Goal: Task Accomplishment & Management: Manage account settings

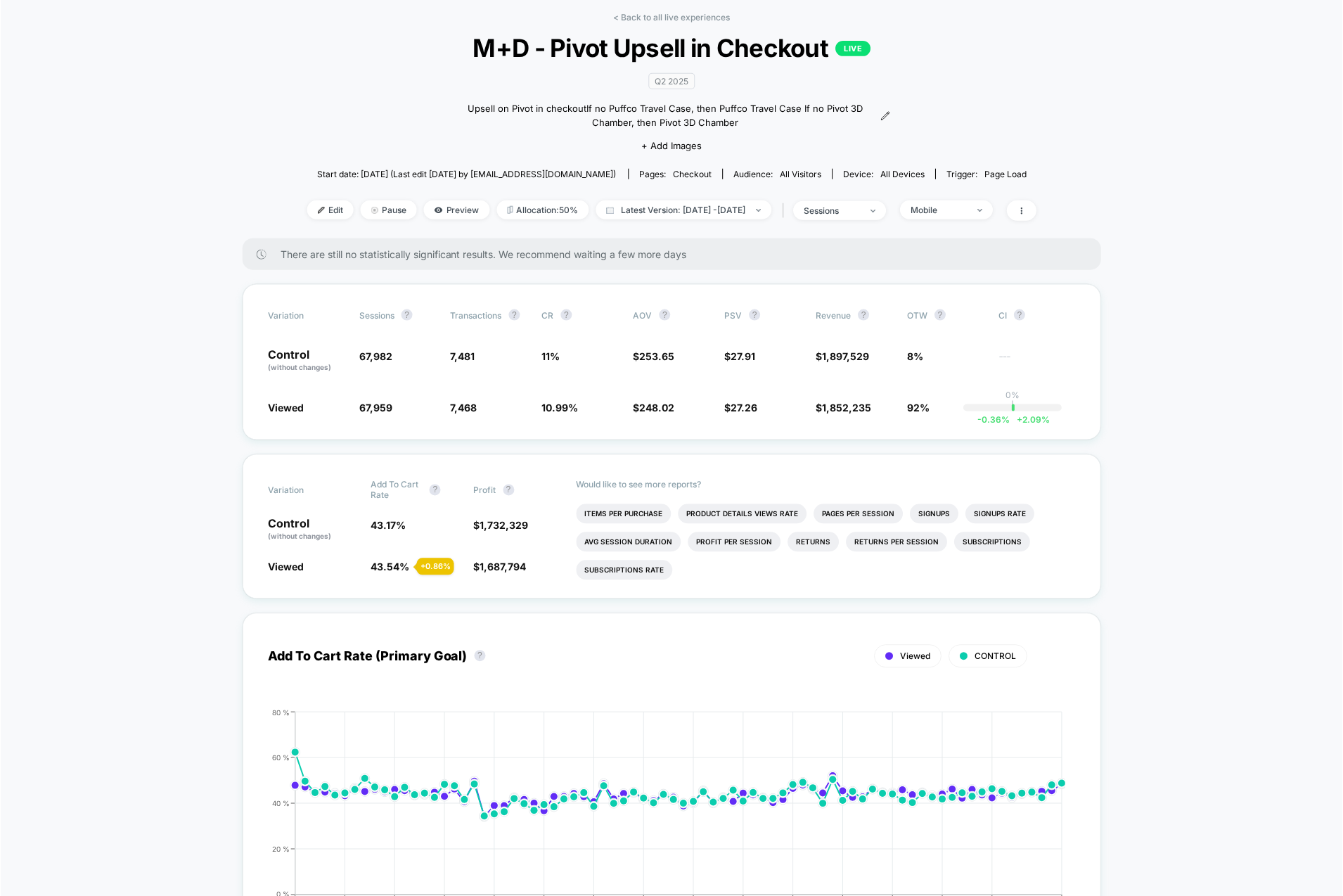
scroll to position [89, 0]
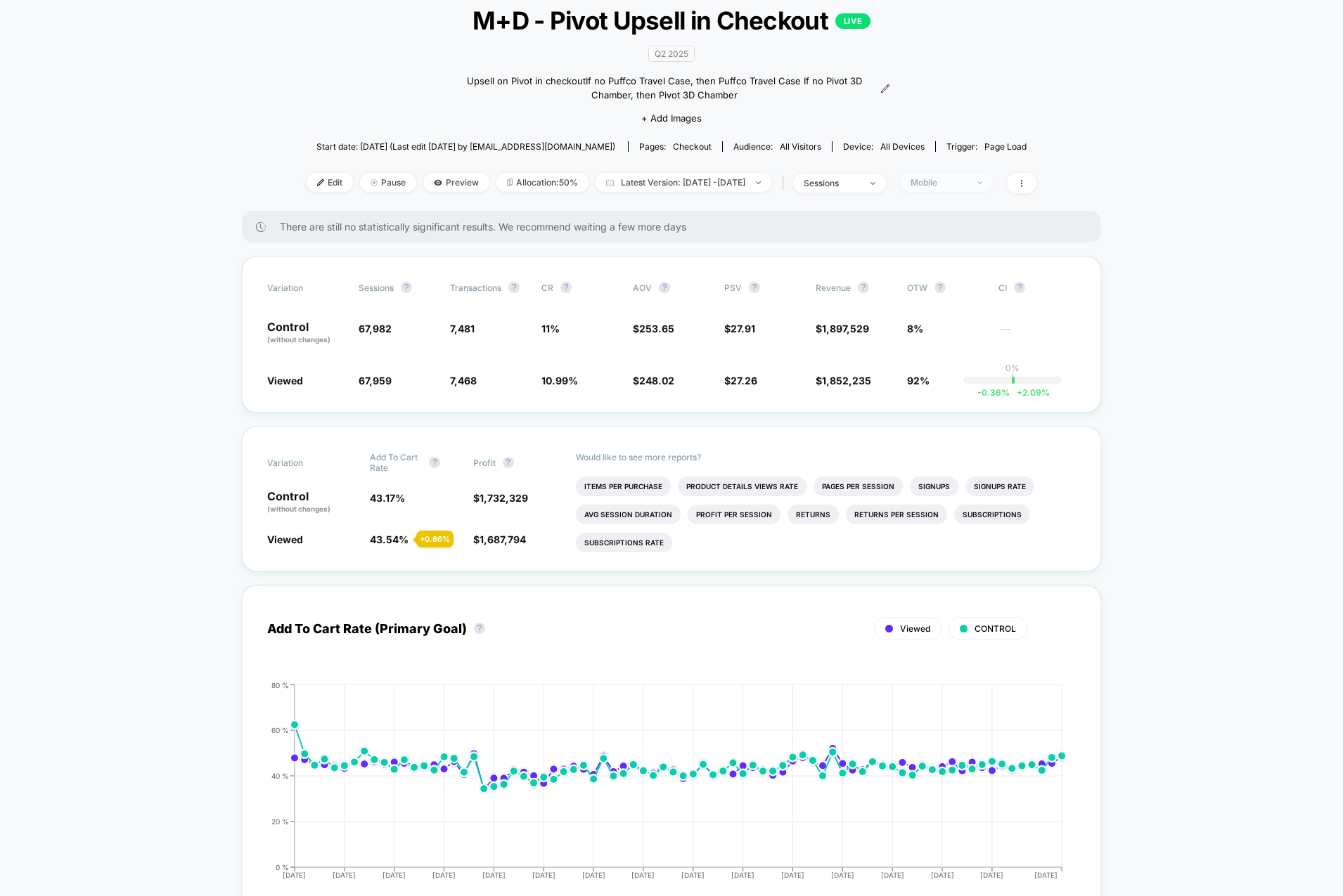
click at [967, 178] on div "Mobile" at bounding box center [938, 182] width 56 height 11
click at [1030, 157] on div "Start date: 5/30/2025 (Last edit 5/30/2025 by ksalim@puffco.com) Pages: checkou…" at bounding box center [672, 147] width 730 height 25
click at [952, 174] on span "Mobile" at bounding box center [947, 182] width 93 height 19
click at [938, 257] on span "Desktop Visitors" at bounding box center [966, 262] width 75 height 12
click at [975, 385] on button "Save" at bounding box center [969, 385] width 128 height 23
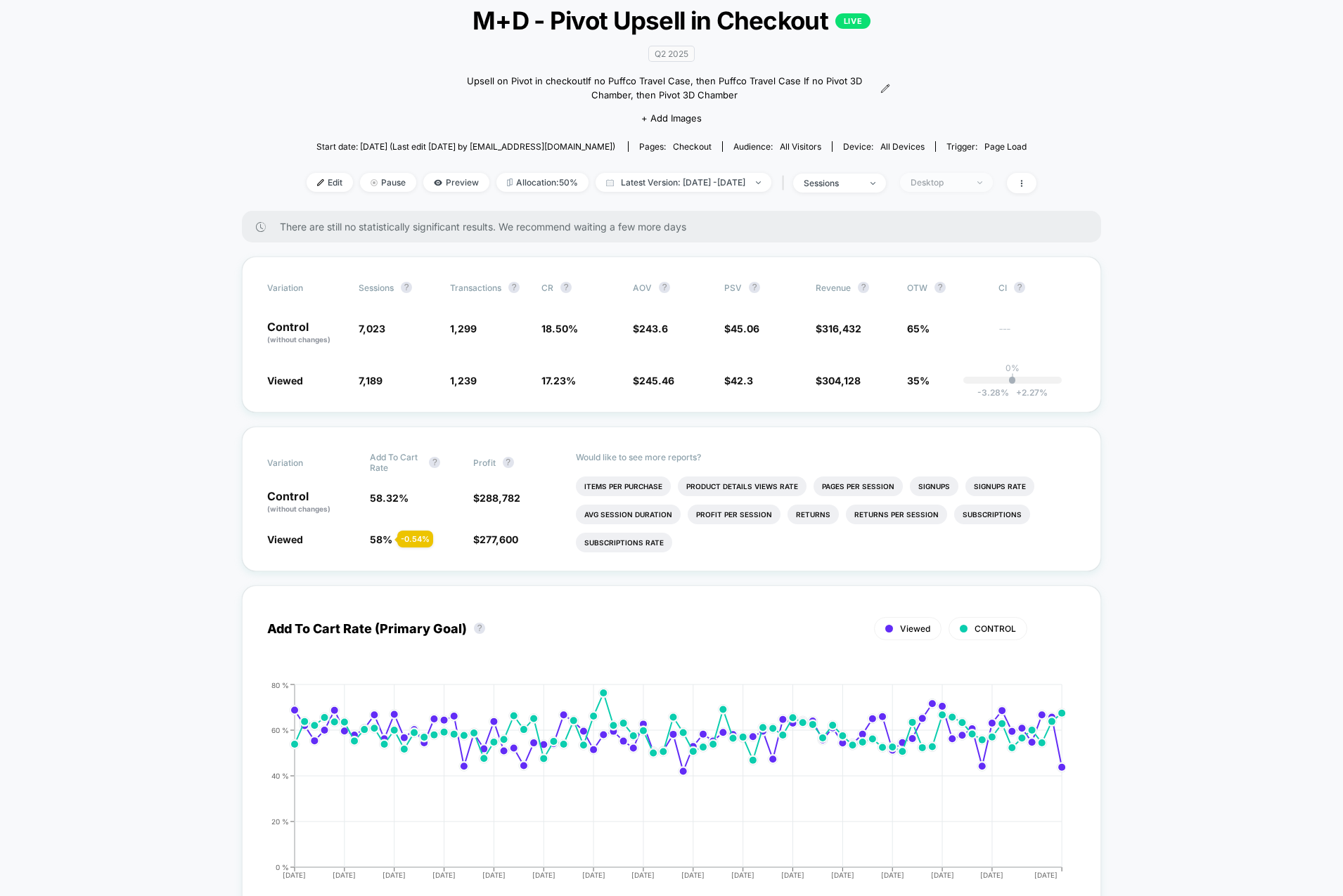
click at [993, 179] on span "Desktop" at bounding box center [947, 182] width 93 height 19
click at [967, 236] on span "Mobile Visitors" at bounding box center [962, 234] width 67 height 12
click at [722, 200] on div "< Back to all live experiences M+D - Pivot Upsell in Checkout LIVE Q2 2025 Upse…" at bounding box center [672, 97] width 730 height 226
click at [987, 174] on span "Desktop" at bounding box center [947, 182] width 93 height 19
click at [961, 379] on button "Save" at bounding box center [969, 385] width 128 height 23
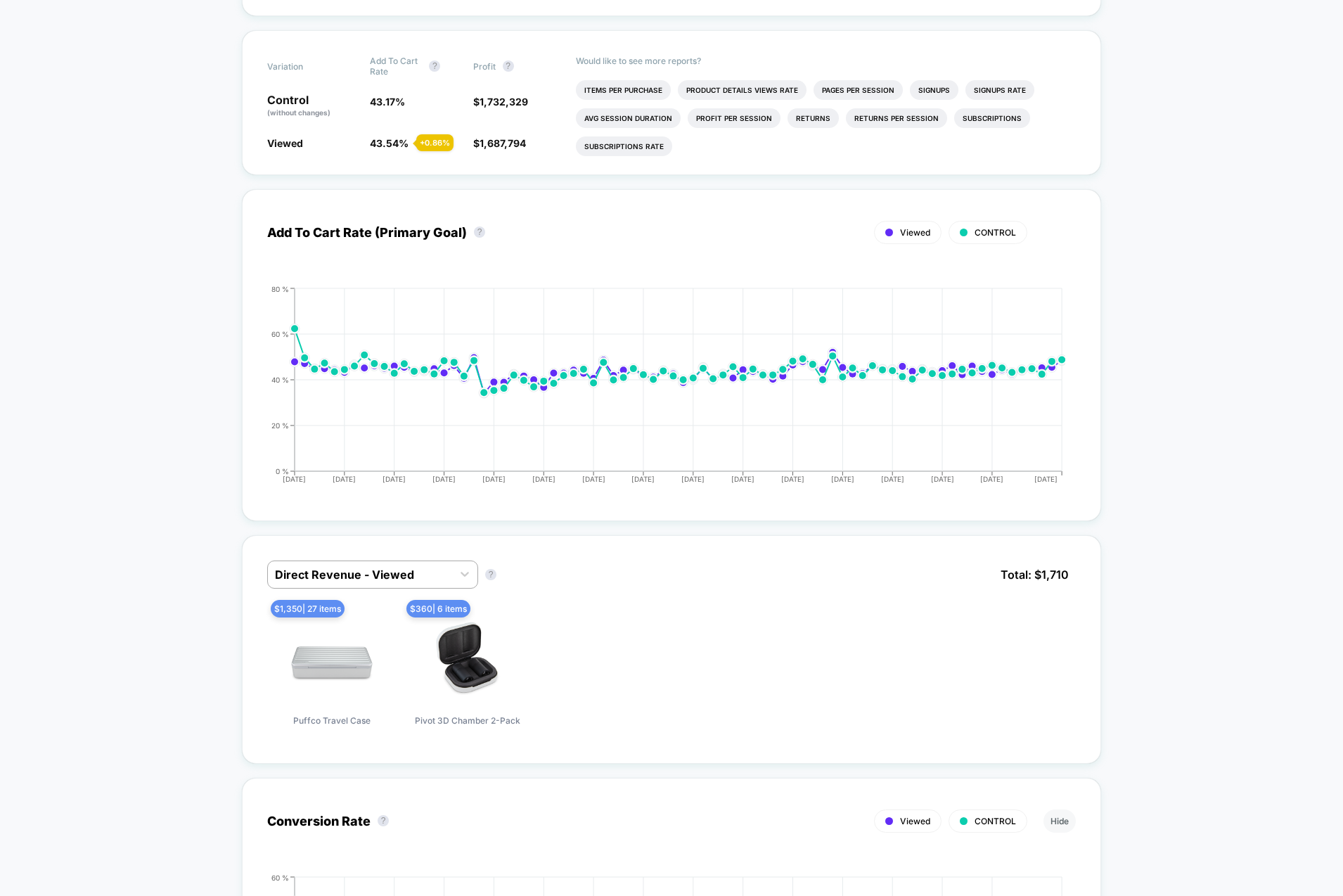
scroll to position [693, 0]
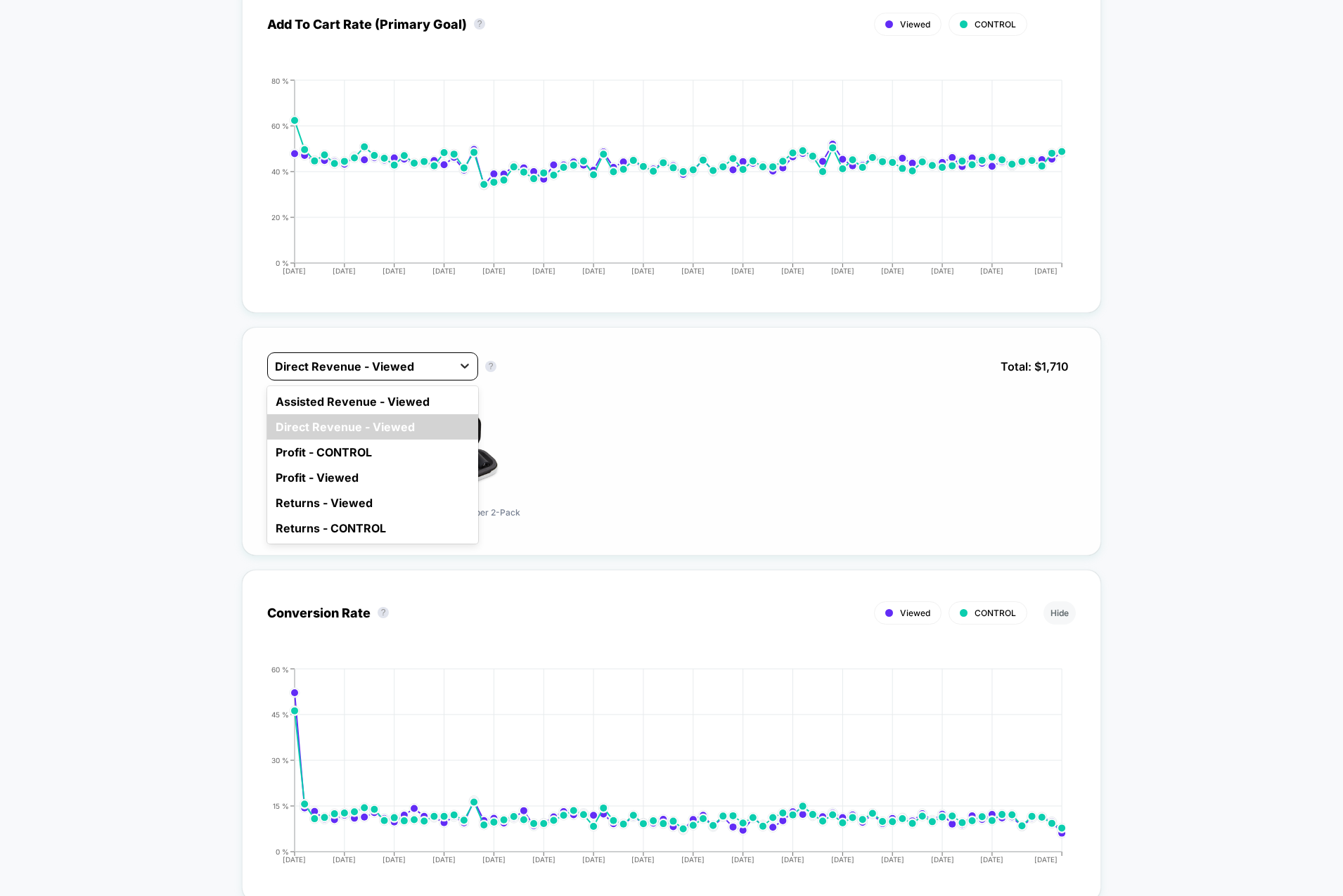
click at [452, 359] on div at bounding box center [464, 366] width 26 height 26
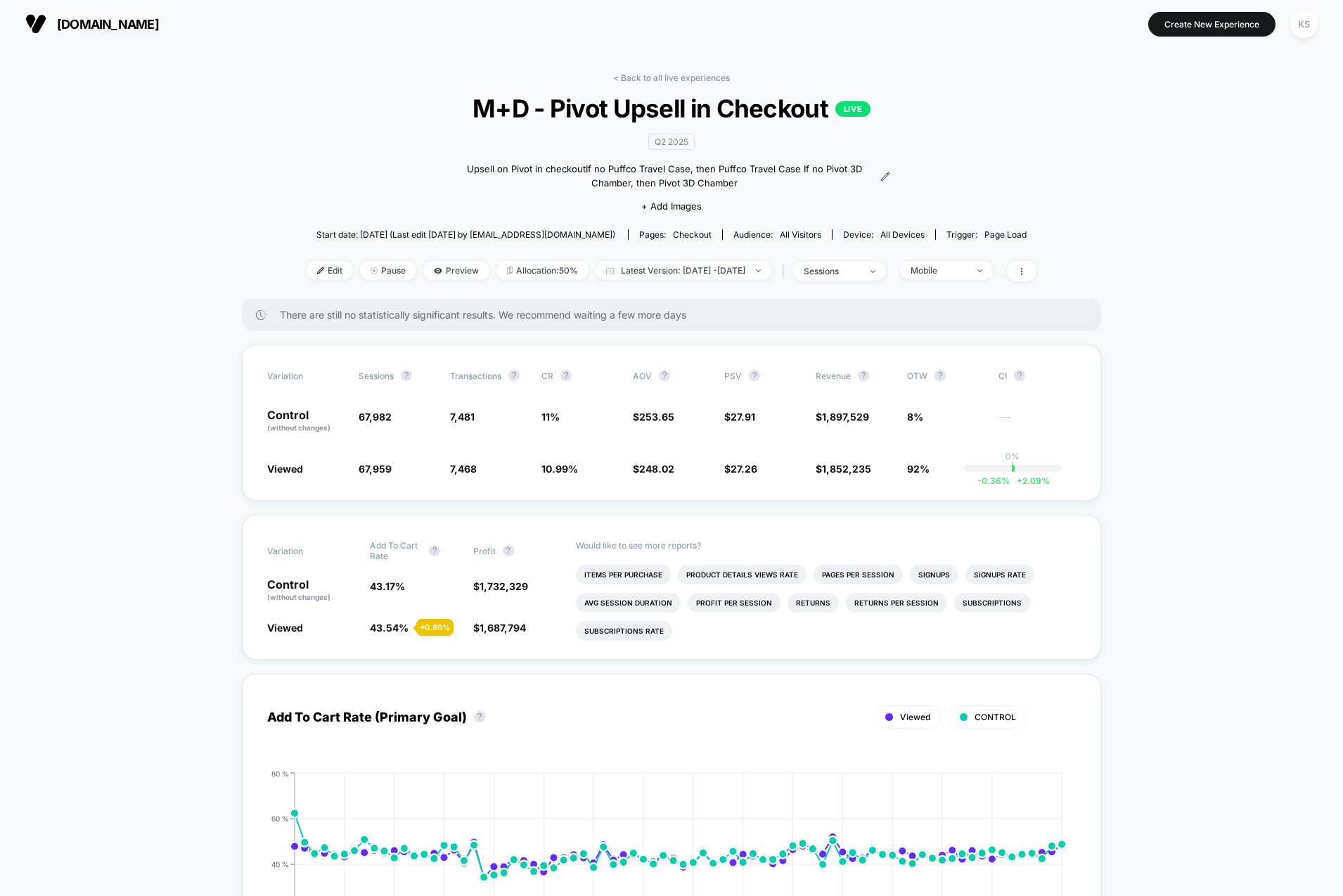
scroll to position [17, 0]
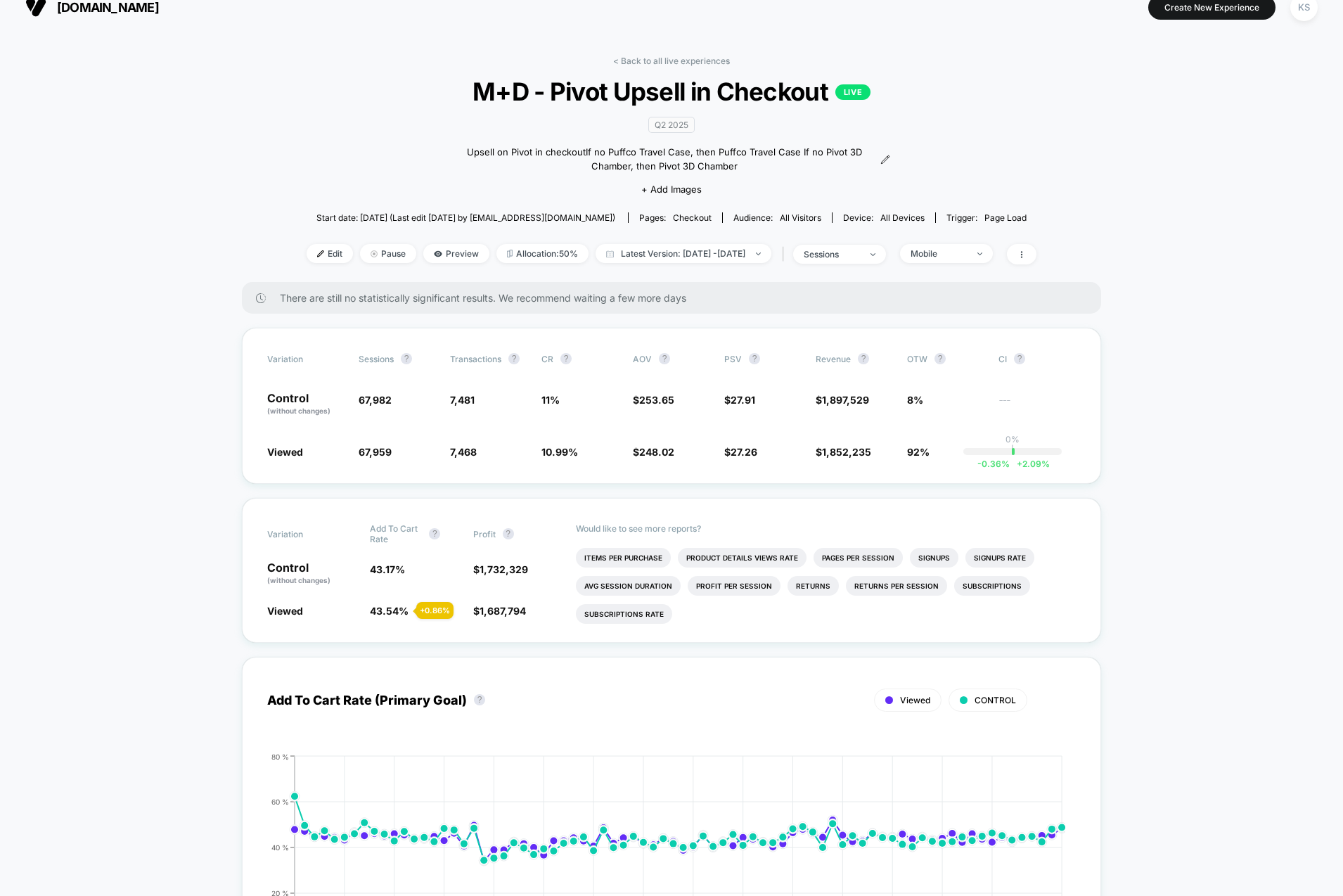
click at [754, 256] on span "Latest Version: May 30, 2025 - Aug 15, 2025" at bounding box center [683, 253] width 176 height 19
select select "*"
select select "****"
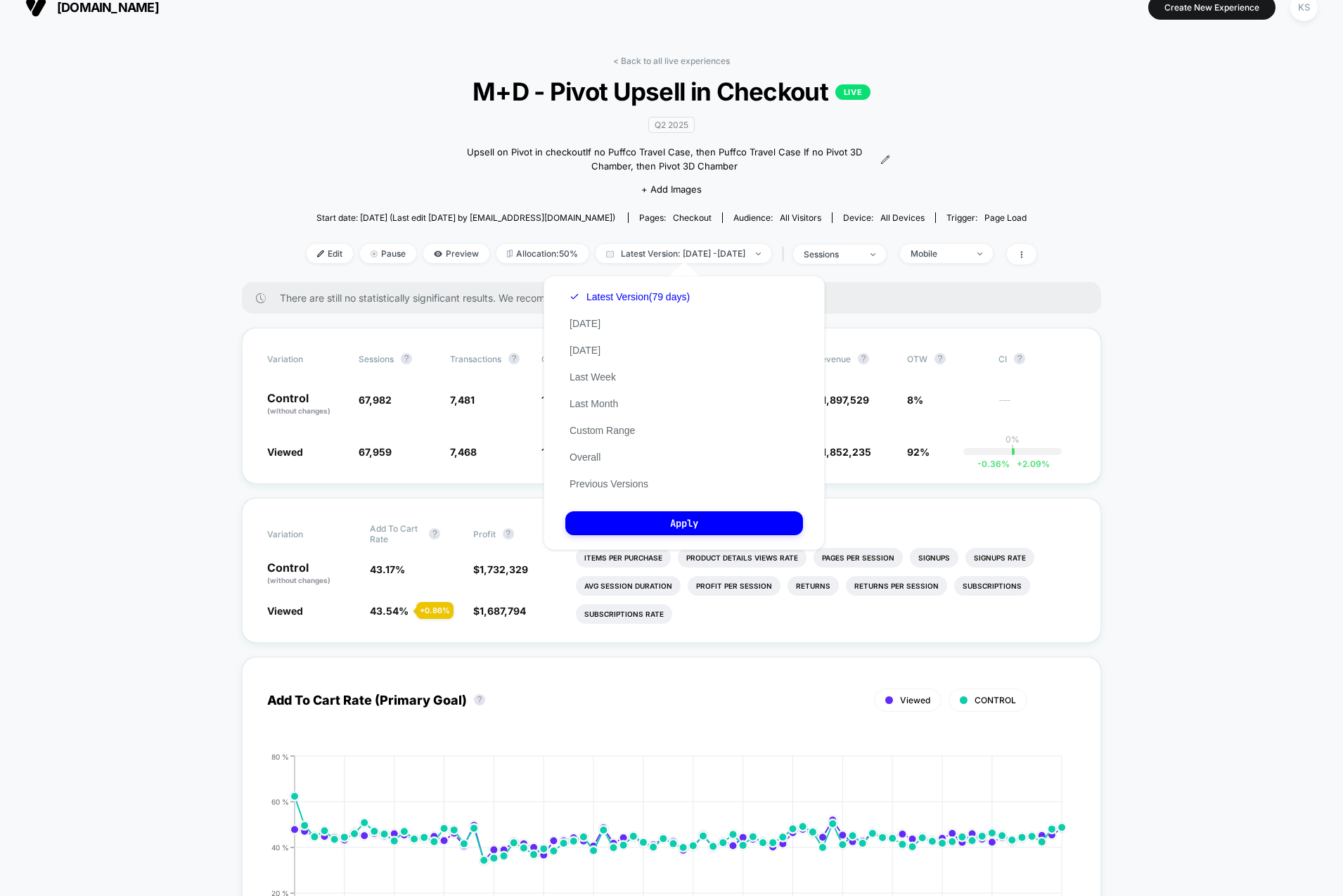
click at [605, 420] on div "Latest Version (79 days) Today Yesterday Last Week Last Month Custom Range Over…" at bounding box center [629, 390] width 128 height 214
click at [606, 424] on button "Custom Range" at bounding box center [602, 429] width 74 height 12
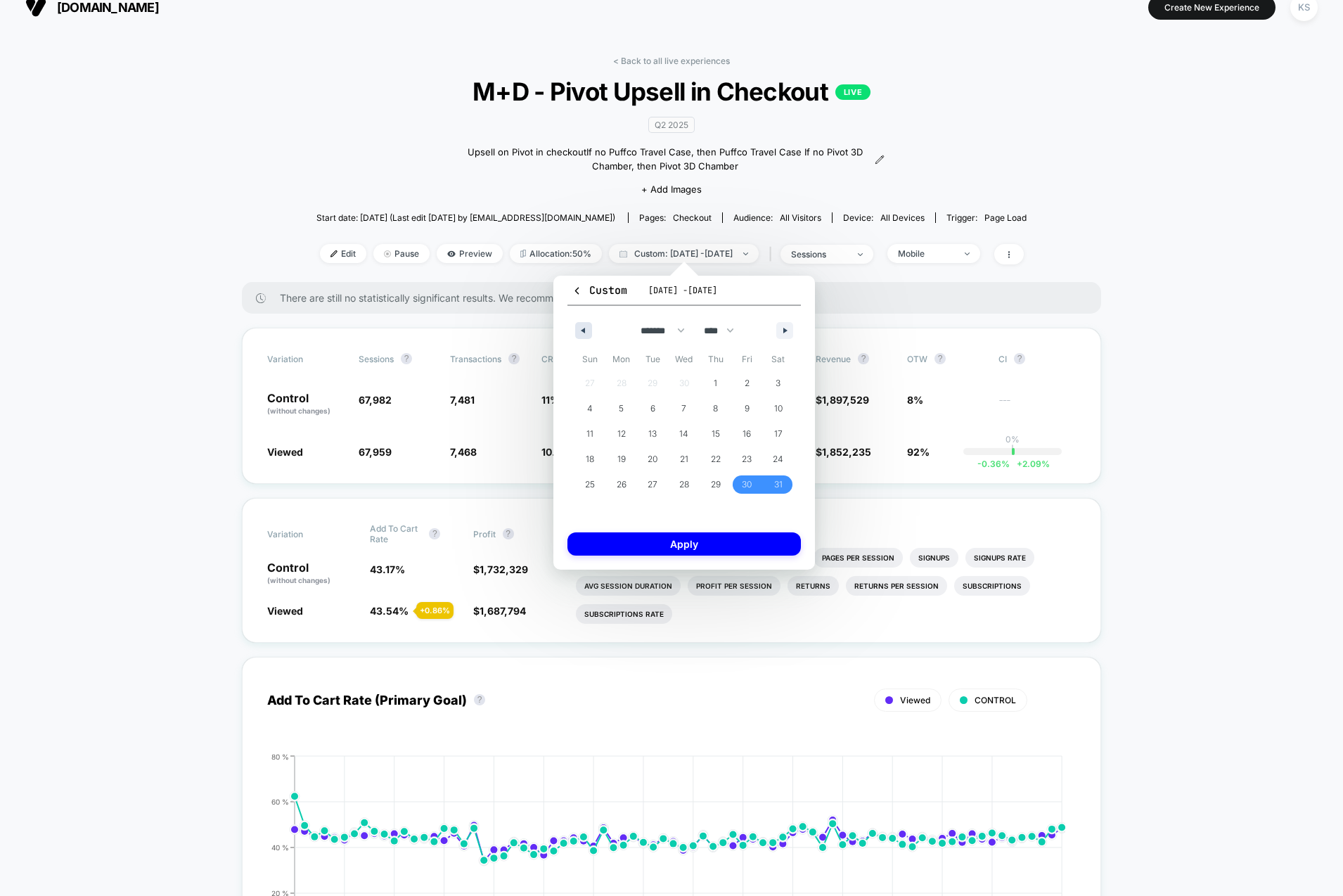
click at [586, 337] on button "button" at bounding box center [584, 330] width 17 height 17
drag, startPoint x: 662, startPoint y: 385, endPoint x: 793, endPoint y: 341, distance: 138.2
click at [666, 384] on span "1" at bounding box center [652, 383] width 32 height 18
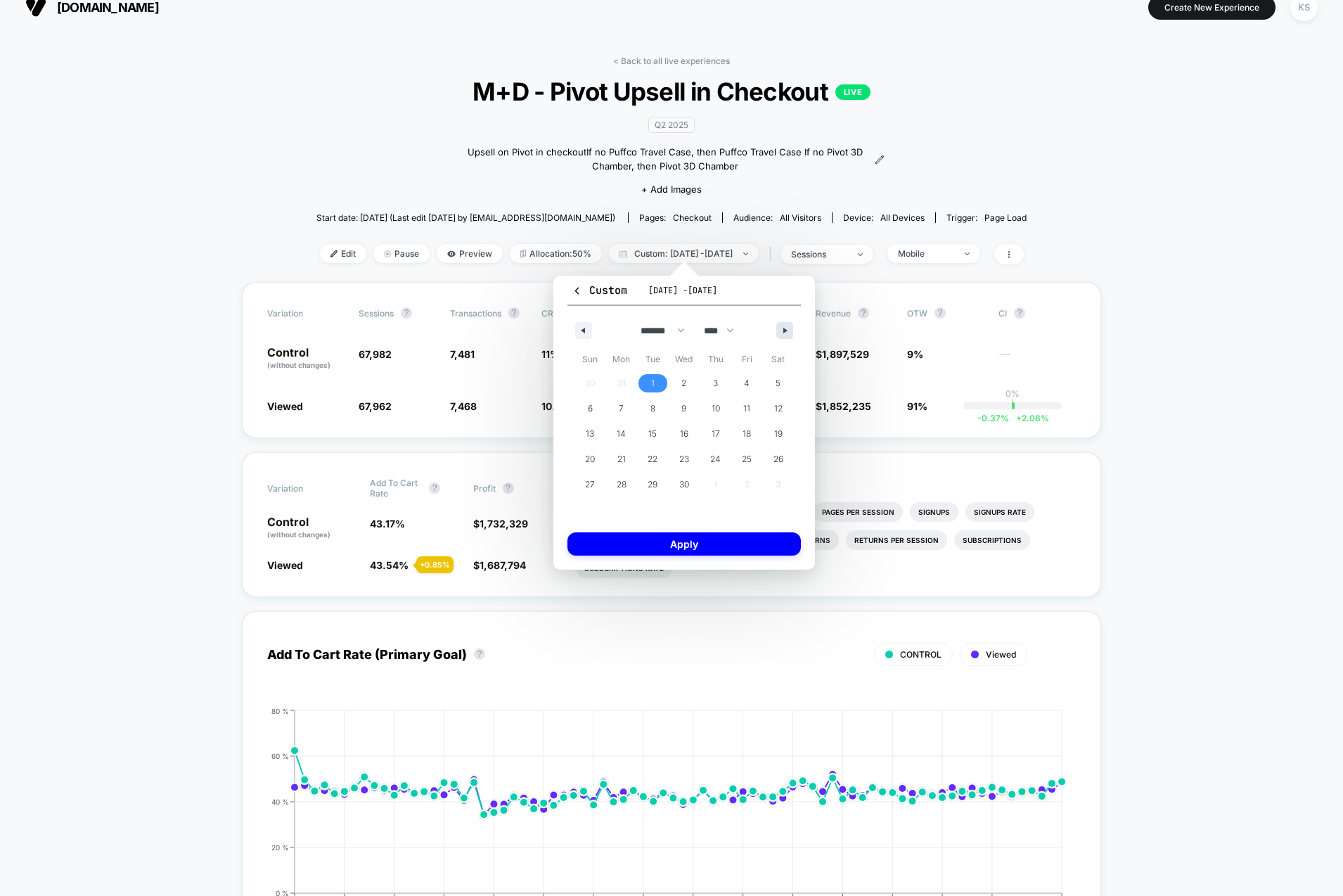
click at [794, 329] on div "******* ******** ***** ***** *** **** **** ****** ********* ******* ******** **…" at bounding box center [684, 327] width 234 height 42
click at [791, 330] on button "button" at bounding box center [784, 330] width 17 height 17
click at [619, 482] on span "30" at bounding box center [622, 484] width 10 height 26
select select "*"
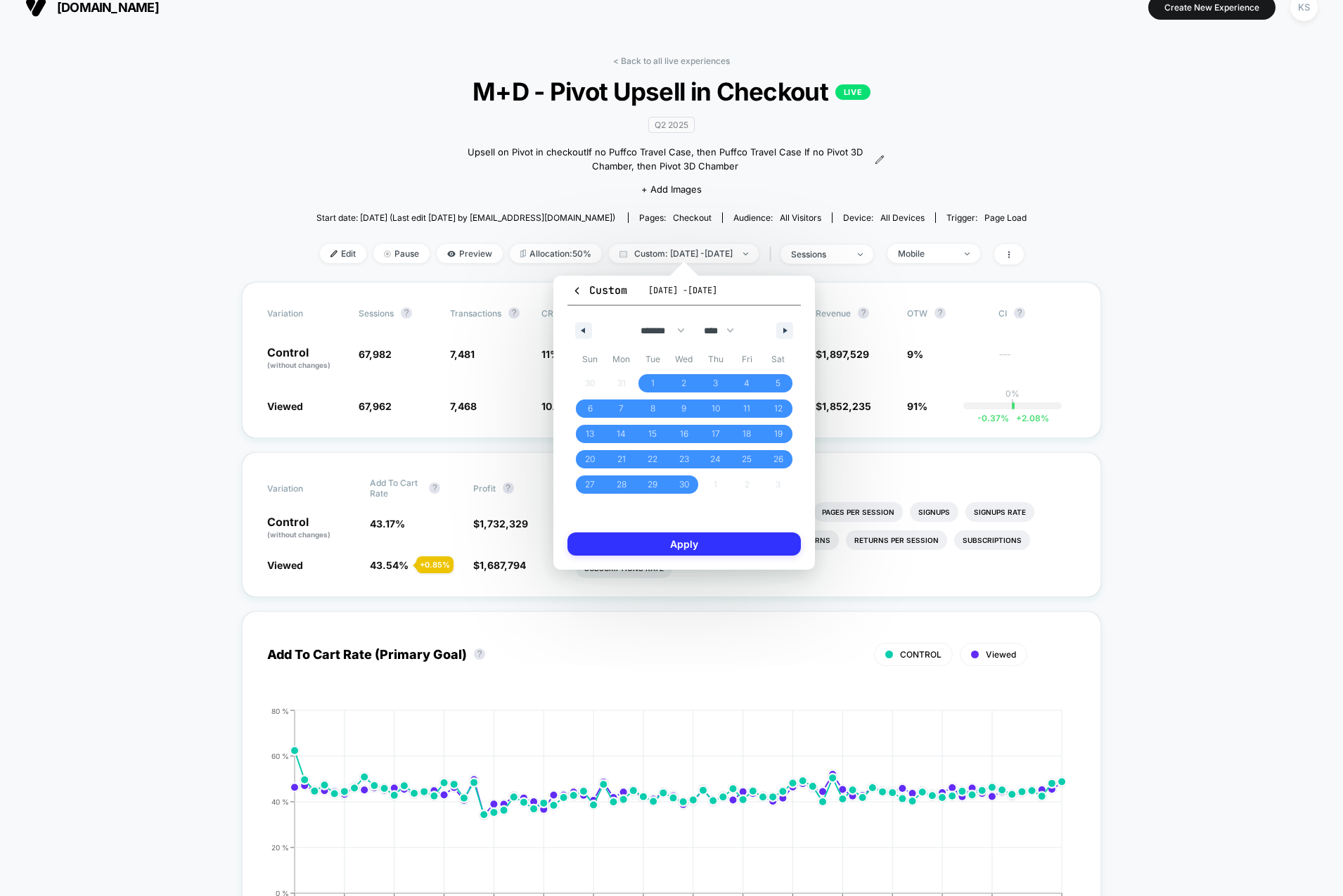
click at [701, 540] on button "Apply" at bounding box center [684, 544] width 234 height 23
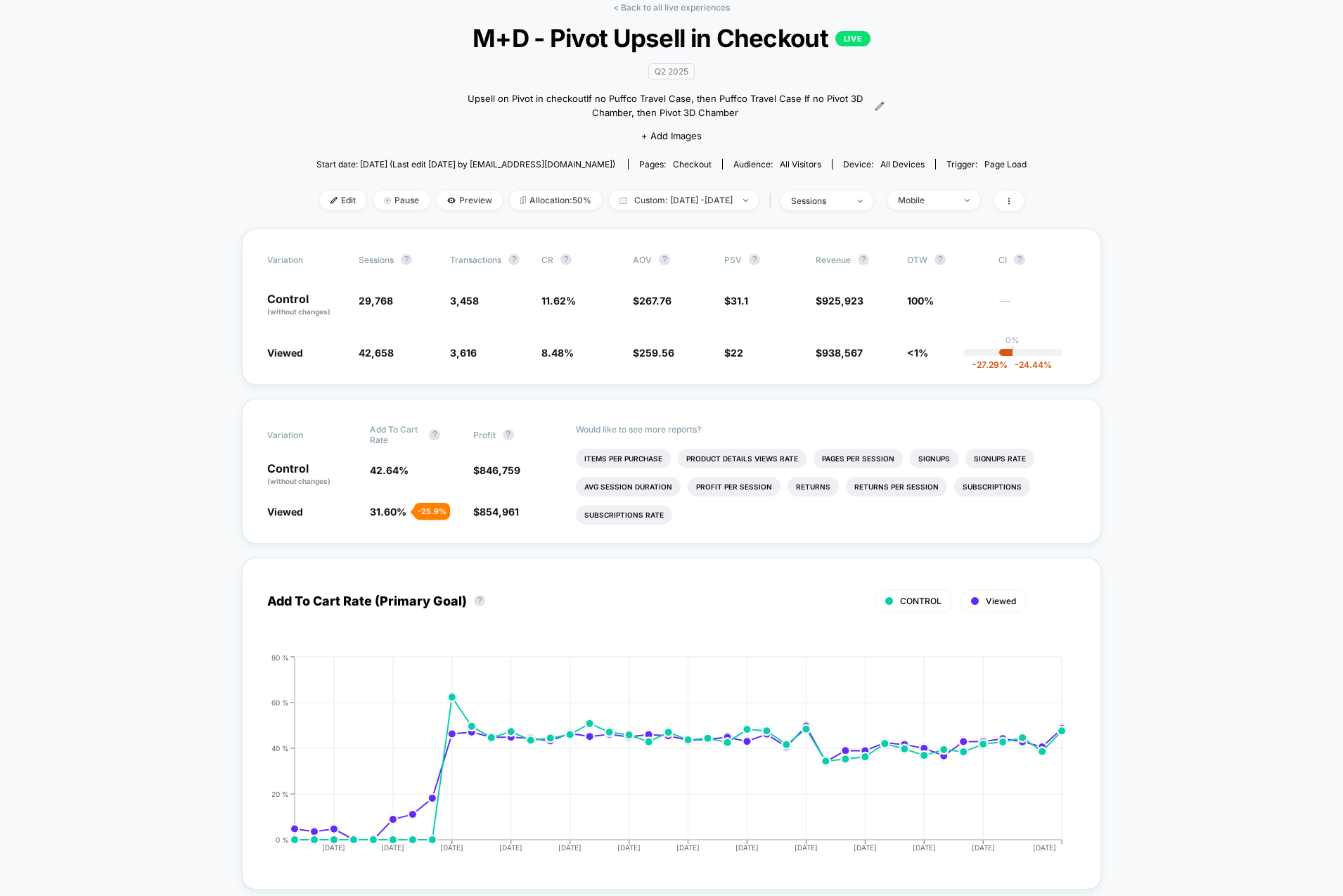
scroll to position [30, 0]
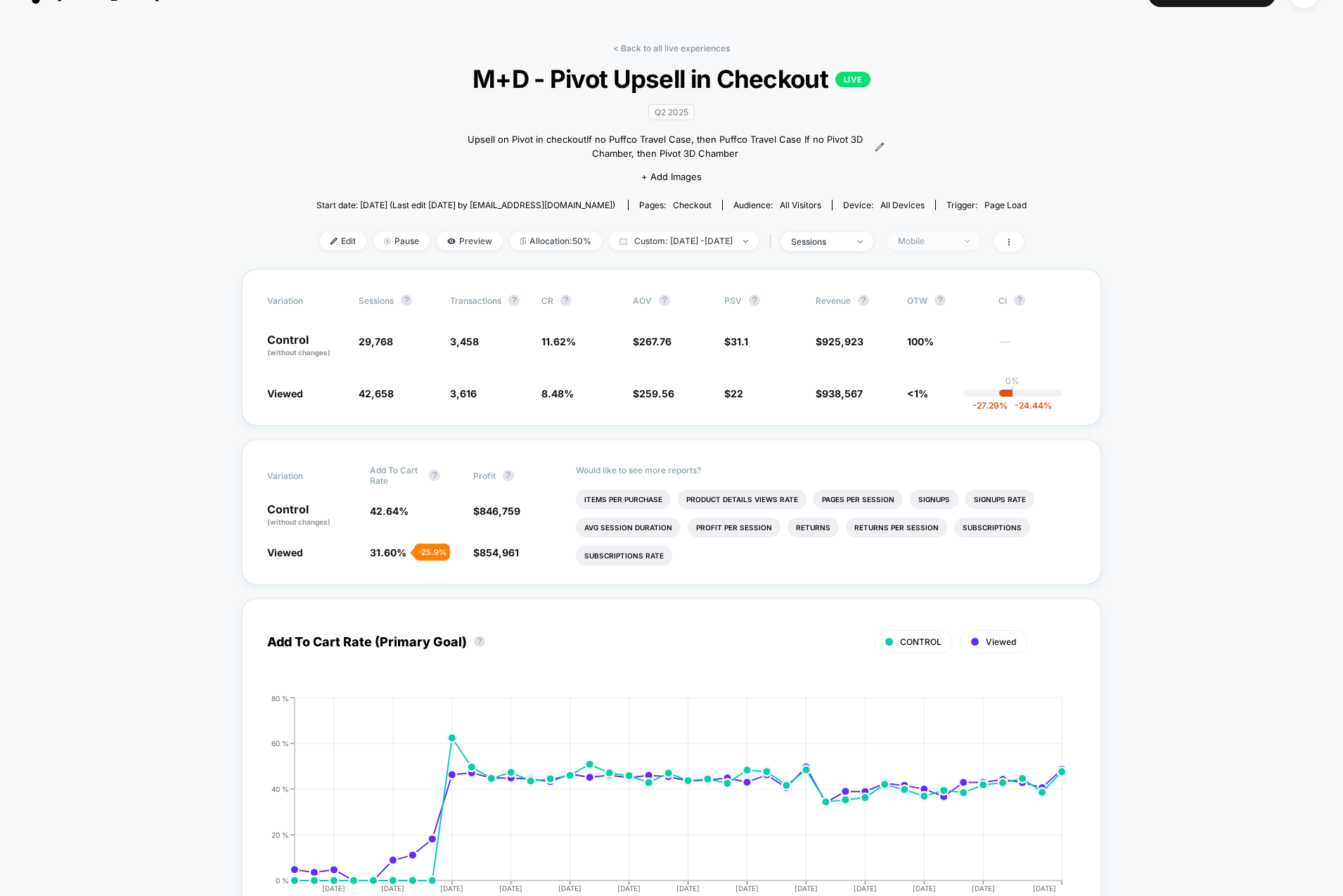
click at [974, 247] on span "Mobile" at bounding box center [933, 240] width 93 height 19
click at [949, 348] on span "Returning Visitors" at bounding box center [951, 348] width 81 height 12
click at [950, 447] on button "Save" at bounding box center [952, 444] width 128 height 23
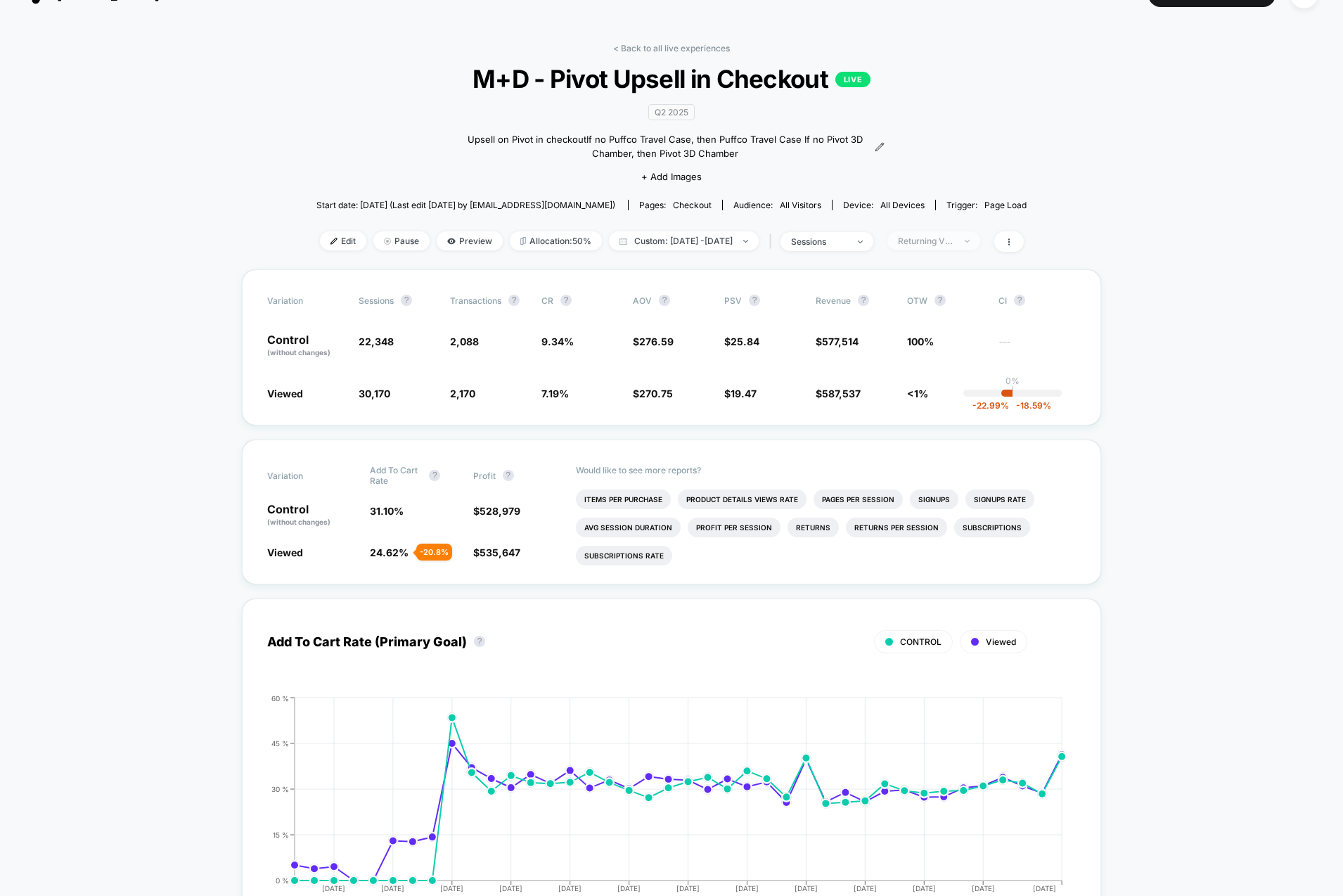
click at [961, 245] on span "Returning Visitors" at bounding box center [933, 240] width 93 height 19
click at [929, 379] on span "New Visitors" at bounding box center [939, 376] width 58 height 12
click at [952, 443] on button "Save" at bounding box center [952, 444] width 128 height 23
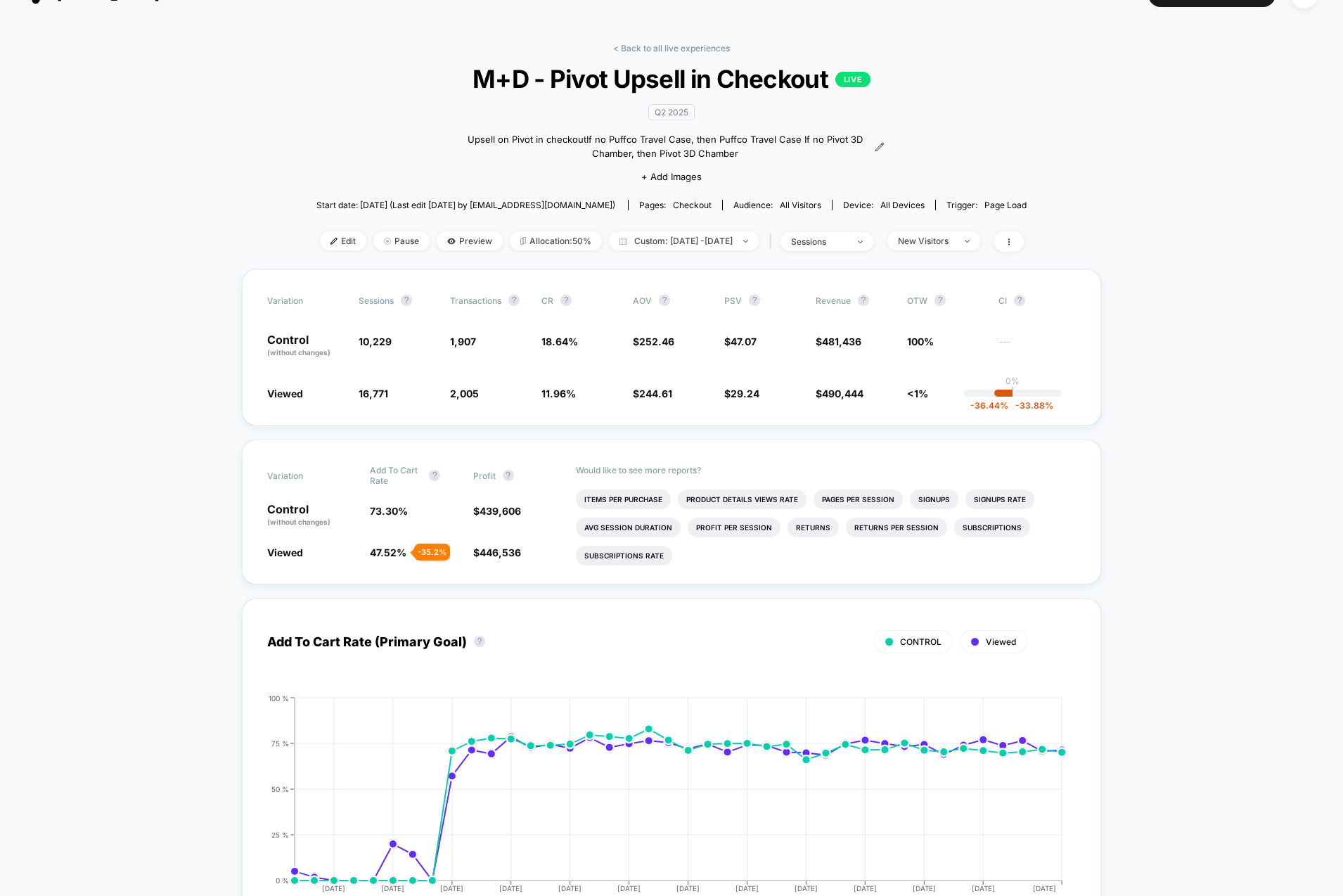
scroll to position [31, 0]
click at [980, 235] on span "New Visitors" at bounding box center [933, 240] width 93 height 19
click at [933, 290] on span "Mobile Visitors" at bounding box center [943, 291] width 67 height 12
click at [941, 447] on button "Save" at bounding box center [952, 443] width 128 height 23
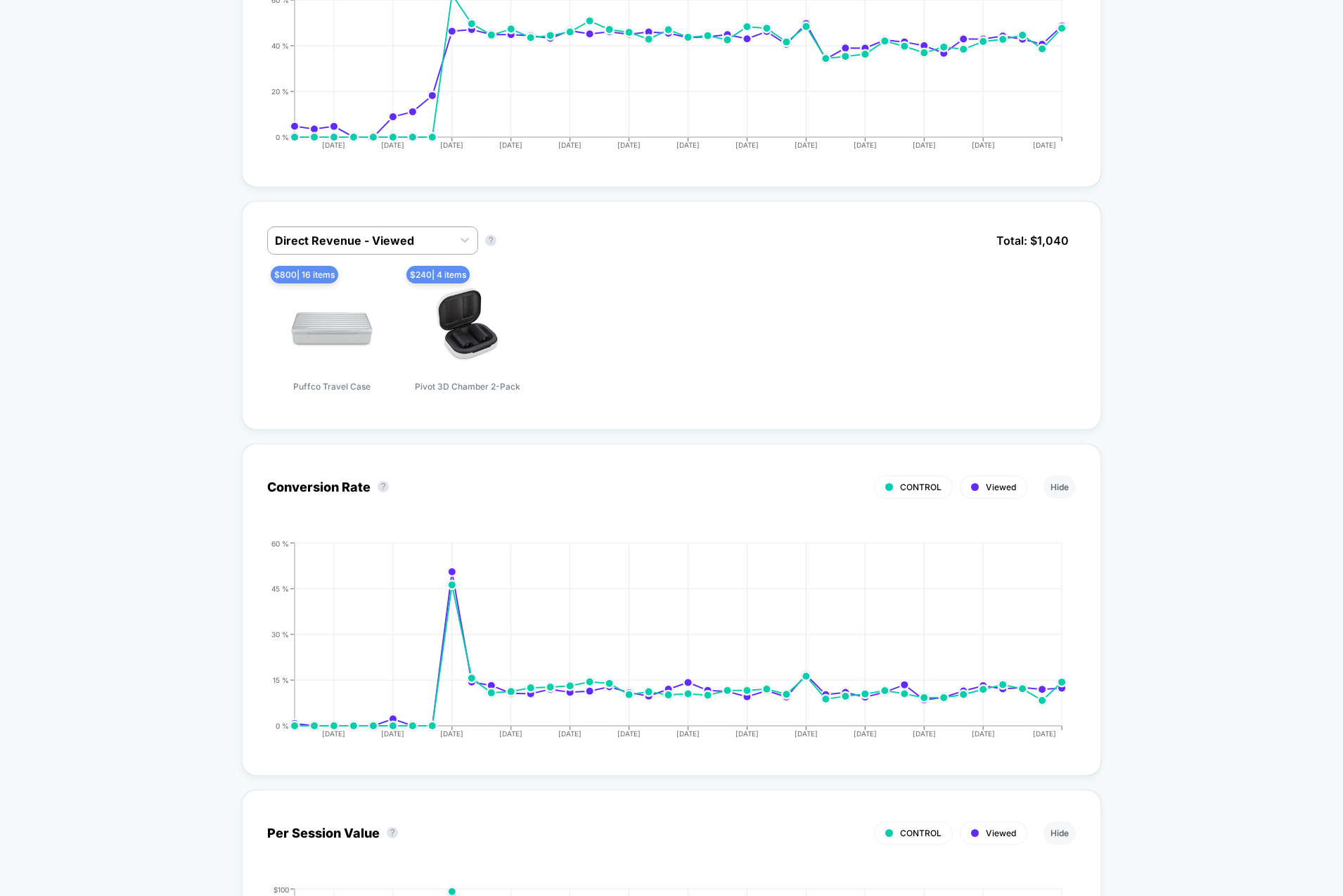
scroll to position [759, 0]
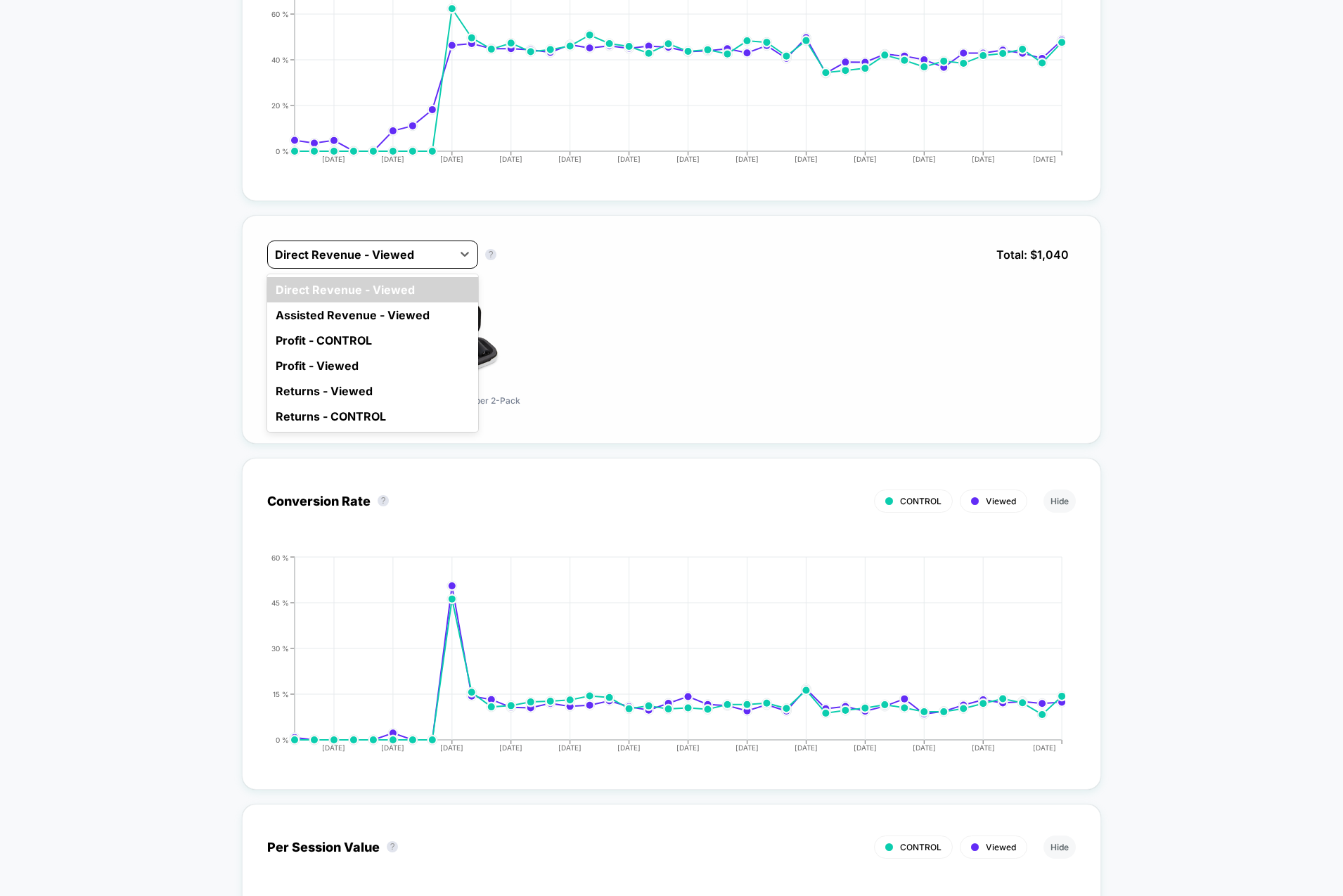
click at [410, 247] on div at bounding box center [360, 254] width 170 height 17
click at [417, 311] on div "Assisted Revenue - Viewed" at bounding box center [372, 315] width 211 height 26
drag, startPoint x: 410, startPoint y: 254, endPoint x: 388, endPoint y: 268, distance: 26.1
click at [410, 255] on div at bounding box center [360, 254] width 170 height 17
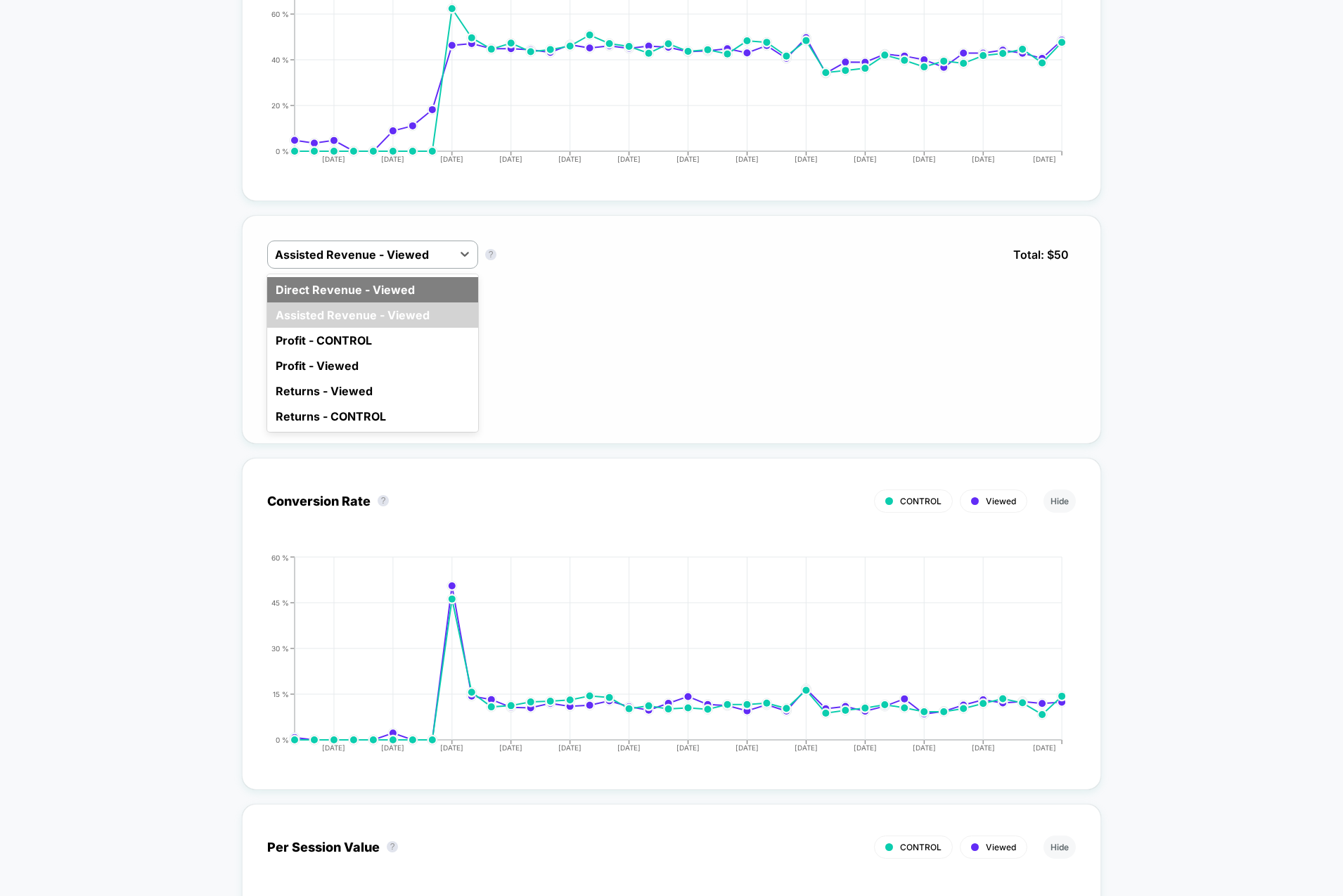
click at [378, 293] on div "Direct Revenue - Viewed" at bounding box center [372, 289] width 211 height 26
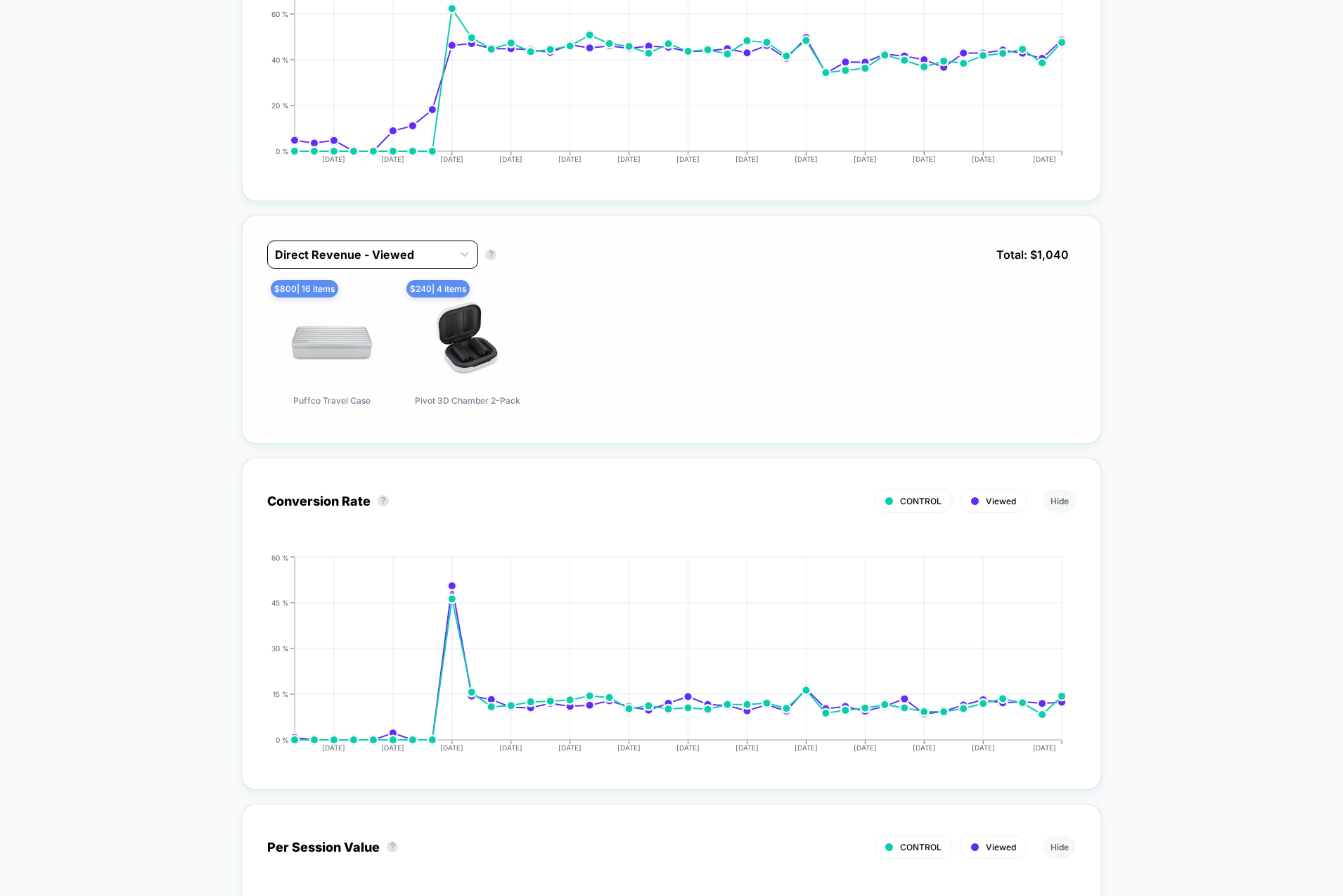
click at [354, 246] on div at bounding box center [360, 254] width 170 height 17
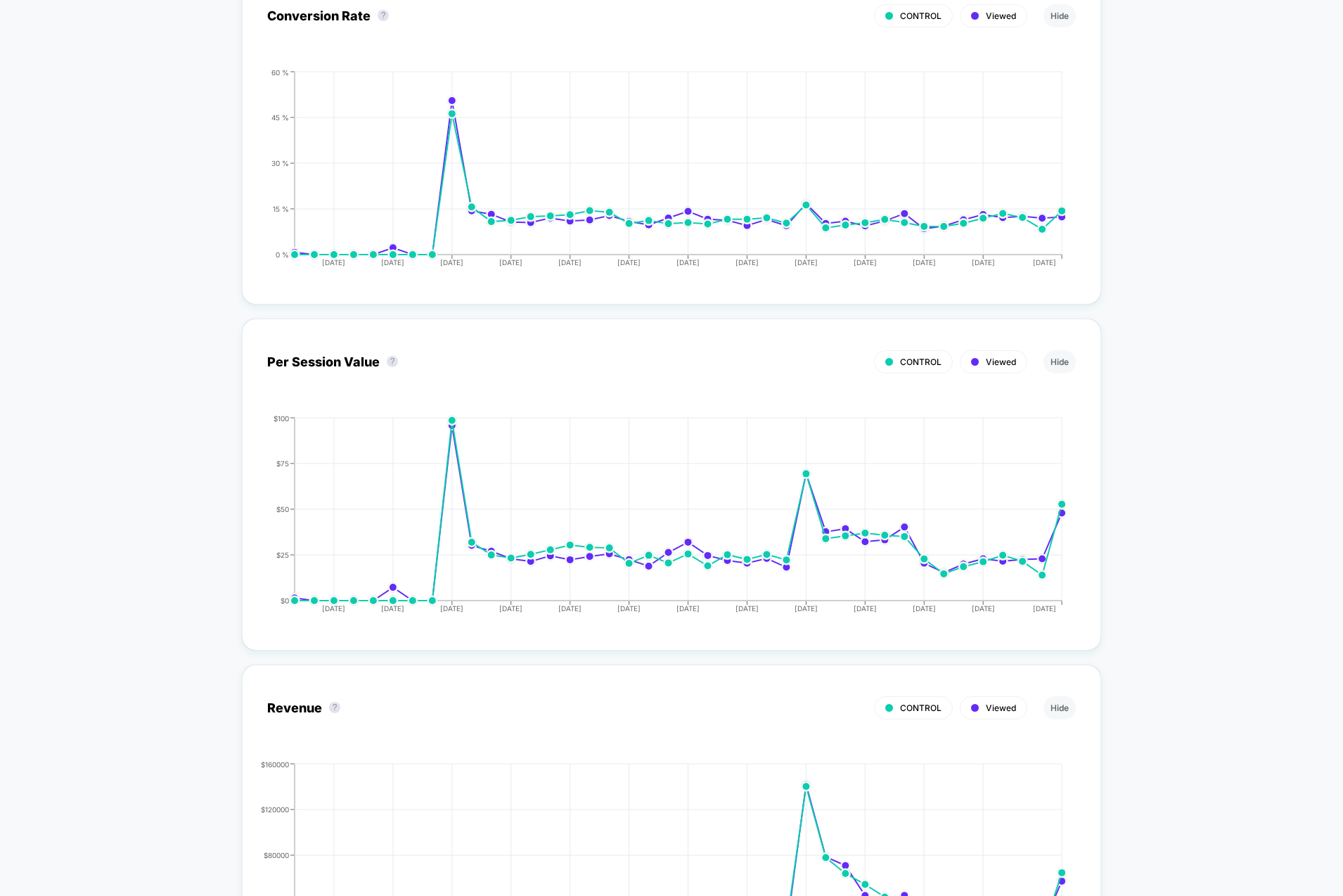
scroll to position [1247, 0]
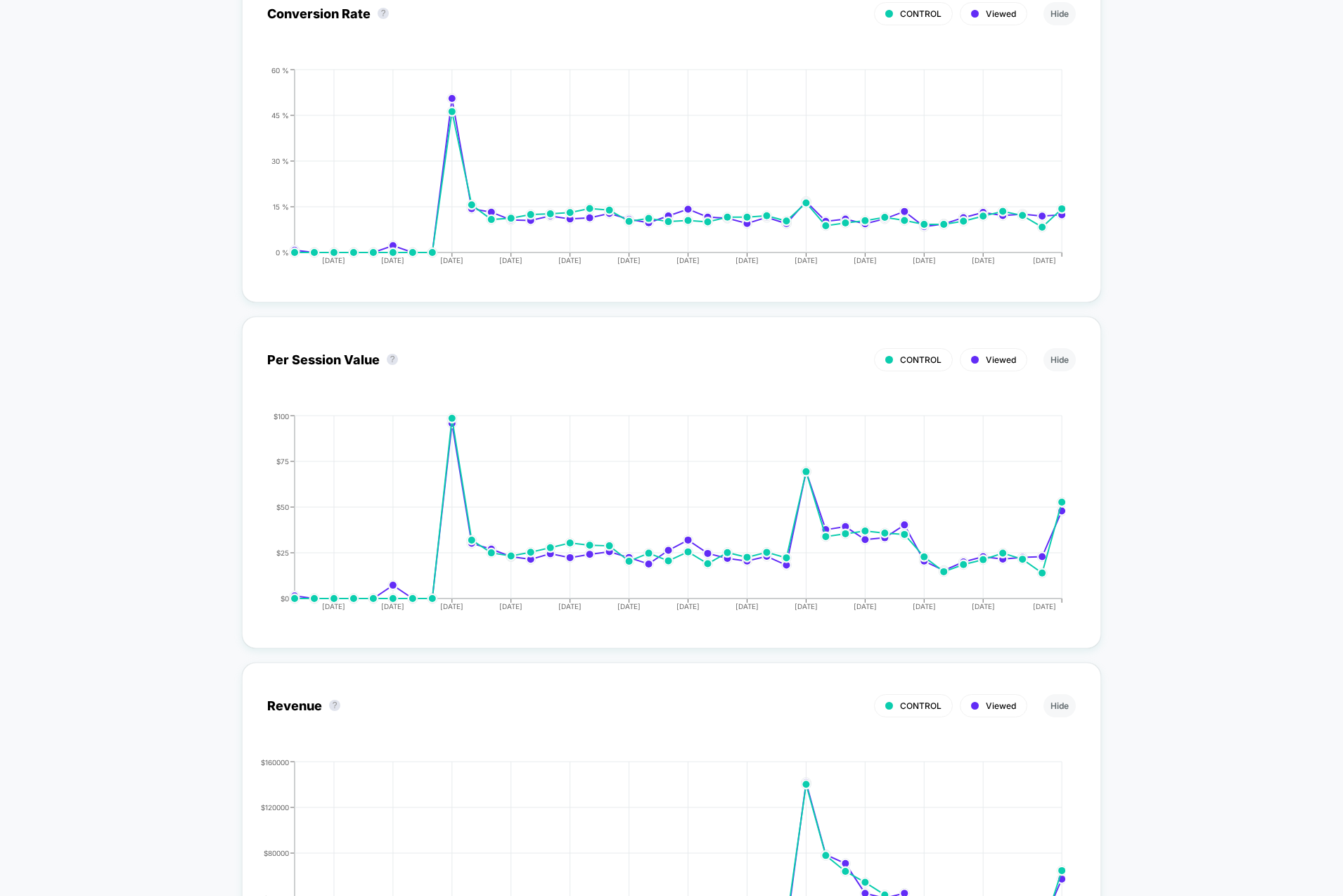
click at [1193, 157] on div "< Back to all live experiences M+D - Pivot Upsell in Checkout LIVE Q2 2025 Upse…" at bounding box center [672, 816] width 1343 height 4025
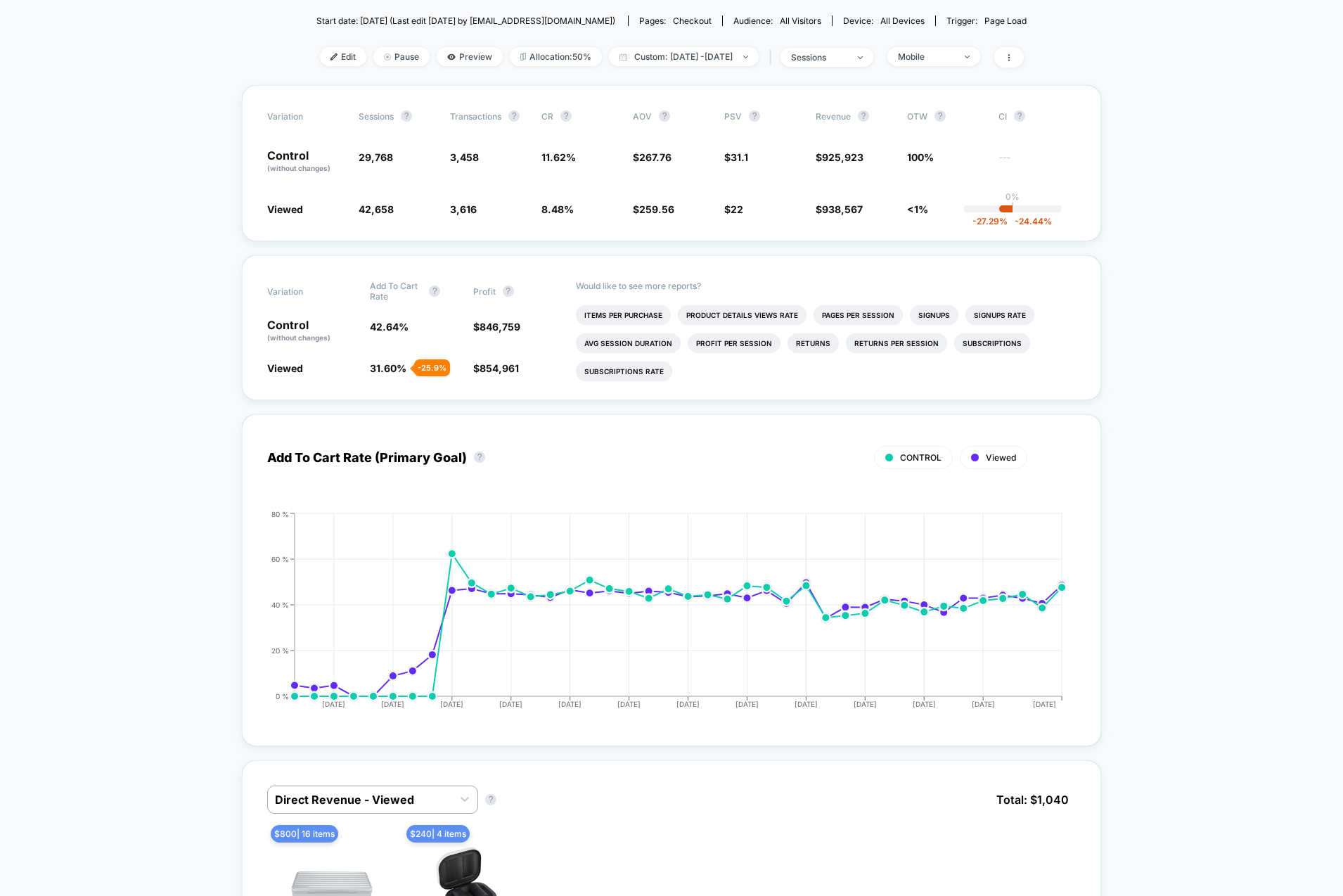
scroll to position [0, 0]
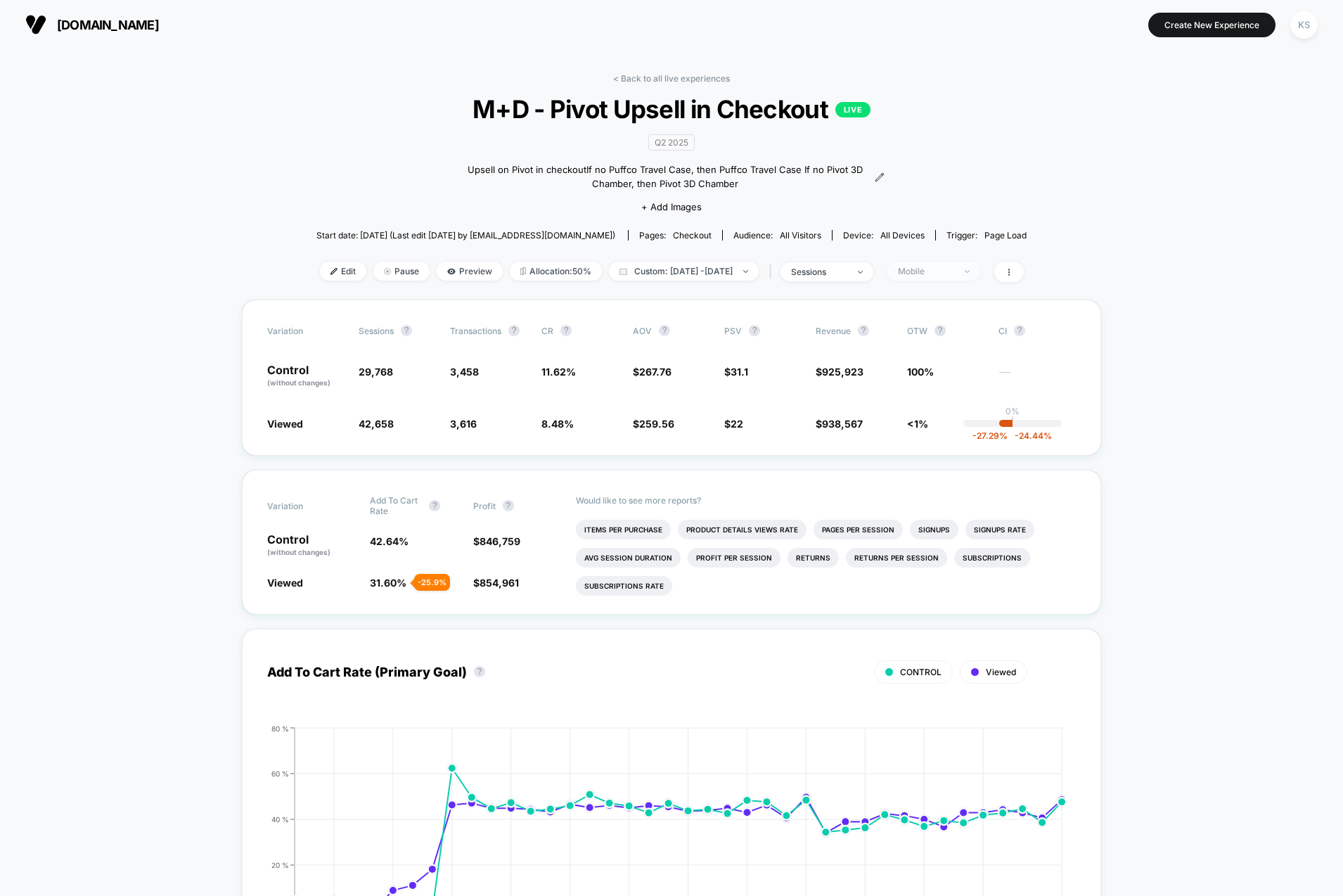
click at [954, 274] on div "Mobile" at bounding box center [926, 271] width 56 height 11
click at [955, 375] on span "Returning Visitors" at bounding box center [951, 379] width 81 height 12
click at [975, 470] on button "Save" at bounding box center [952, 475] width 128 height 23
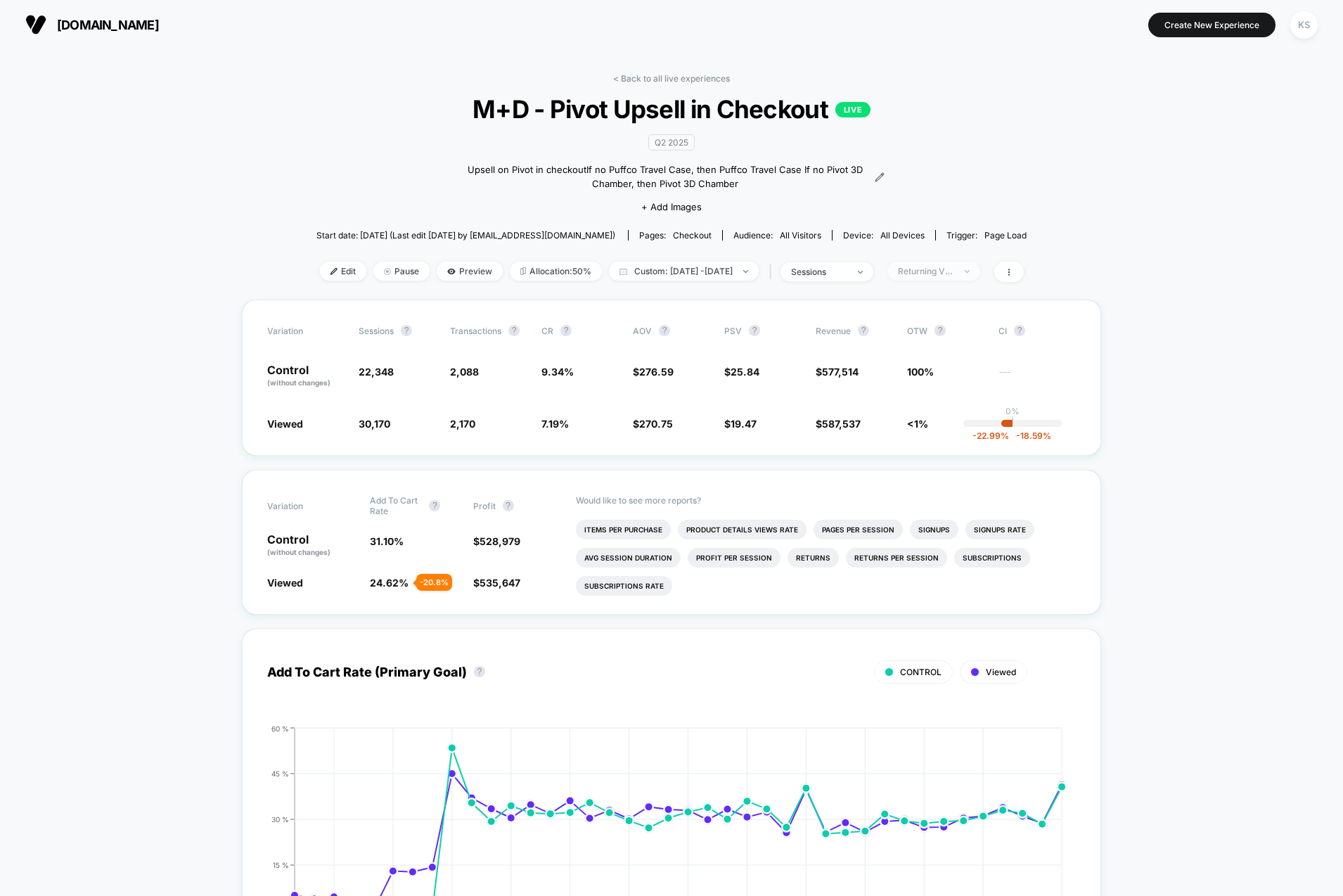
click at [977, 264] on span "Returning Visitors" at bounding box center [933, 271] width 93 height 19
click at [953, 333] on div "Mobile Visitors ? Desktop Visitors ? Returning Visitors ? New Visitors ? No Fil…" at bounding box center [953, 401] width 172 height 215
click at [957, 322] on span "Mobile Visitors" at bounding box center [943, 323] width 67 height 12
drag, startPoint x: 986, startPoint y: 471, endPoint x: 976, endPoint y: 439, distance: 33.5
click at [986, 471] on button "Save" at bounding box center [952, 475] width 128 height 23
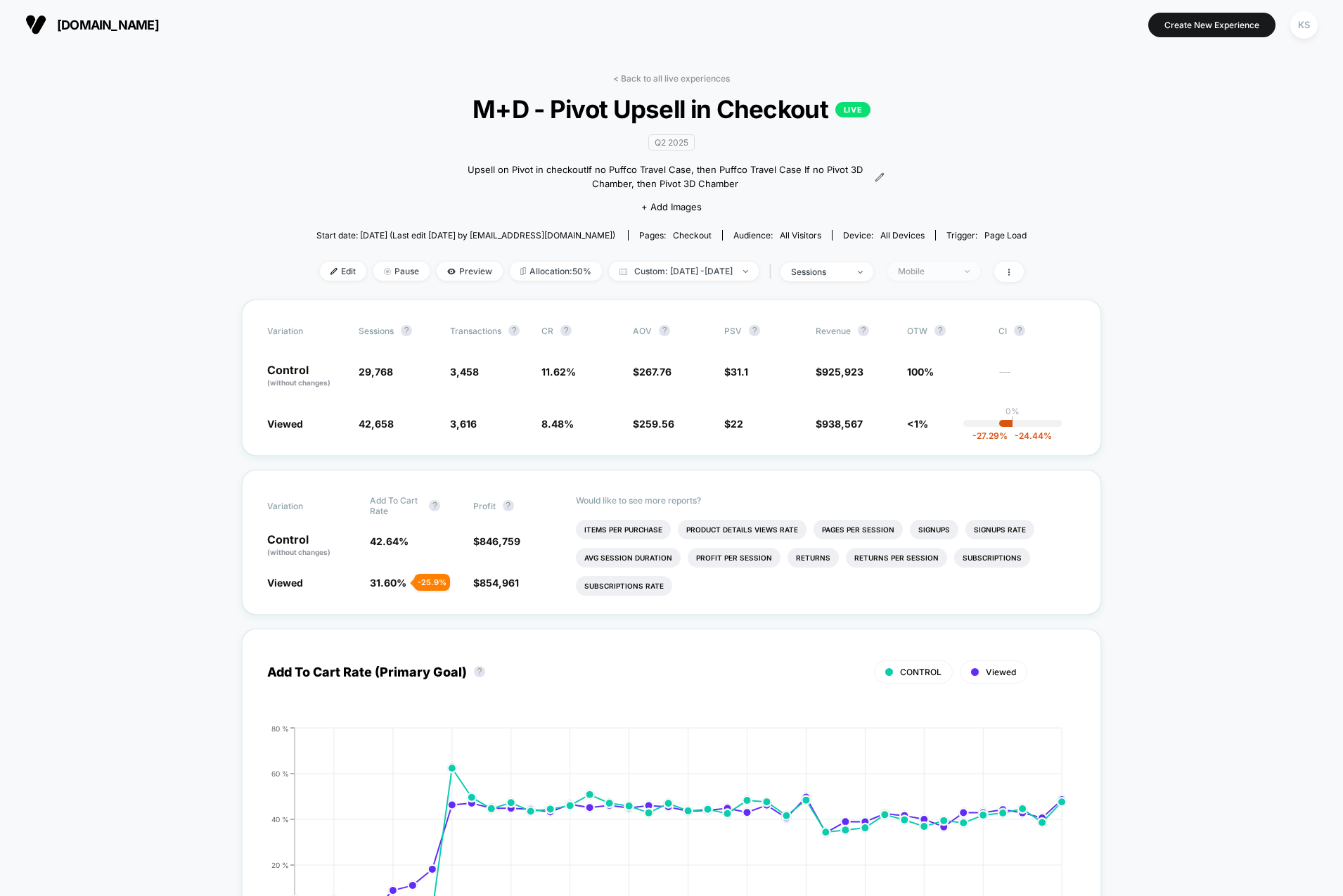
click at [948, 268] on div "Mobile" at bounding box center [926, 271] width 56 height 11
click at [945, 351] on span "Desktop Visitors" at bounding box center [948, 351] width 75 height 12
click at [943, 469] on button "Save" at bounding box center [952, 475] width 128 height 23
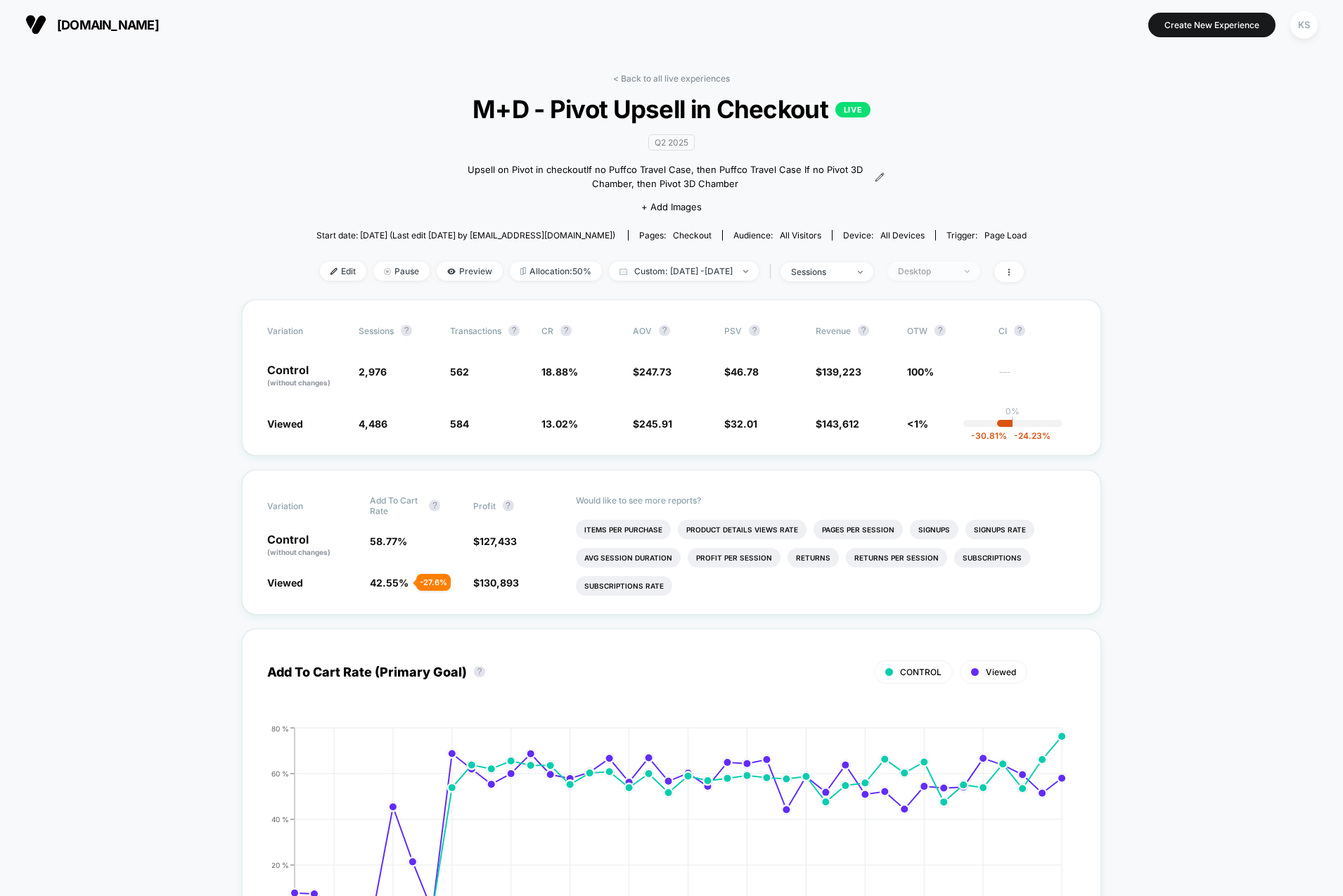
click at [962, 276] on span "Desktop" at bounding box center [933, 271] width 93 height 19
click at [953, 372] on div "Returning Visitors" at bounding box center [939, 379] width 104 height 14
click at [933, 483] on button "Save" at bounding box center [952, 475] width 128 height 23
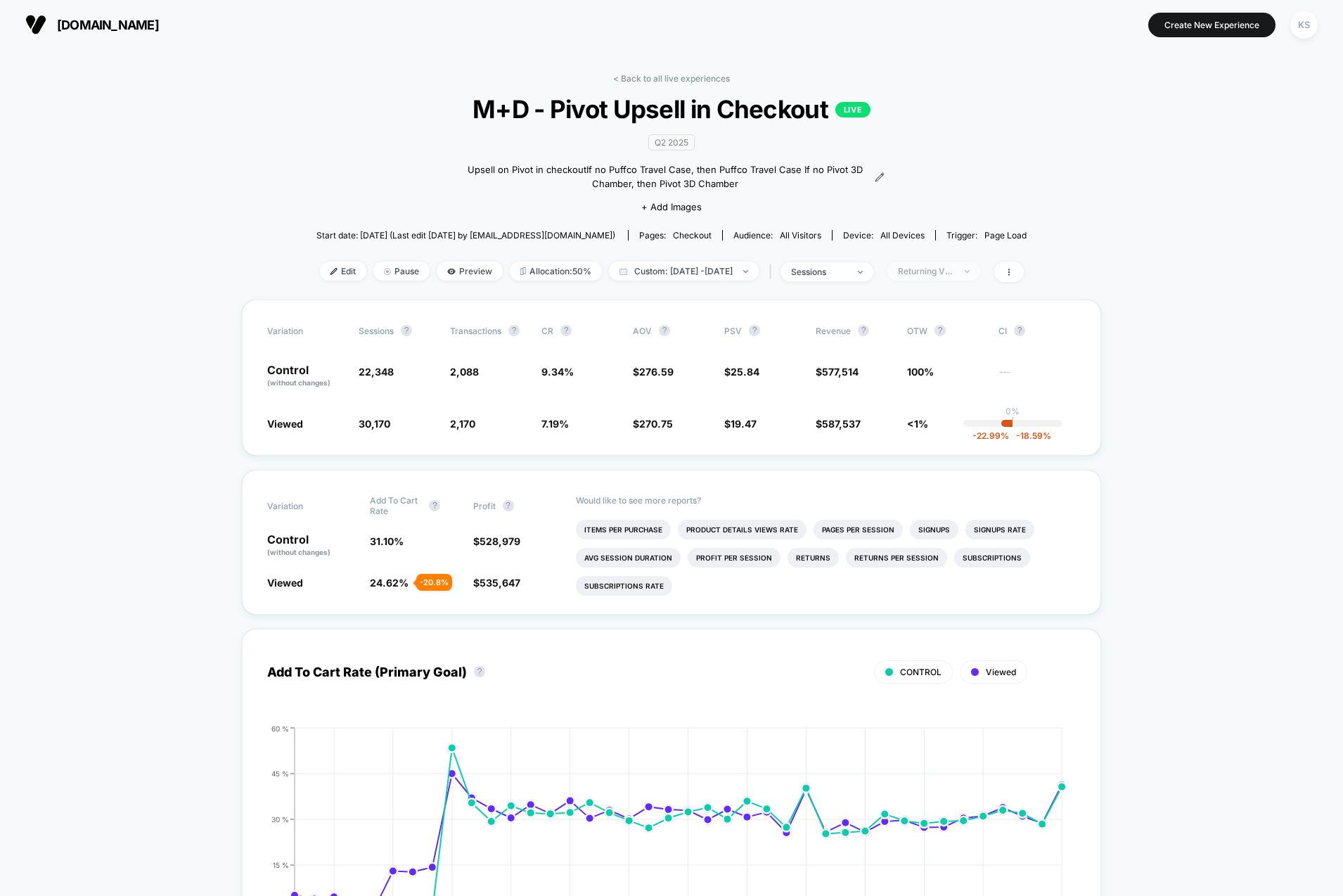
click at [948, 276] on span "Returning Visitors" at bounding box center [933, 271] width 93 height 19
click at [943, 416] on div "Mobile Visitors ? Desktop Visitors ? Returning Visitors ? New Visitors ? No Fil…" at bounding box center [953, 401] width 172 height 215
click at [953, 404] on span "New Visitors" at bounding box center [939, 407] width 58 height 12
click at [947, 476] on button "Save" at bounding box center [952, 475] width 128 height 23
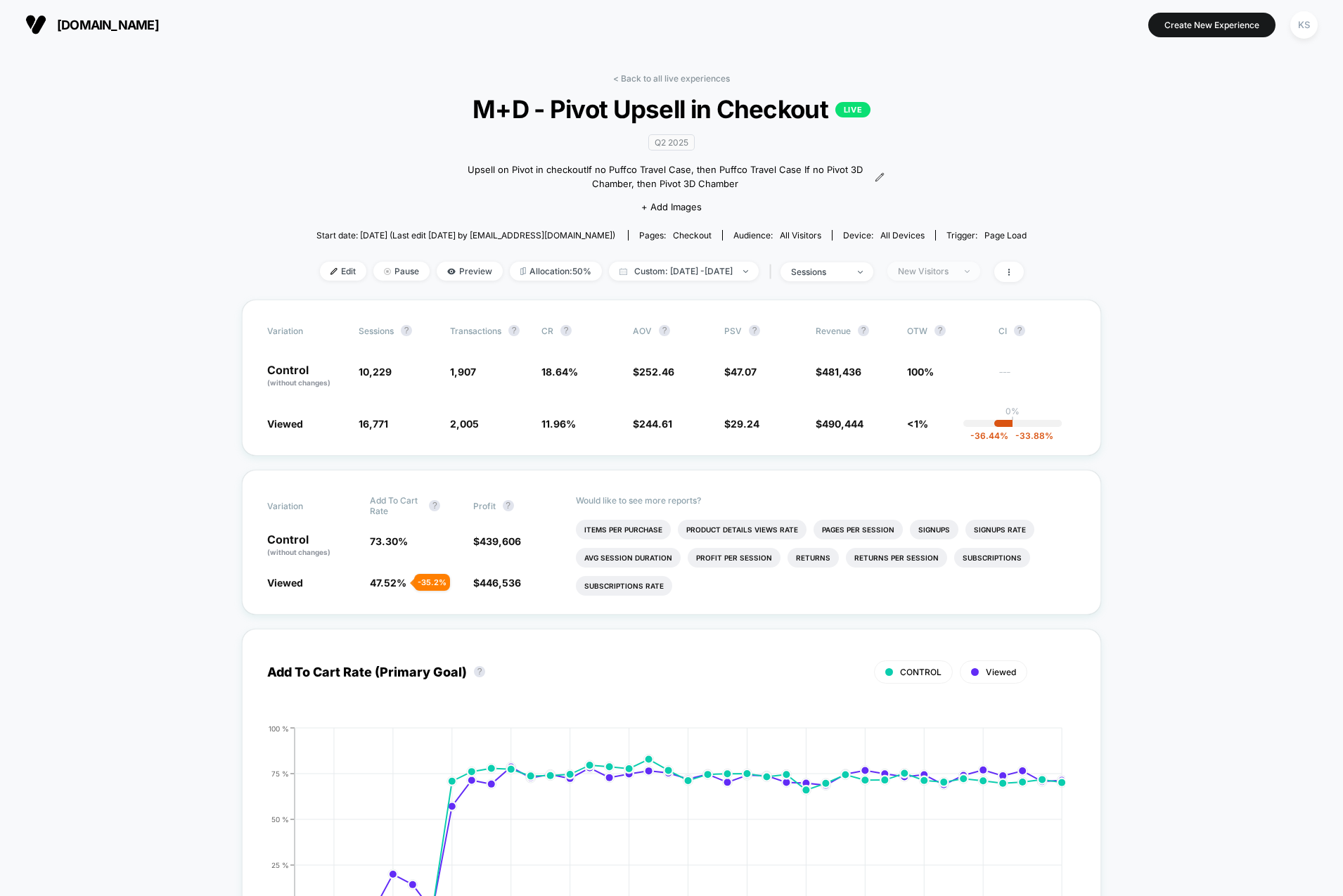
click at [954, 269] on div "New Visitors" at bounding box center [926, 271] width 56 height 11
click at [953, 324] on span "Mobile Visitors" at bounding box center [943, 323] width 67 height 12
click at [972, 458] on div "Mobile Visitors ? Desktop Visitors ? Returning Visitors ? New Visitors ? No Fil…" at bounding box center [953, 401] width 172 height 215
click at [971, 472] on button "Save" at bounding box center [952, 475] width 128 height 23
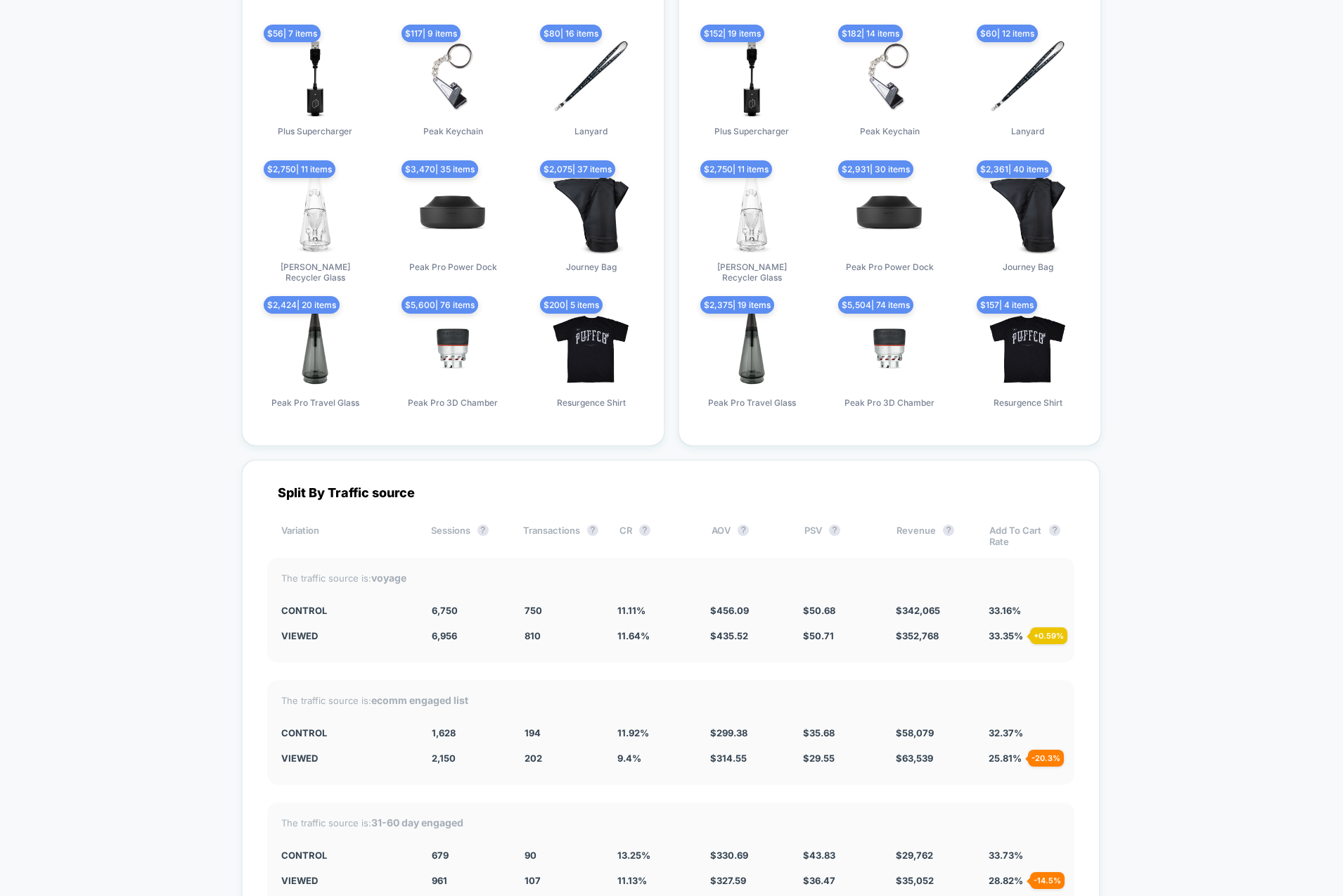
scroll to position [2952, 0]
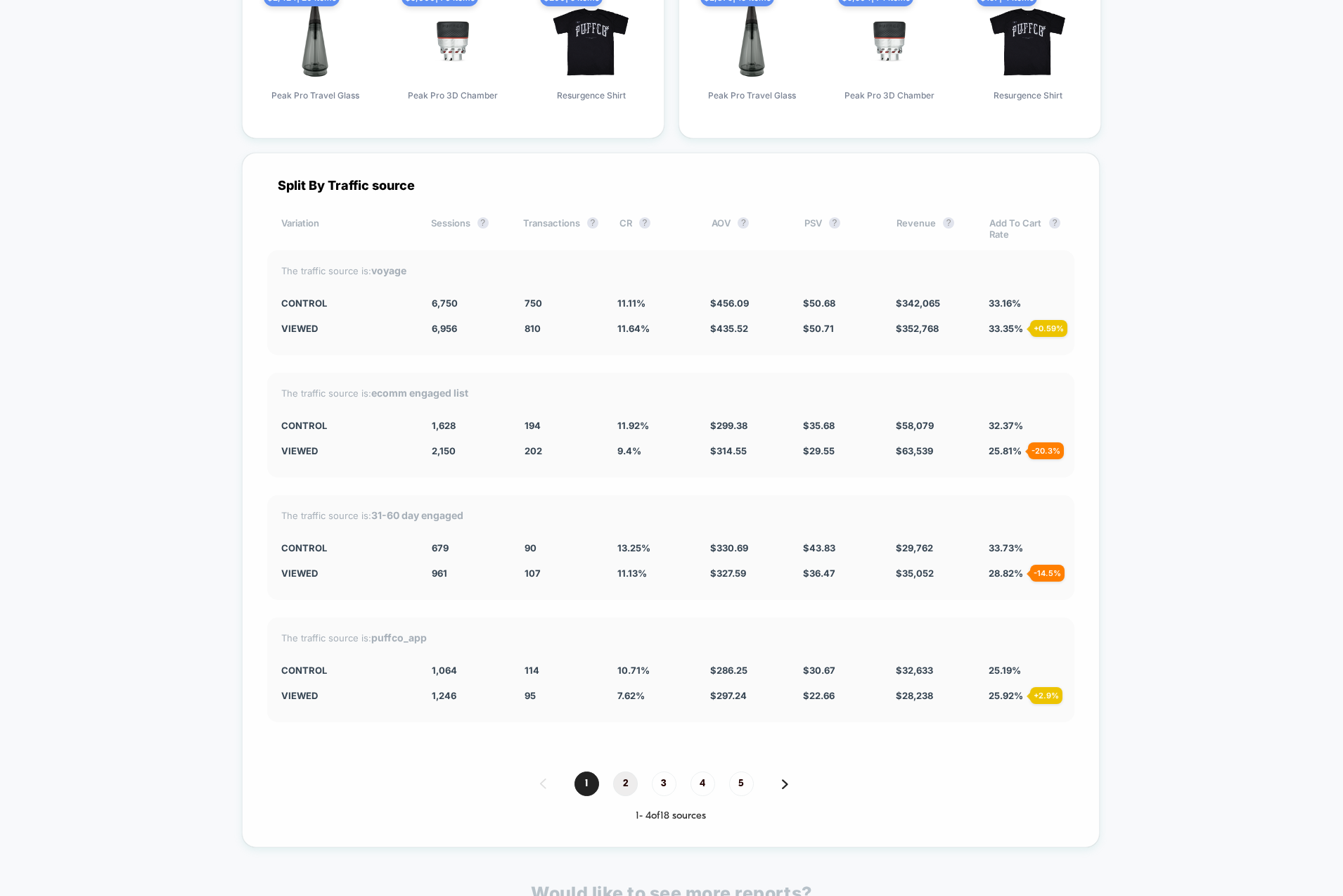
click at [623, 784] on span "2" at bounding box center [626, 783] width 25 height 25
click at [583, 782] on span "1" at bounding box center [587, 783] width 25 height 25
click at [628, 778] on span "2" at bounding box center [626, 783] width 25 height 25
click at [598, 780] on span "1" at bounding box center [587, 783] width 25 height 25
click at [588, 781] on span "1" at bounding box center [587, 783] width 25 height 25
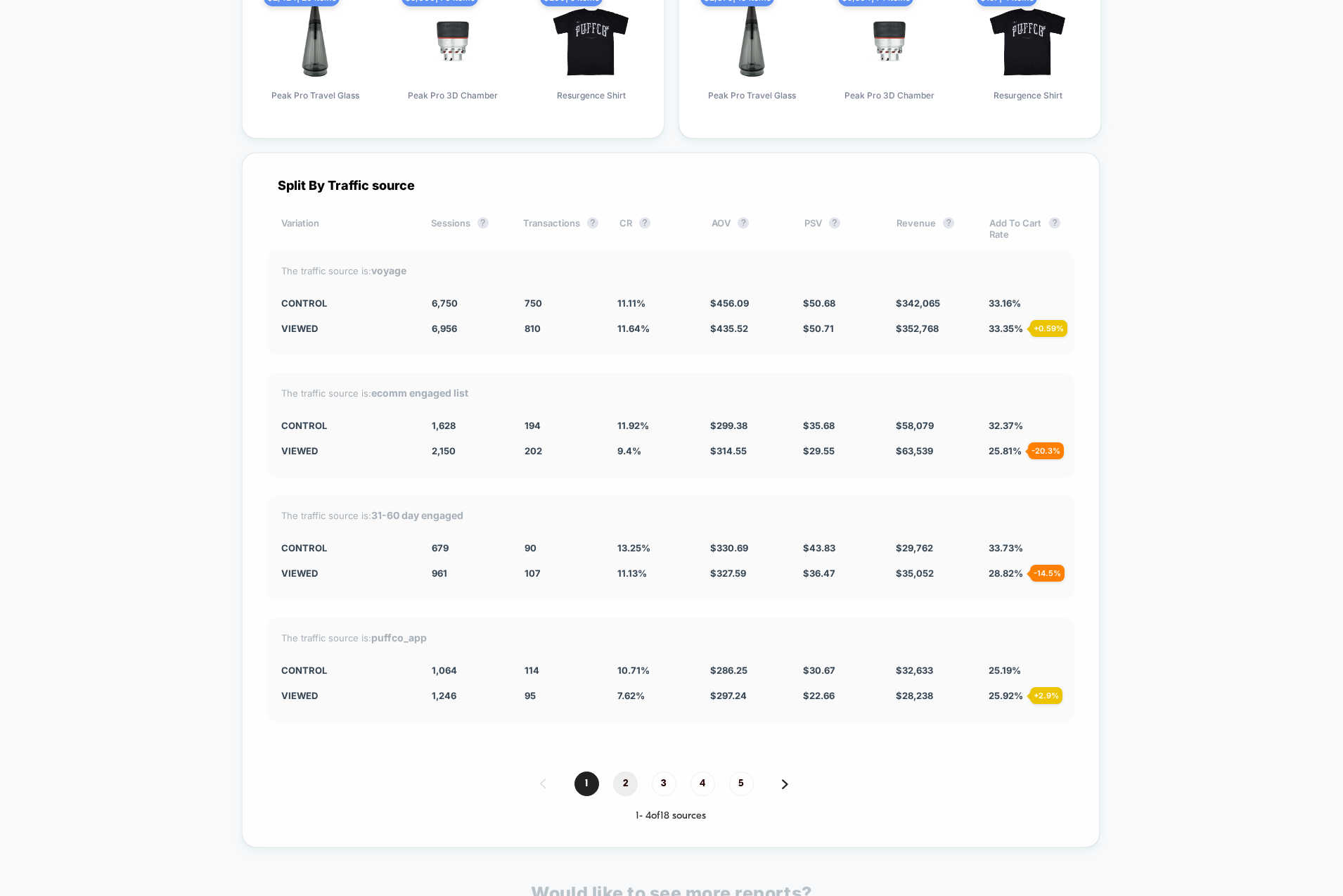
click at [617, 778] on span "2" at bounding box center [626, 783] width 25 height 25
click at [594, 773] on span "1" at bounding box center [587, 783] width 25 height 25
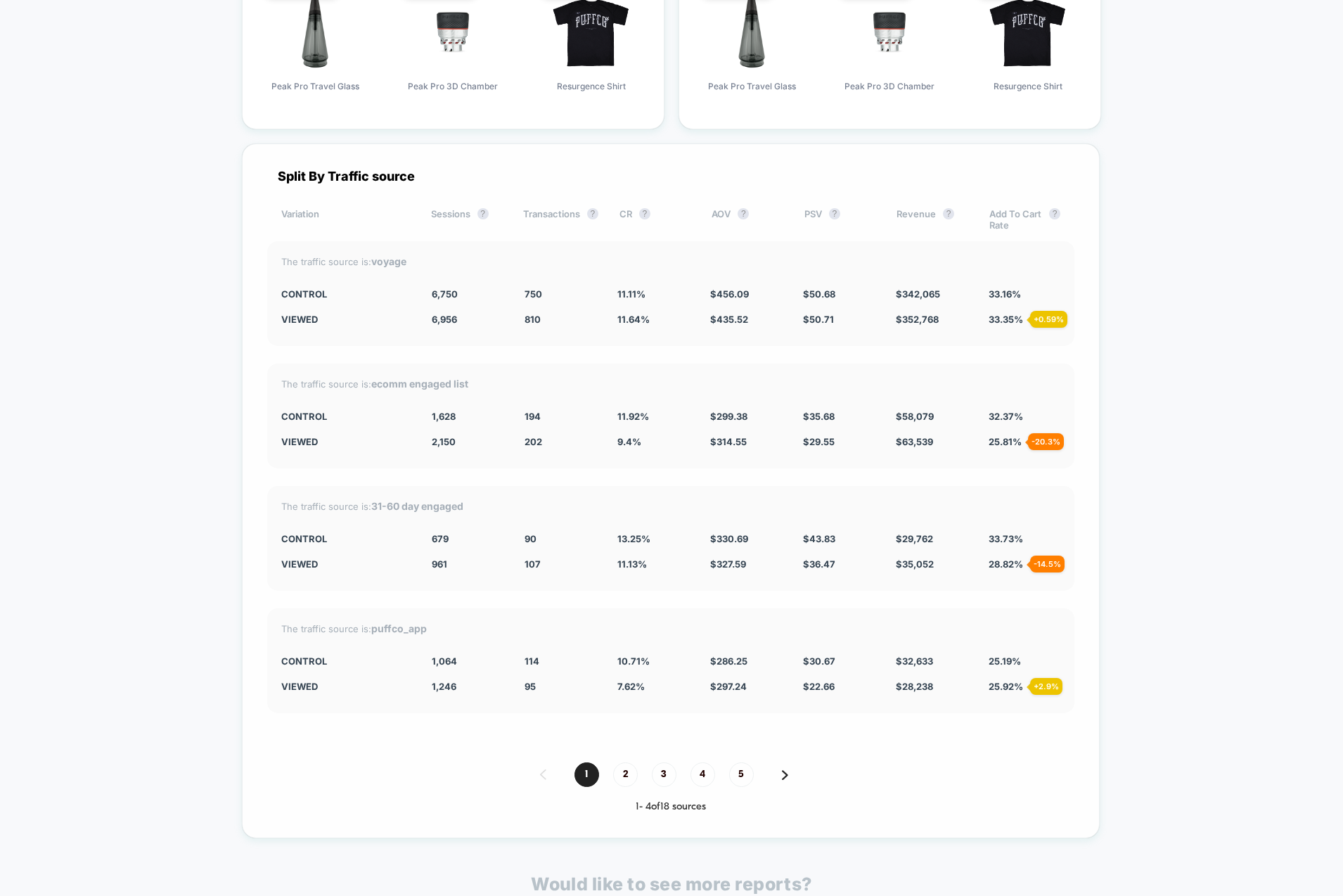
click at [634, 774] on span "2" at bounding box center [626, 774] width 25 height 25
click at [669, 770] on span "3" at bounding box center [664, 774] width 25 height 25
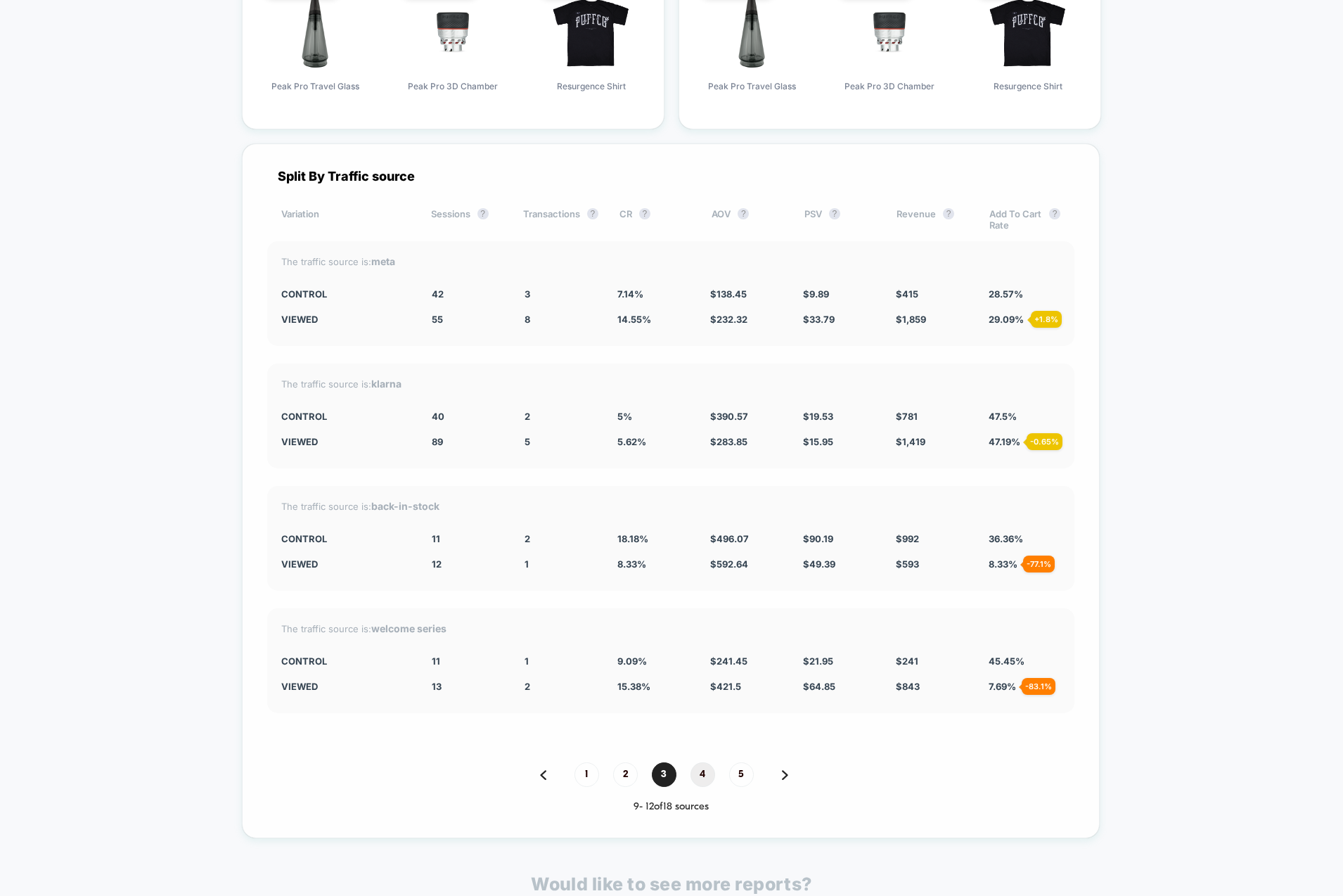
click at [701, 772] on span "4" at bounding box center [703, 774] width 25 height 25
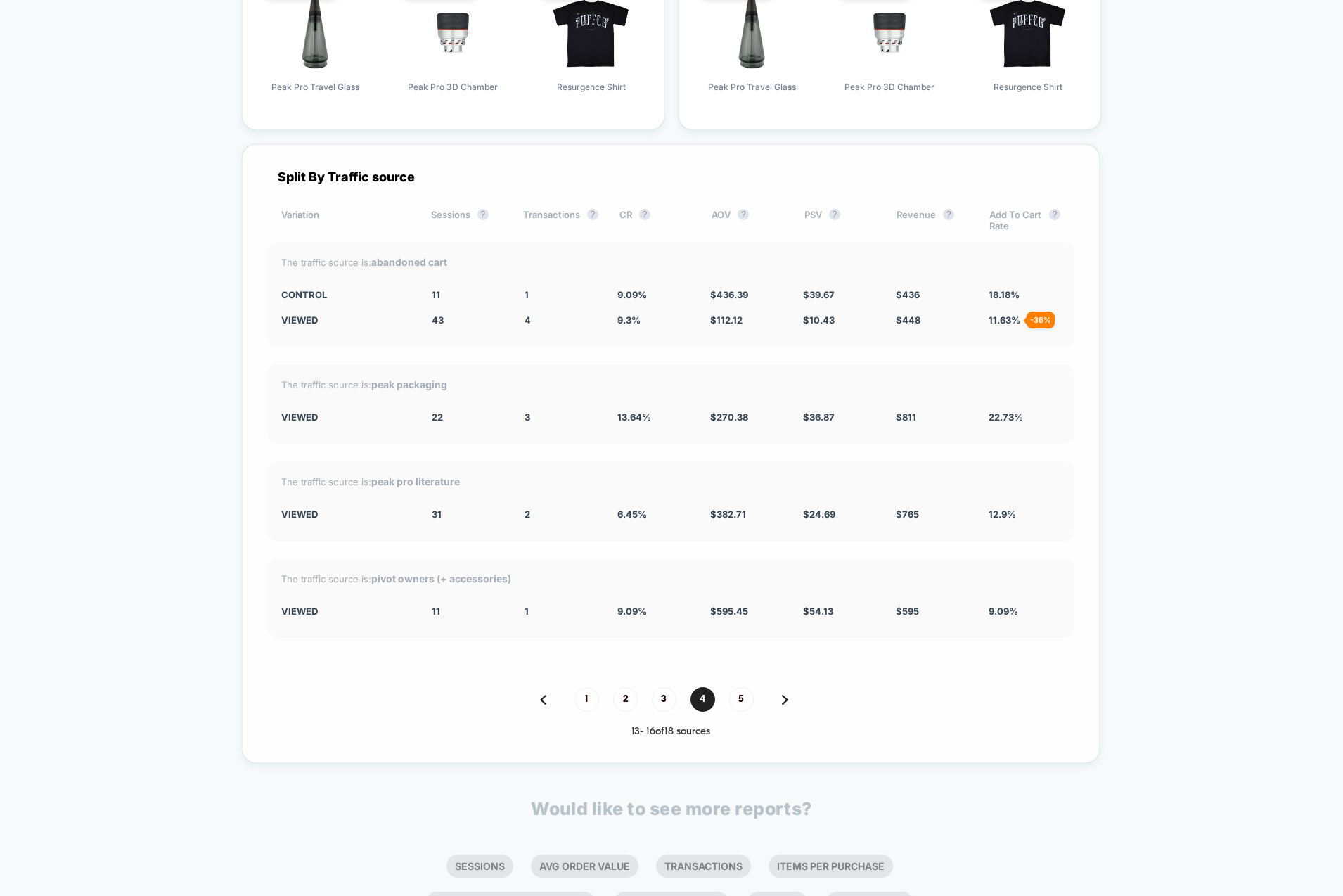
scroll to position [2958, 0]
click at [581, 697] on span "1" at bounding box center [587, 700] width 25 height 25
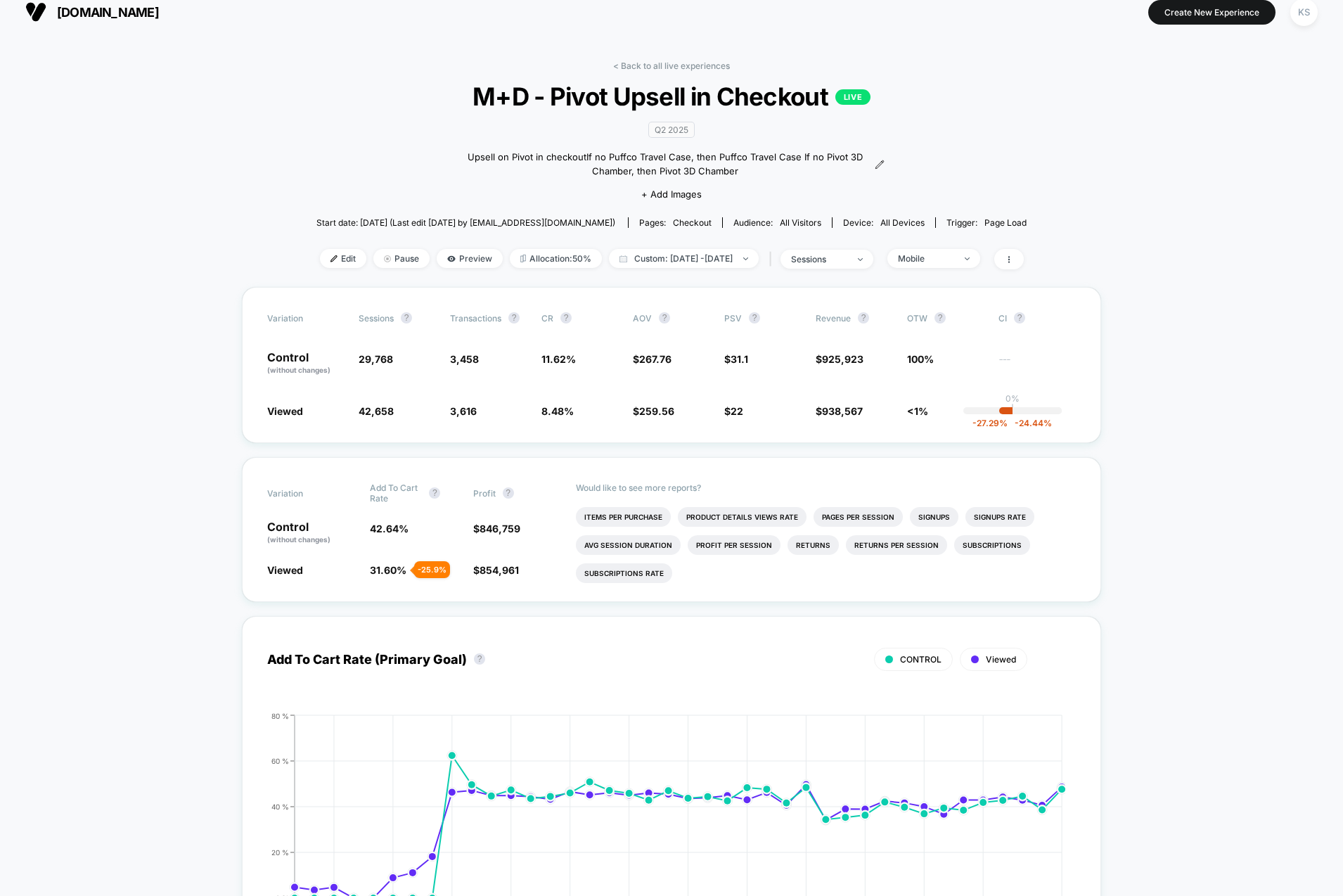
scroll to position [18, 0]
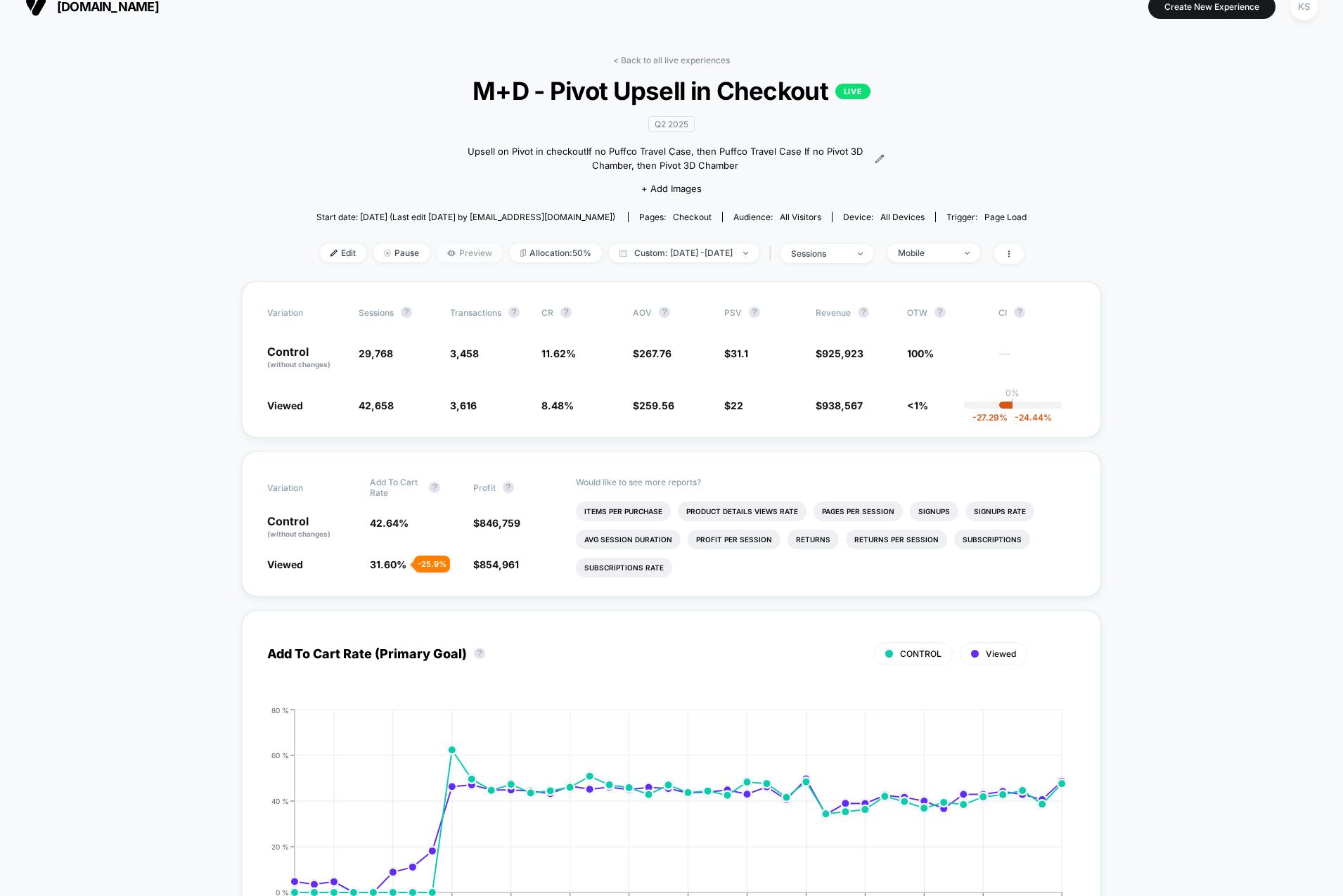
click at [457, 253] on span "Preview" at bounding box center [470, 252] width 66 height 19
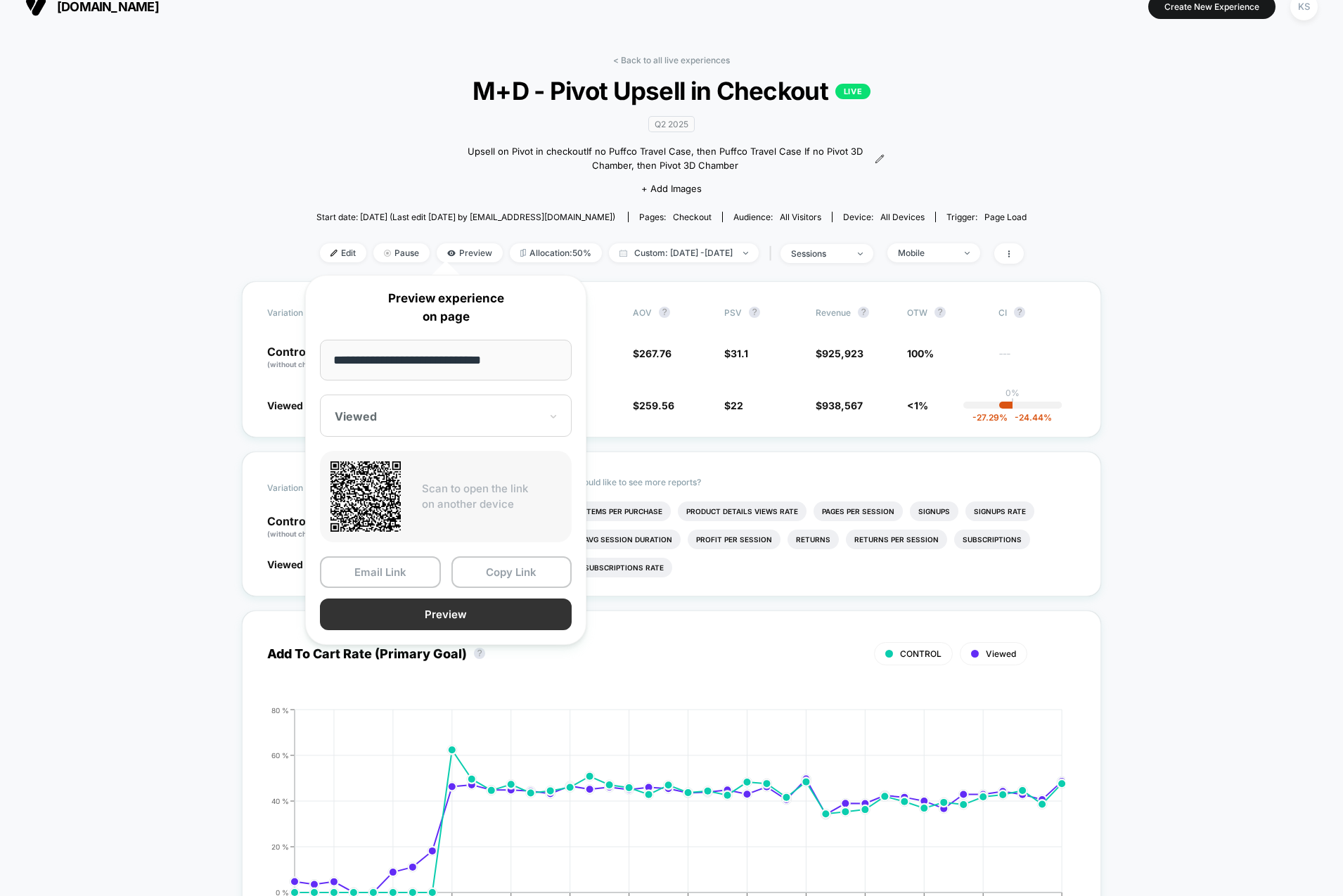
click at [463, 612] on button "Preview" at bounding box center [446, 614] width 252 height 31
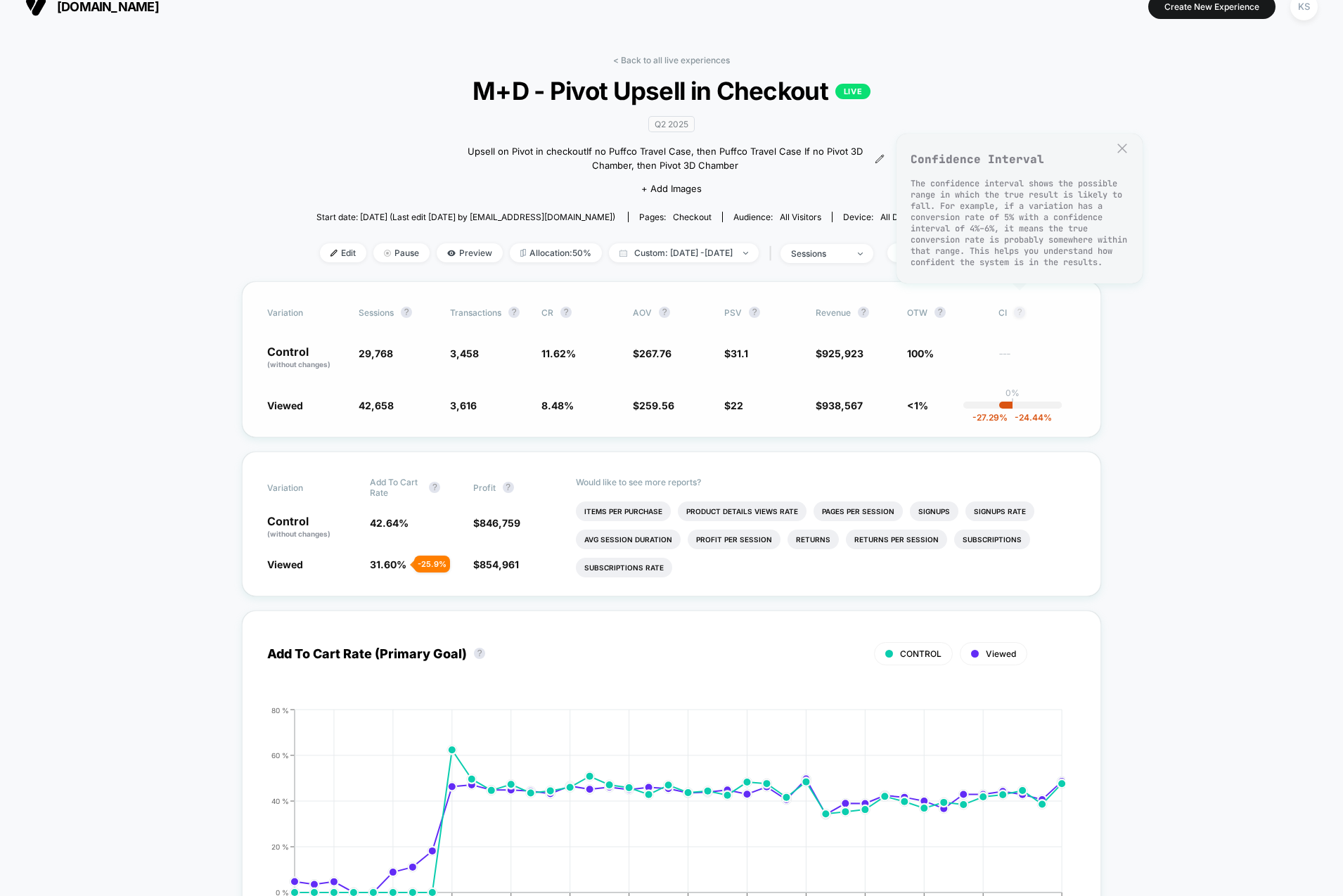
click at [1017, 310] on button "?" at bounding box center [1020, 312] width 12 height 12
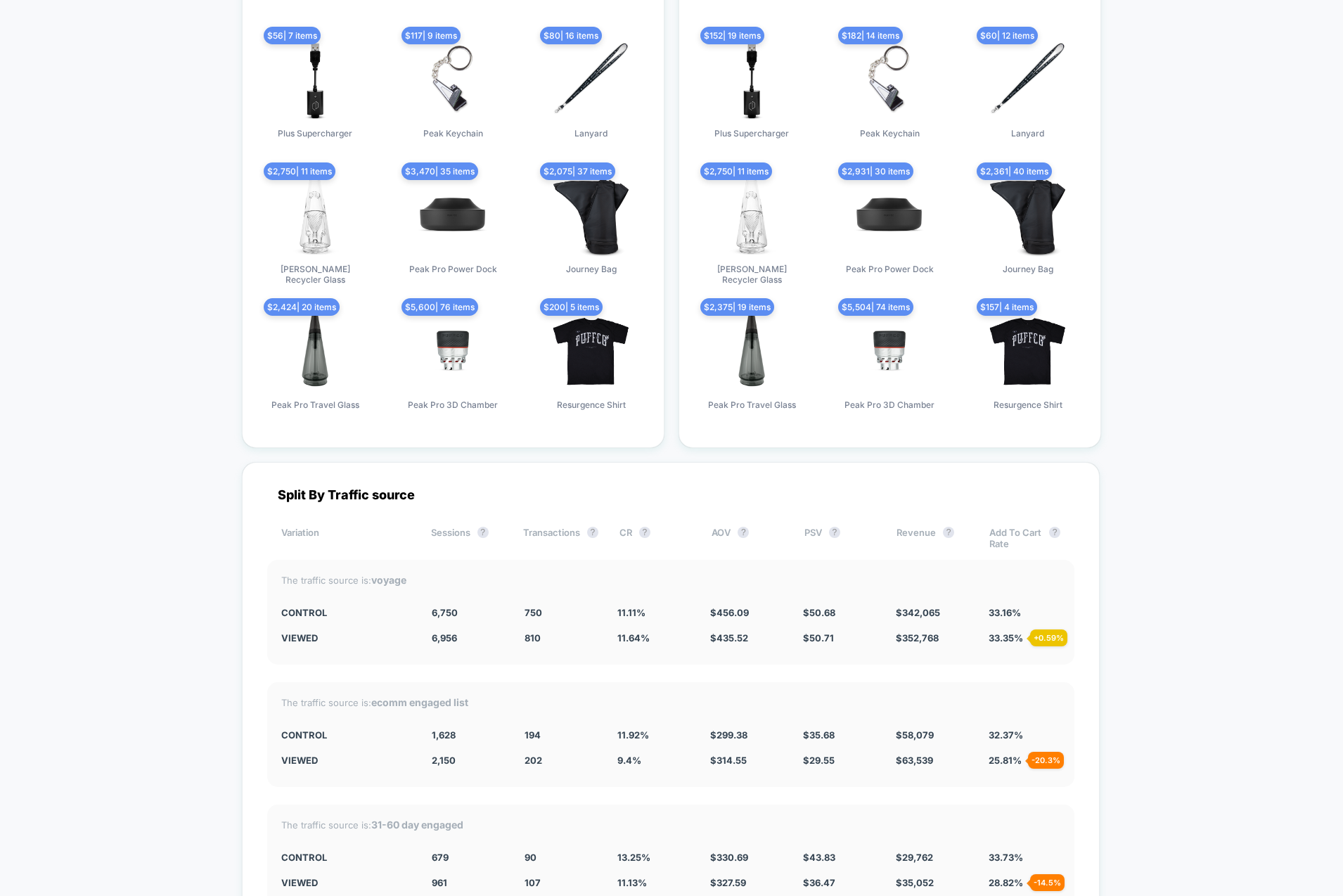
scroll to position [2962, 0]
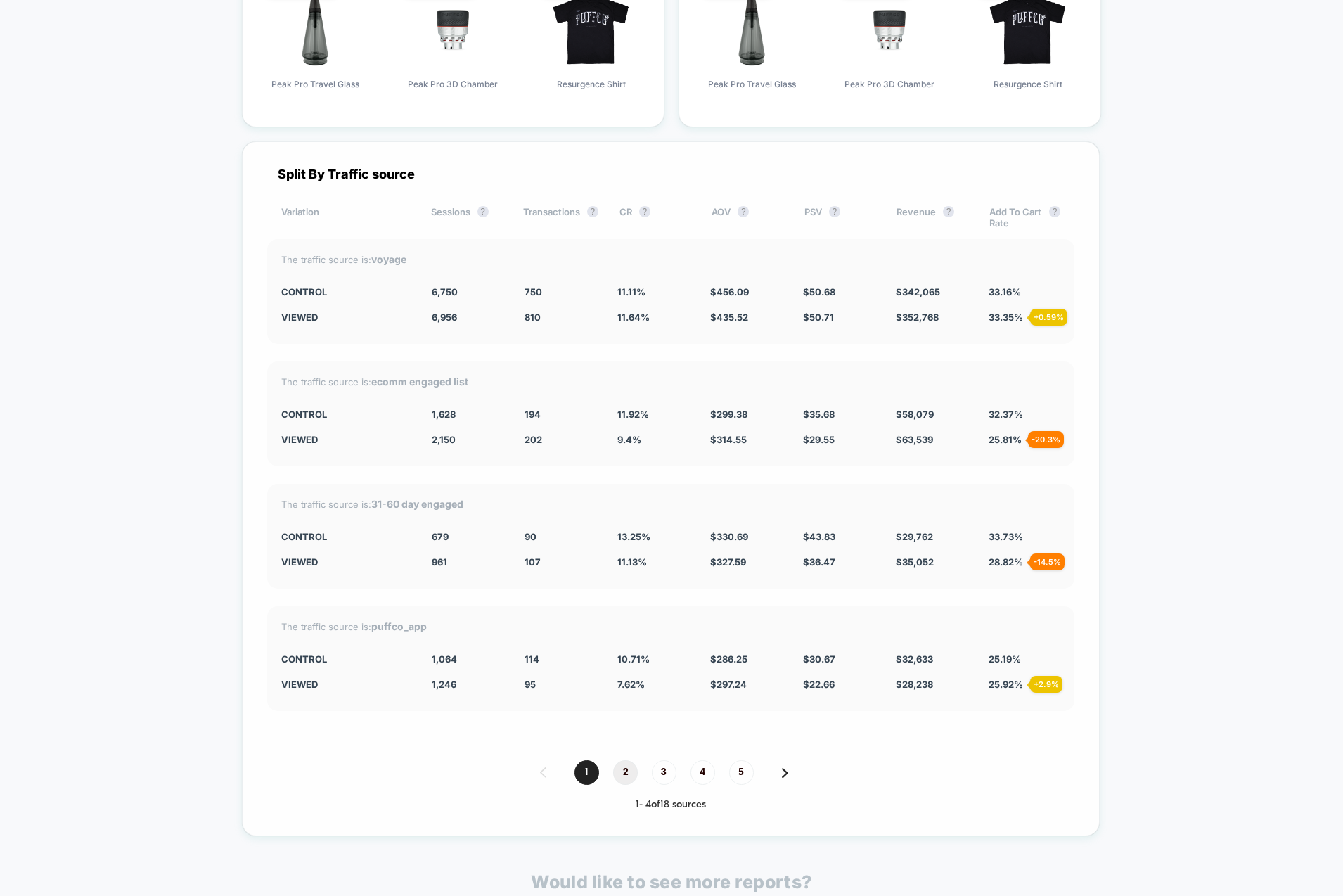
click at [623, 762] on span "2" at bounding box center [626, 772] width 25 height 25
click at [661, 767] on span "3" at bounding box center [664, 772] width 25 height 25
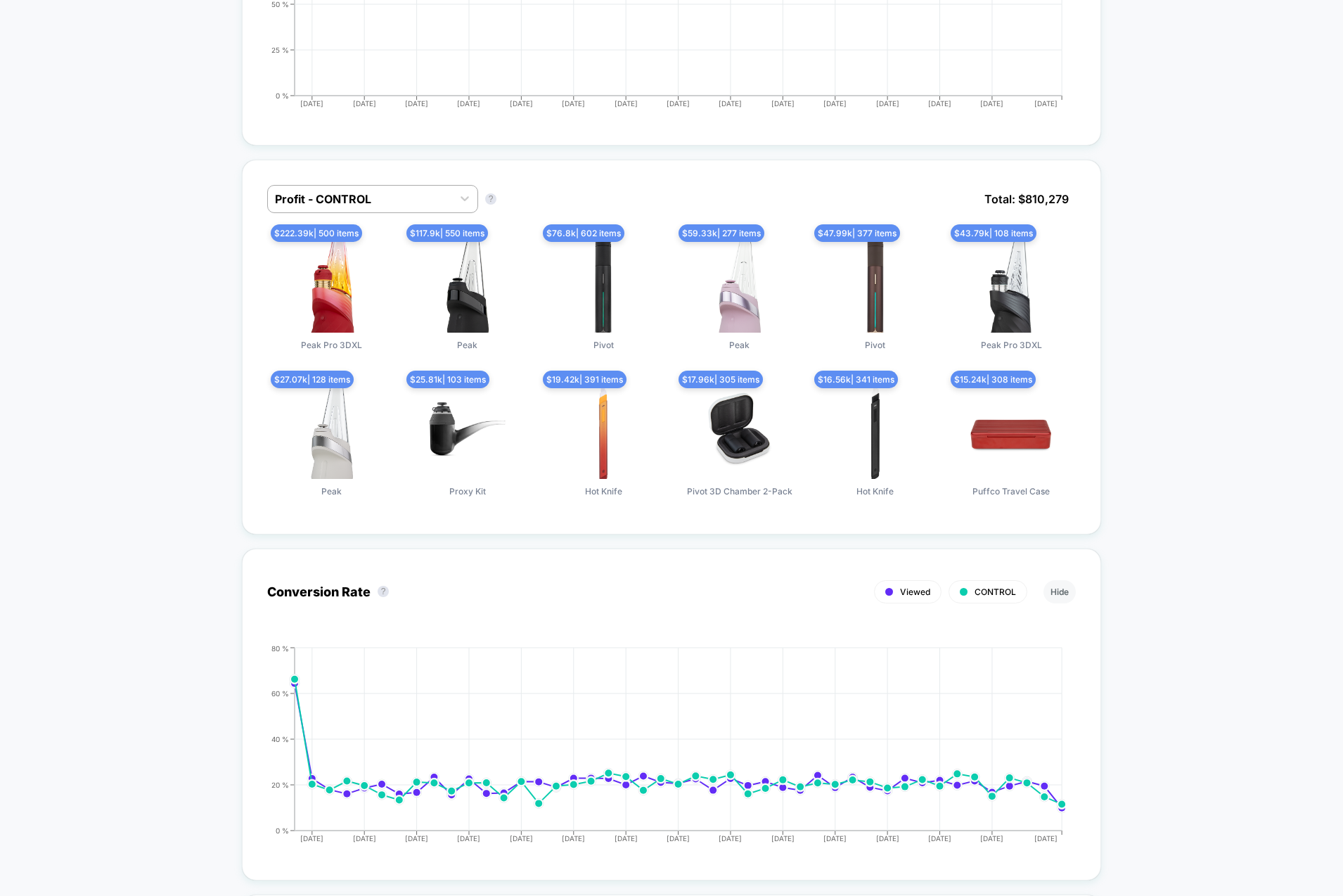
scroll to position [855, 0]
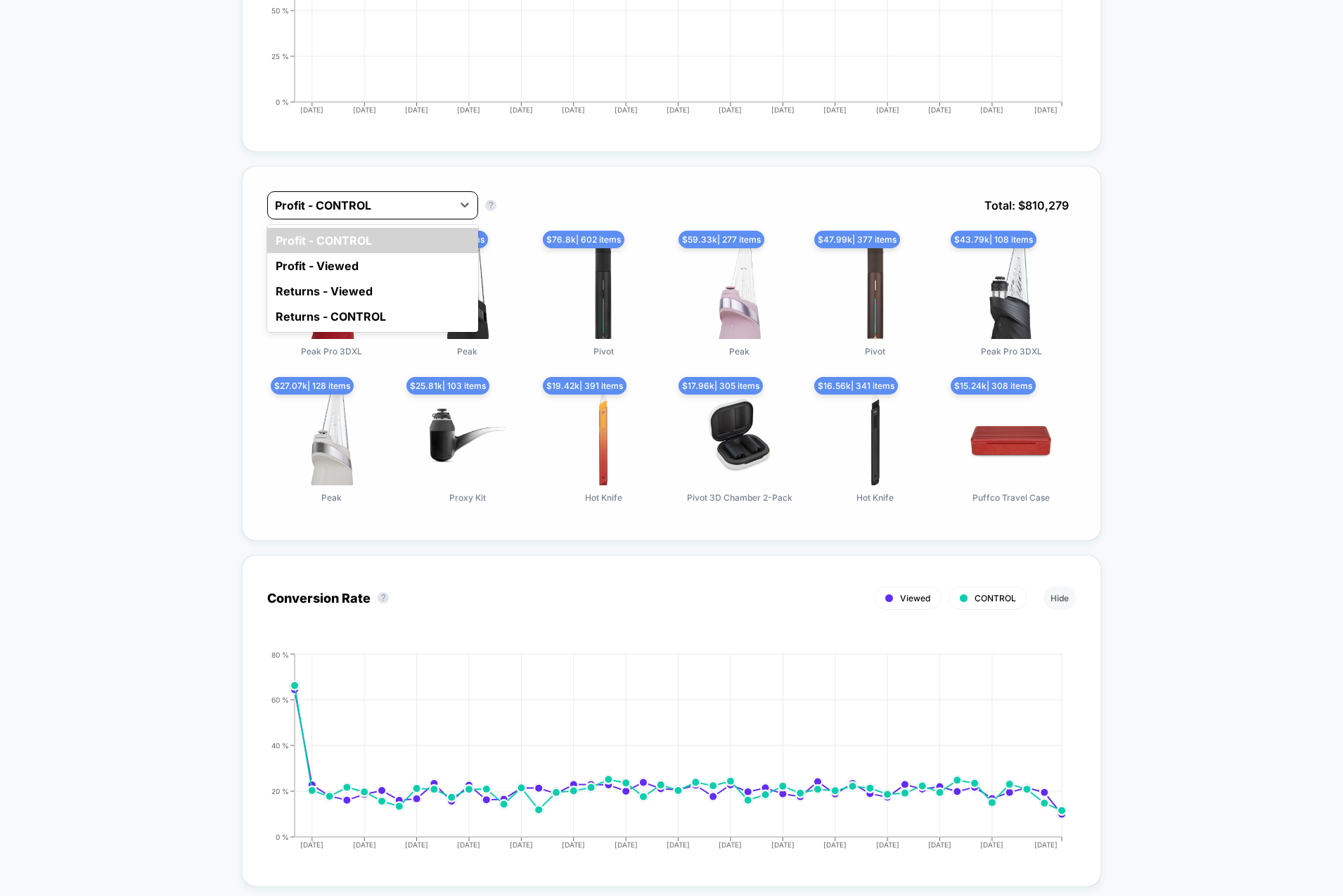
click at [308, 211] on div "Profit - CONTROL" at bounding box center [360, 205] width 184 height 22
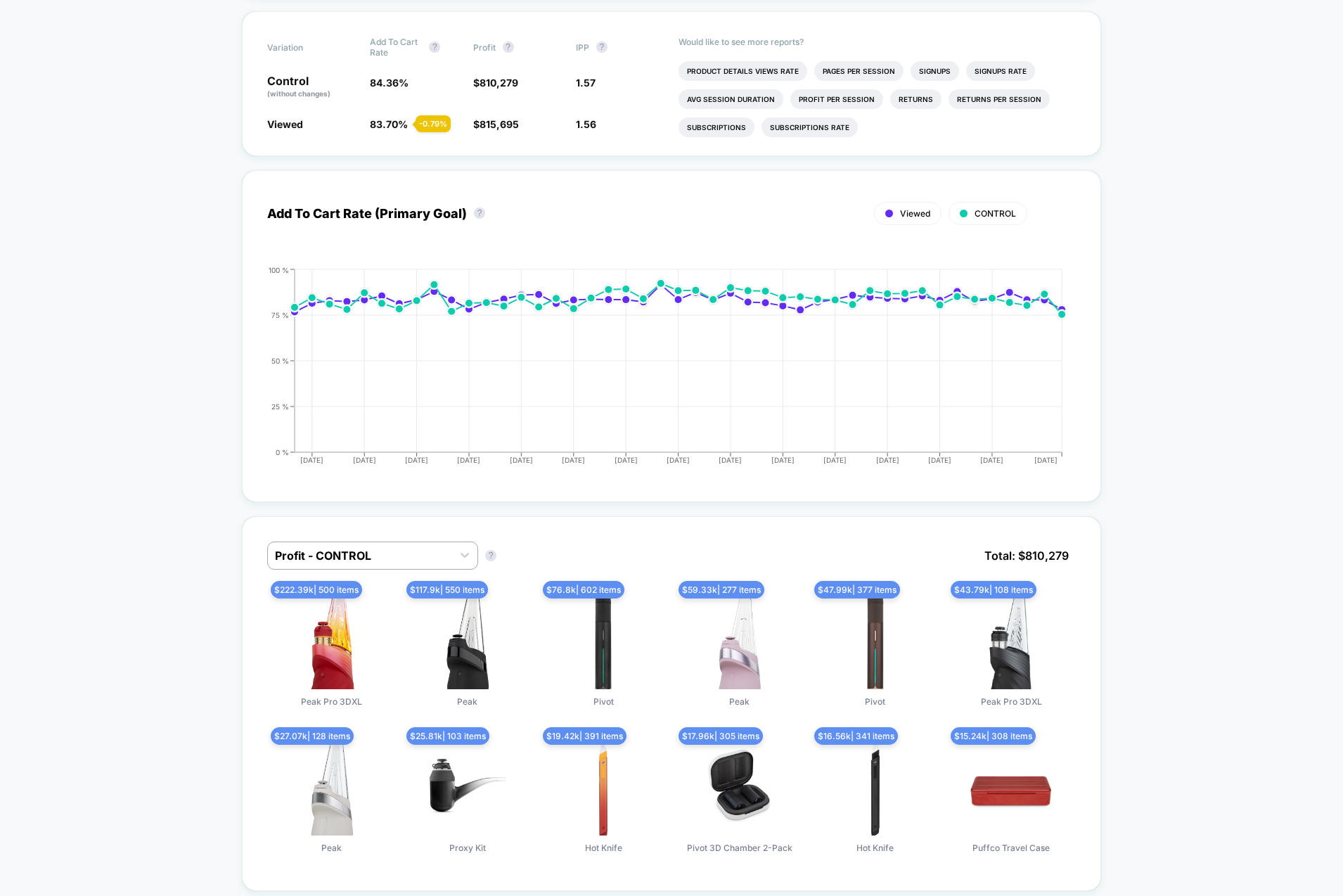
scroll to position [831, 0]
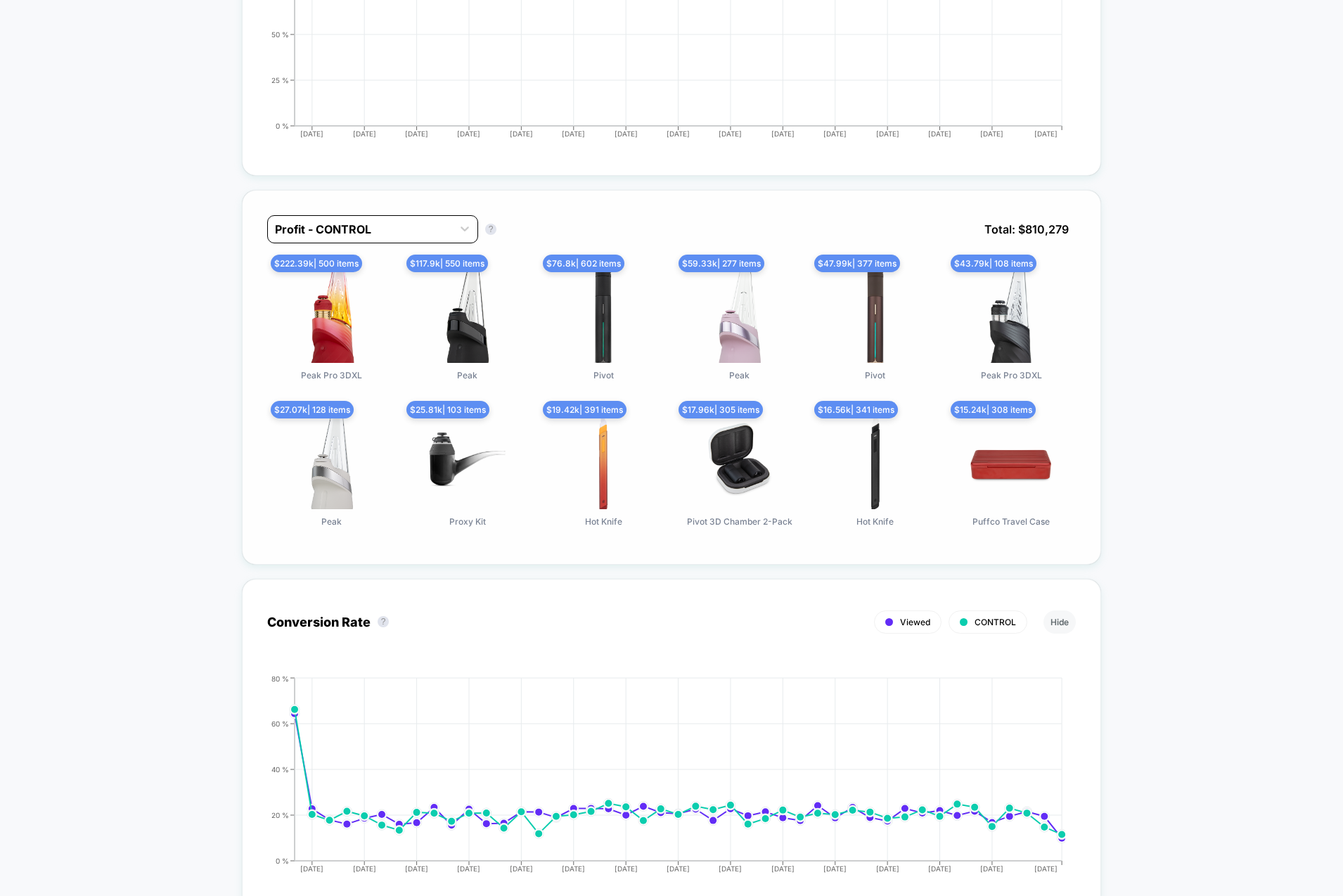
click at [345, 231] on div at bounding box center [360, 229] width 170 height 17
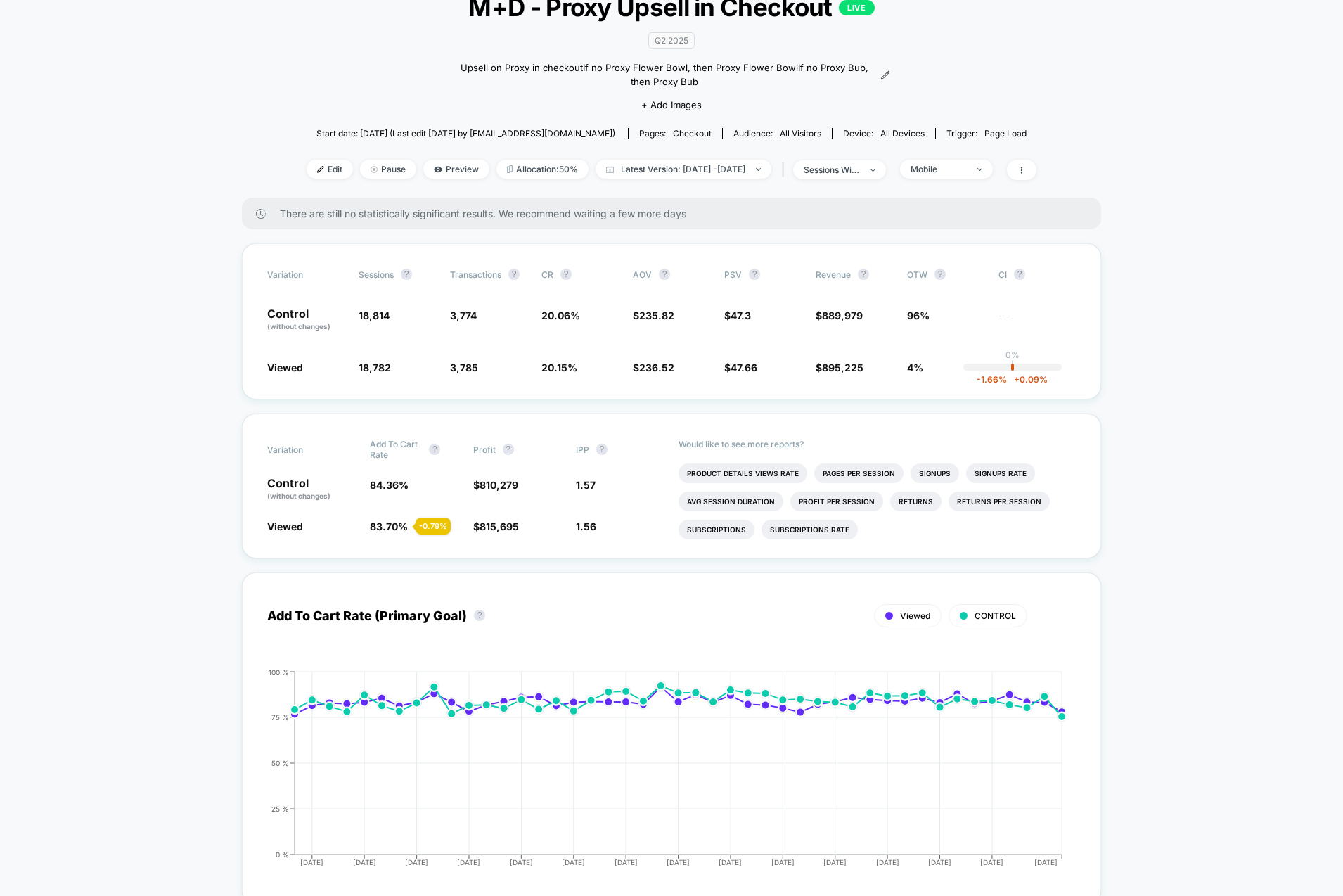
scroll to position [0, 0]
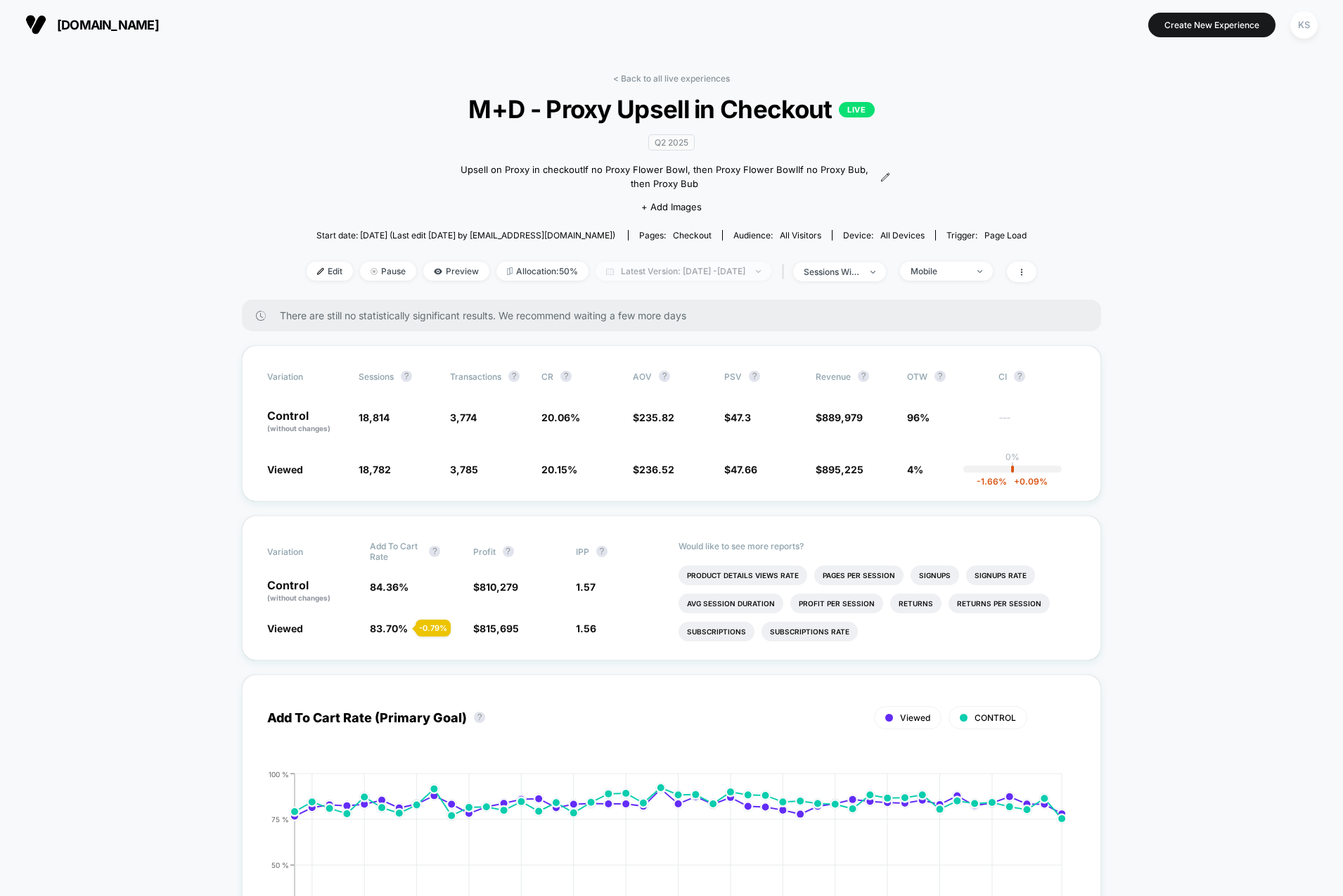
click at [682, 276] on span "Latest Version: Jul 2, 2025 - Aug 15, 2025" at bounding box center [683, 271] width 176 height 19
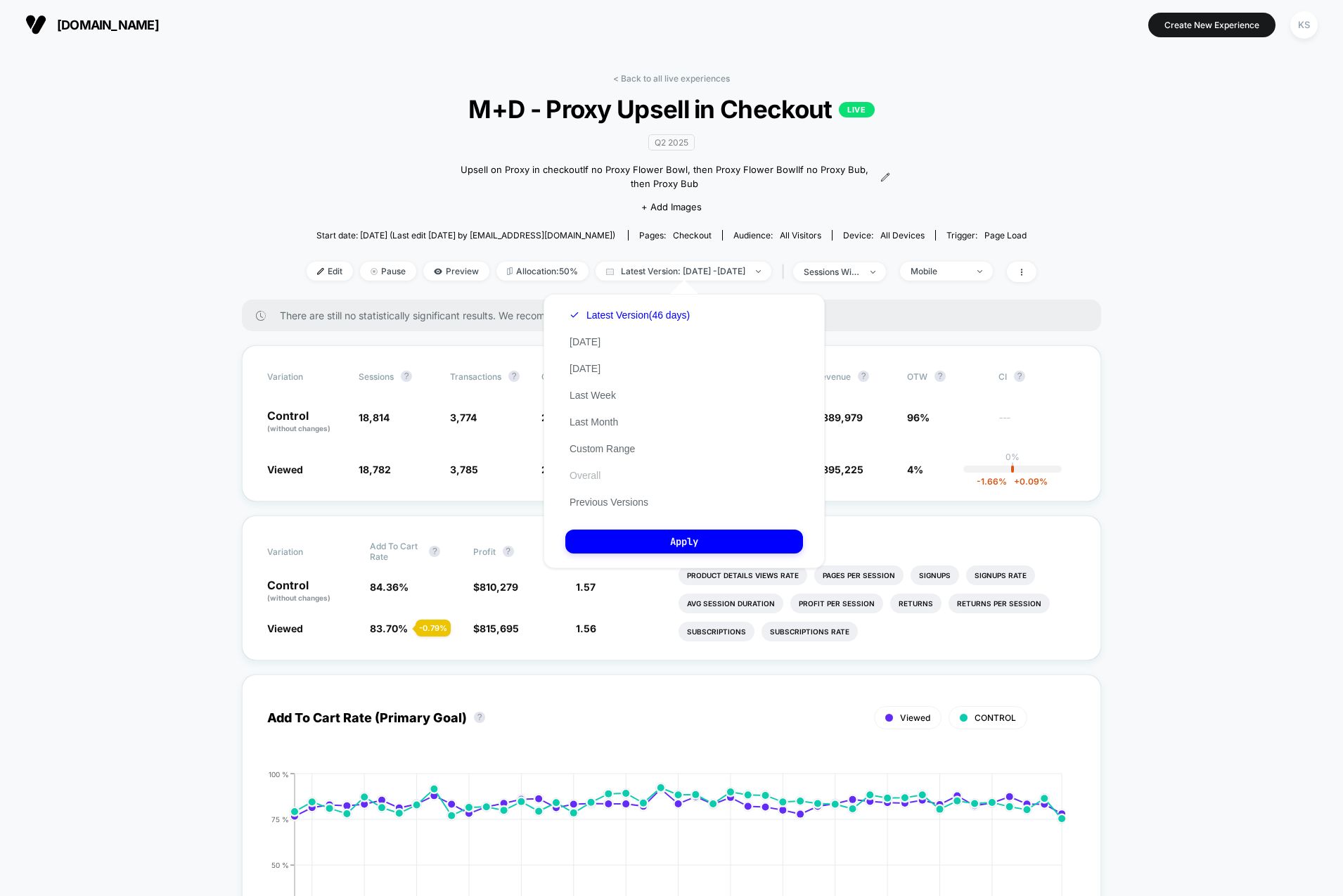
click at [595, 475] on button "Overall" at bounding box center [584, 475] width 39 height 12
click at [673, 535] on button "Apply" at bounding box center [684, 541] width 238 height 24
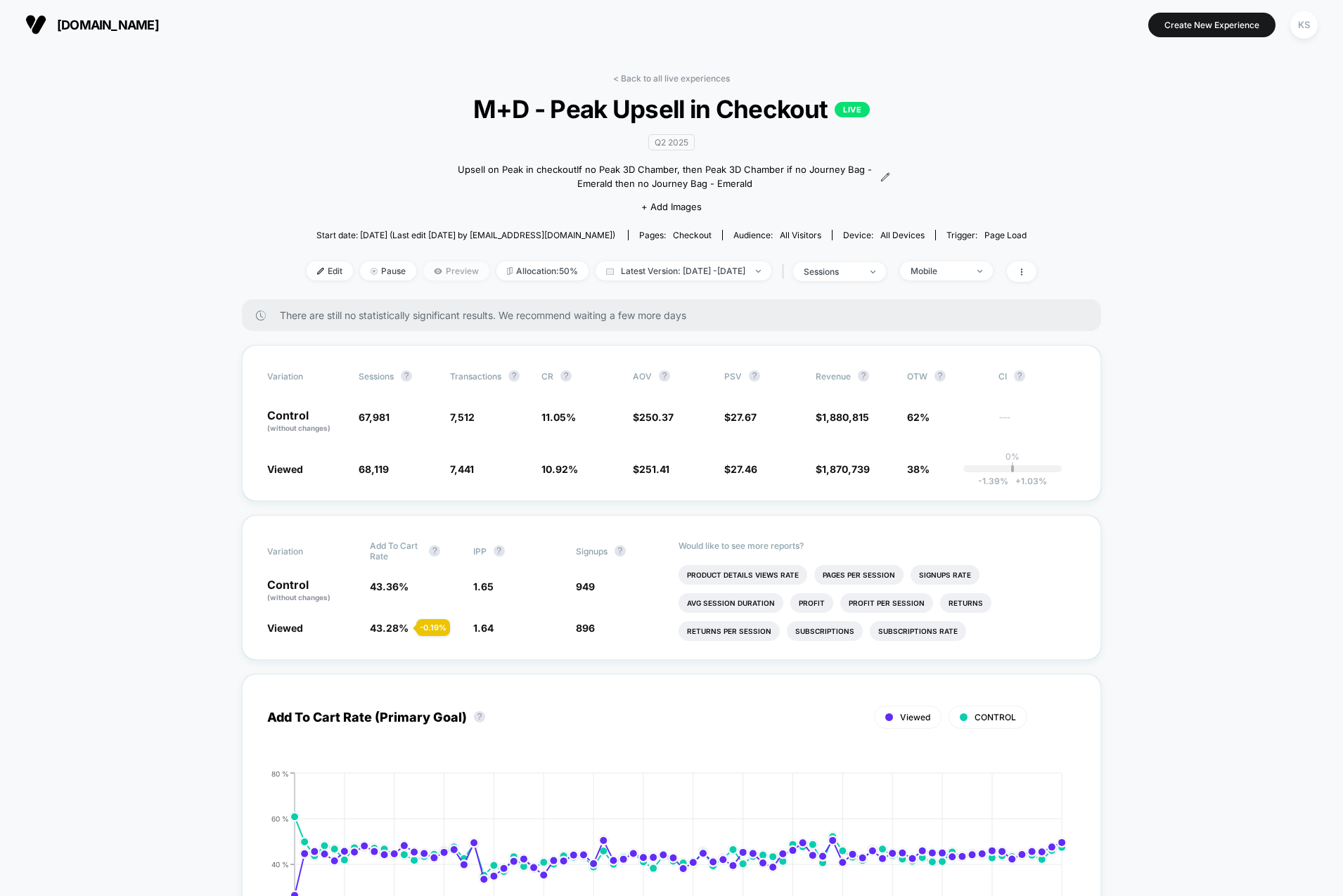
click at [430, 276] on span "Preview" at bounding box center [457, 271] width 66 height 19
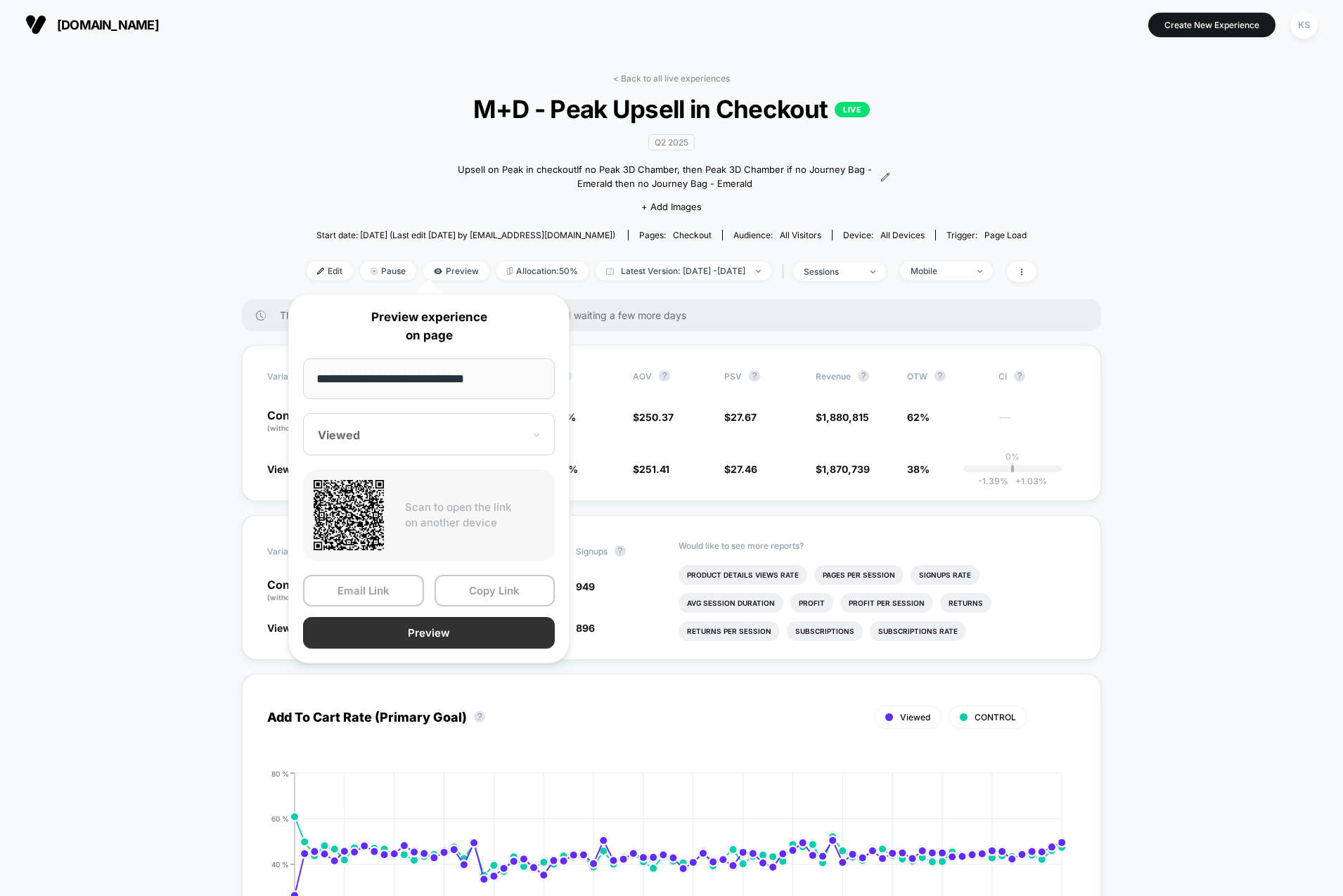
click at [442, 632] on button "Preview" at bounding box center [429, 633] width 252 height 31
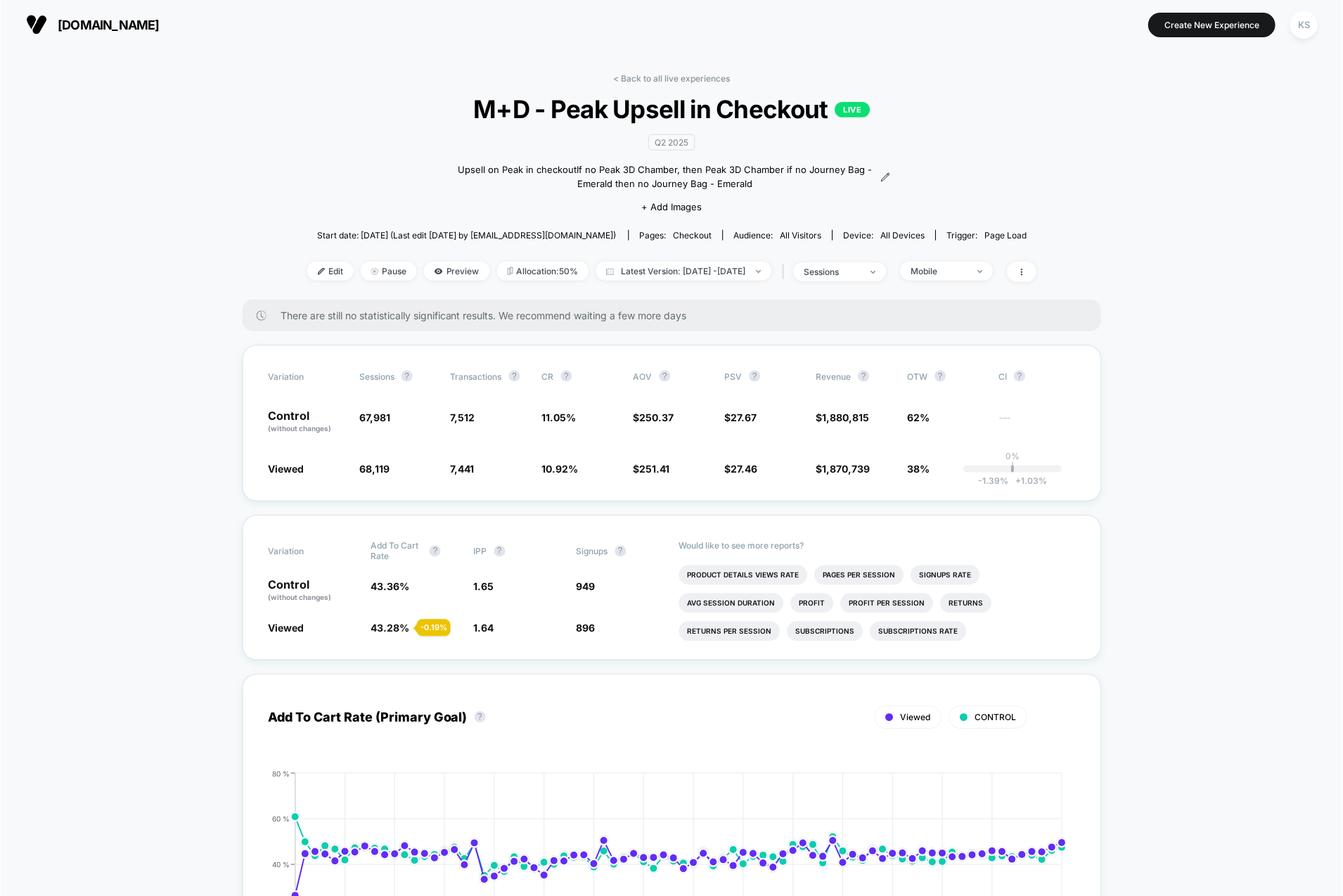
scroll to position [1, 0]
click at [439, 274] on span "Preview" at bounding box center [457, 270] width 66 height 19
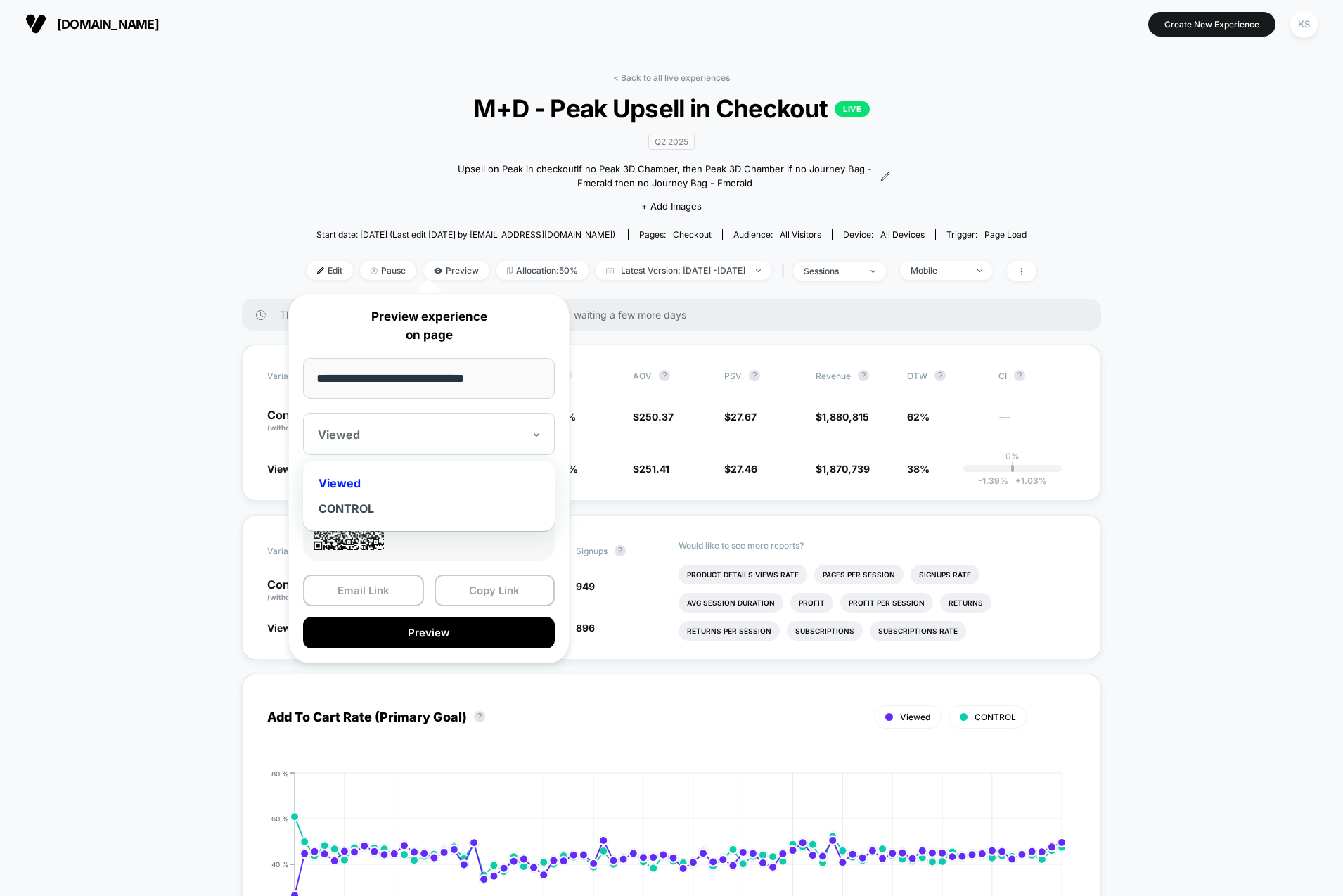
click at [470, 424] on div "Viewed" at bounding box center [429, 433] width 252 height 42
drag, startPoint x: 524, startPoint y: 374, endPoint x: 183, endPoint y: 358, distance: 341.4
click at [183, 358] on body "puffco.com Create New Experience KS puffco.com < Back to all live experiences M…" at bounding box center [672, 448] width 1343 height 896
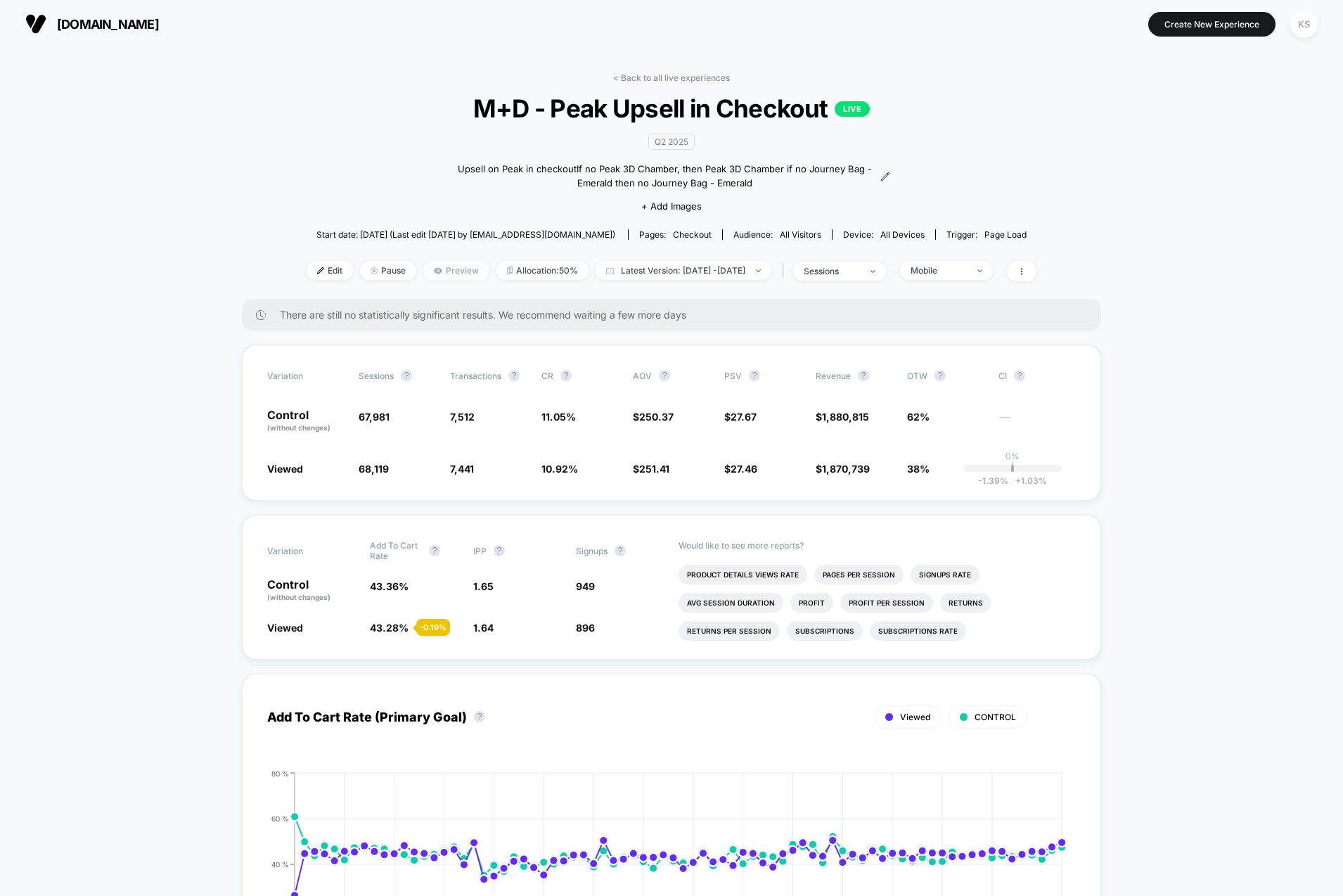
click at [439, 264] on span "Preview" at bounding box center [457, 270] width 66 height 19
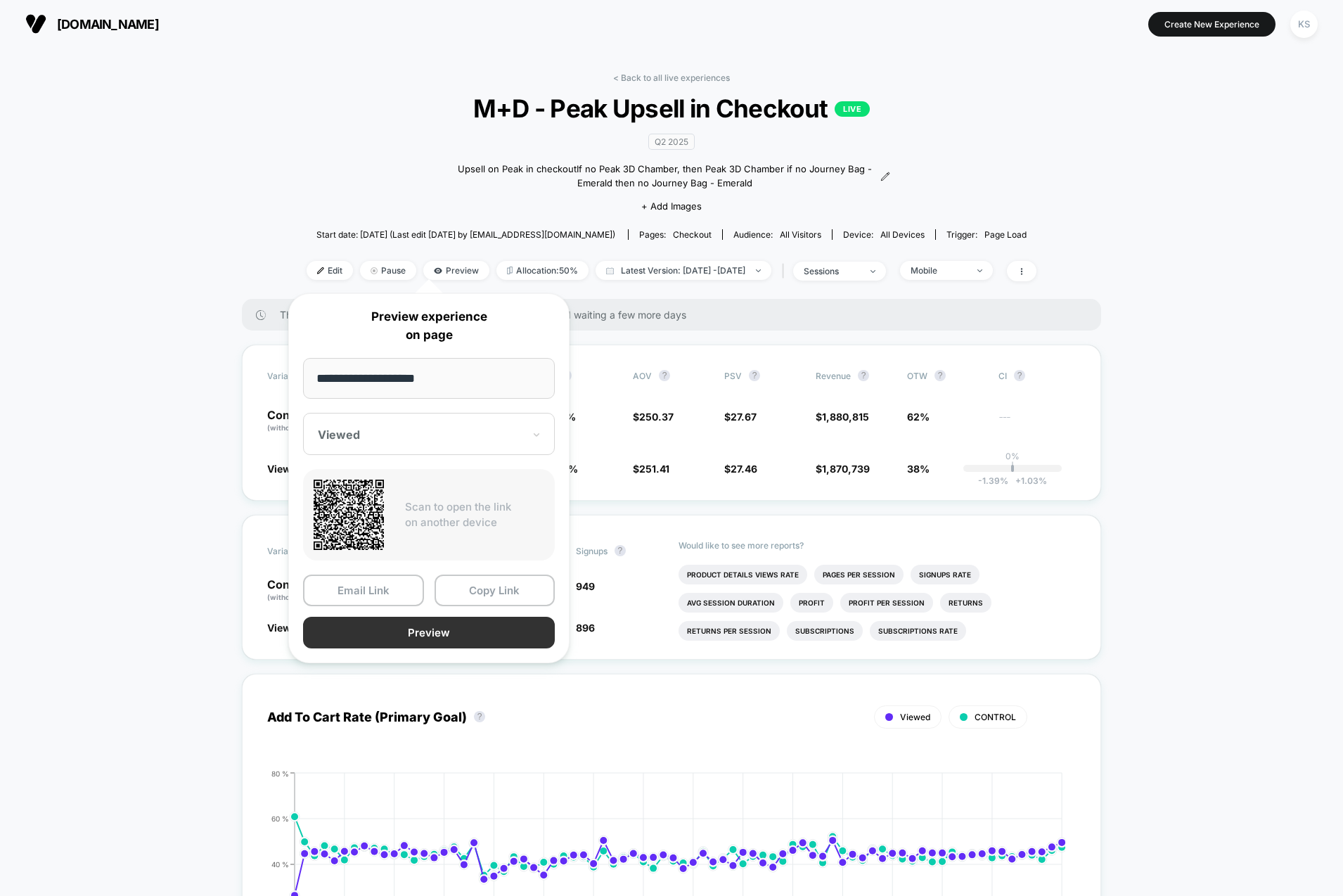
type input "**********"
click at [429, 629] on button "Preview" at bounding box center [429, 632] width 252 height 31
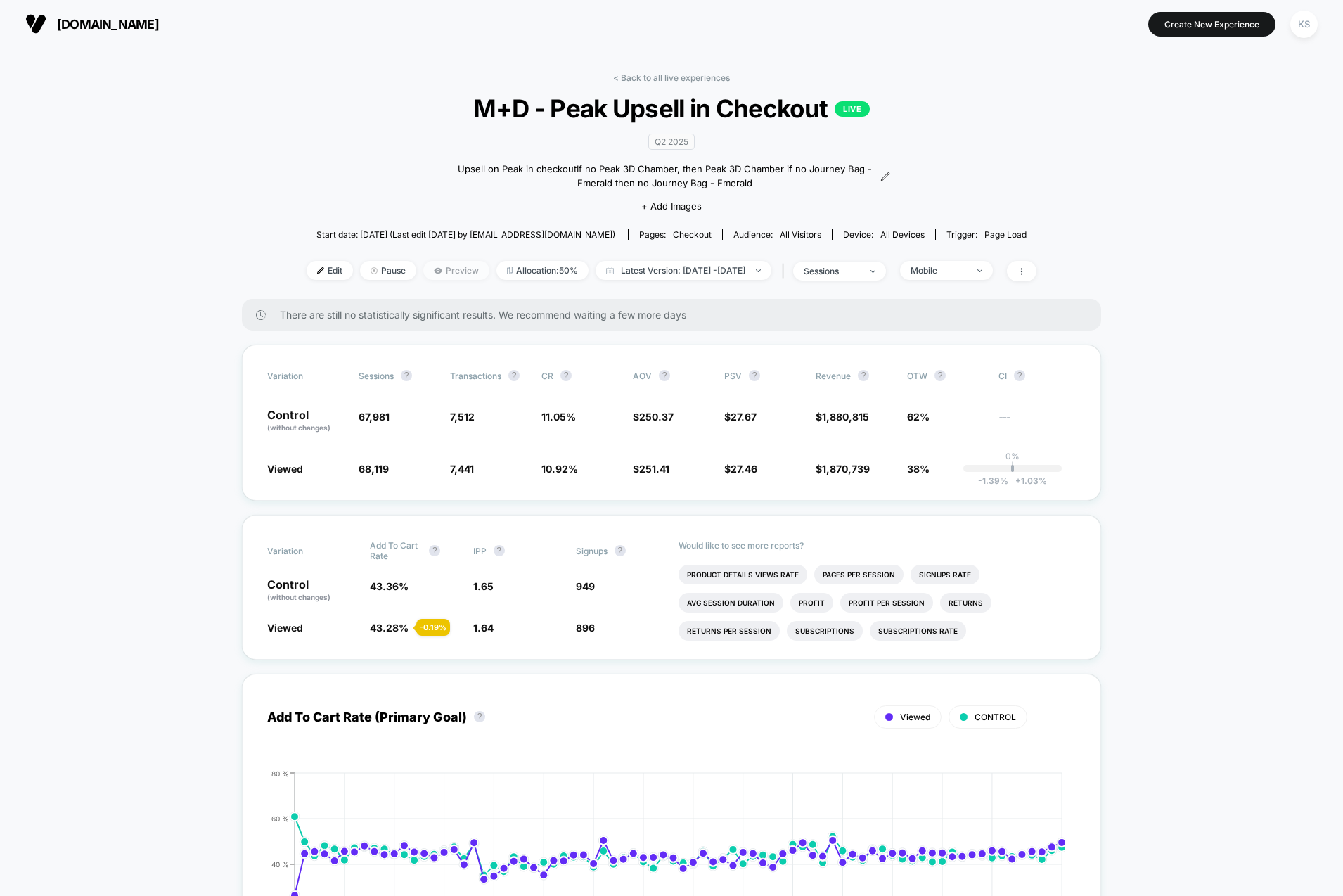
click at [443, 269] on span "Preview" at bounding box center [457, 270] width 66 height 19
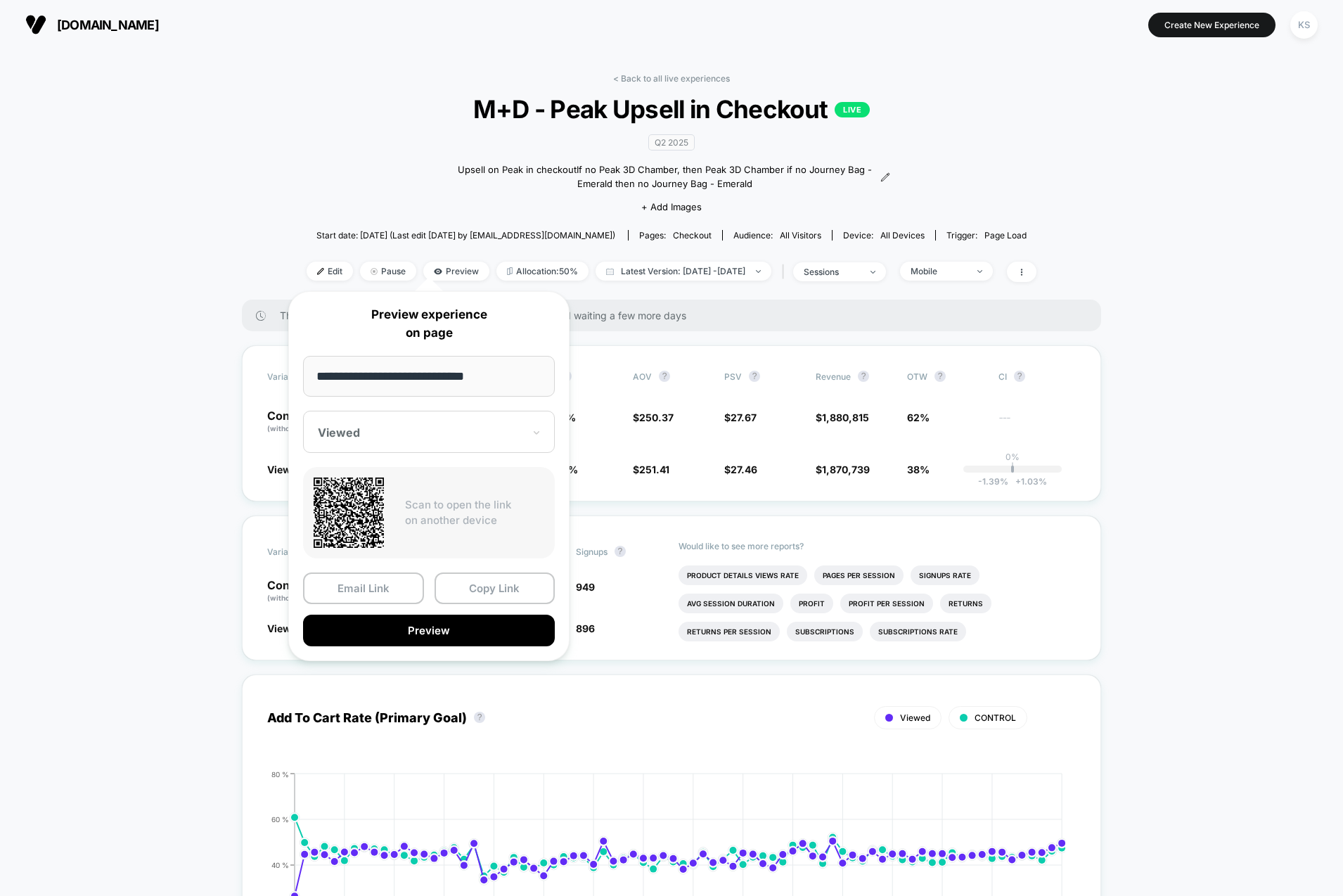
scroll to position [2, 0]
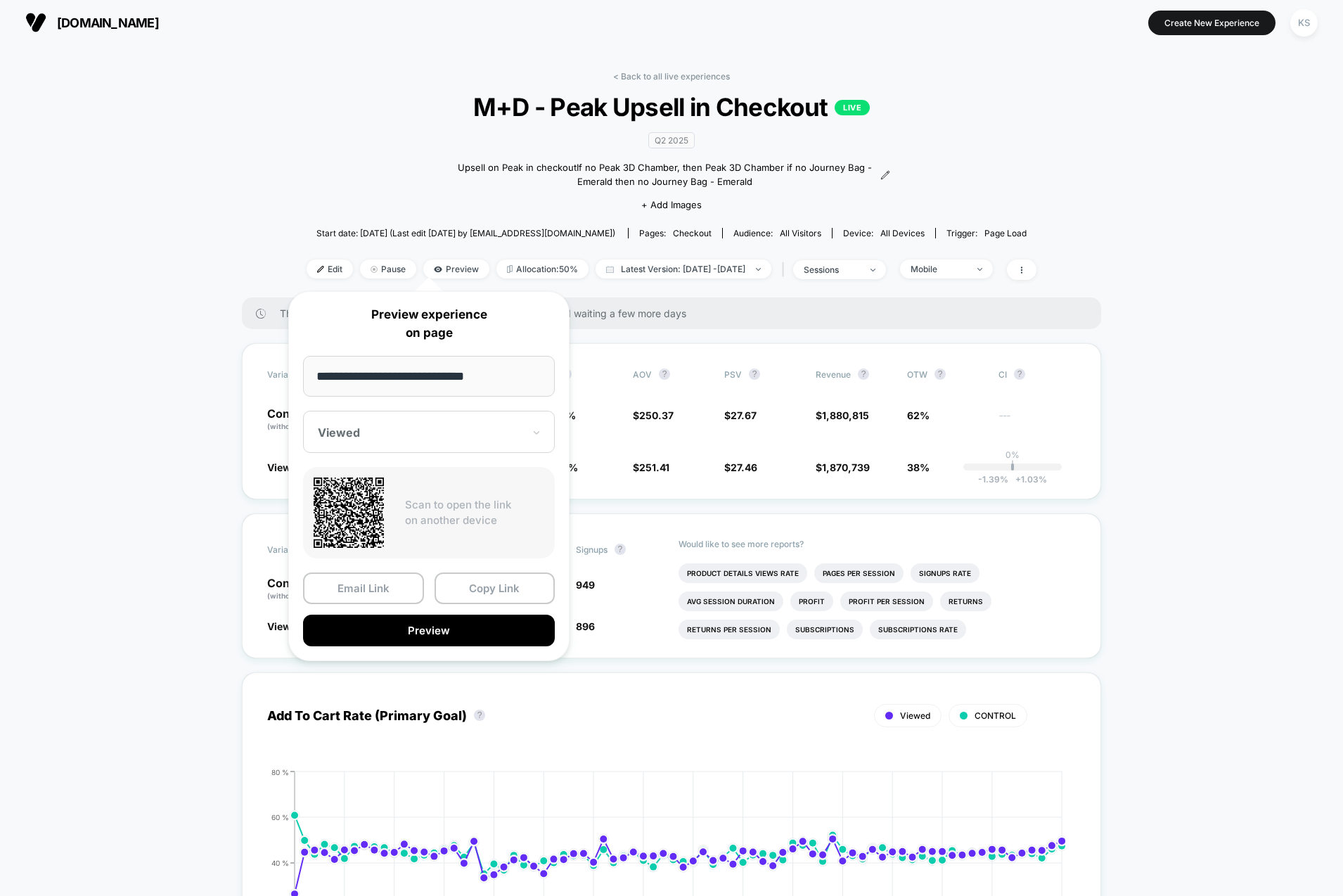
drag, startPoint x: 308, startPoint y: 359, endPoint x: 230, endPoint y: 350, distance: 78.5
click at [230, 350] on body "puffco.com Create New Experience KS puffco.com < Back to all live experiences M…" at bounding box center [672, 448] width 1343 height 896
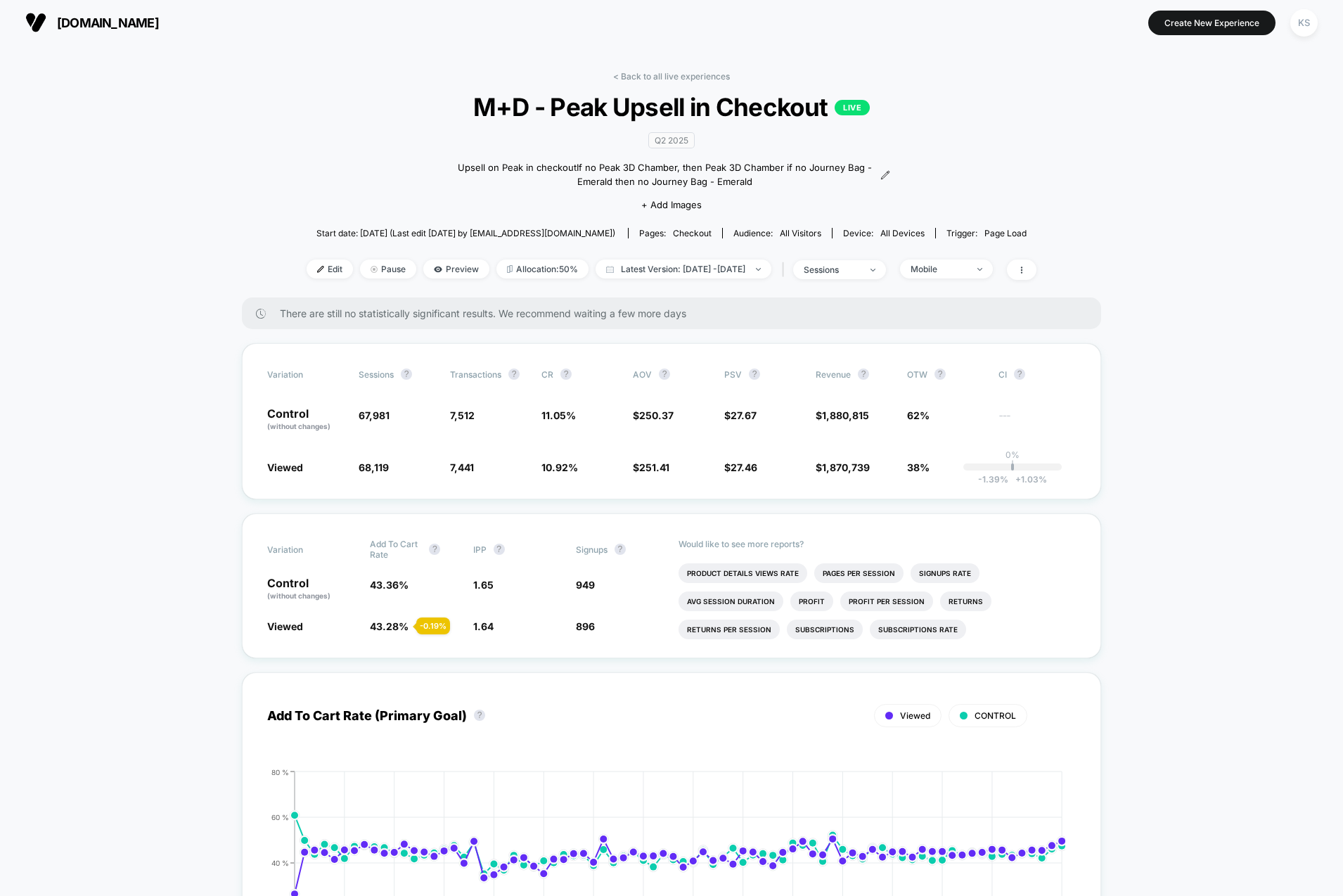
click at [438, 280] on div "< Back to all live experiences M+D - Peak Upsell in Checkout LIVE Q2 2025 Upsel…" at bounding box center [672, 184] width 730 height 226
click at [438, 275] on span "Preview" at bounding box center [457, 269] width 66 height 19
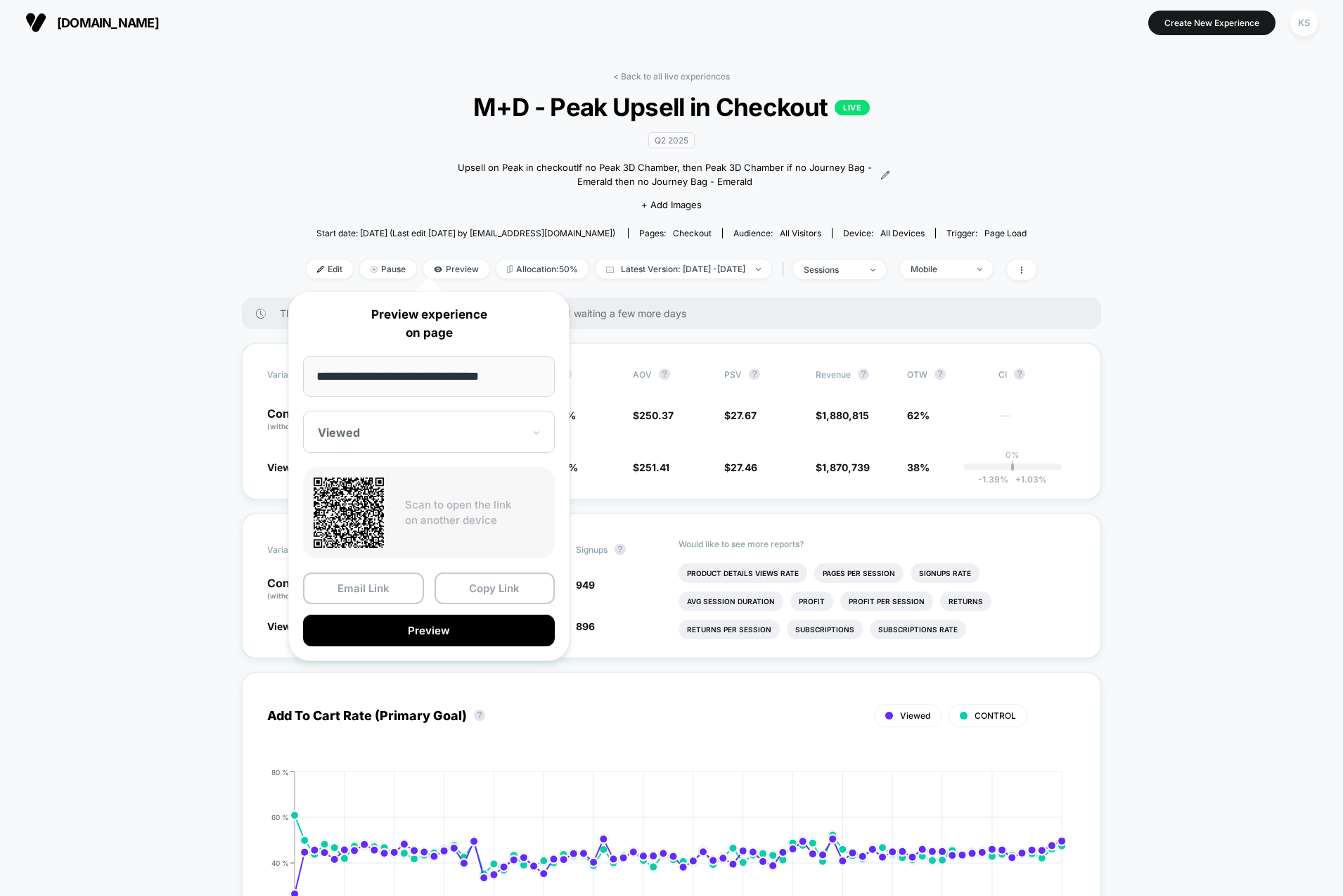
type input "**********"
click at [477, 434] on div at bounding box center [420, 432] width 206 height 14
click at [448, 632] on button "Preview" at bounding box center [429, 630] width 252 height 31
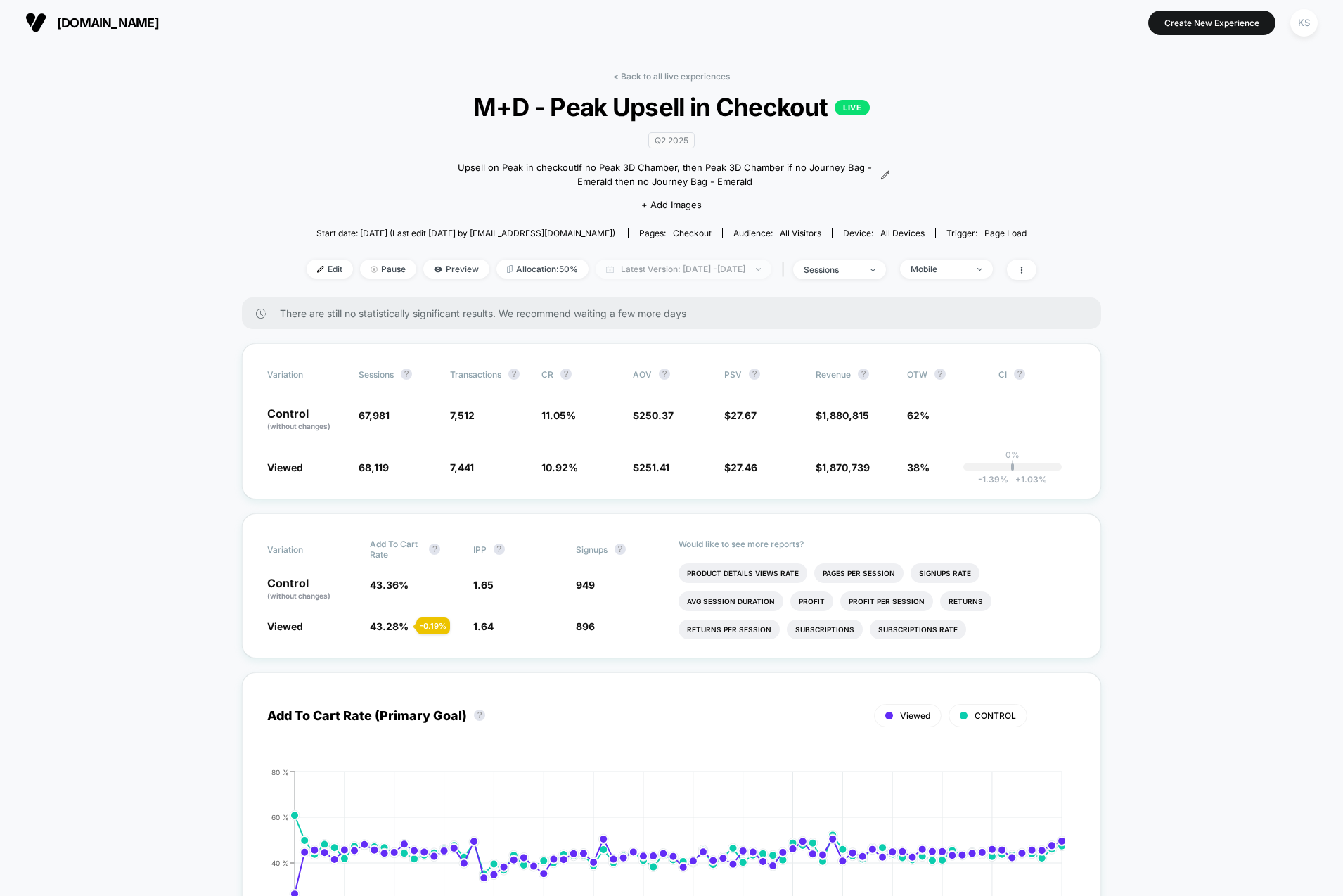
click at [682, 268] on span "Latest Version: May 29, 2025 - Aug 11, 2025" at bounding box center [683, 269] width 176 height 19
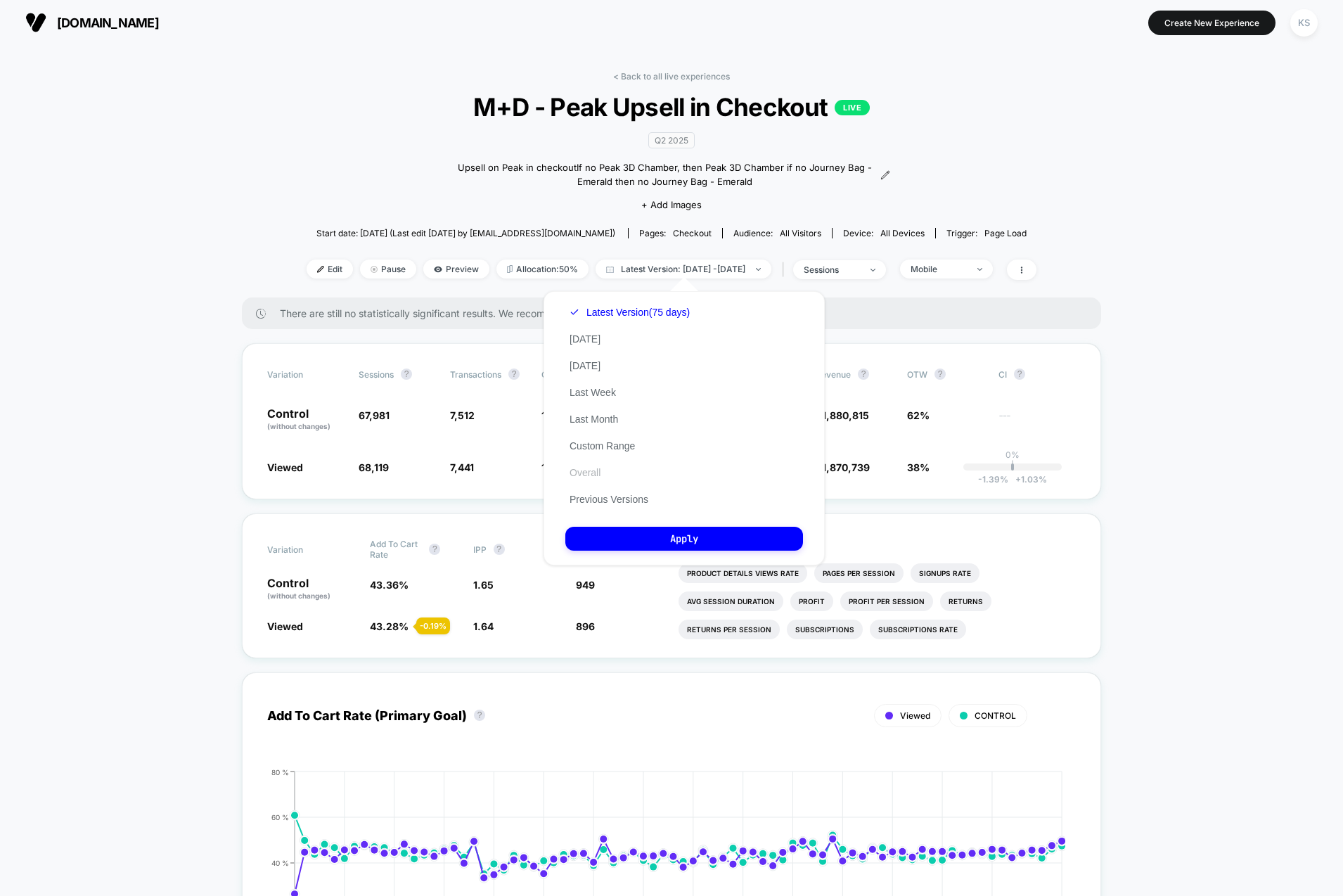
click at [586, 466] on button "Overall" at bounding box center [584, 472] width 39 height 12
click at [664, 540] on button "Apply" at bounding box center [684, 538] width 238 height 24
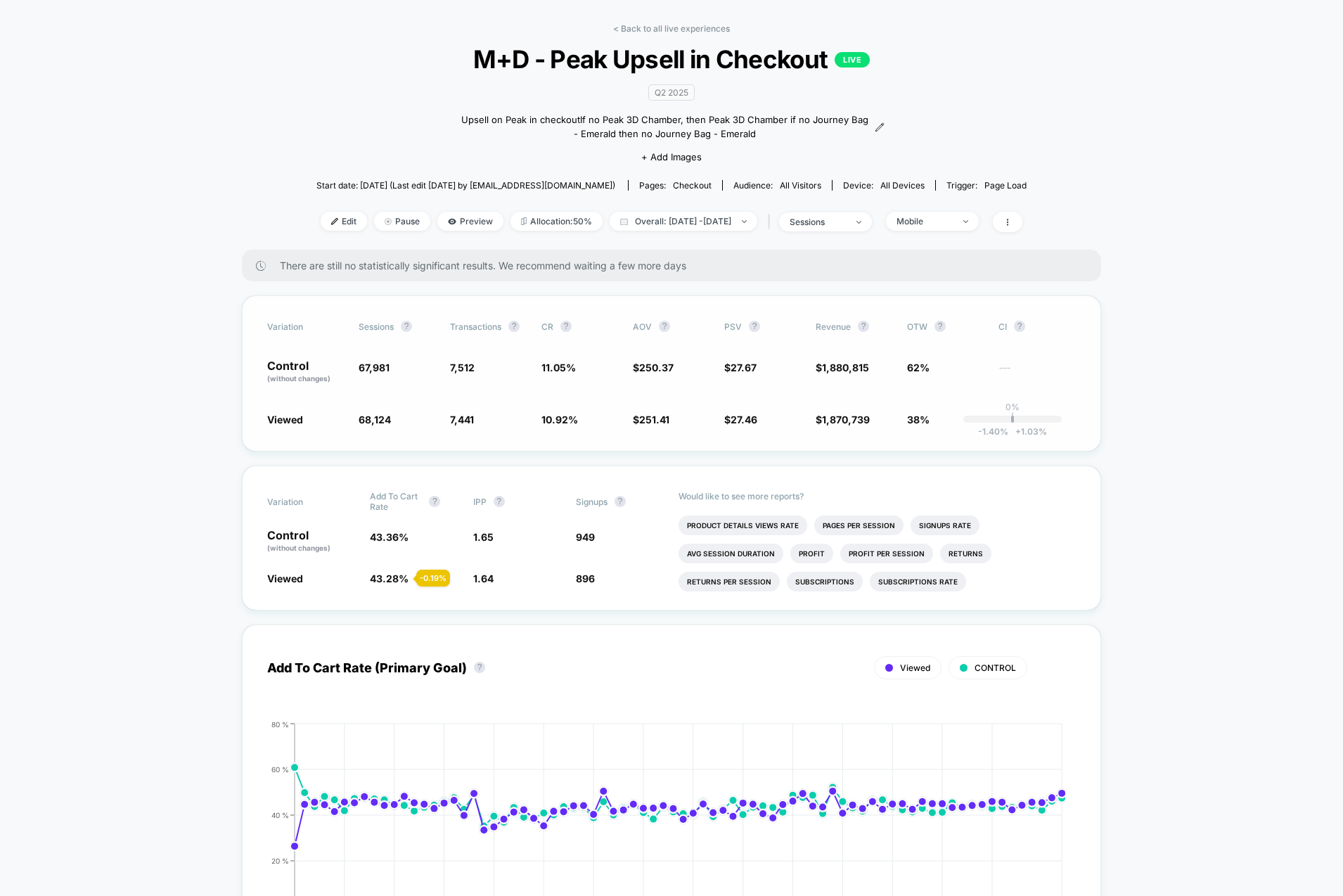
scroll to position [51, 0]
click at [681, 220] on span "Overall: May 29, 2025 - Aug 15, 2025" at bounding box center [683, 220] width 148 height 19
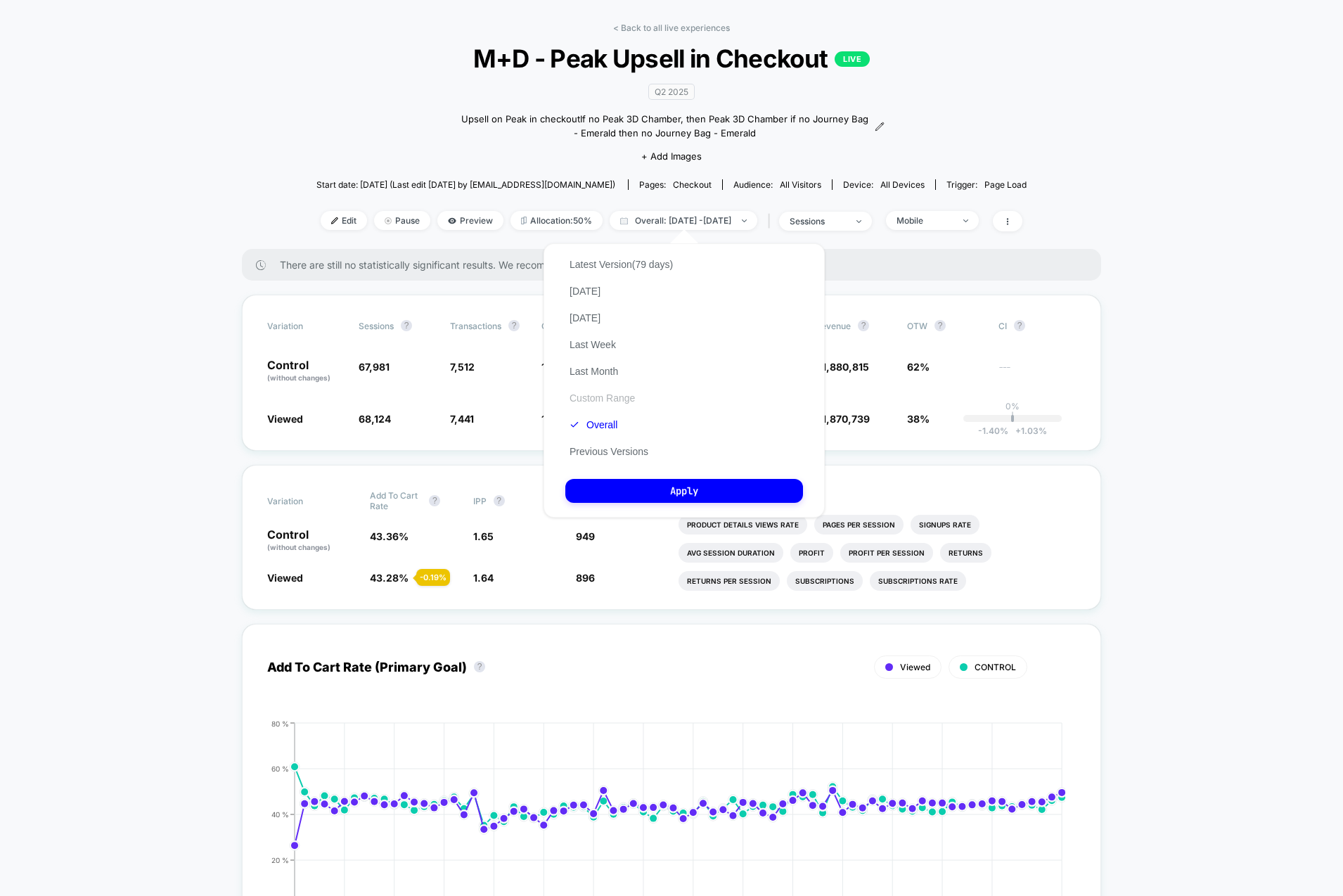
click at [613, 391] on button "Custom Range" at bounding box center [602, 397] width 74 height 12
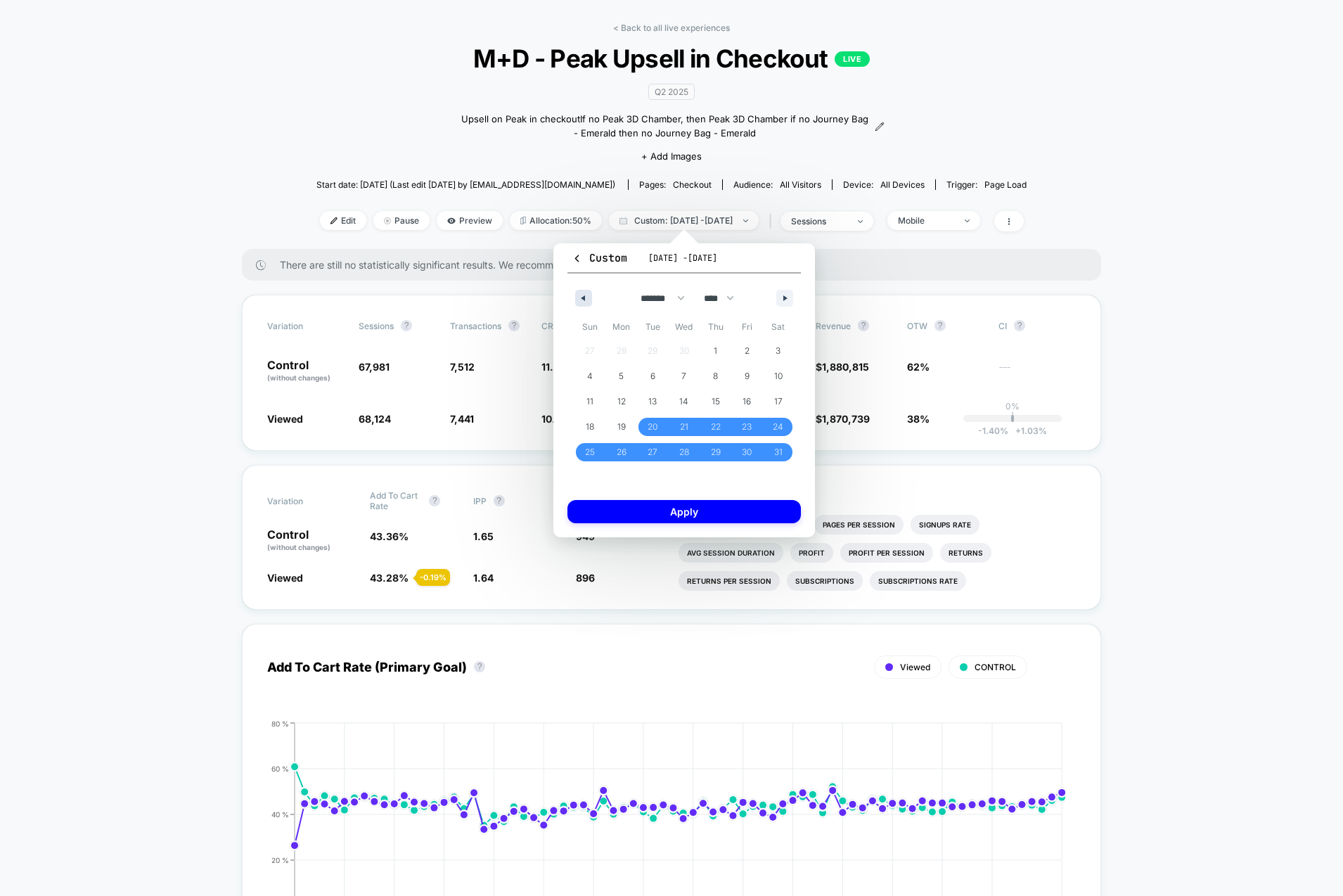
click at [584, 303] on button "button" at bounding box center [584, 298] width 17 height 17
drag, startPoint x: 652, startPoint y: 354, endPoint x: 702, endPoint y: 337, distance: 52.8
click at [652, 355] on span "1" at bounding box center [652, 351] width 3 height 26
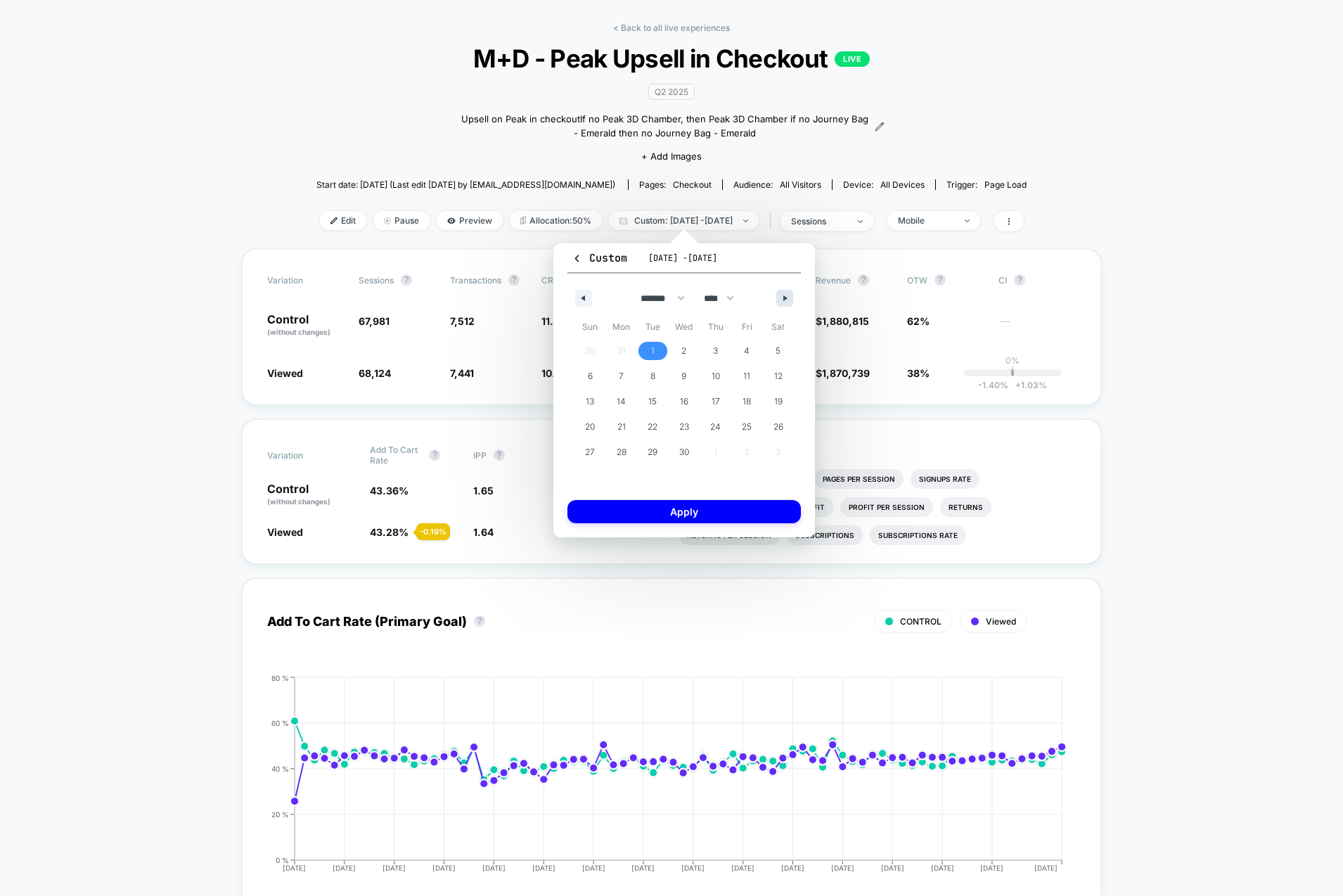
click at [778, 294] on button "button" at bounding box center [784, 298] width 17 height 17
click at [778, 294] on button "button" at bounding box center [784, 298] width 17 height 17
click at [626, 452] on span "30" at bounding box center [622, 452] width 10 height 26
select select "*"
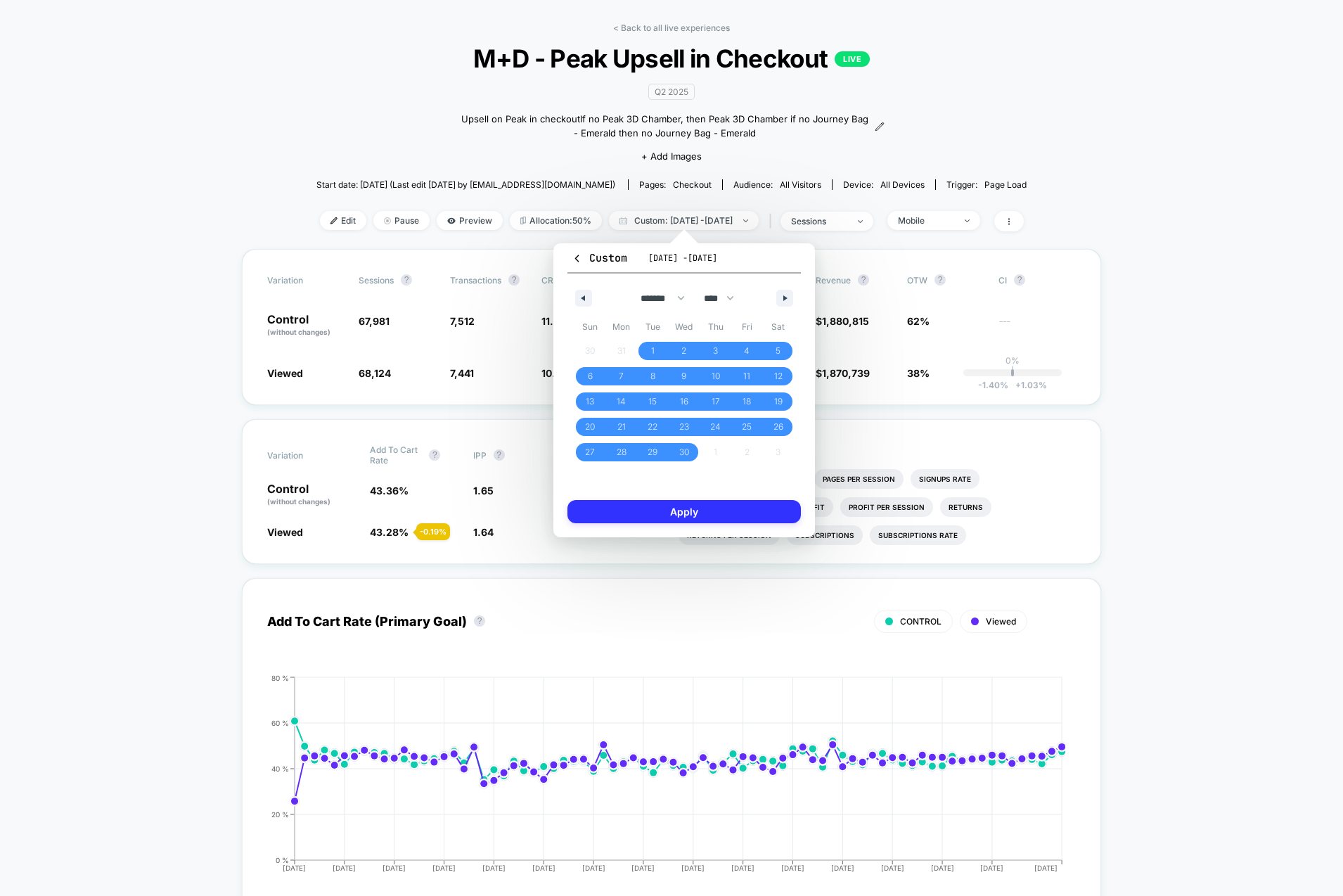
click at [695, 523] on div "Custom May 20, 2025 - Aug 15, 2025 ******* ******** ***** ***** *** **** **** *…" at bounding box center [685, 390] width 262 height 294
click at [696, 516] on button "Apply" at bounding box center [684, 511] width 234 height 23
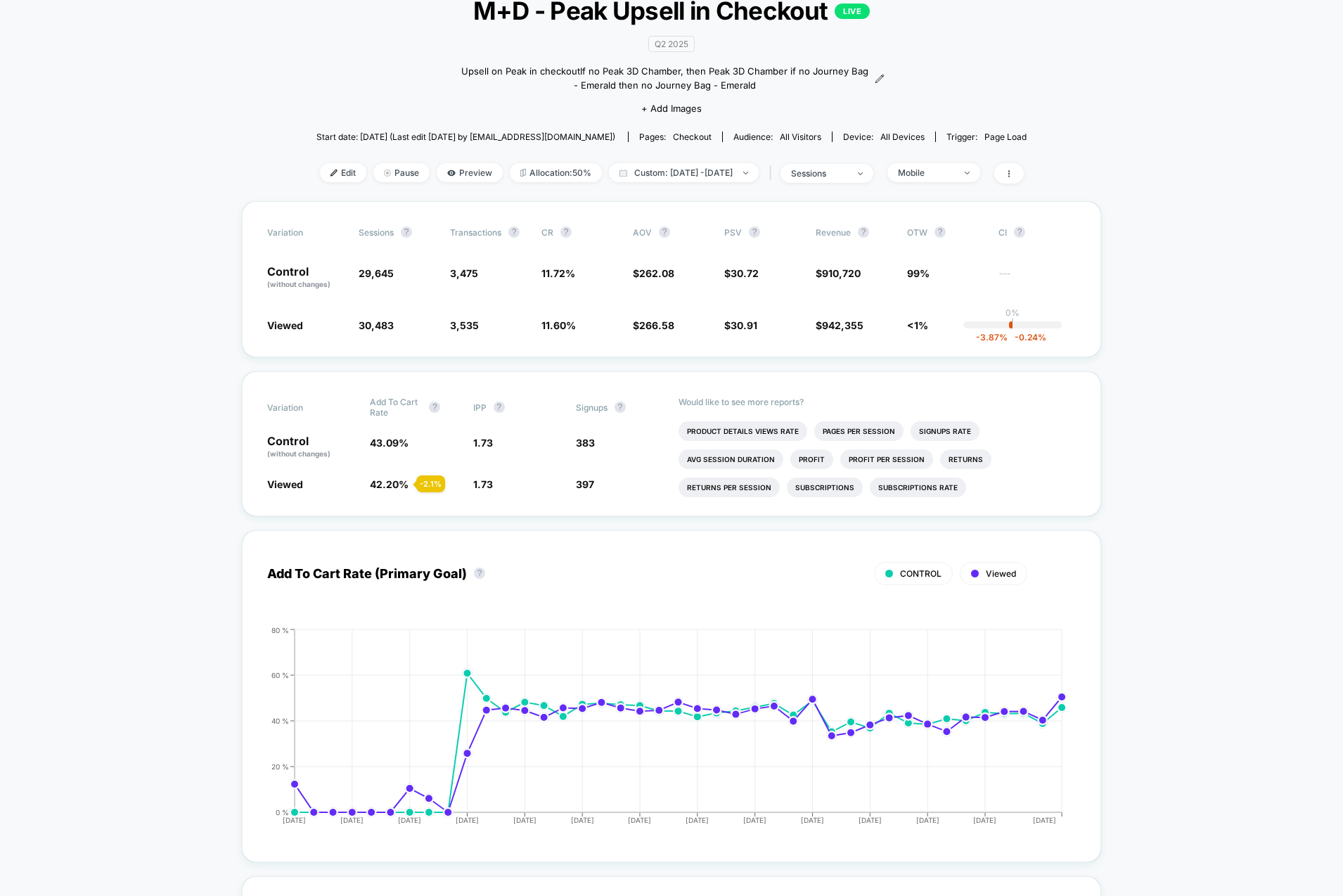
scroll to position [97, 0]
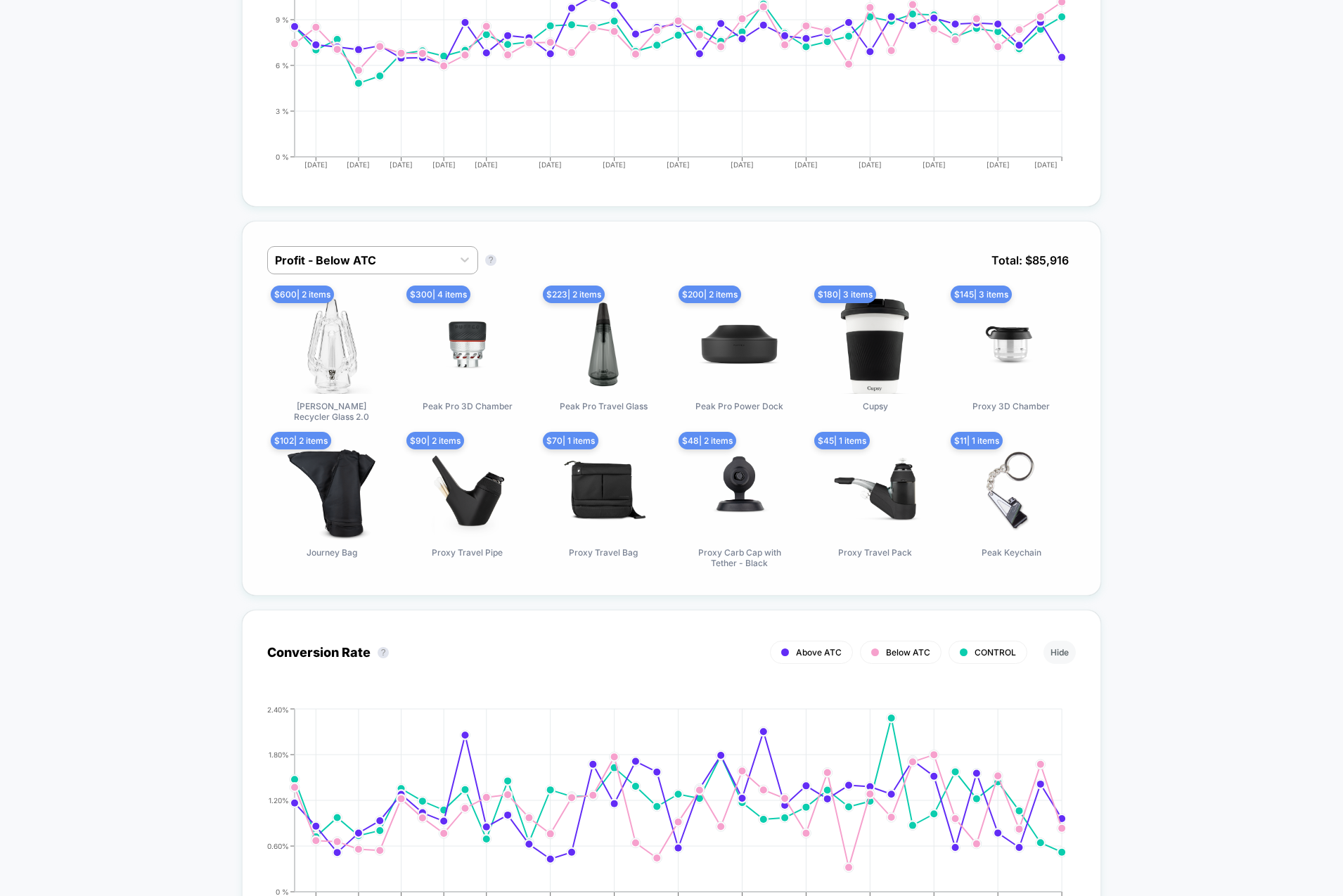
scroll to position [865, 0]
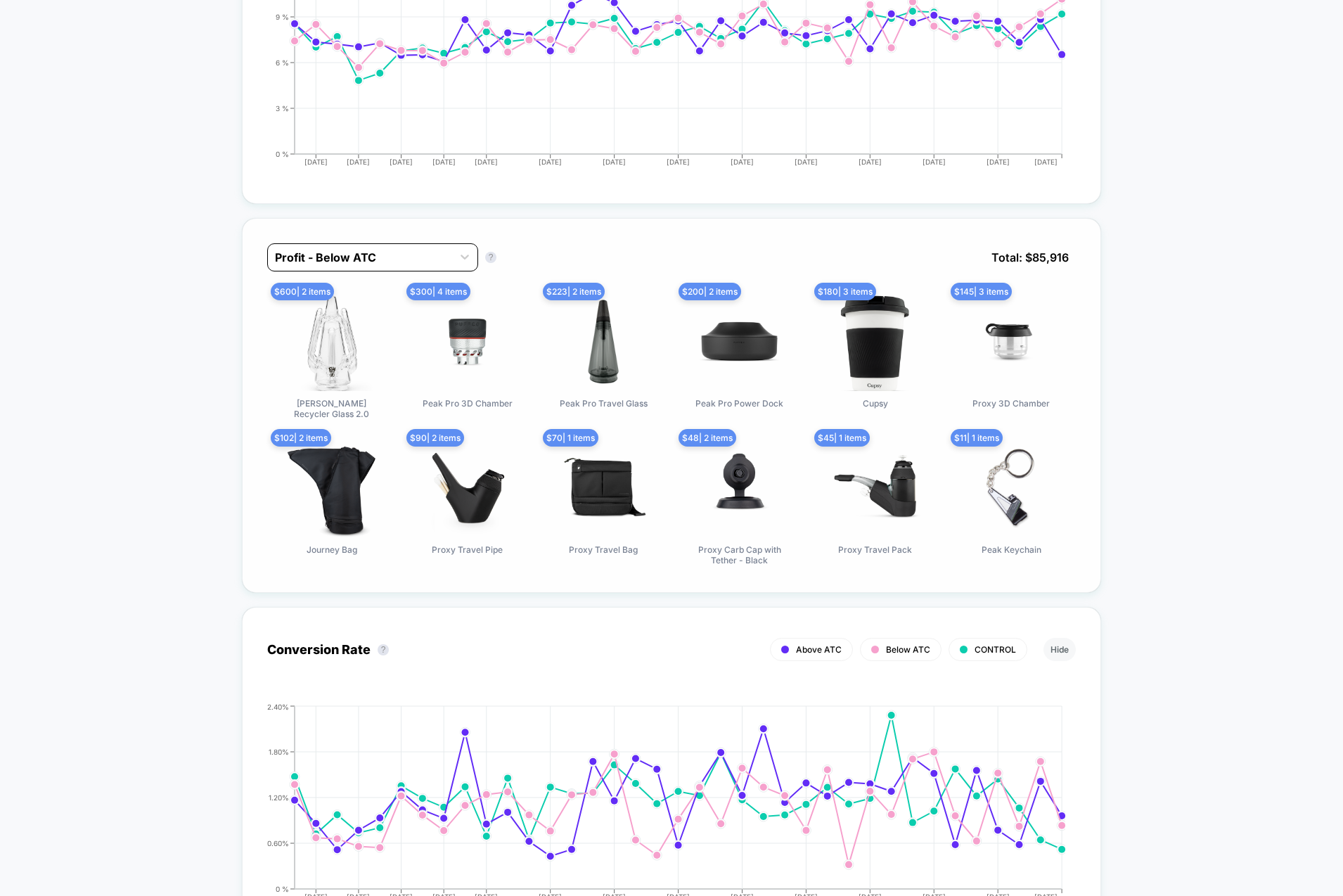
click at [371, 249] on div at bounding box center [360, 257] width 170 height 17
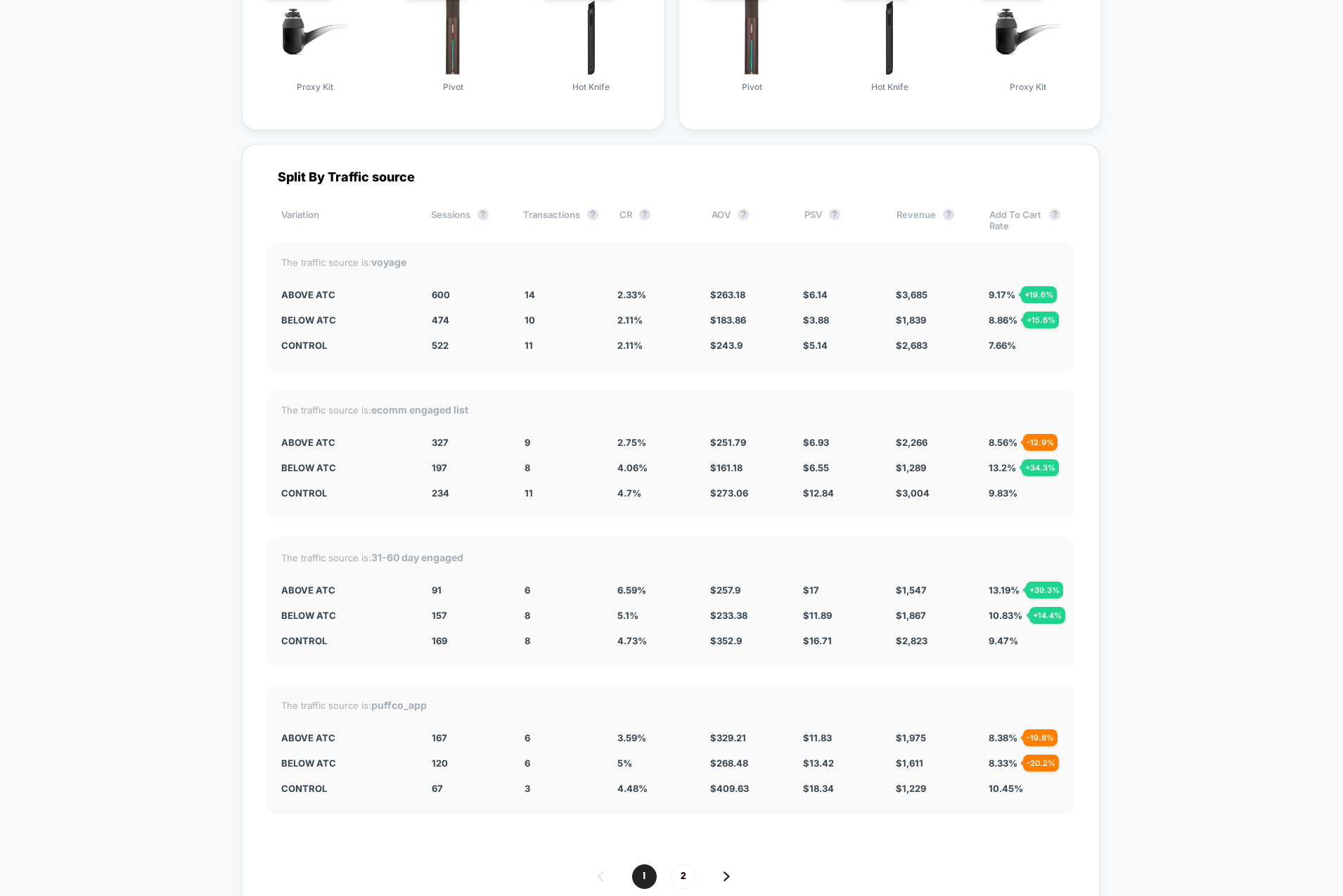
scroll to position [3926, 0]
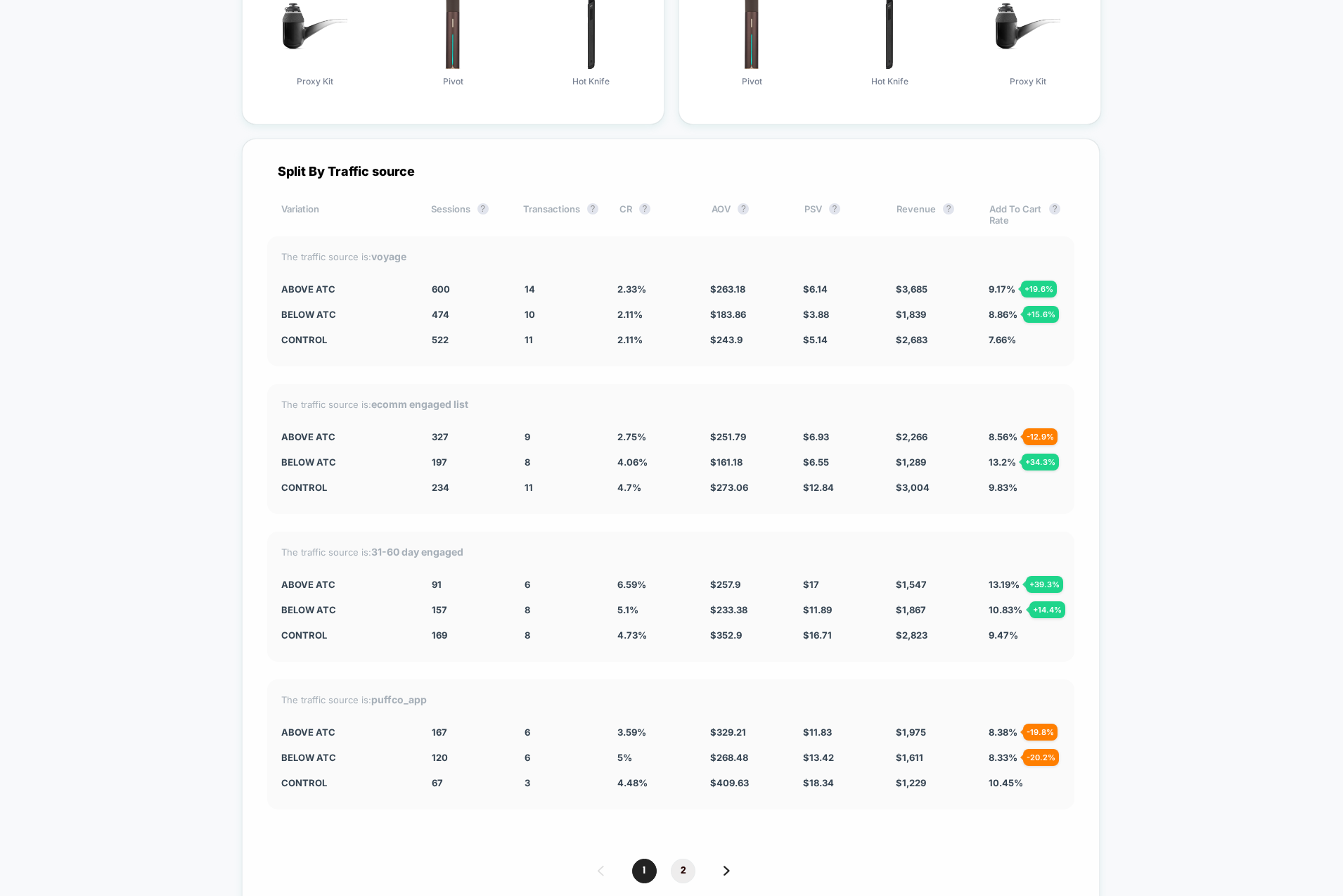
click at [688, 859] on div "1 2" at bounding box center [671, 871] width 807 height 25
click at [686, 859] on span "2" at bounding box center [683, 871] width 25 height 25
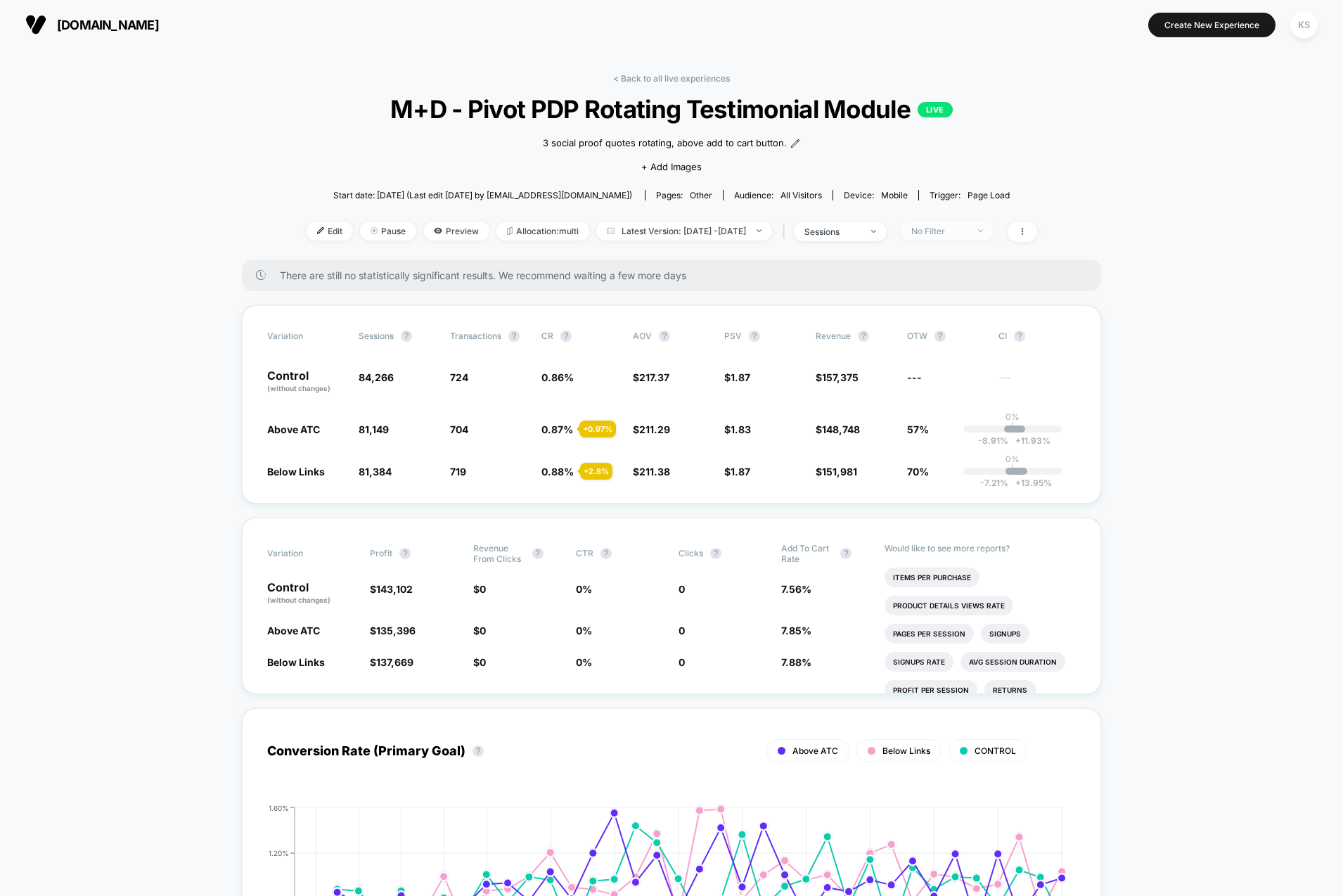
click at [967, 233] on div "No Filter" at bounding box center [939, 230] width 56 height 11
drag, startPoint x: 975, startPoint y: 337, endPoint x: 967, endPoint y: 345, distance: 11.3
click at [975, 337] on span "Returning Visitors" at bounding box center [964, 339] width 81 height 12
click at [985, 438] on button "Save" at bounding box center [965, 435] width 128 height 23
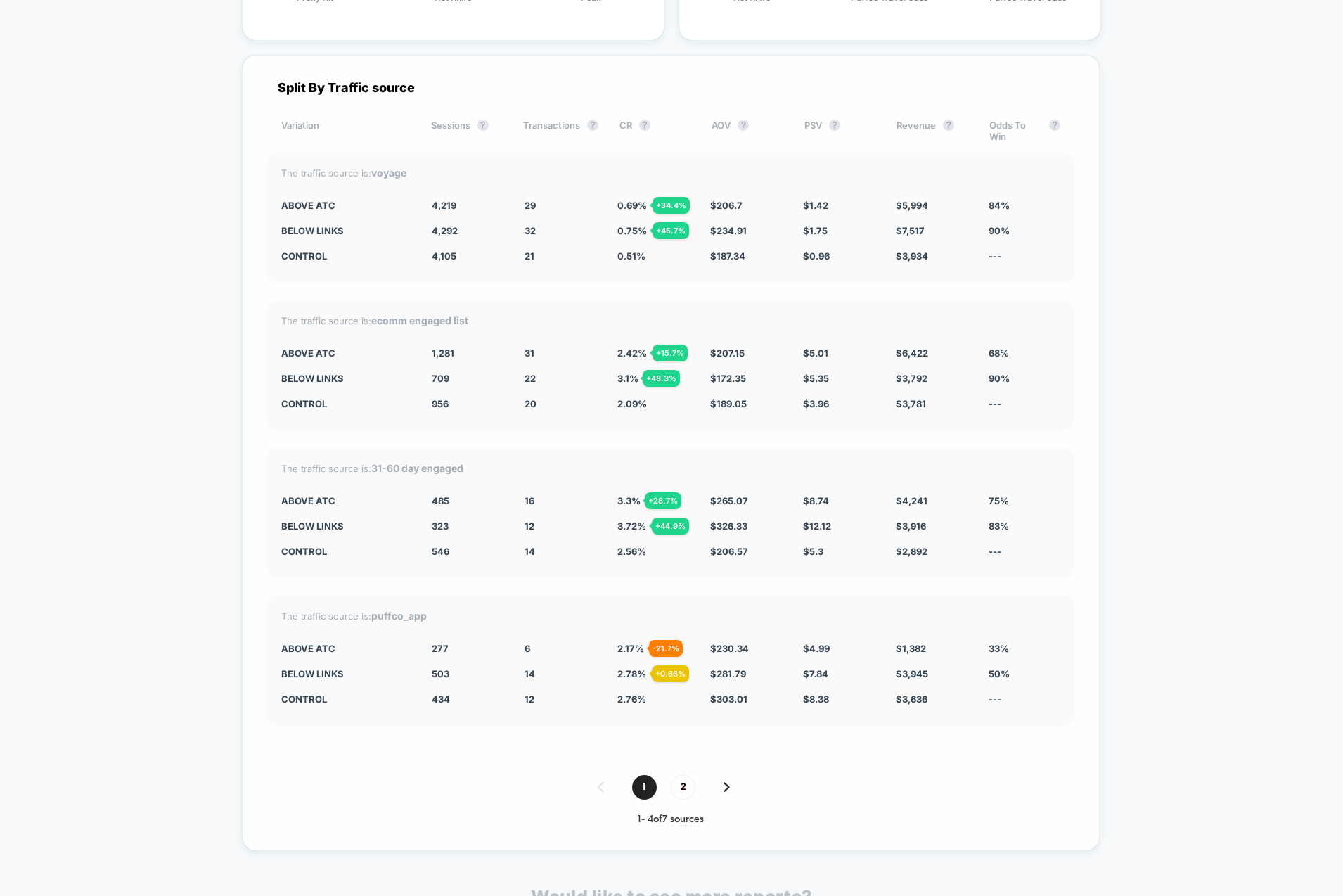
scroll to position [3981, 0]
click at [681, 780] on span "2" at bounding box center [683, 787] width 25 height 25
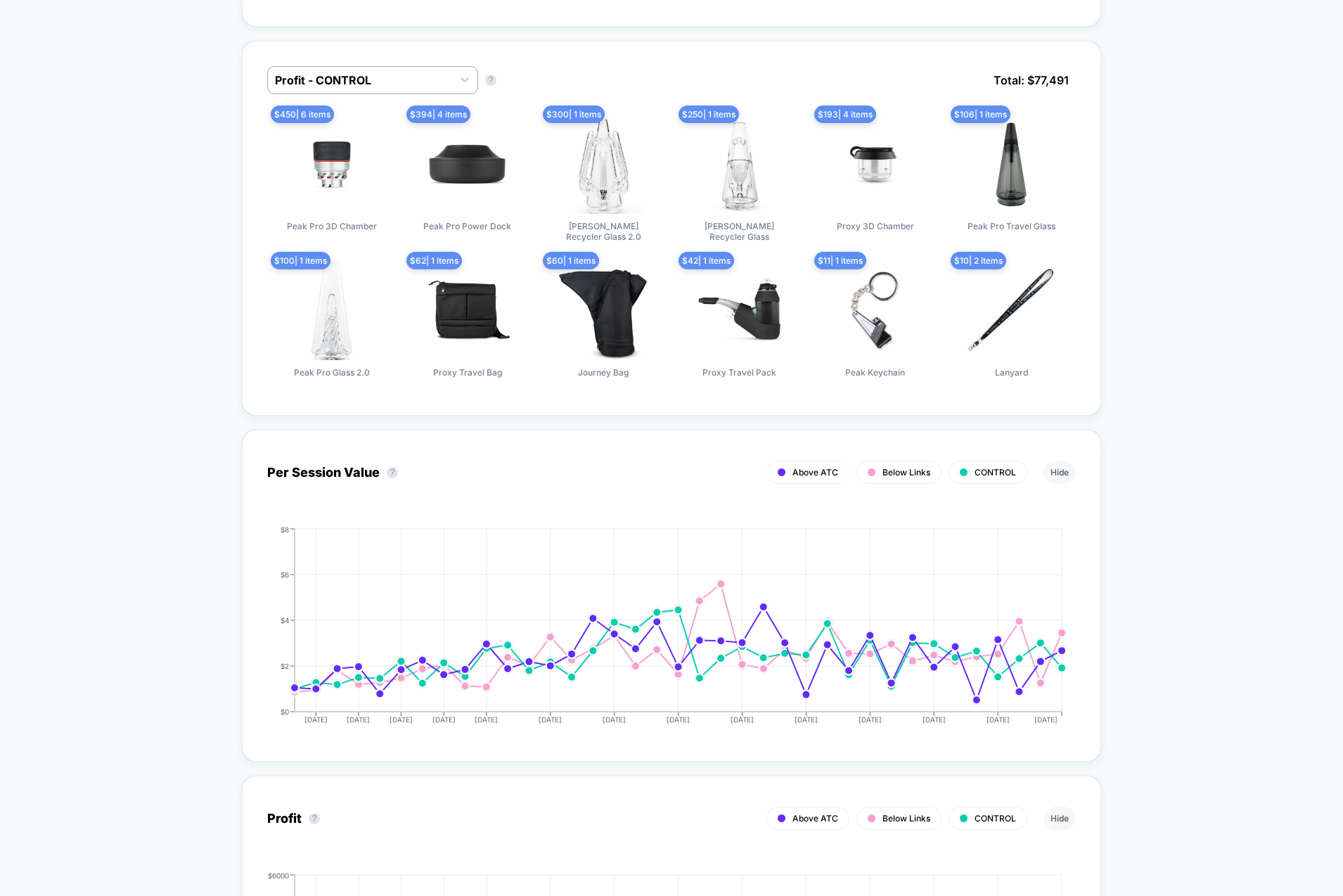
scroll to position [0, 0]
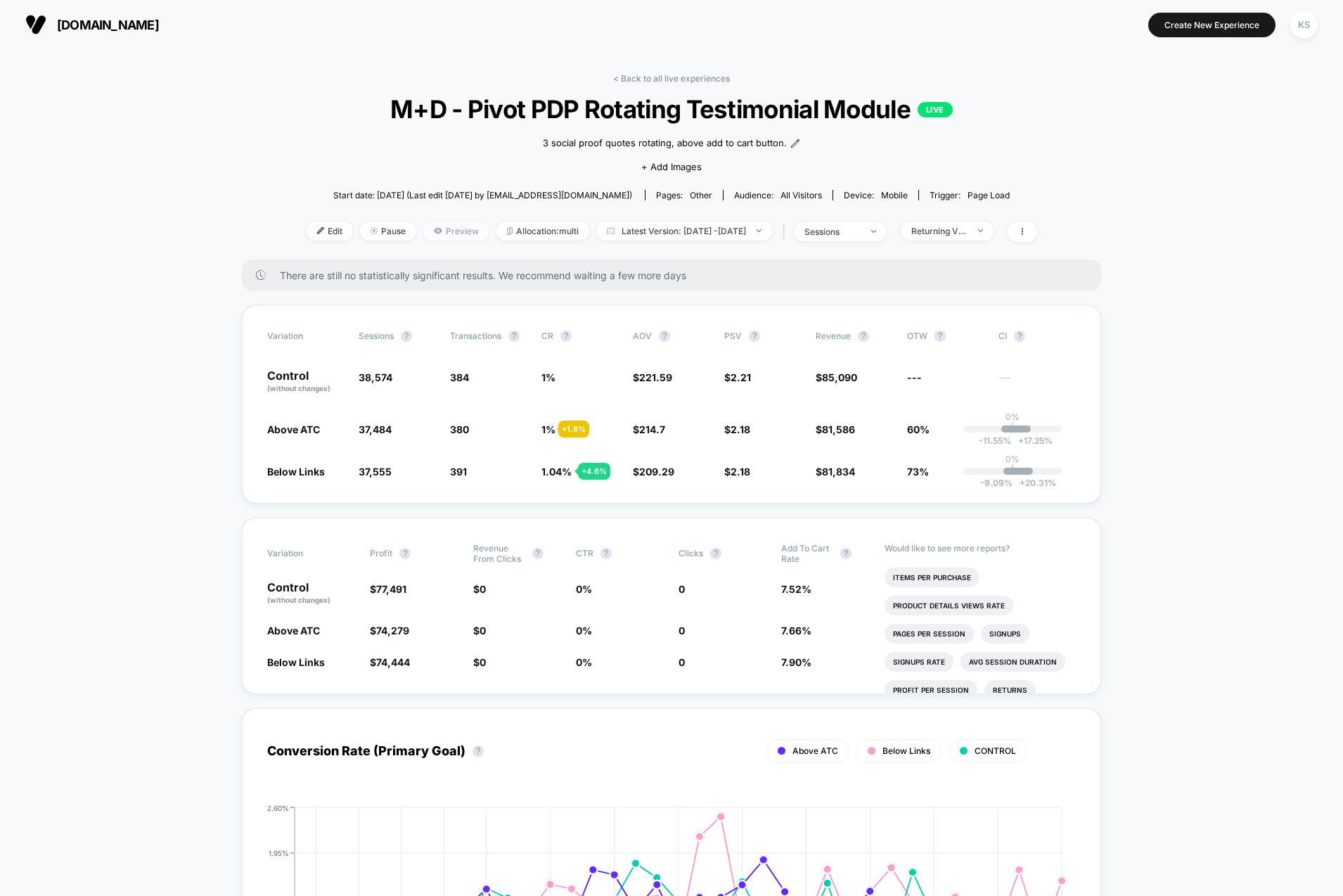
click at [440, 230] on span "Preview" at bounding box center [457, 230] width 66 height 19
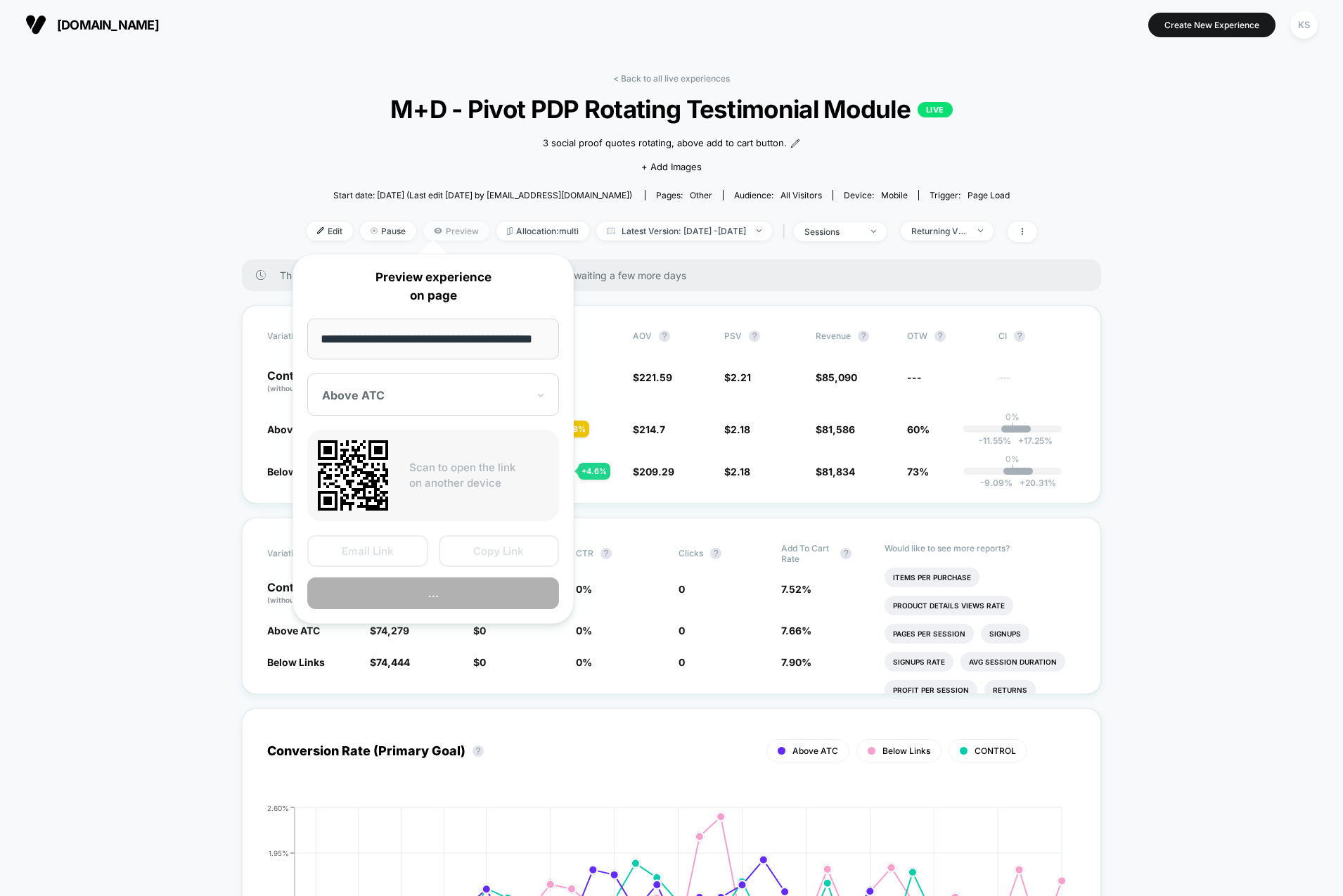
scroll to position [0, 29]
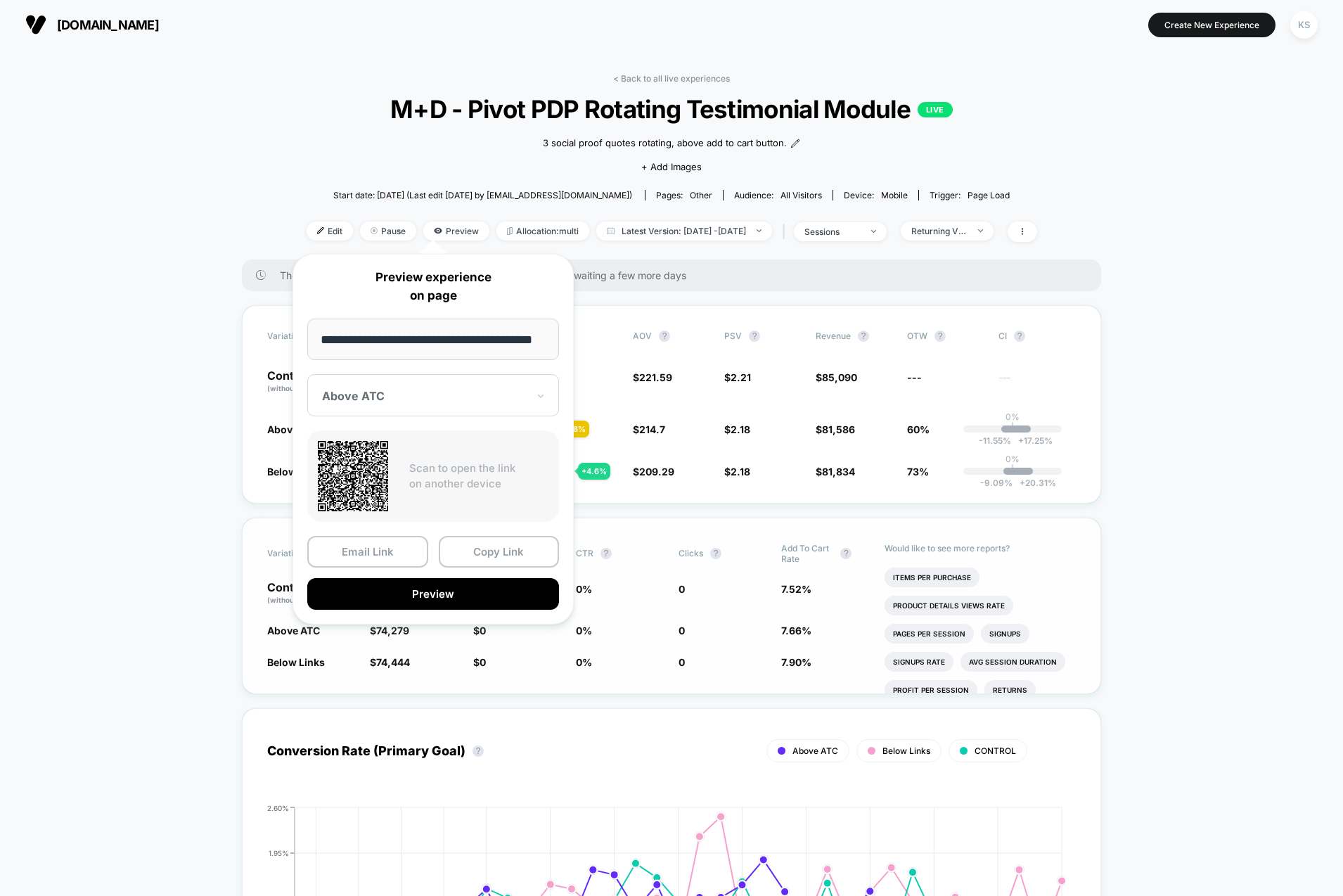
click at [453, 595] on button "Preview" at bounding box center [434, 593] width 252 height 31
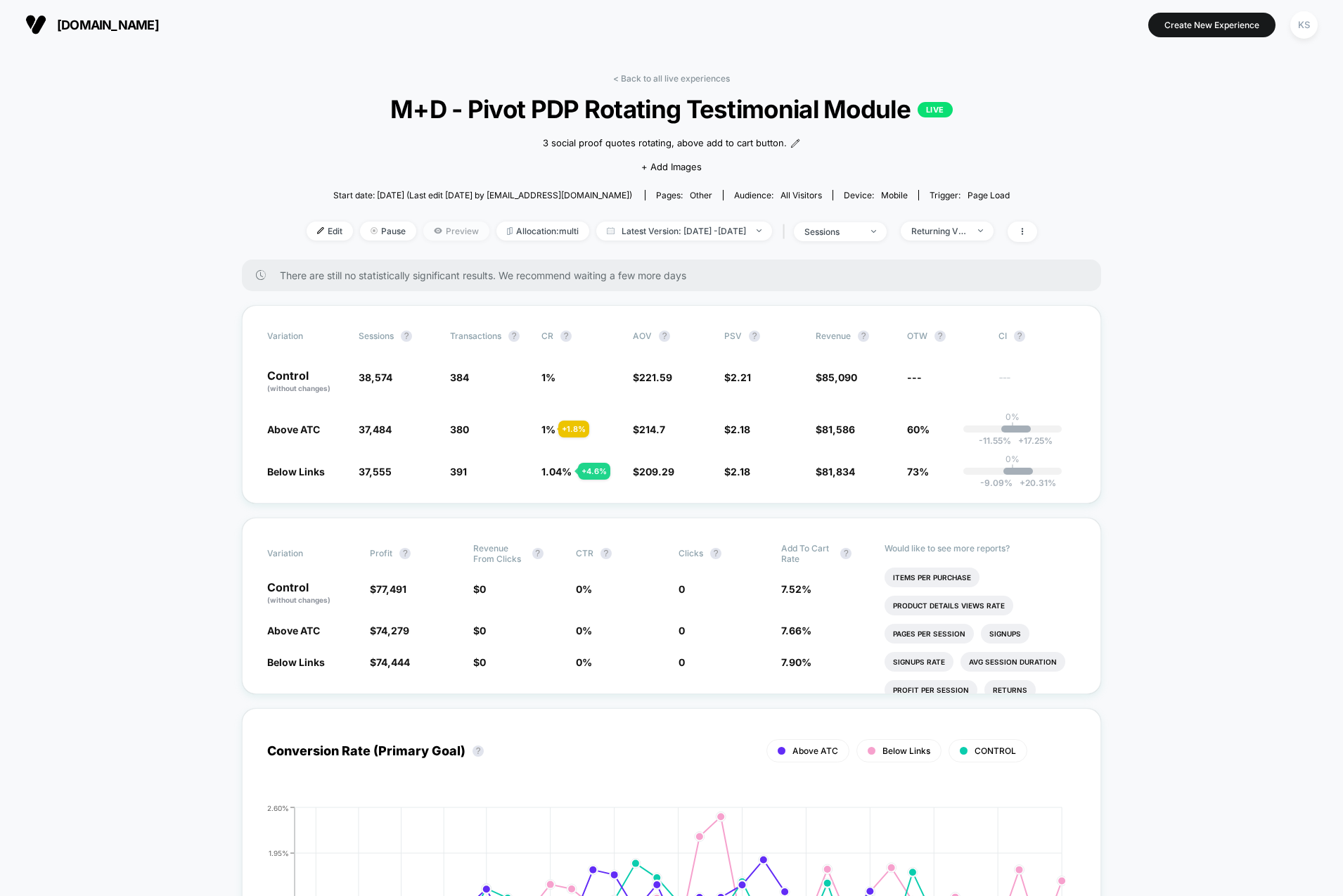
click at [451, 232] on span "Preview" at bounding box center [457, 230] width 66 height 19
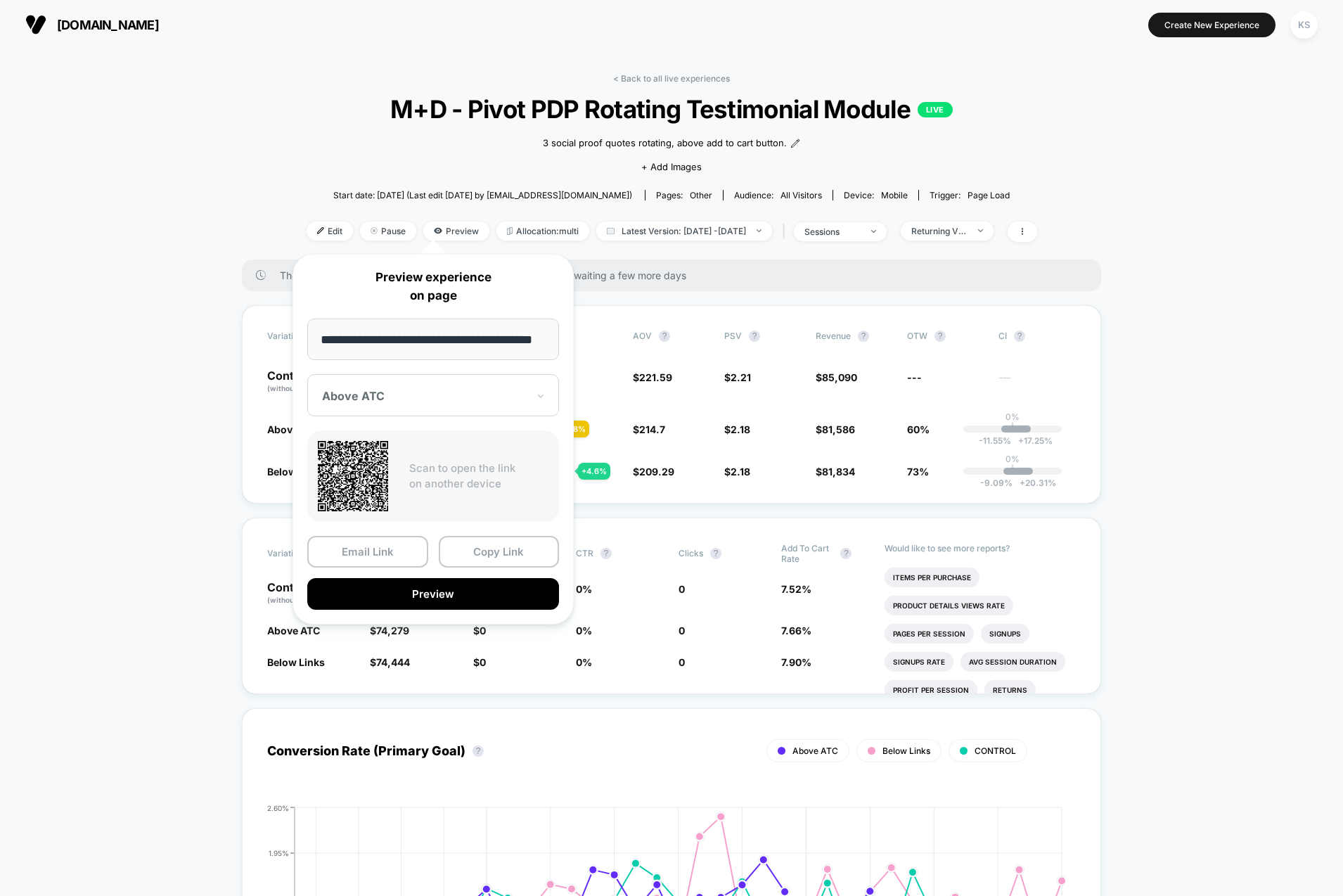
drag, startPoint x: 420, startPoint y: 382, endPoint x: 423, endPoint y: 400, distance: 18.2
click at [420, 382] on div "Above ATC" at bounding box center [434, 395] width 252 height 42
click at [390, 475] on div "Below Links" at bounding box center [433, 469] width 238 height 26
click at [457, 594] on button "Preview" at bounding box center [434, 593] width 252 height 31
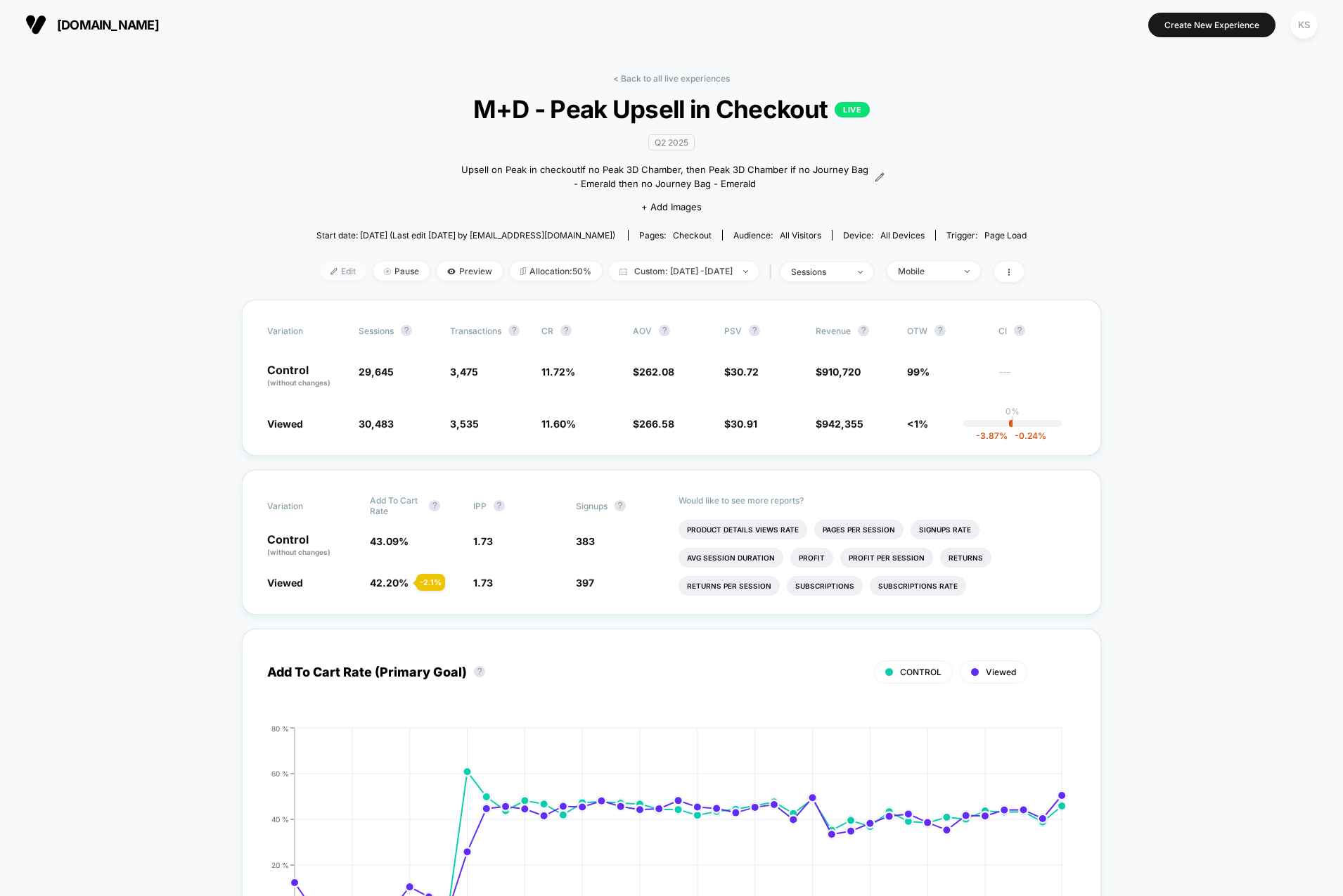
scroll to position [100, 0]
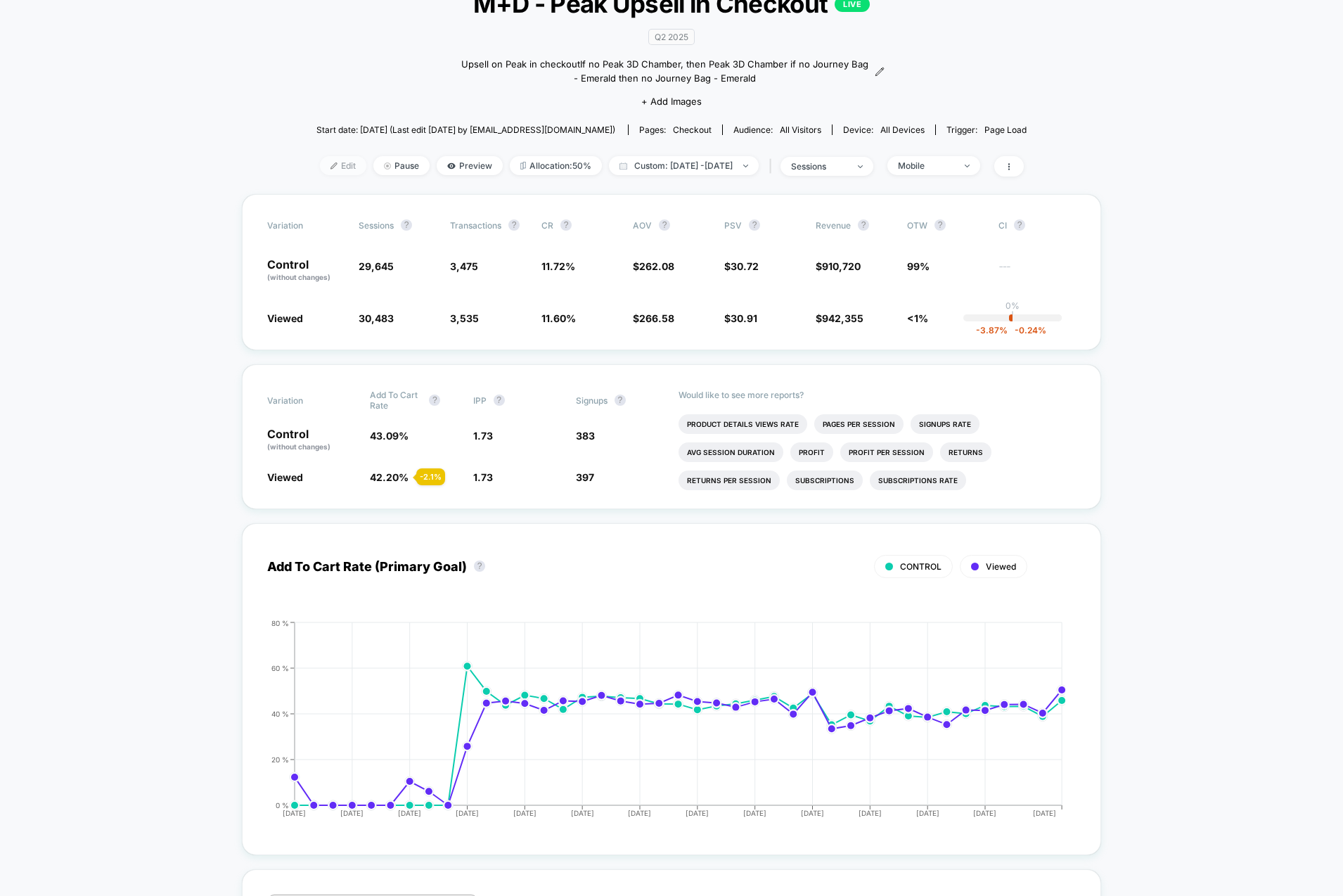
click at [320, 164] on span "Edit" at bounding box center [343, 165] width 46 height 19
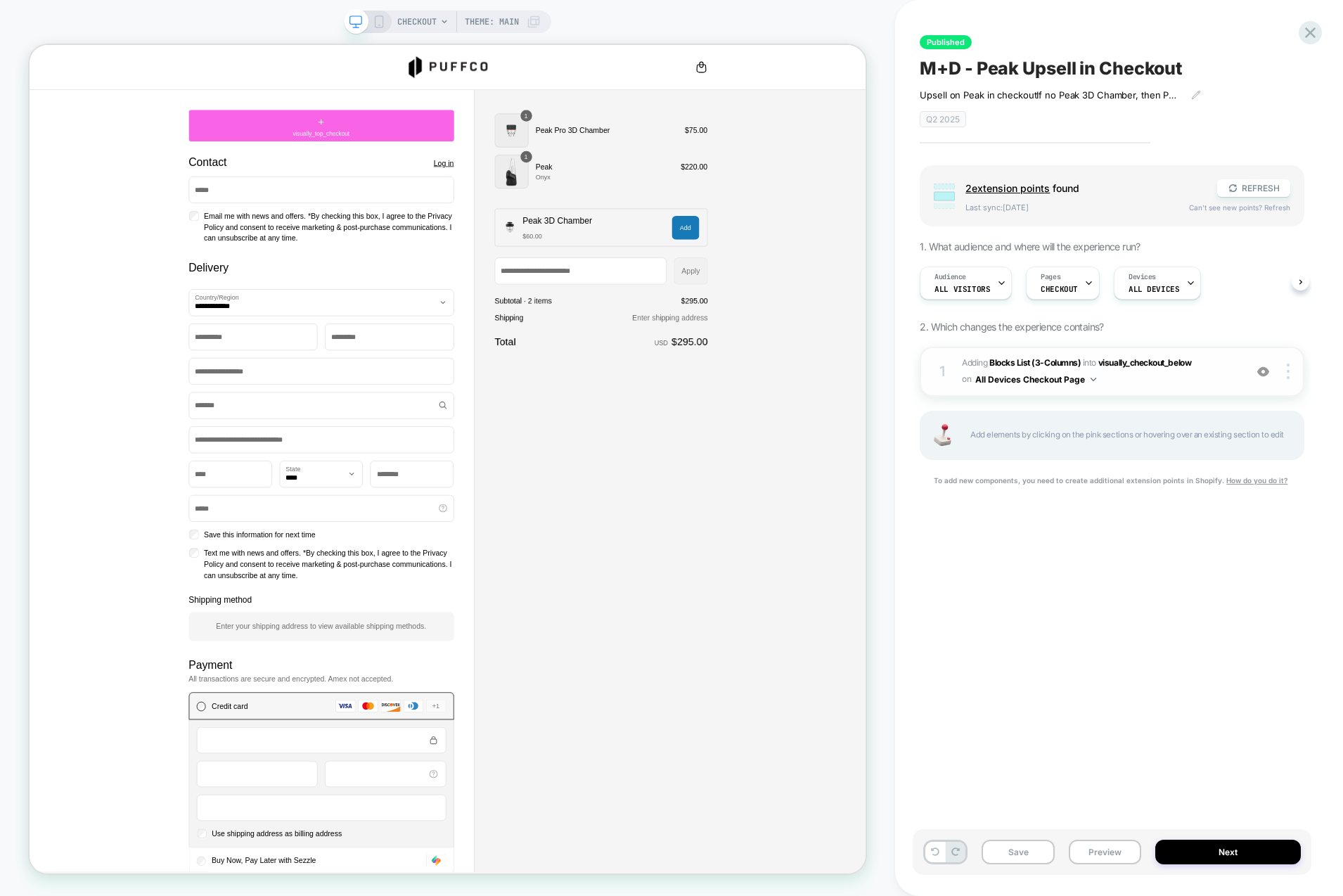
click at [1152, 391] on div "1 #_loomi_addon_1747349868824_dup1747869660 Adding Blocks List (3-Columns) INTO…" at bounding box center [1112, 371] width 385 height 50
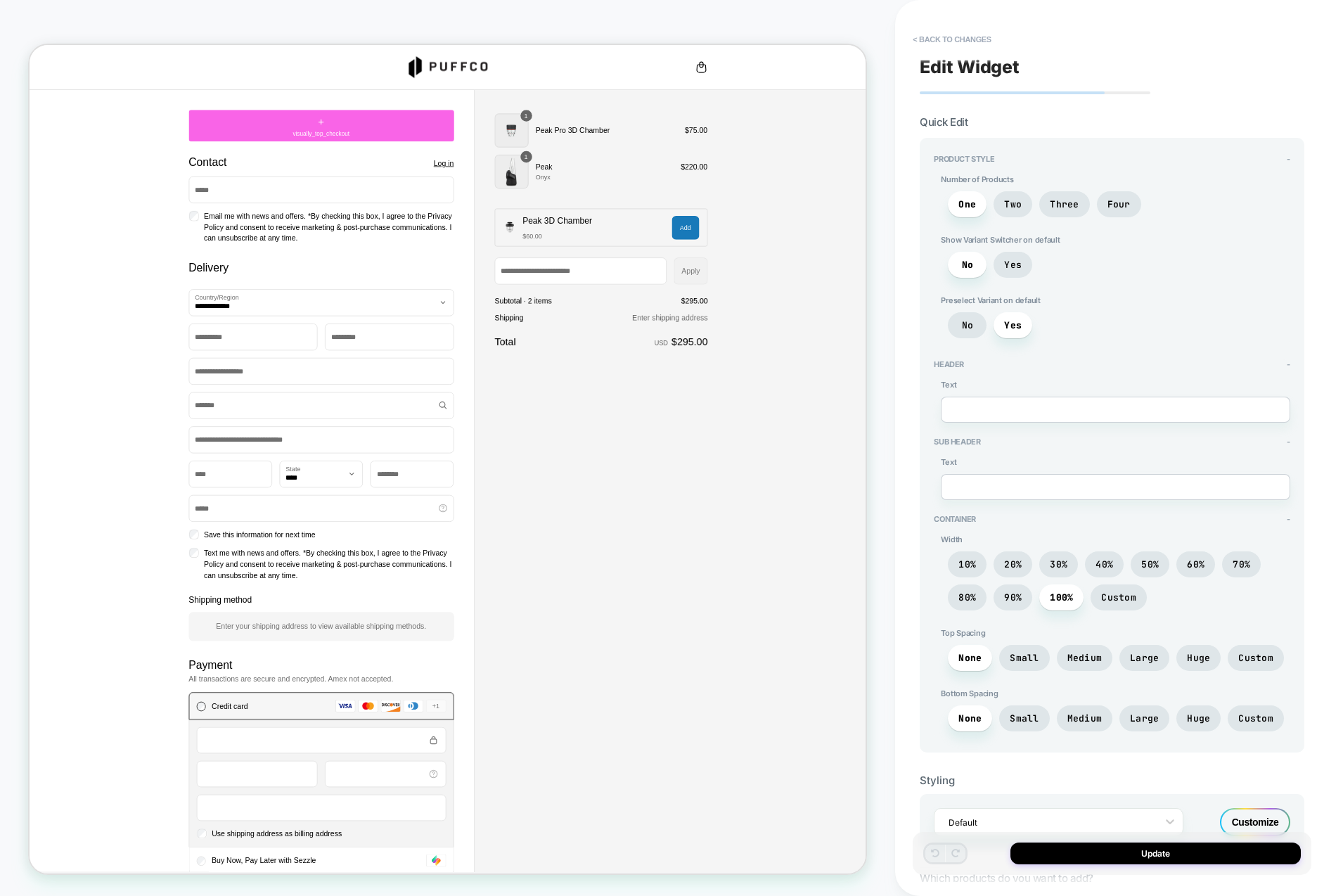
scroll to position [566, 0]
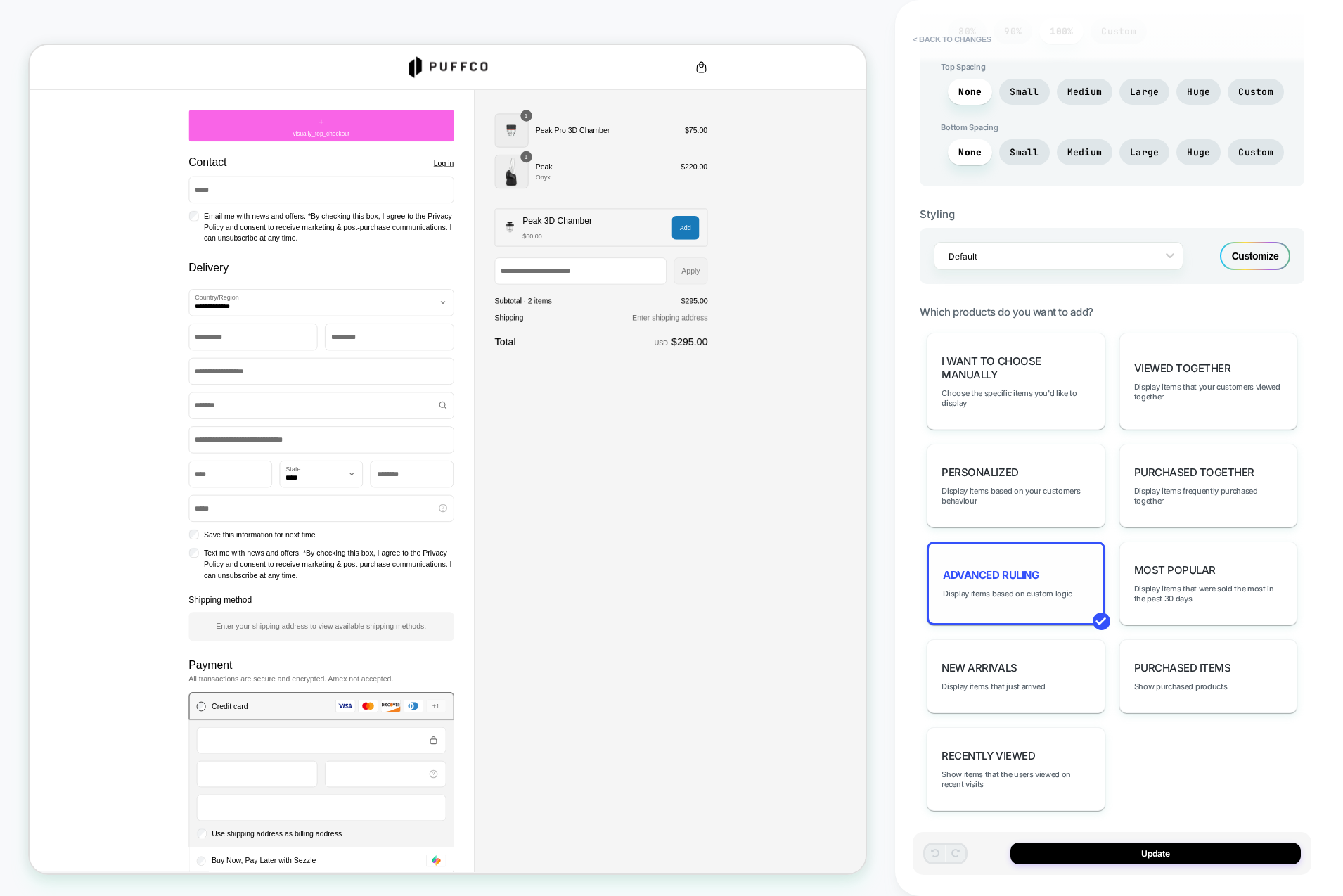
click at [1054, 567] on div "Advanced Ruling Display items based on custom logic" at bounding box center [1016, 583] width 178 height 84
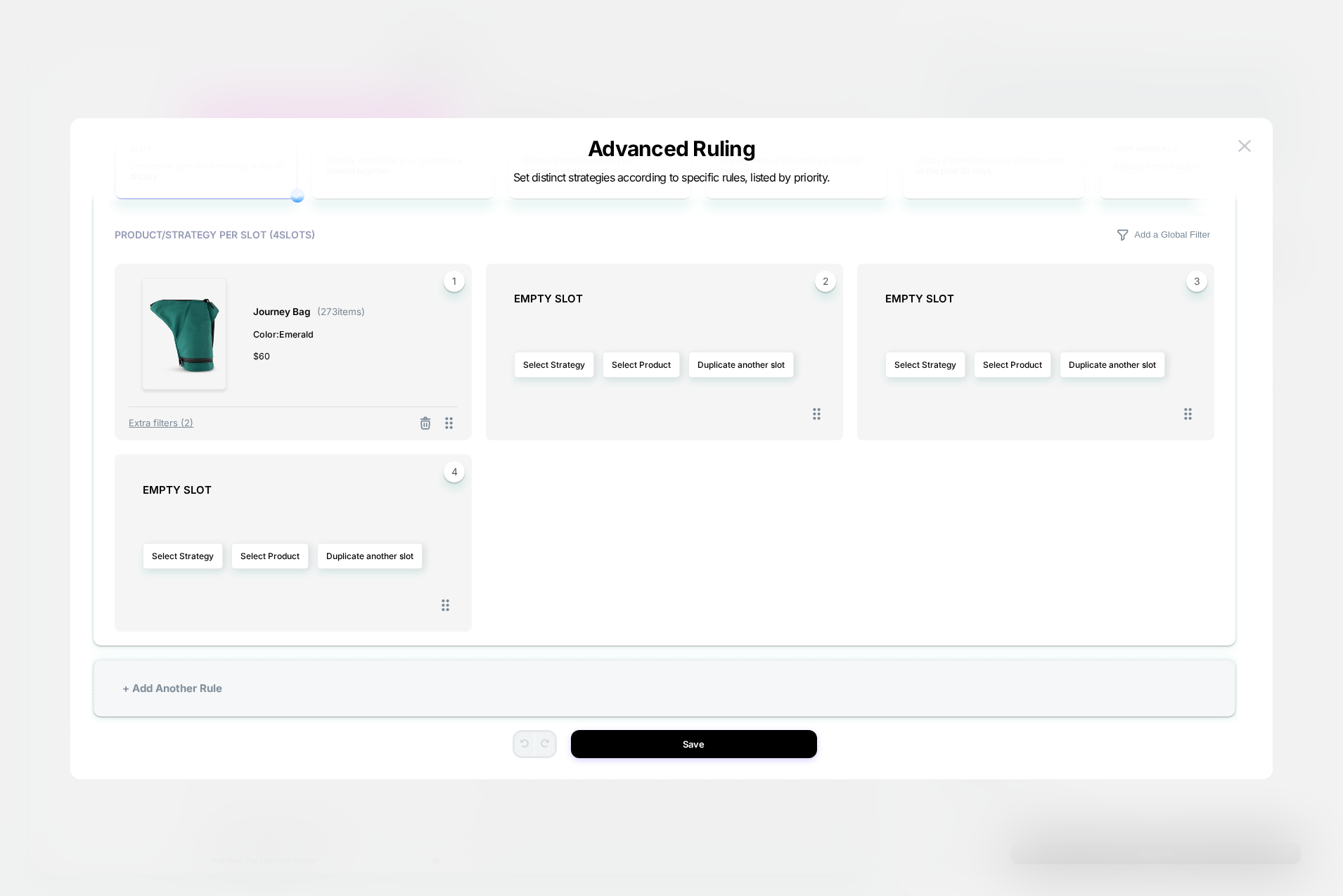
scroll to position [734, 0]
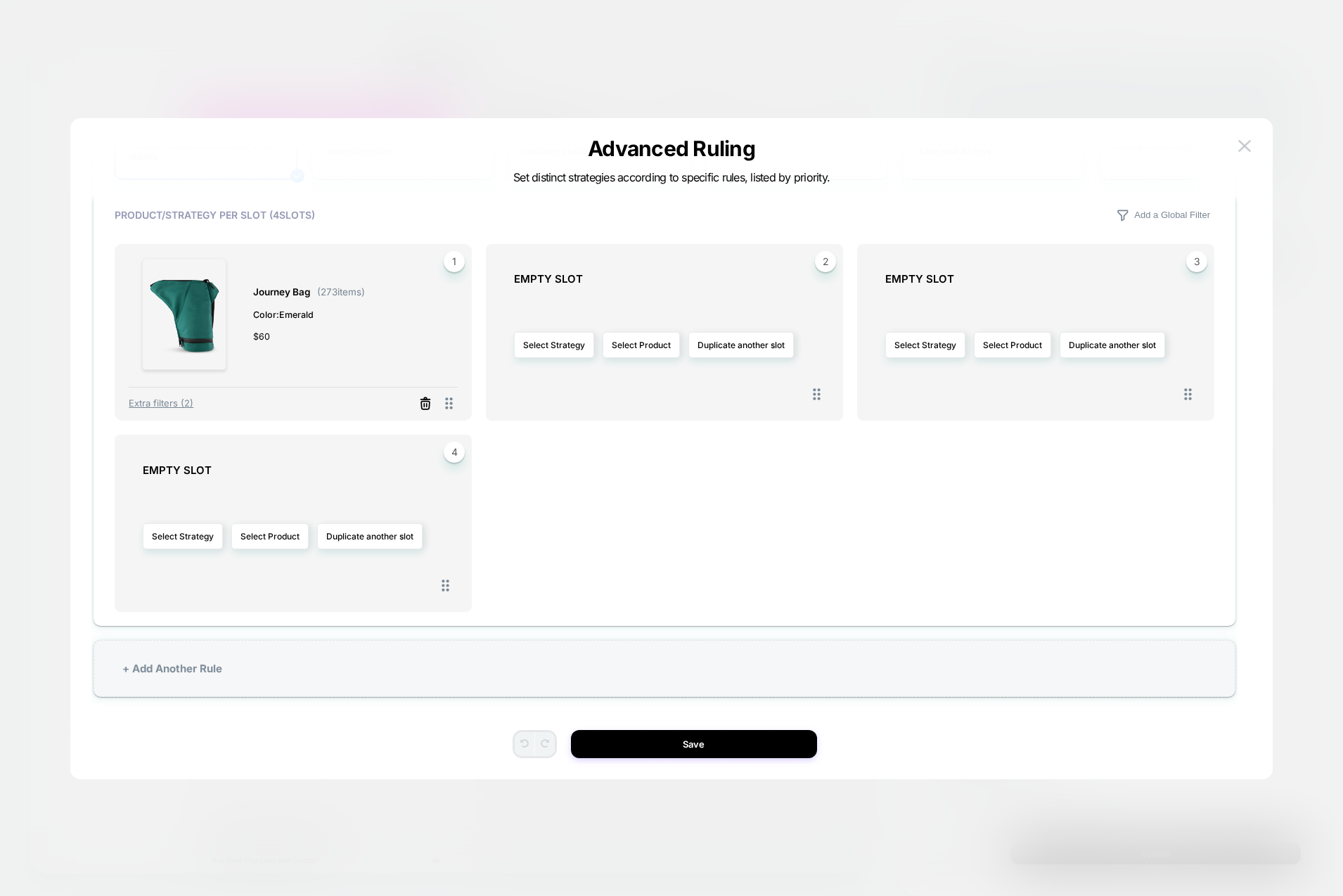
click at [425, 404] on icon at bounding box center [425, 403] width 14 height 14
click at [280, 340] on button "Select Product" at bounding box center [269, 344] width 77 height 26
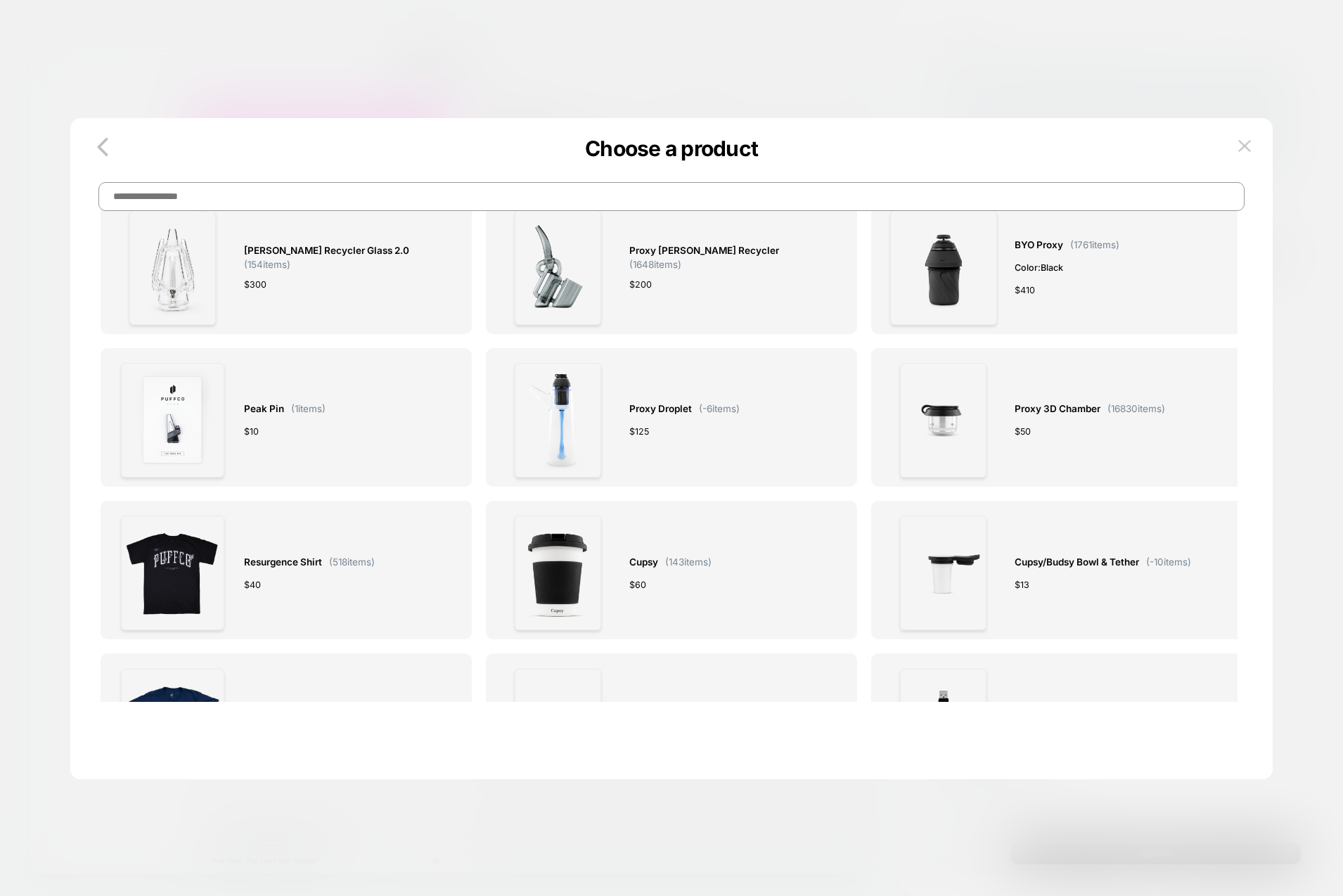
scroll to position [0, 0]
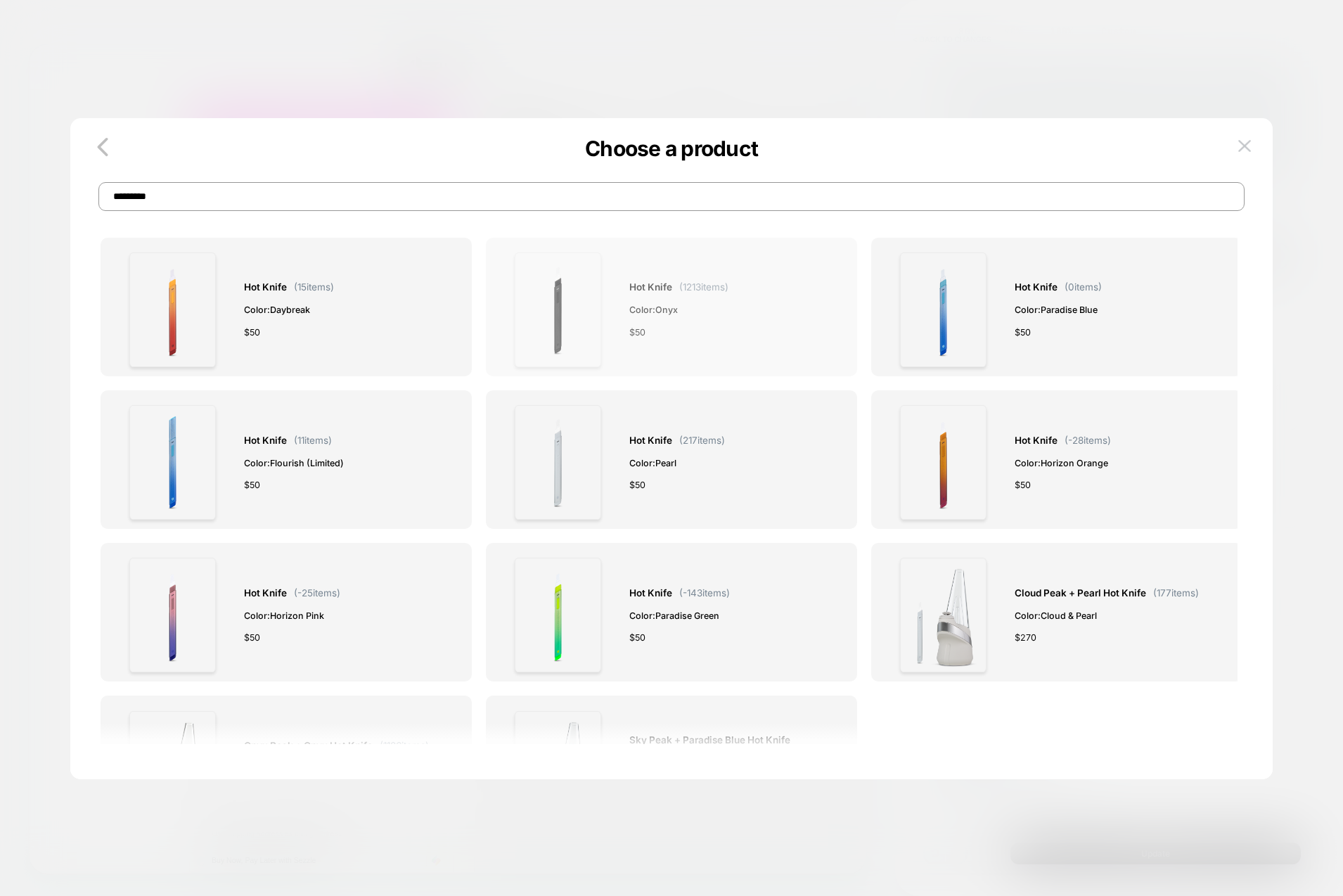
type input "*********"
click at [630, 327] on span "$ 50" at bounding box center [638, 332] width 17 height 15
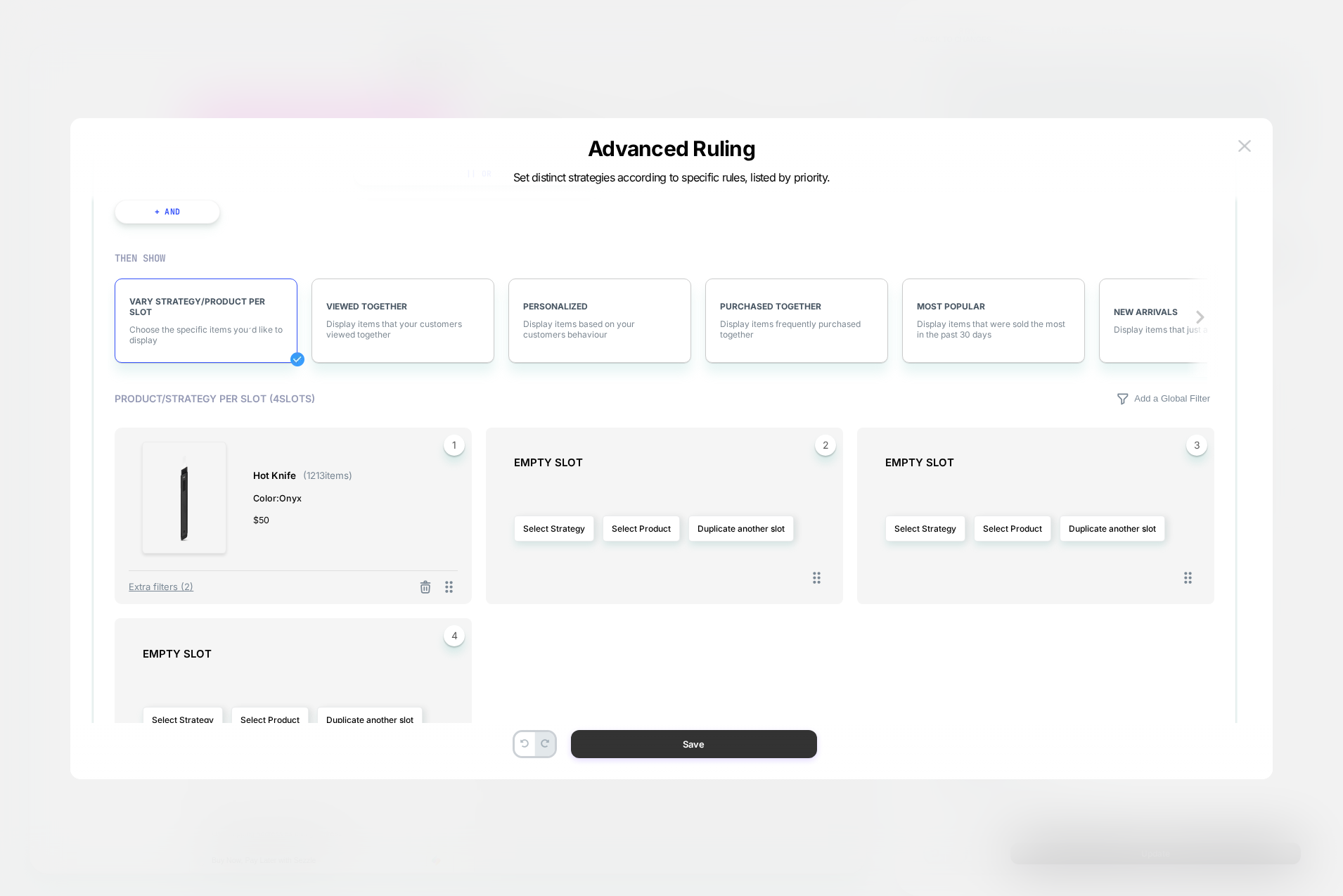
scroll to position [734, 0]
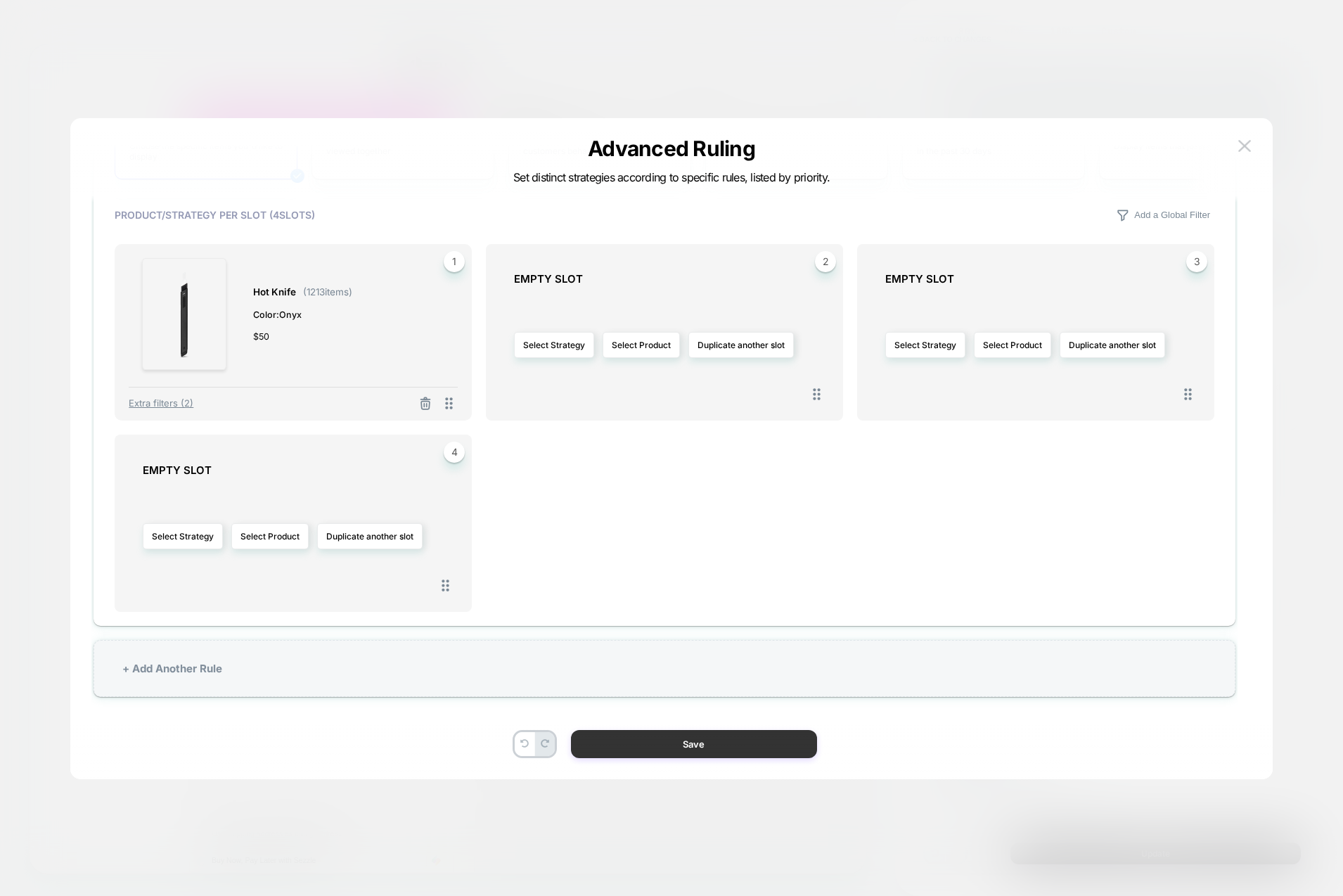
click at [693, 739] on button "Save" at bounding box center [694, 743] width 246 height 28
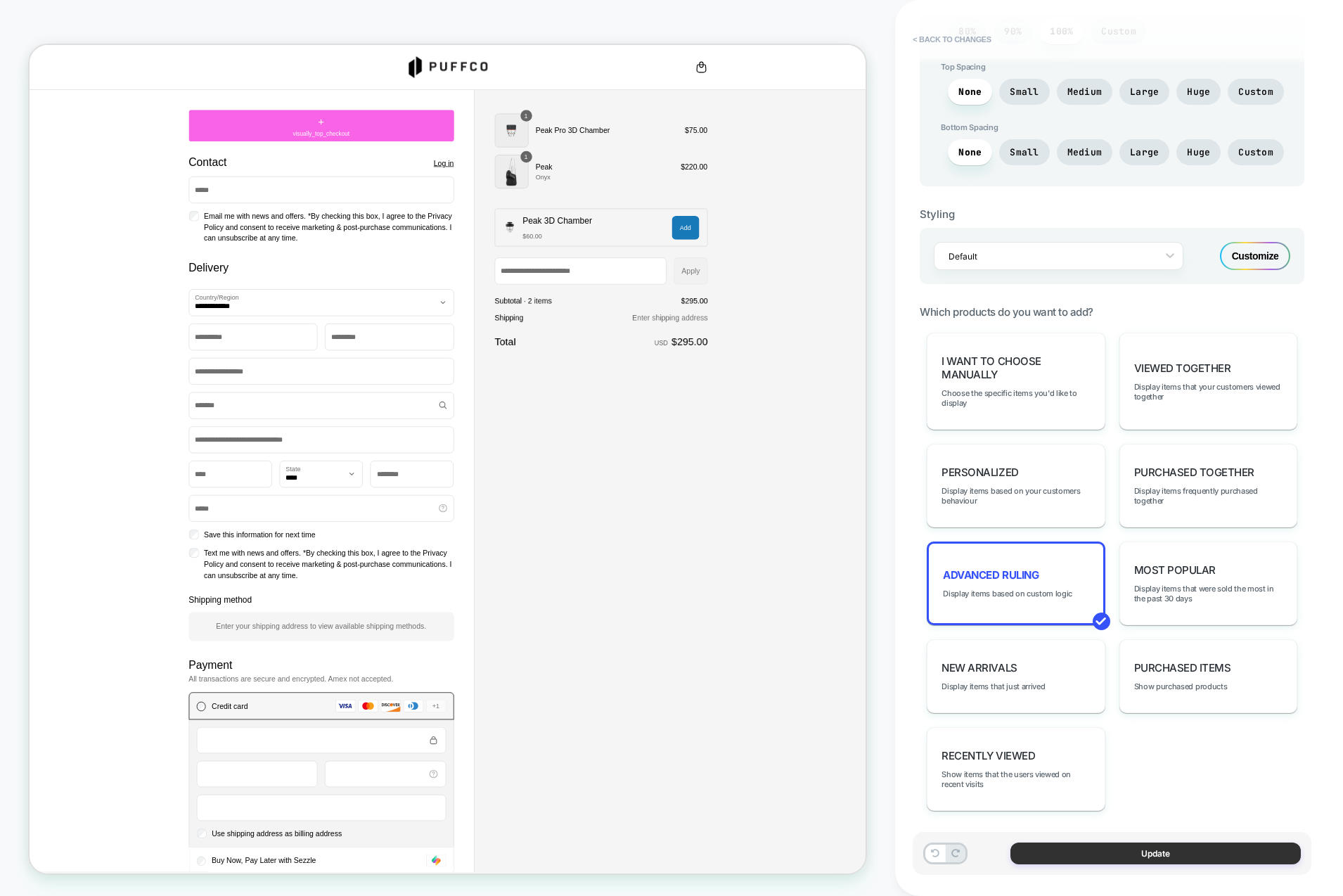
click at [1129, 845] on button "Update" at bounding box center [1156, 853] width 290 height 22
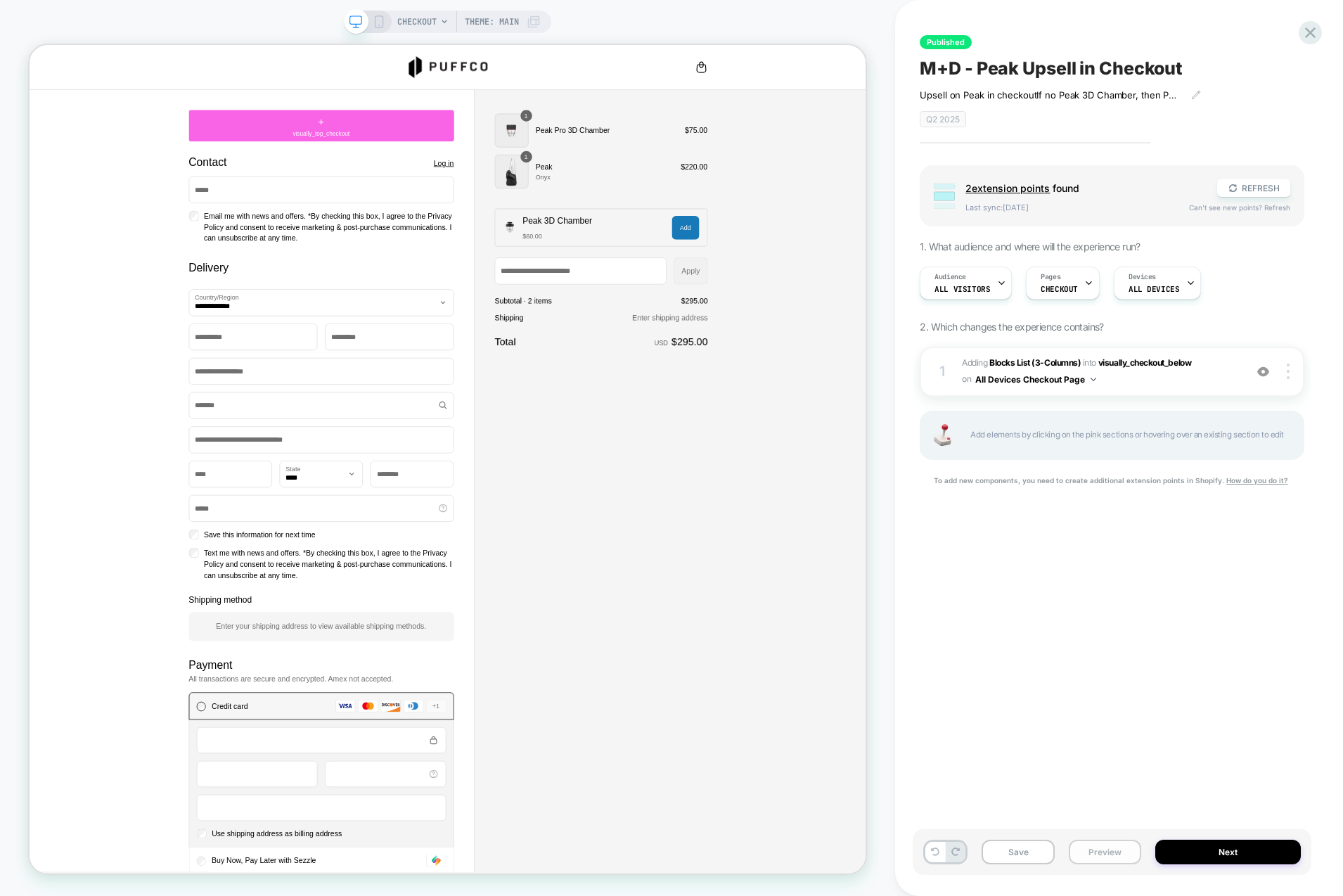
click at [1106, 852] on button "Preview" at bounding box center [1104, 852] width 72 height 25
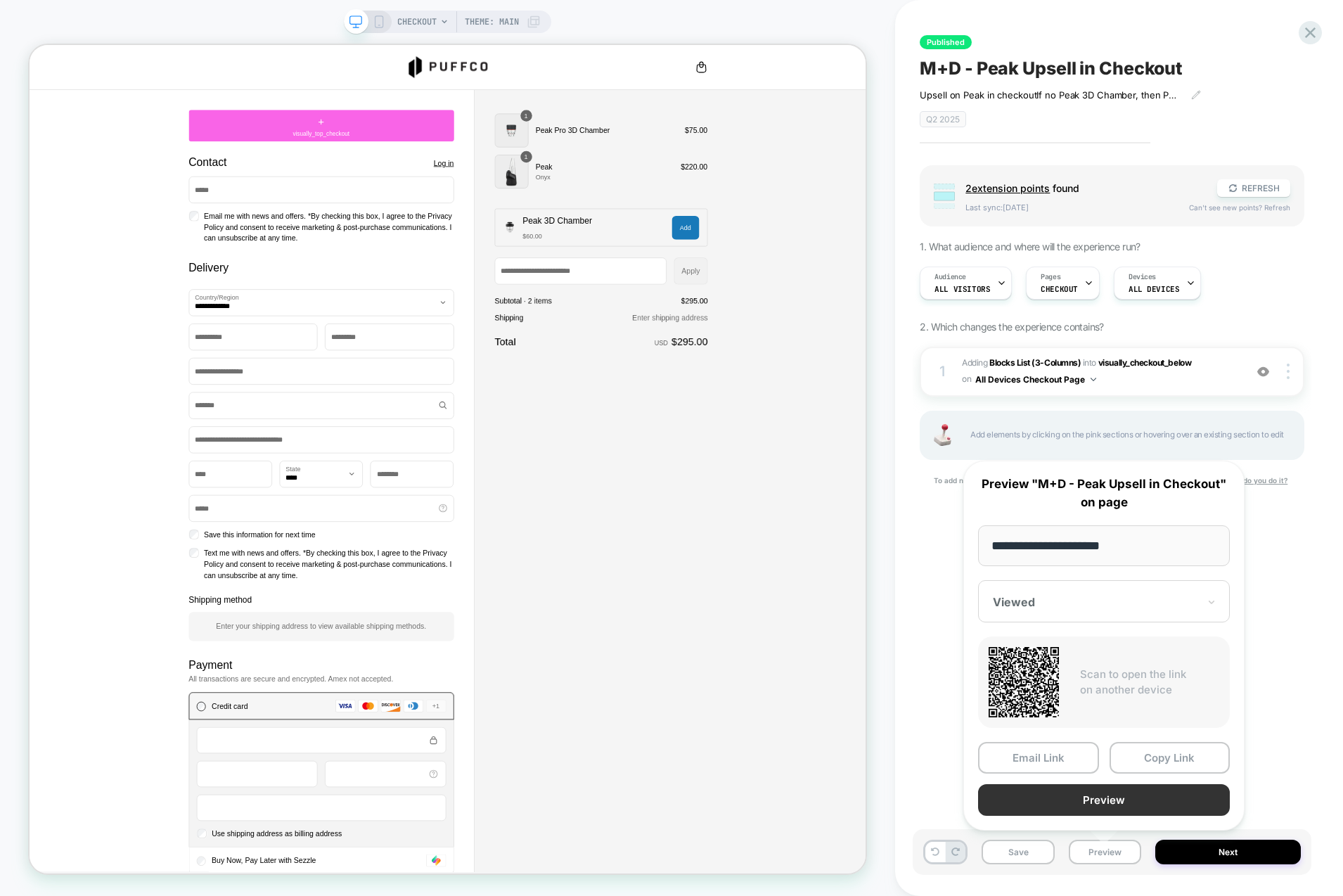
click at [1134, 807] on button "Preview" at bounding box center [1104, 800] width 252 height 31
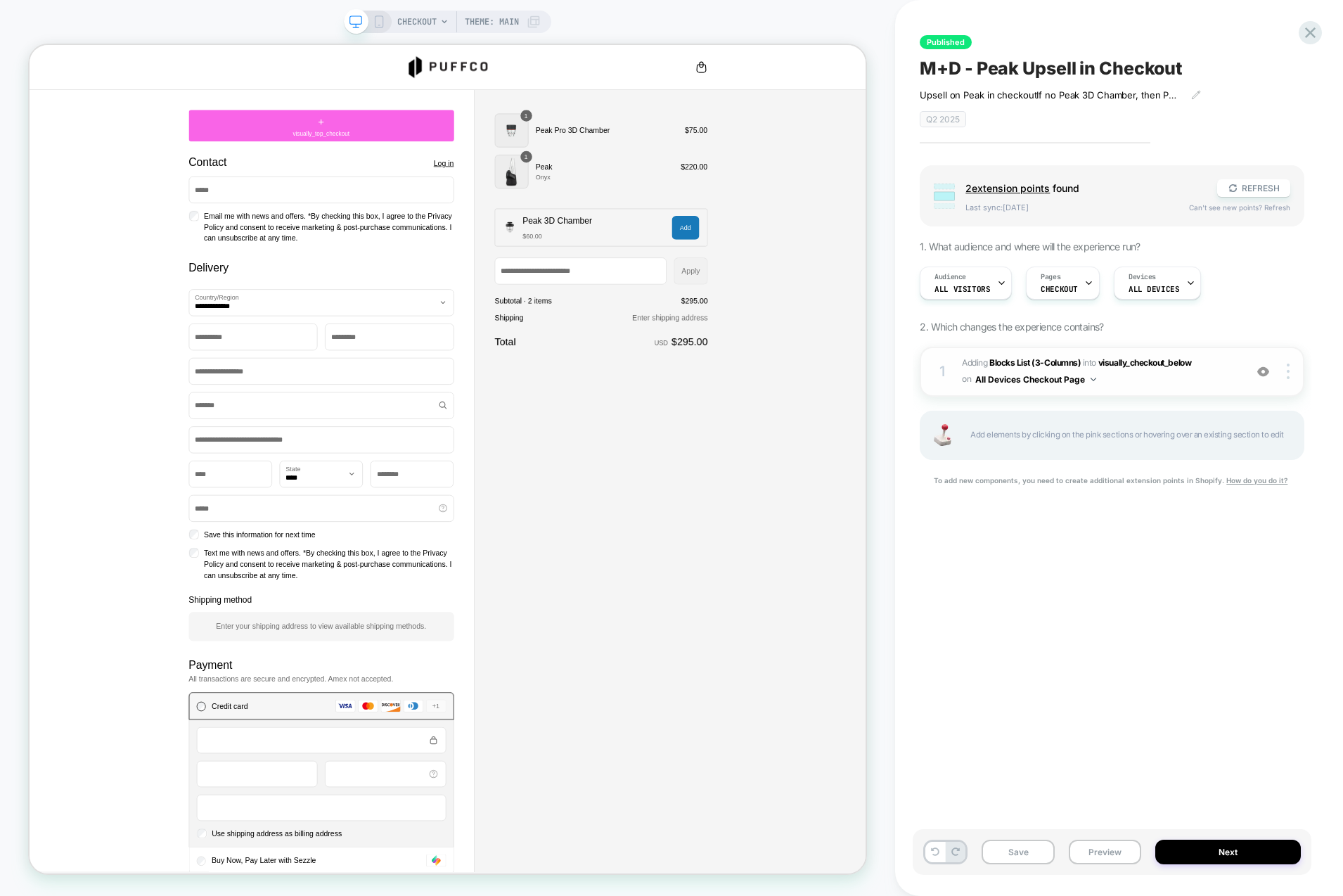
click at [1110, 384] on span "#_loomi_addon_1747349868824_dup1747869660 Adding Blocks List (3-Columns) INTO v…" at bounding box center [1099, 371] width 275 height 33
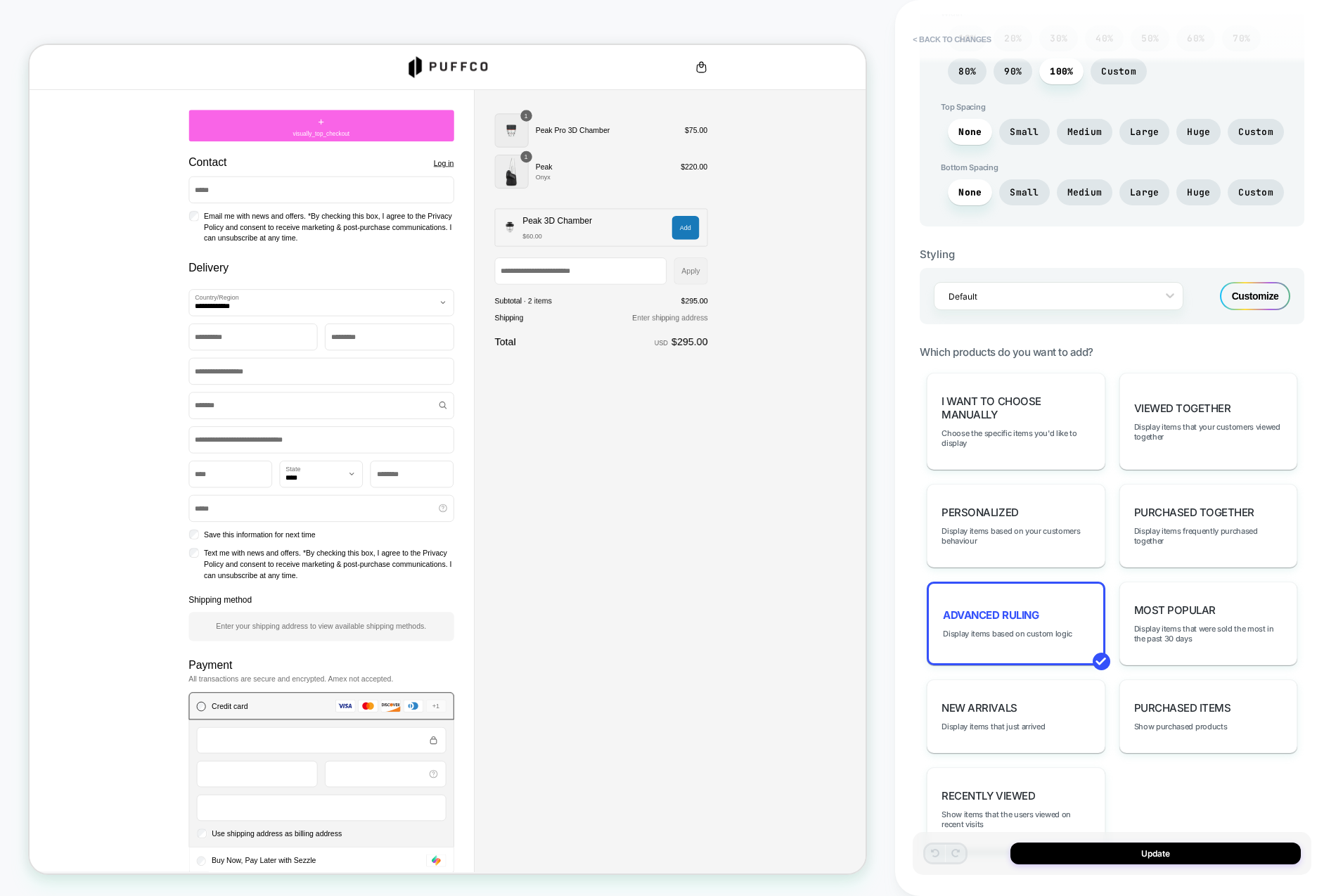
scroll to position [566, 0]
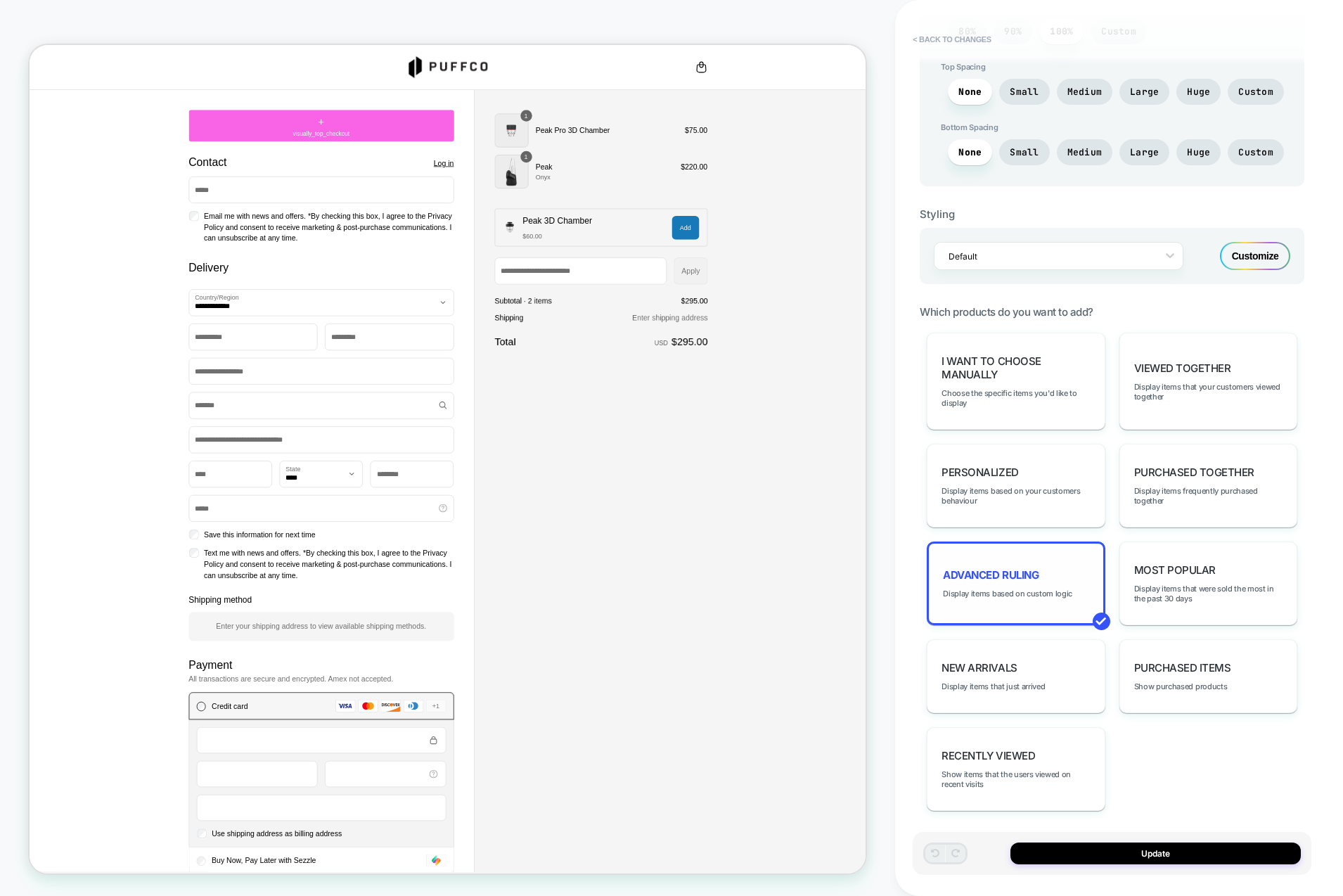
click at [1007, 598] on div "Advanced Ruling Display items based on custom logic" at bounding box center [1016, 583] width 178 height 84
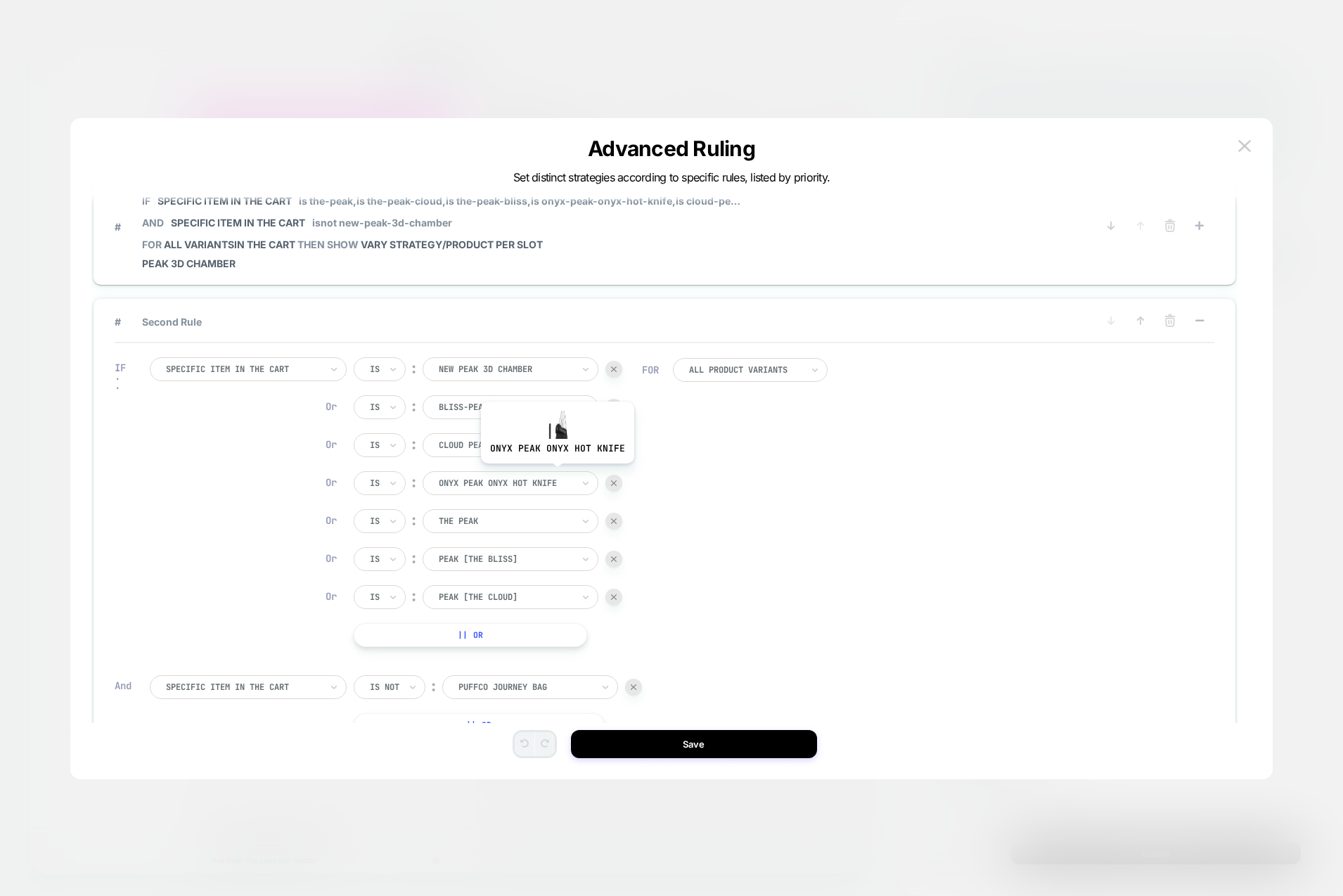
scroll to position [2, 0]
click at [1248, 146] on img at bounding box center [1244, 146] width 12 height 12
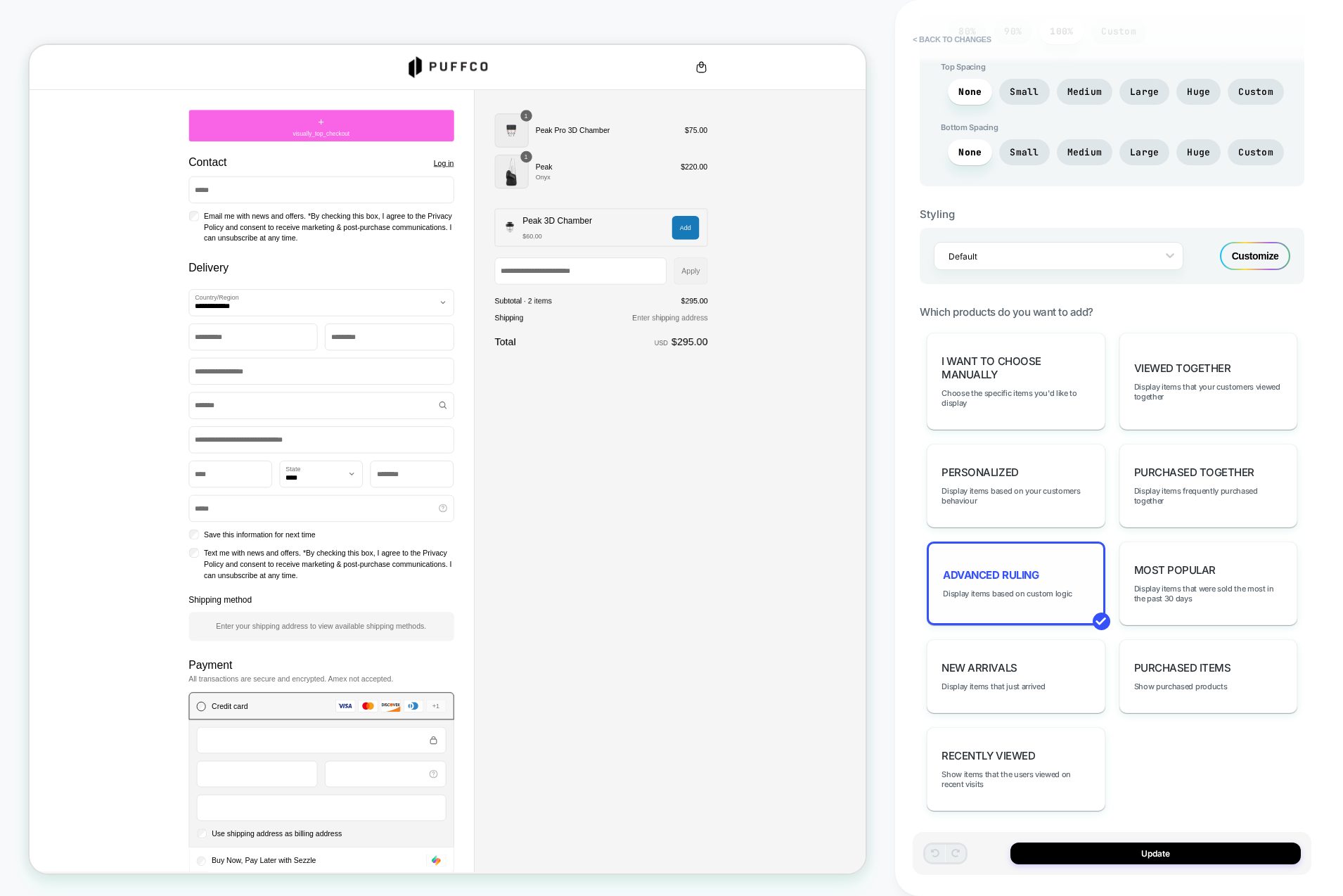
click at [1021, 609] on div "Advanced Ruling Display items based on custom logic" at bounding box center [1016, 583] width 178 height 84
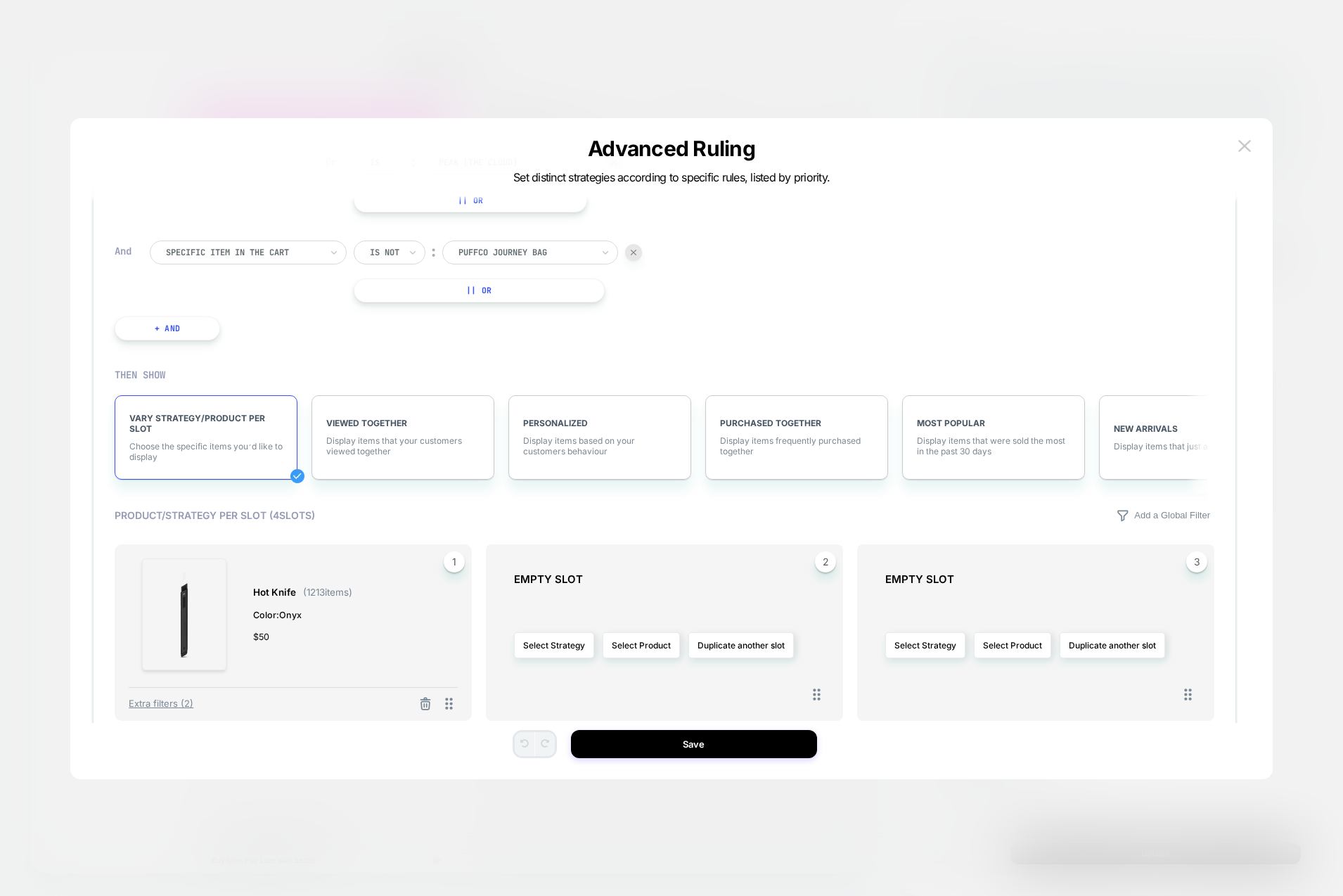
scroll to position [452, 0]
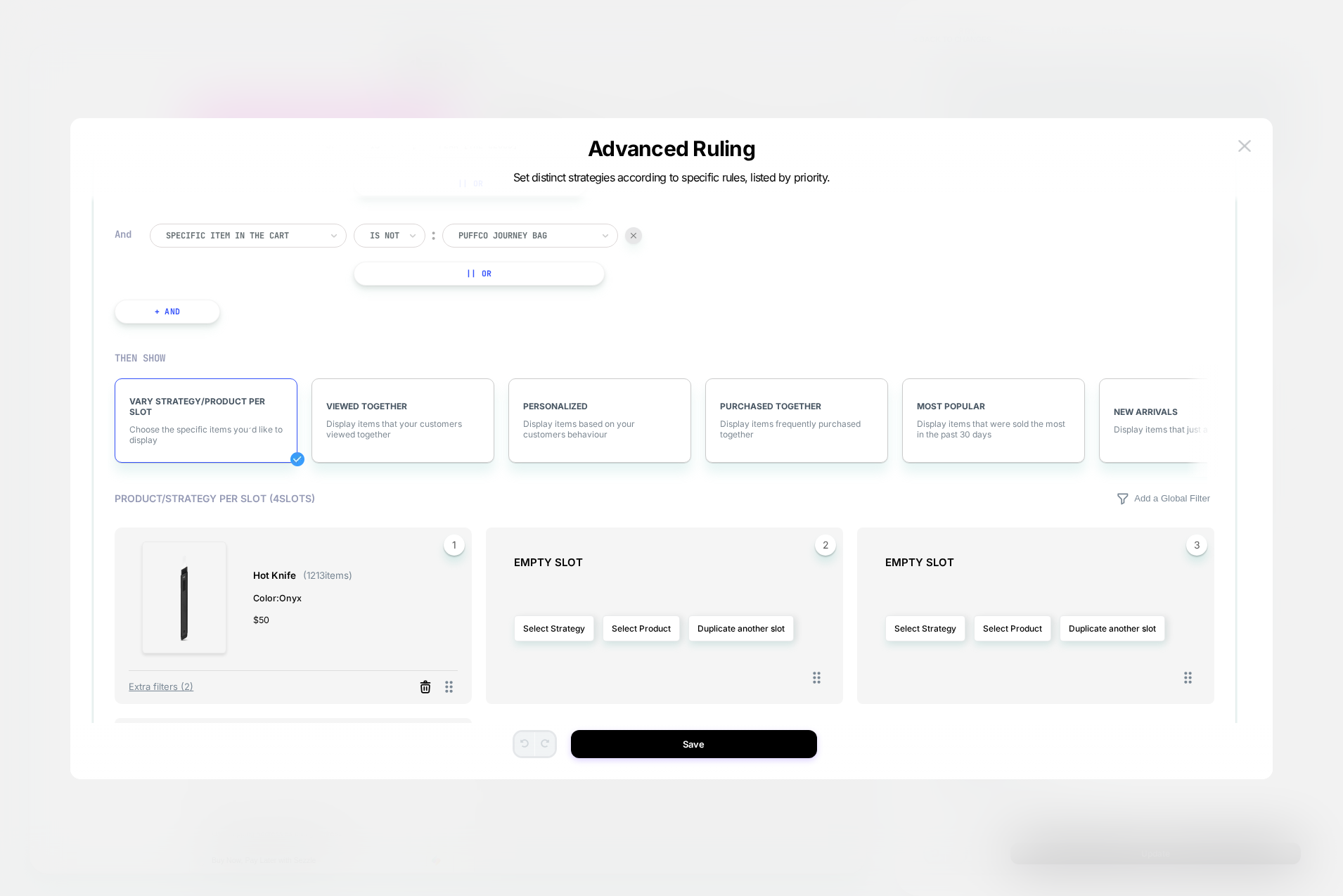
click at [425, 690] on icon at bounding box center [425, 687] width 8 height 7
click at [264, 624] on button "Select Product" at bounding box center [269, 627] width 77 height 26
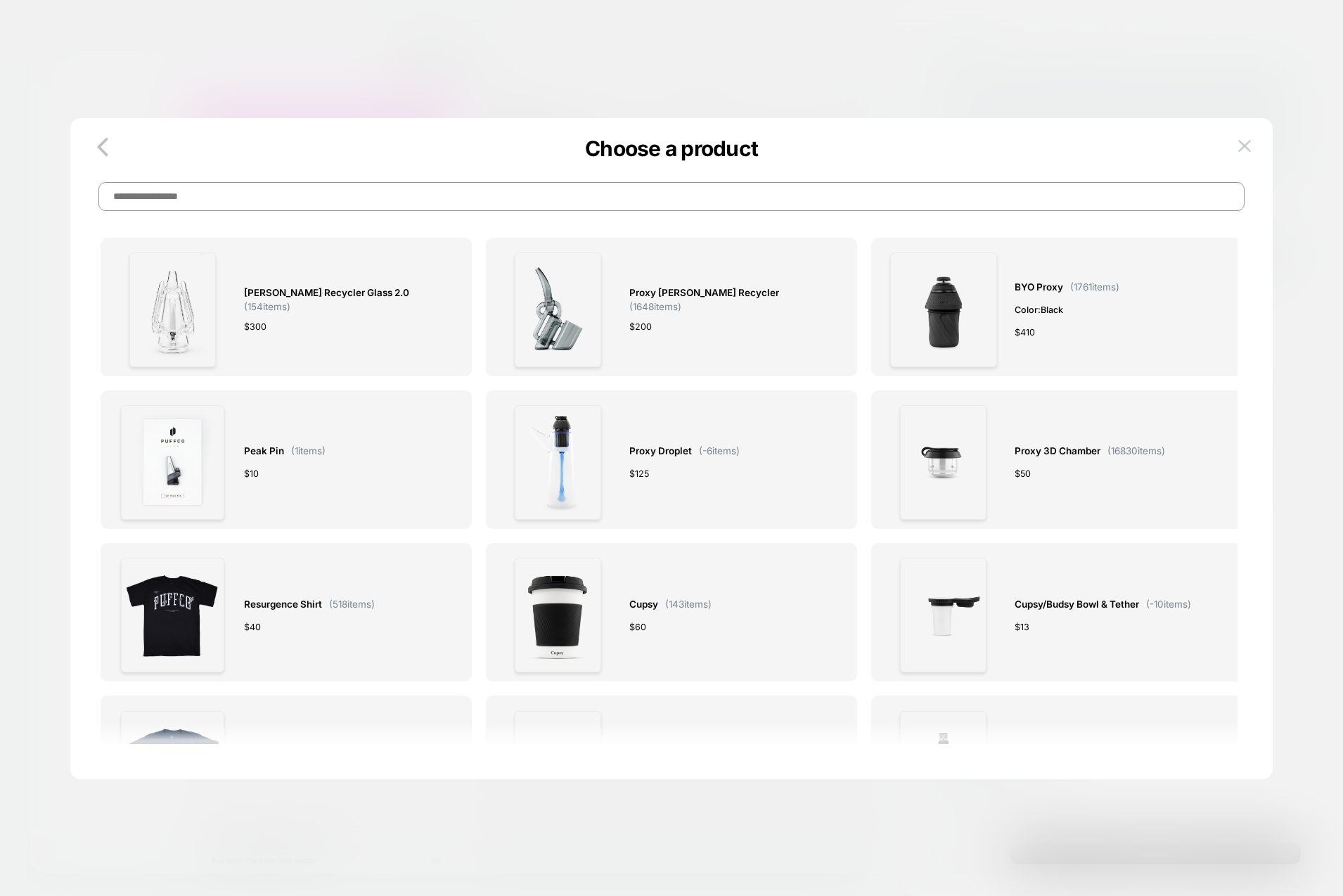
click at [305, 201] on input at bounding box center [672, 196] width 1147 height 29
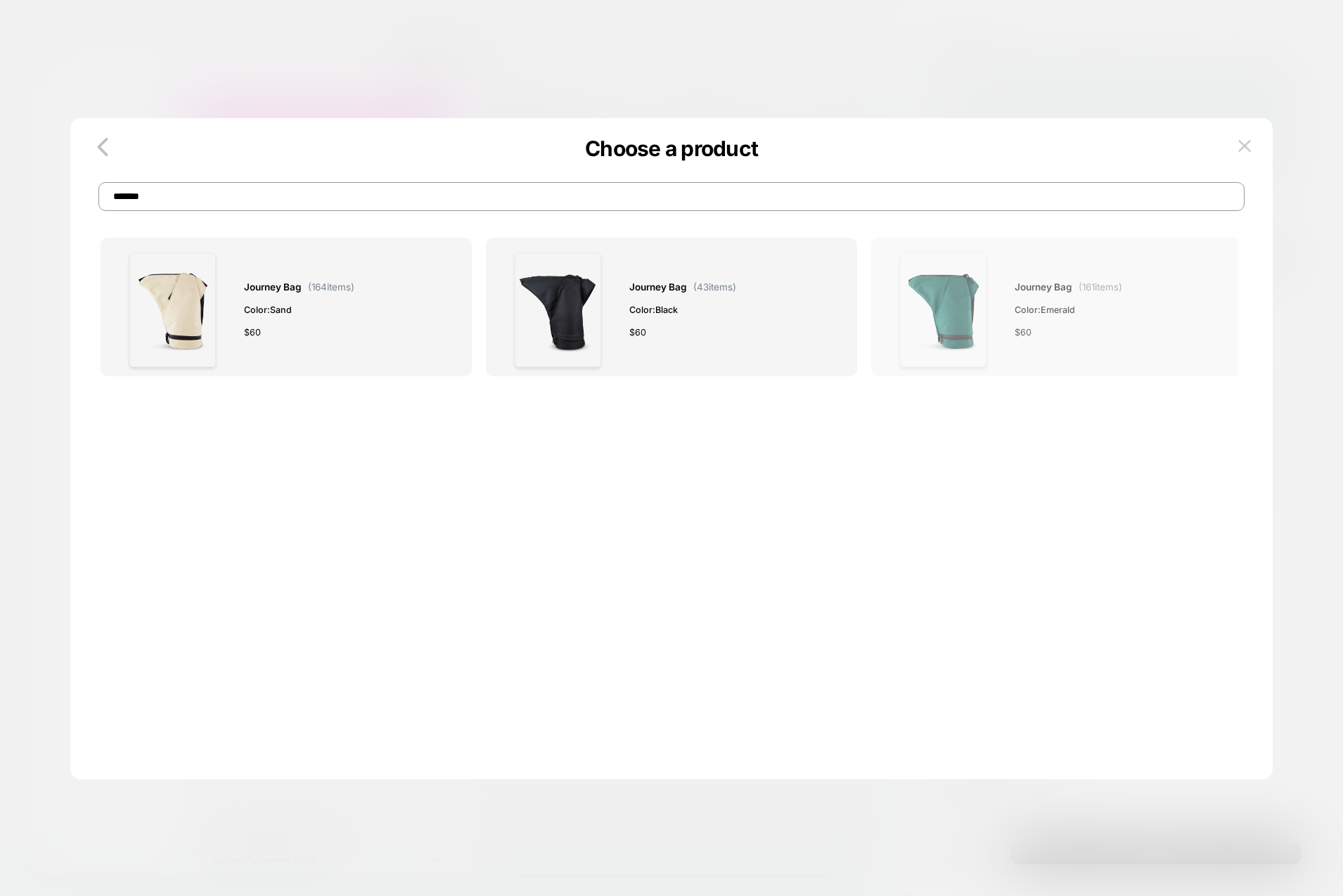
type input "*******"
click at [992, 314] on div at bounding box center [943, 310] width 114 height 114
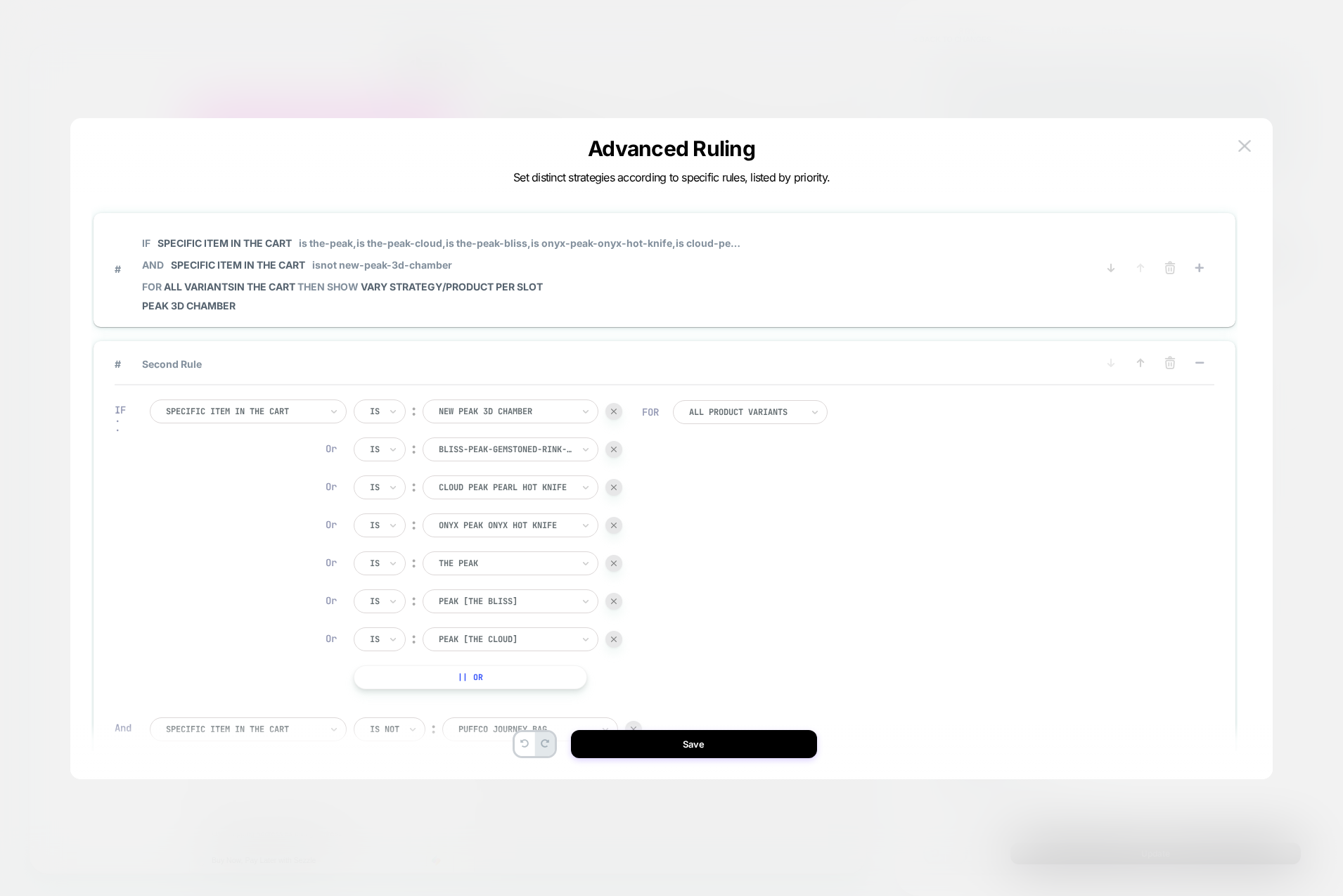
scroll to position [42, 0]
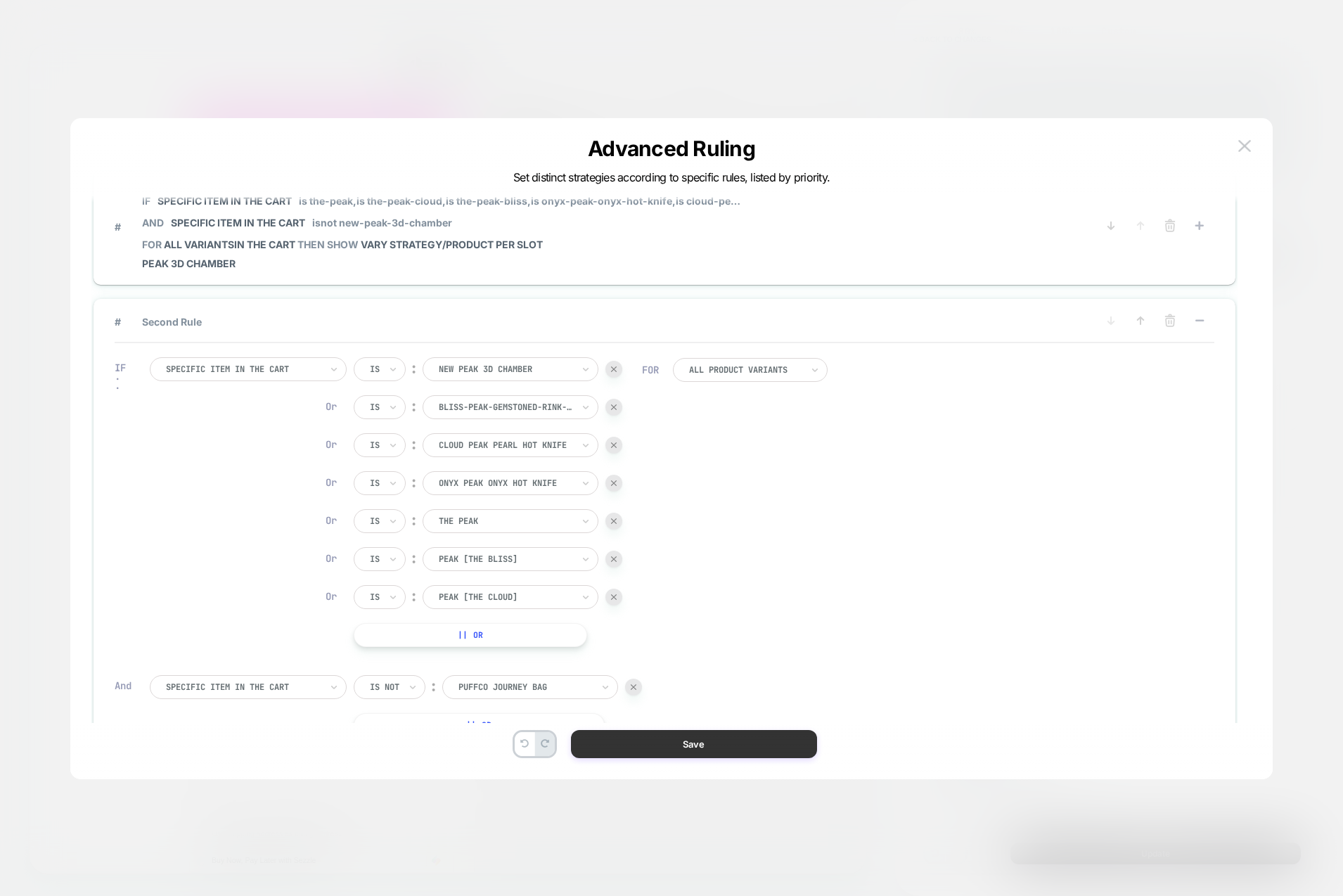
click at [664, 741] on button "Save" at bounding box center [694, 743] width 246 height 28
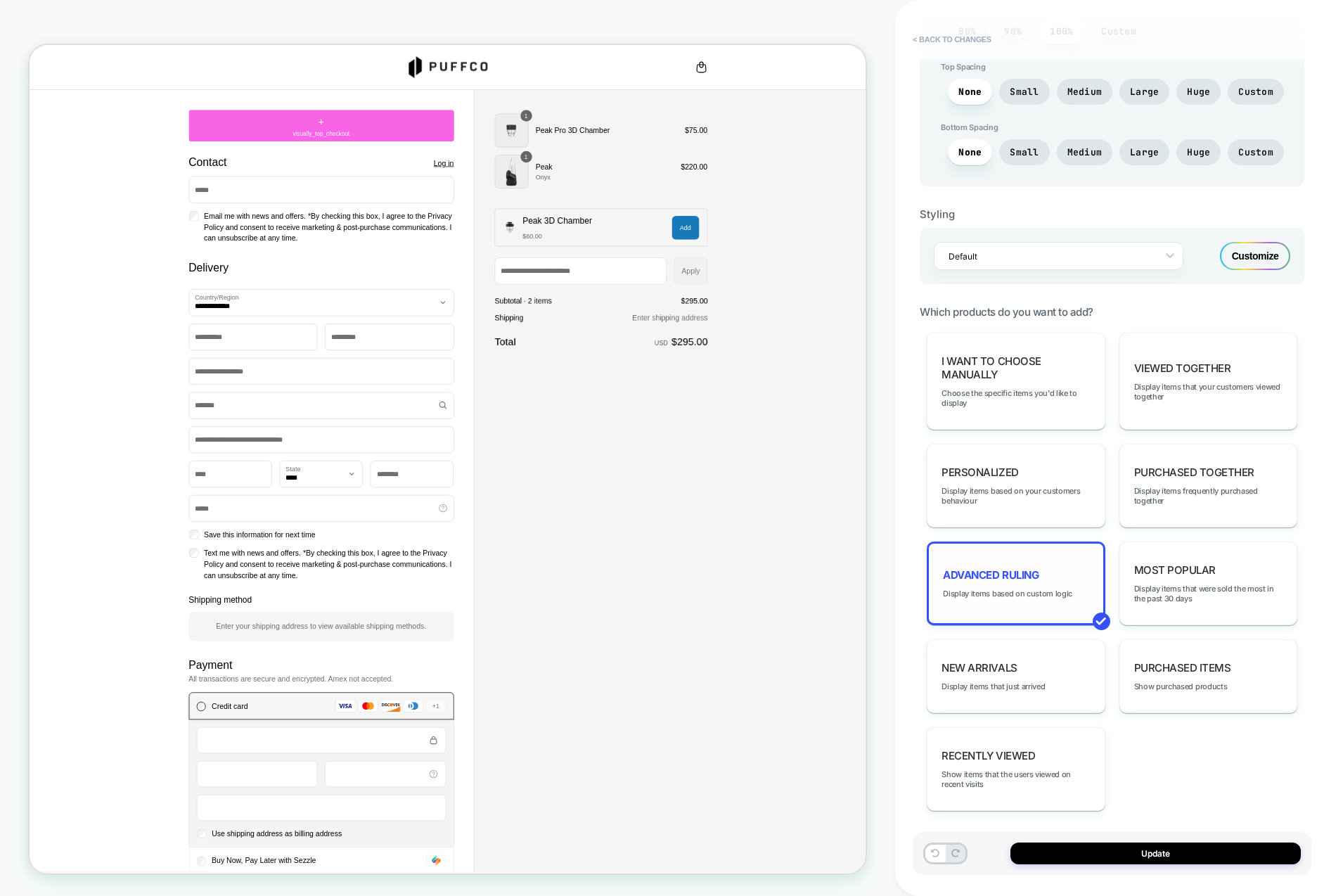
click at [1027, 597] on div "Advanced Ruling Display items based on custom logic" at bounding box center [1016, 583] width 178 height 84
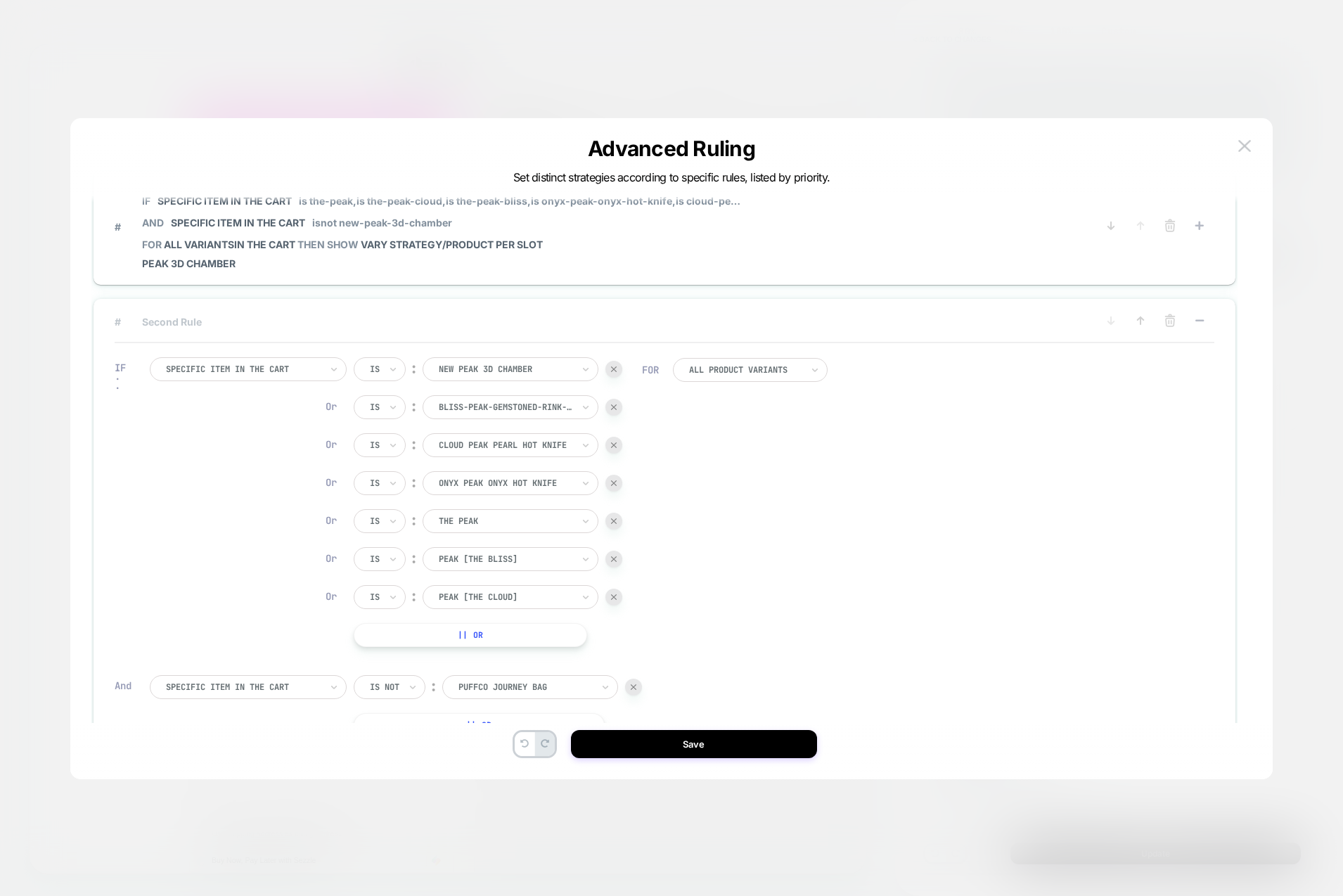
click at [162, 322] on span "# Second Rule" at bounding box center [598, 322] width 967 height 12
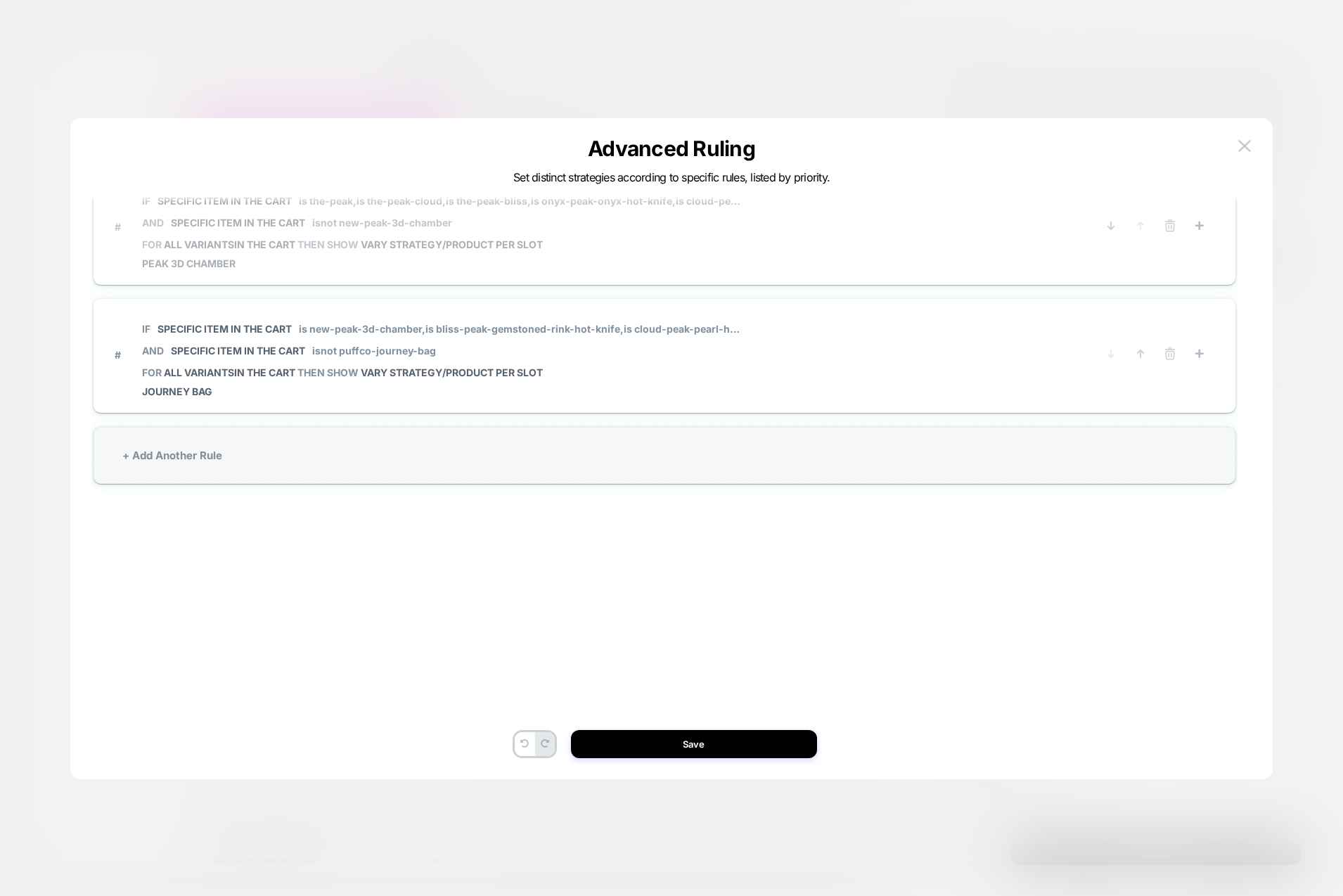
scroll to position [0, 0]
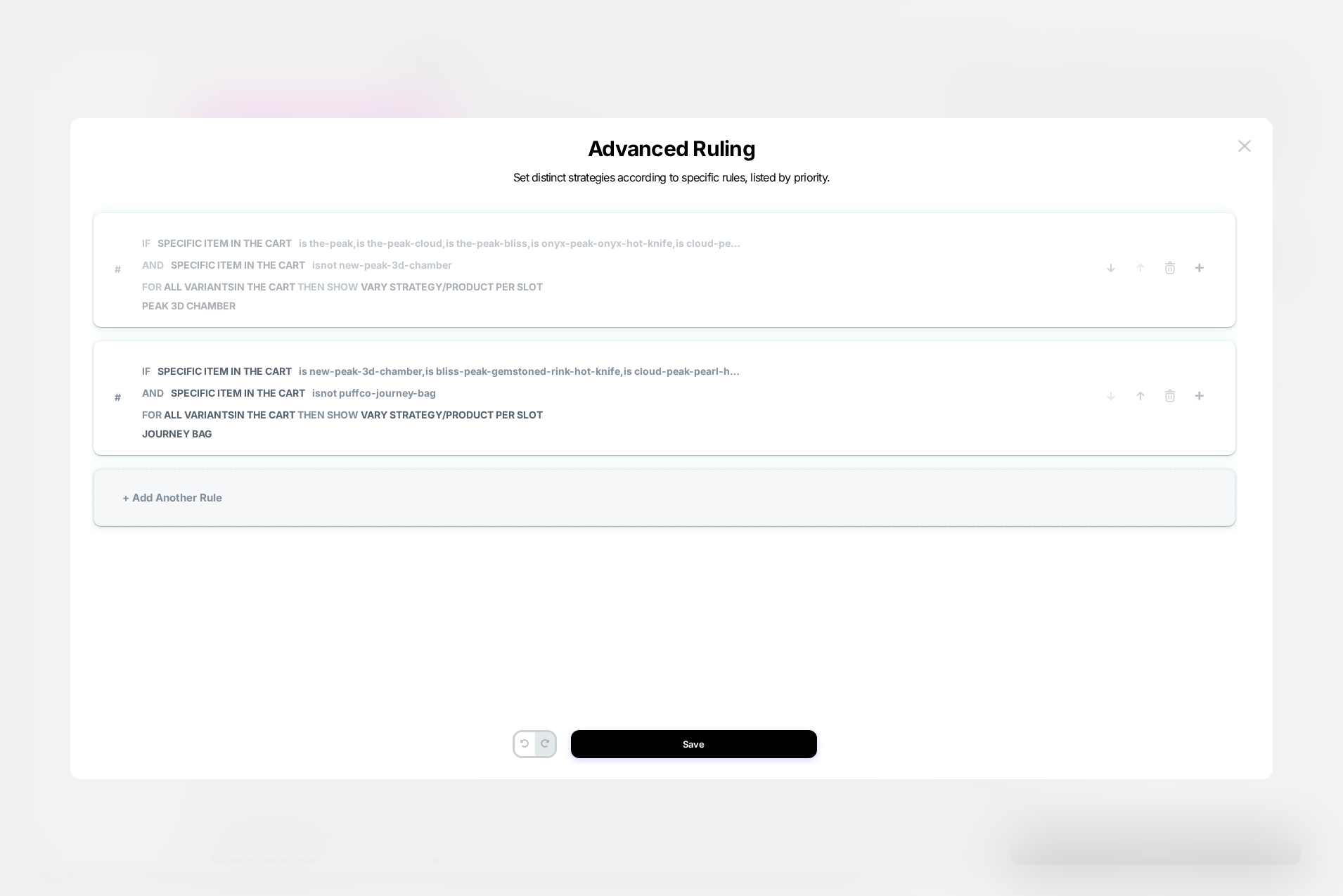
click at [222, 228] on span "IF Specific item in the cart is the-peak, is the-peak-cloud, is the-peak-bliss,…" at bounding box center [442, 254] width 600 height 53
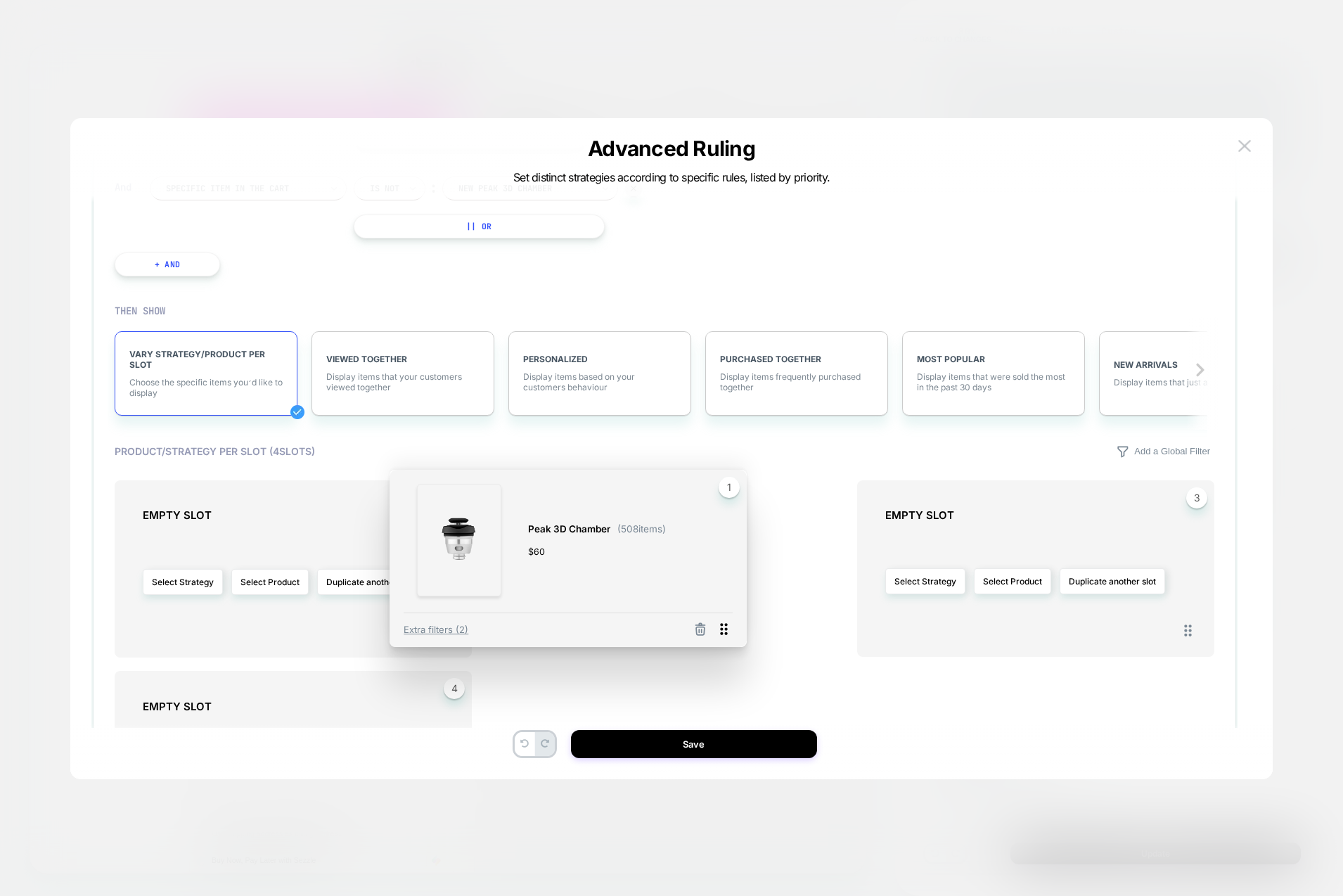
scroll to position [42, 0]
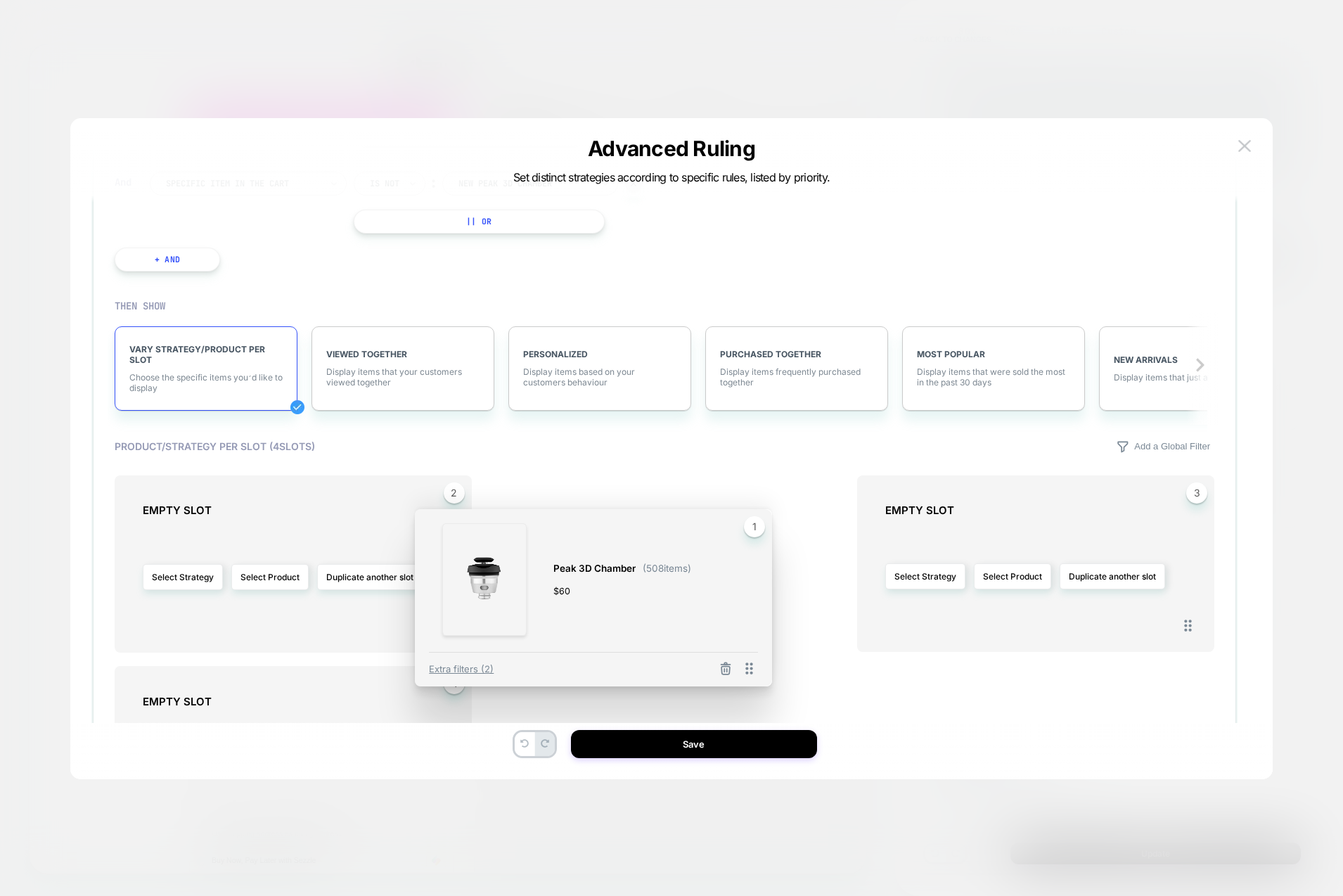
drag, startPoint x: 540, startPoint y: 674, endPoint x: 585, endPoint y: 660, distance: 47.1
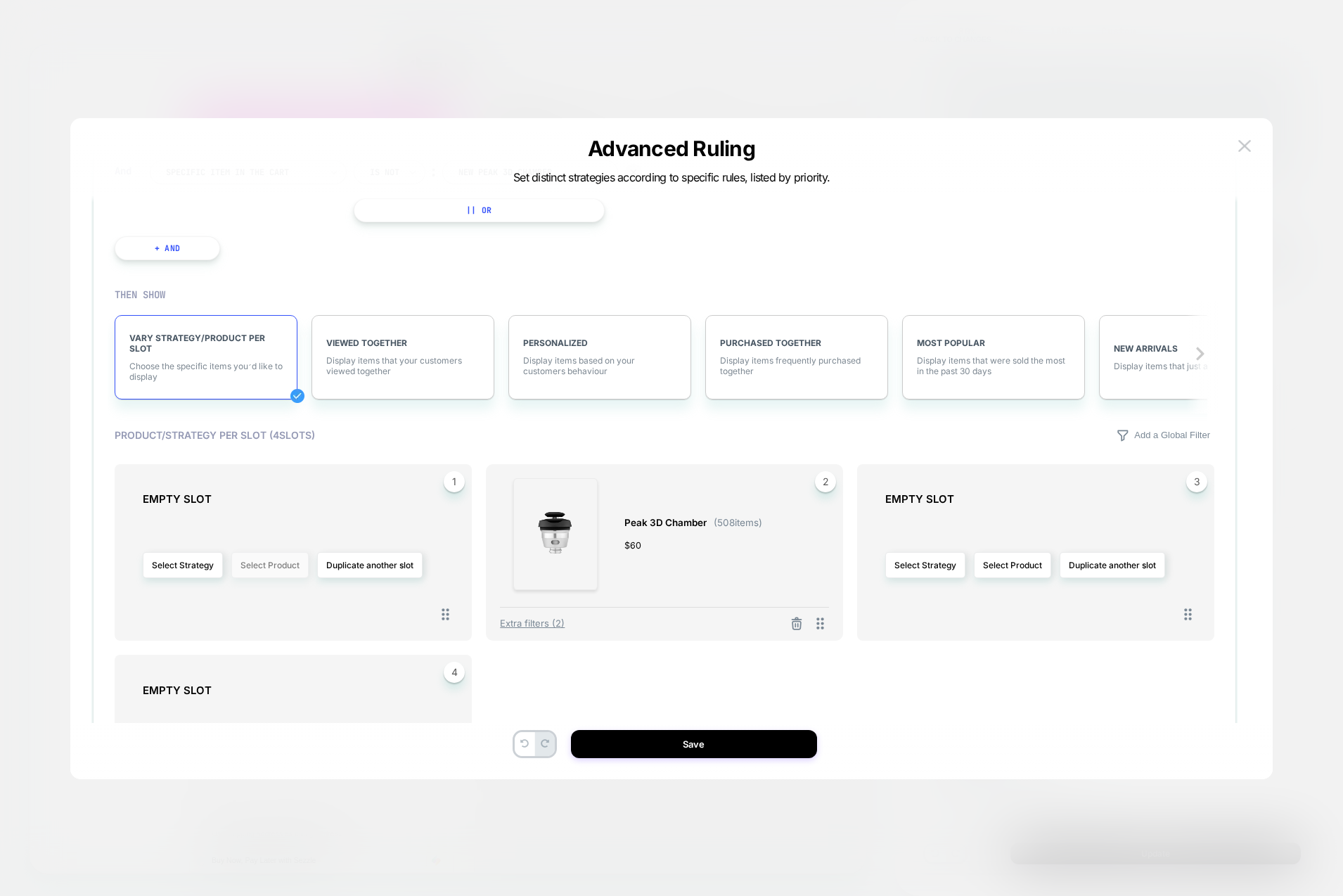
click at [294, 576] on button "Select Product" at bounding box center [269, 564] width 77 height 26
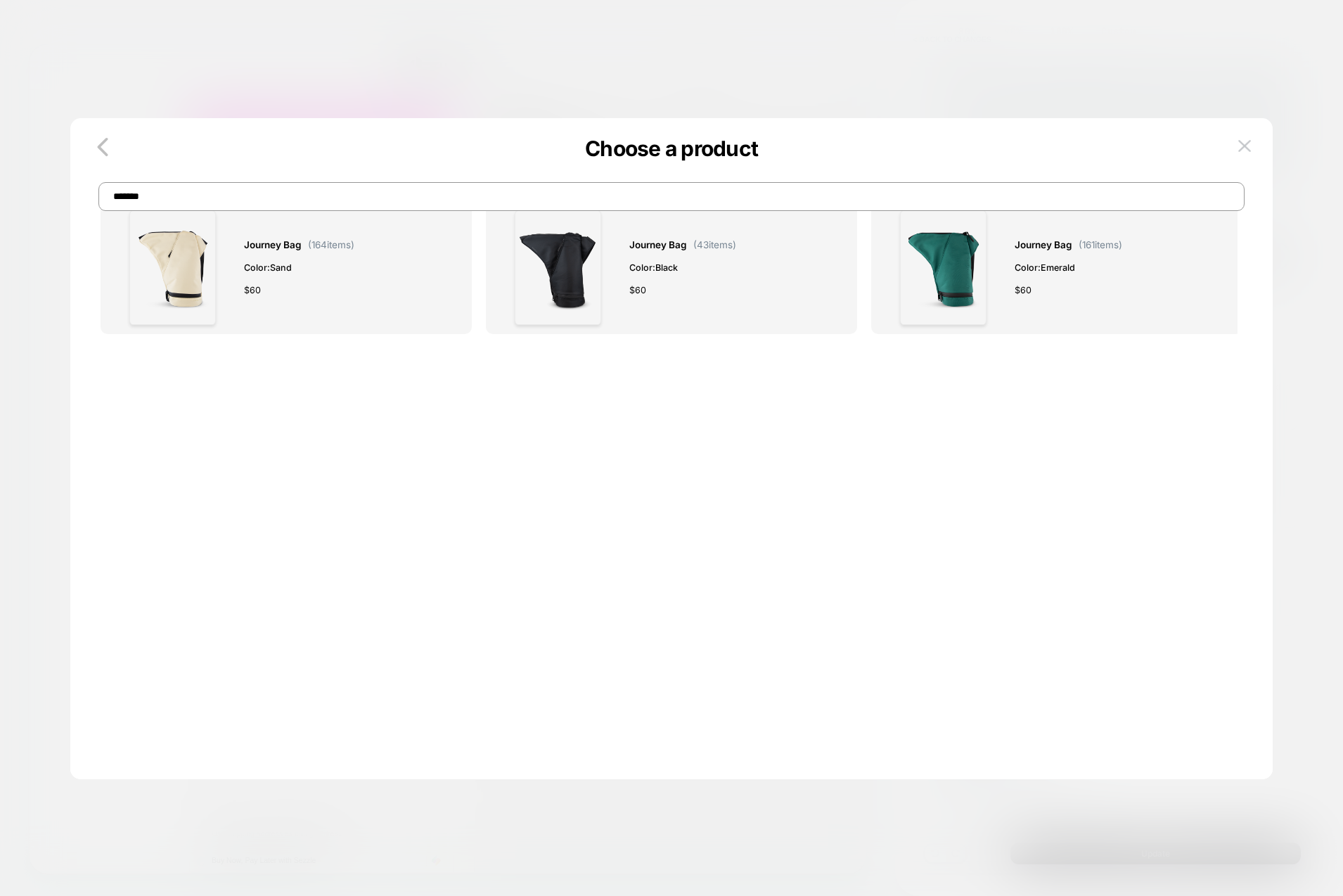
scroll to position [0, 0]
click at [396, 194] on input "*******" at bounding box center [672, 196] width 1147 height 29
type input "*********"
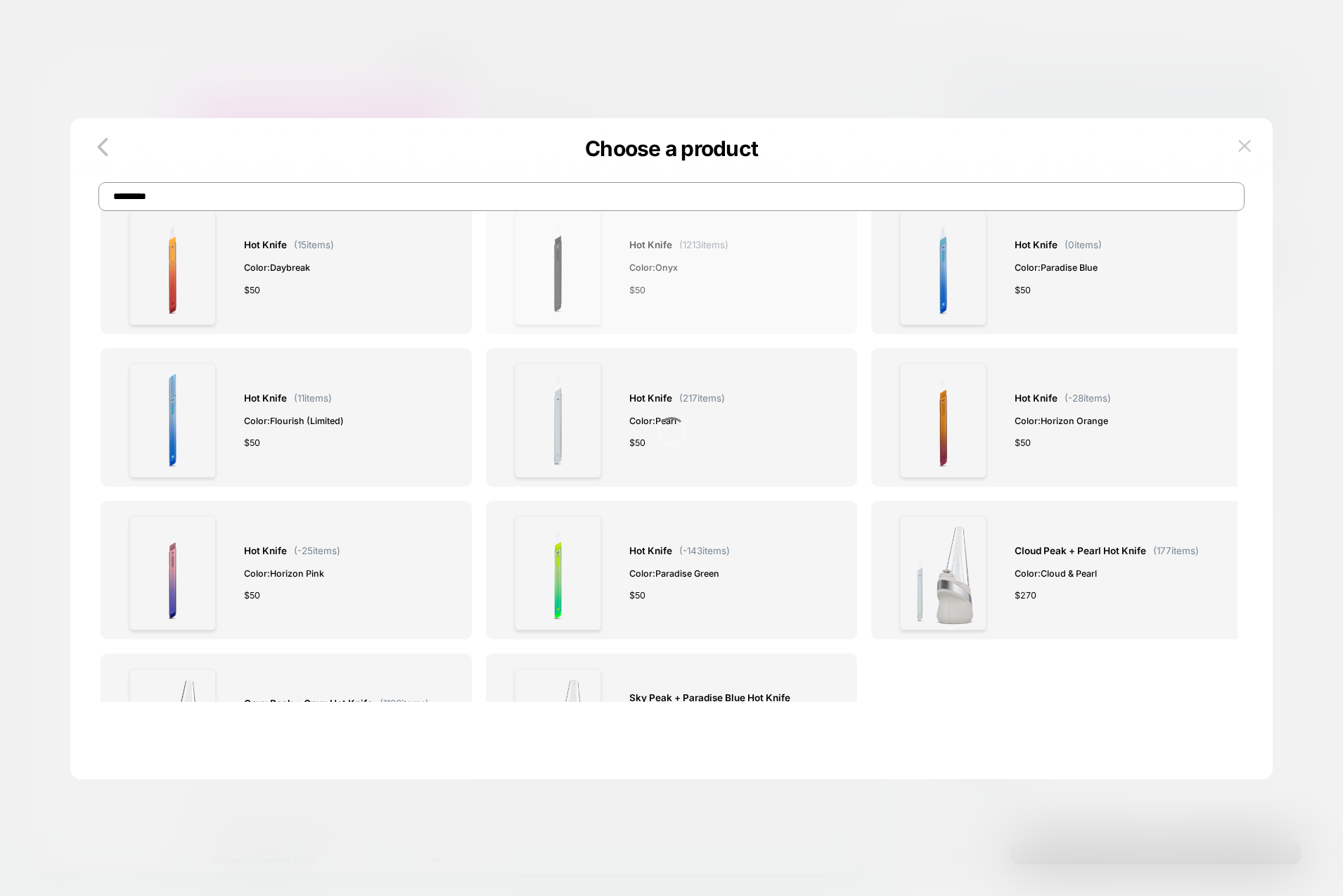
click at [688, 293] on div "$ 50" at bounding box center [679, 290] width 99 height 15
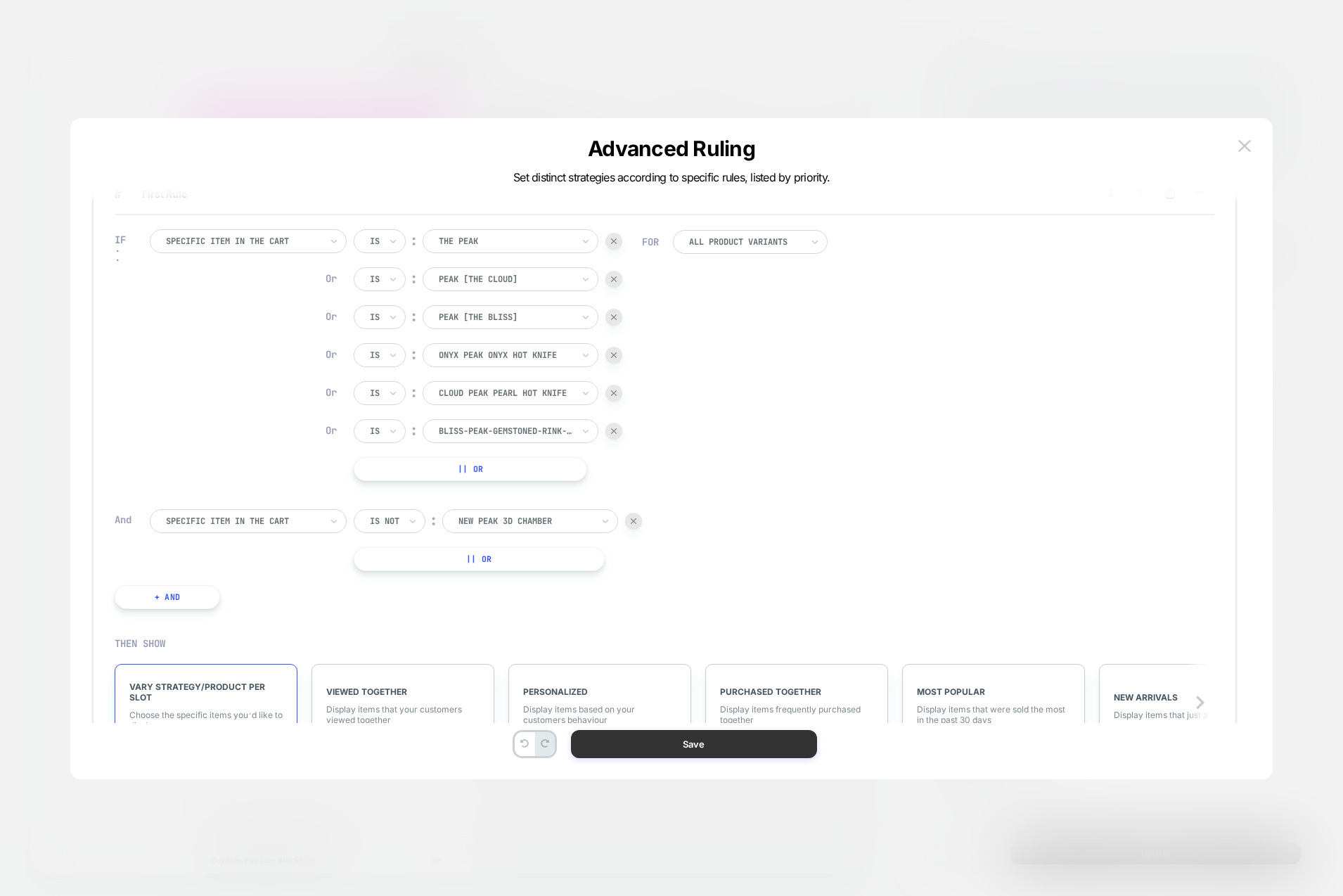
click at [740, 755] on button "Save" at bounding box center [694, 743] width 246 height 28
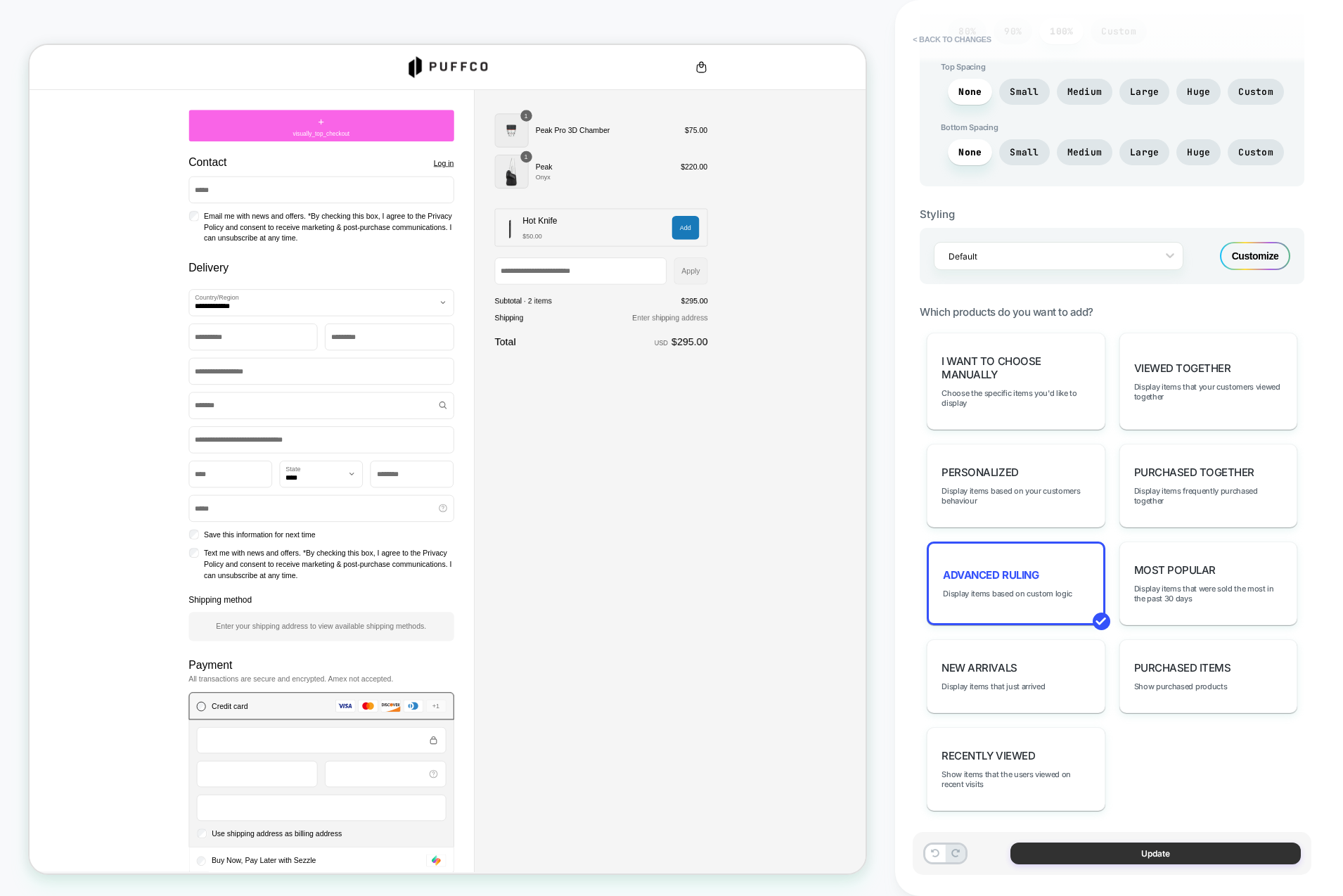
click at [1135, 856] on button "Update" at bounding box center [1156, 853] width 290 height 22
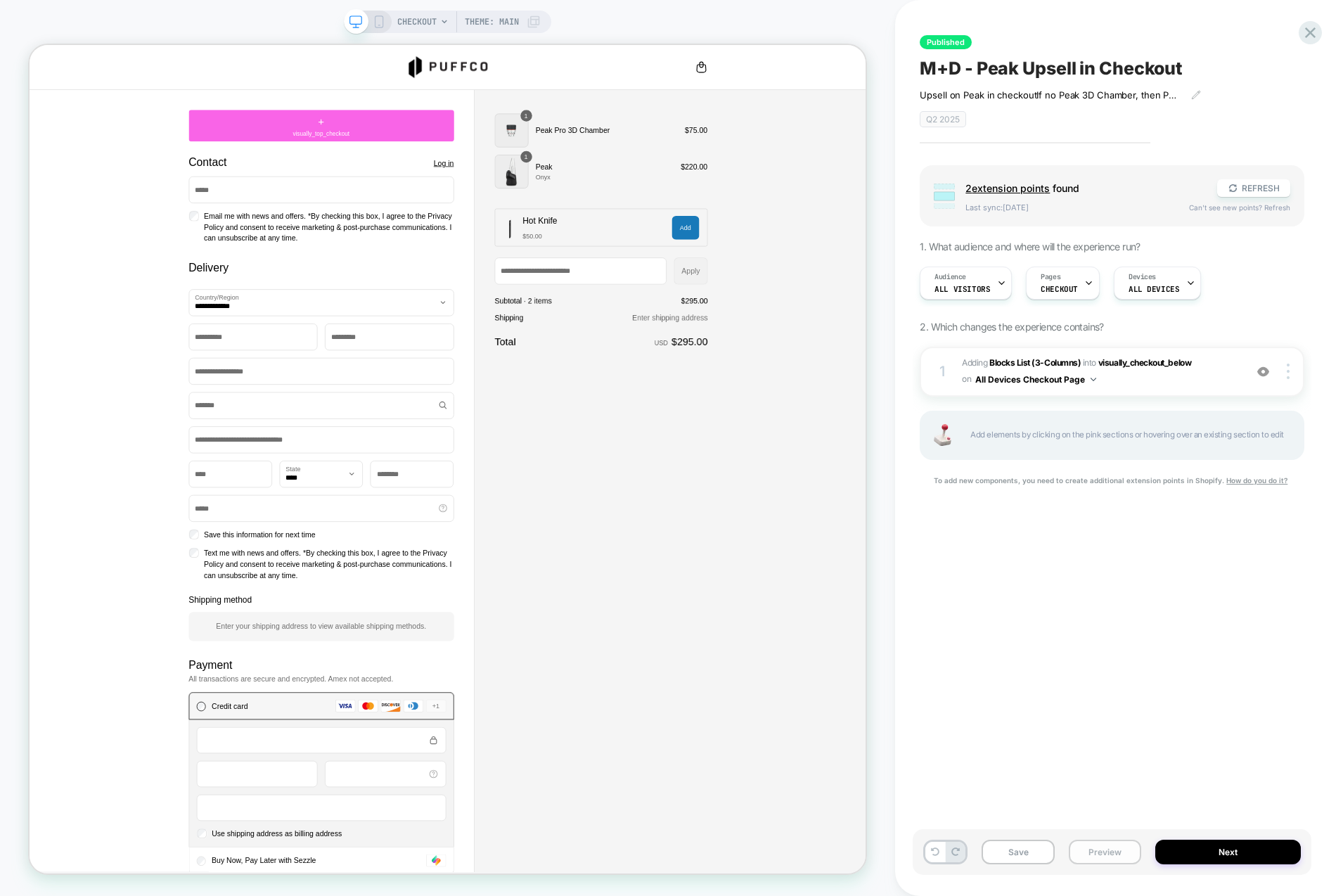
click at [1129, 855] on button "Preview" at bounding box center [1104, 852] width 72 height 25
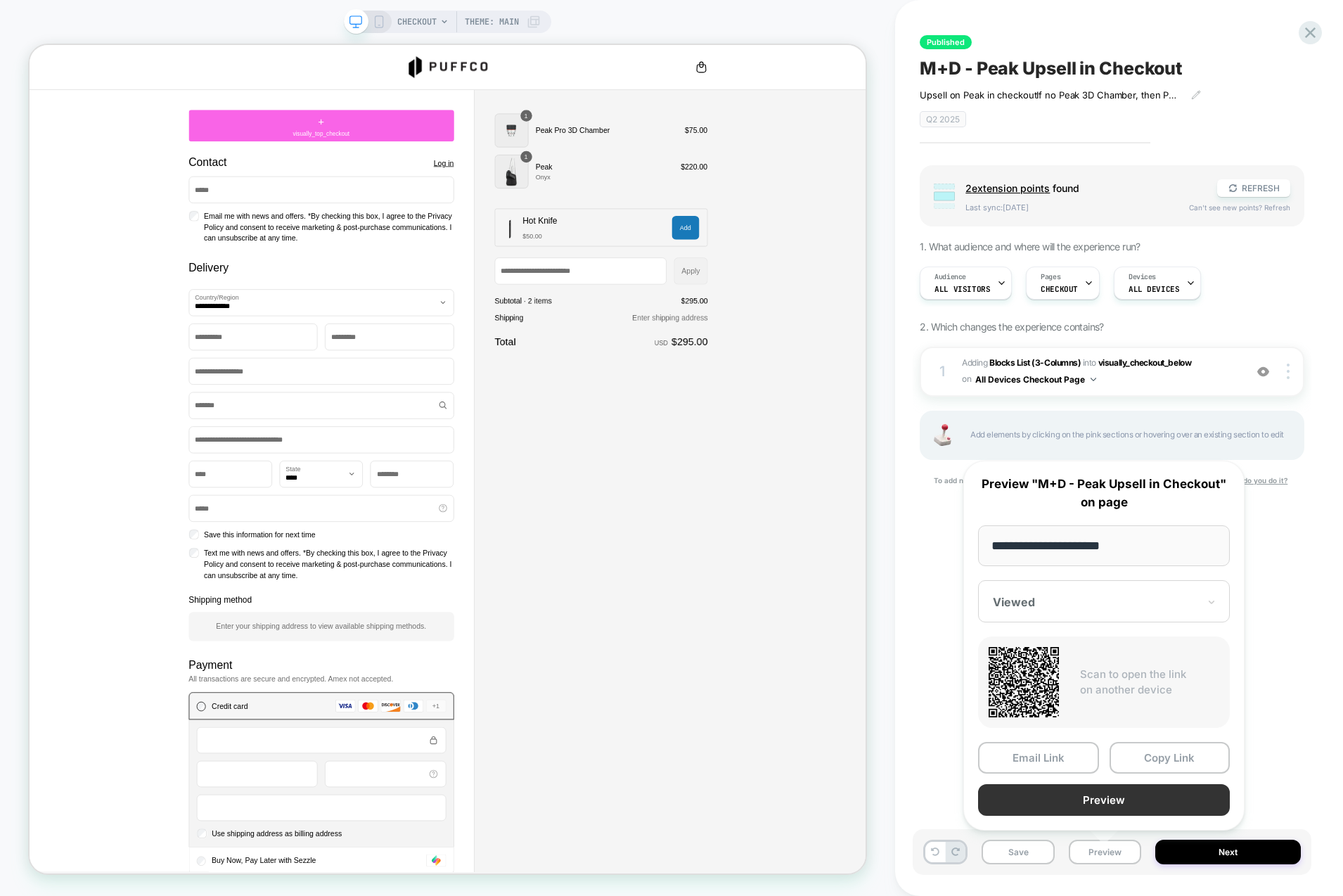
click at [1109, 785] on button "Preview" at bounding box center [1104, 800] width 252 height 31
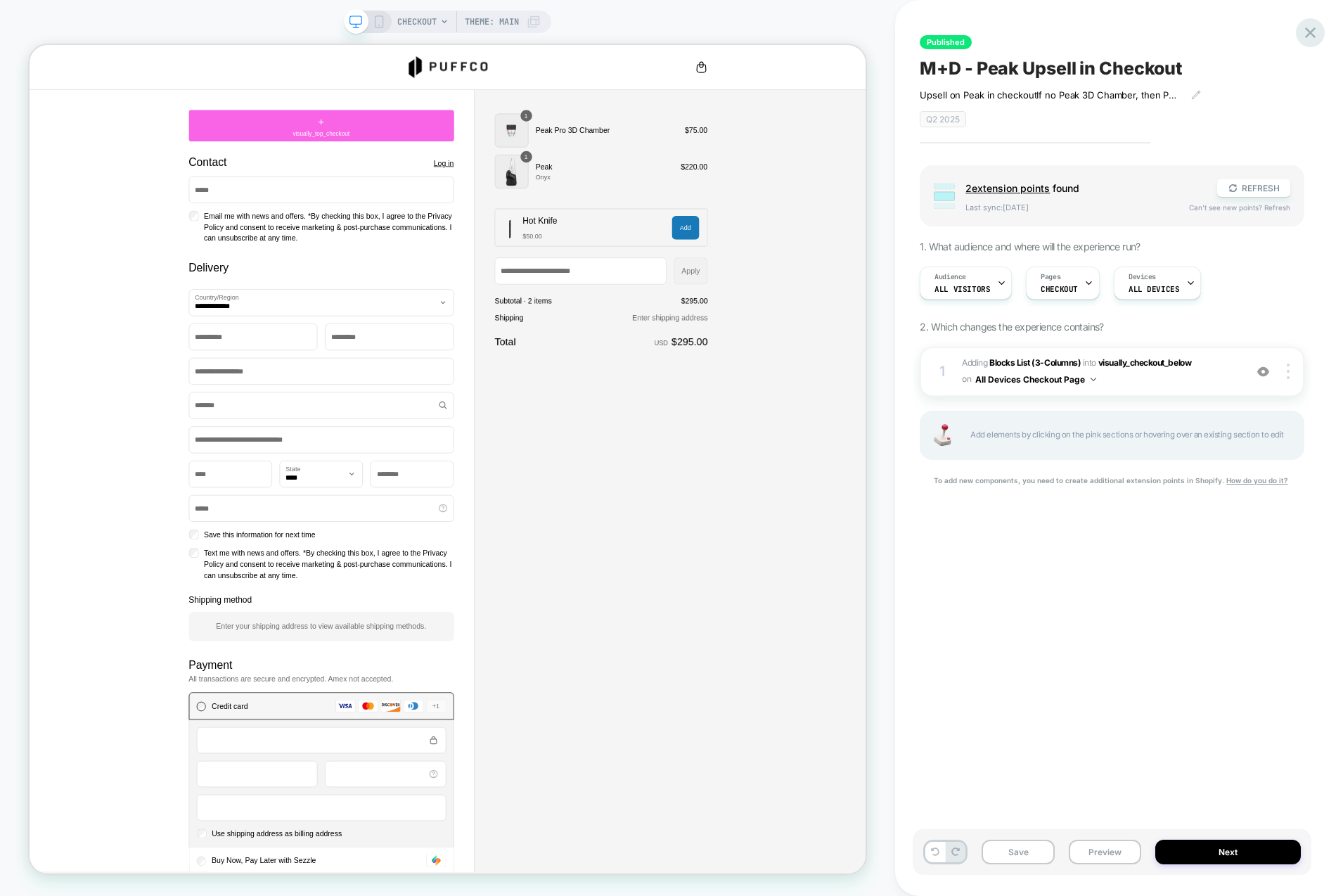
click at [1313, 33] on icon at bounding box center [1310, 32] width 19 height 19
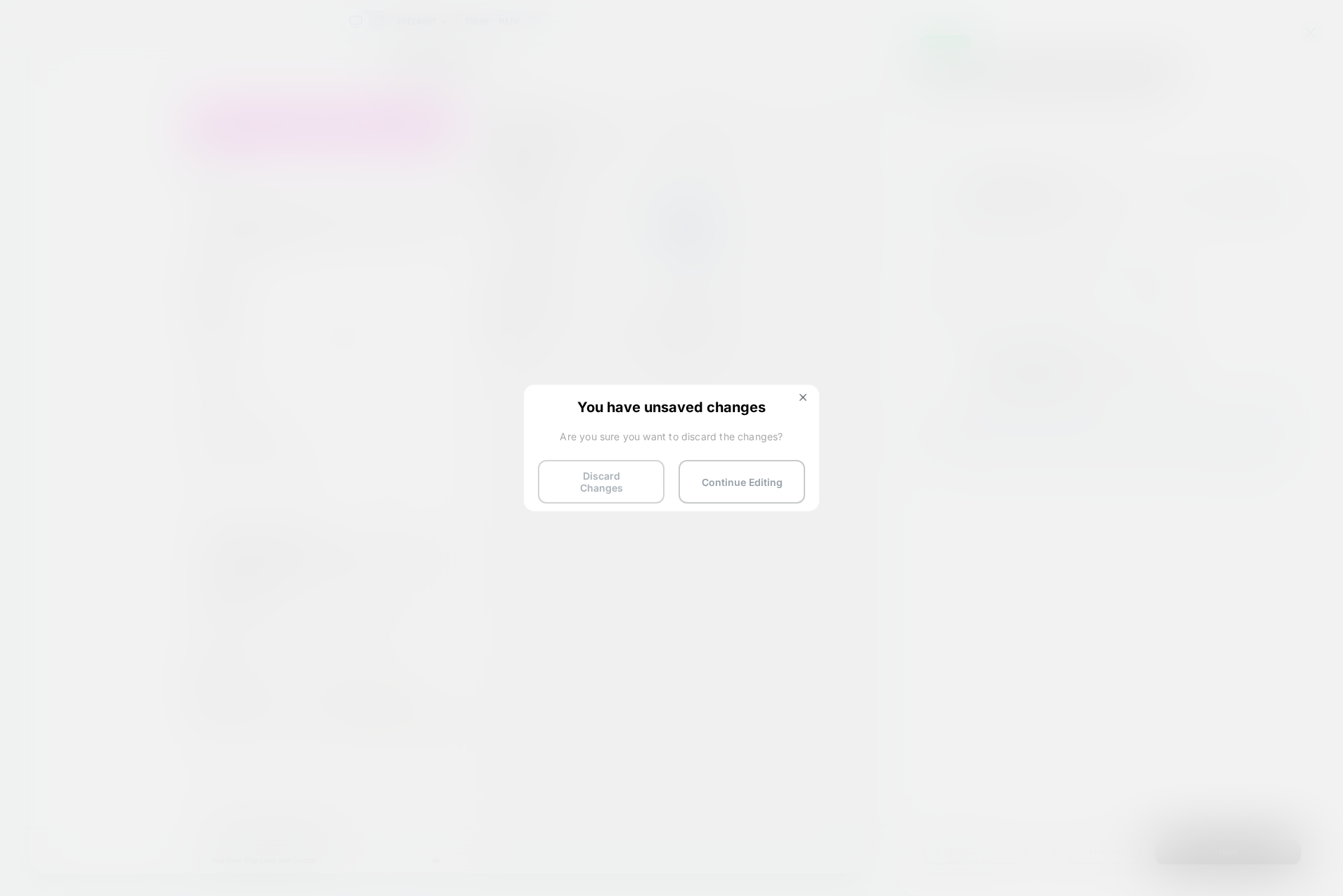
click at [620, 487] on button "Discard Changes" at bounding box center [601, 482] width 127 height 44
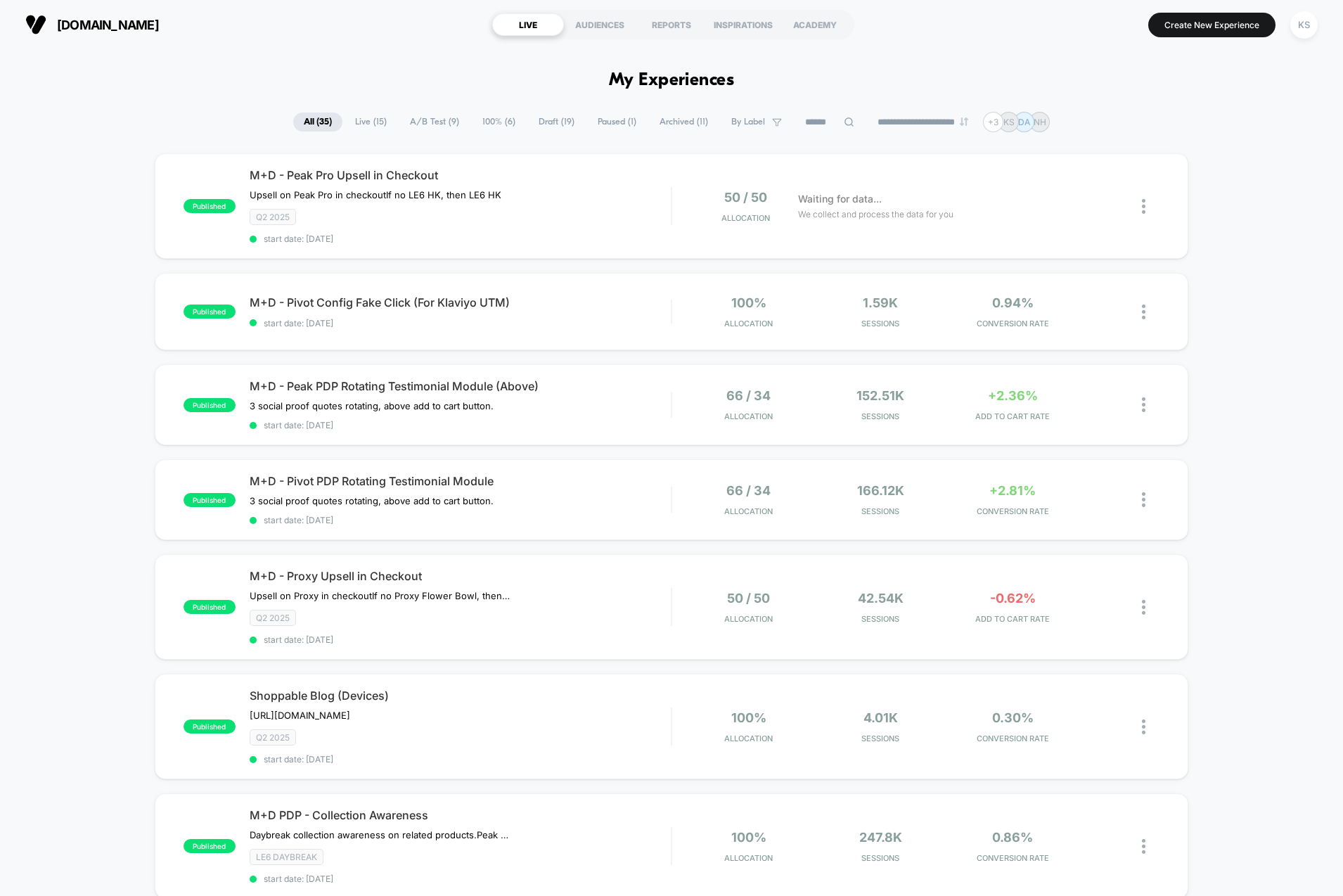
click at [424, 124] on span "A/B Test ( 9 )" at bounding box center [434, 122] width 70 height 19
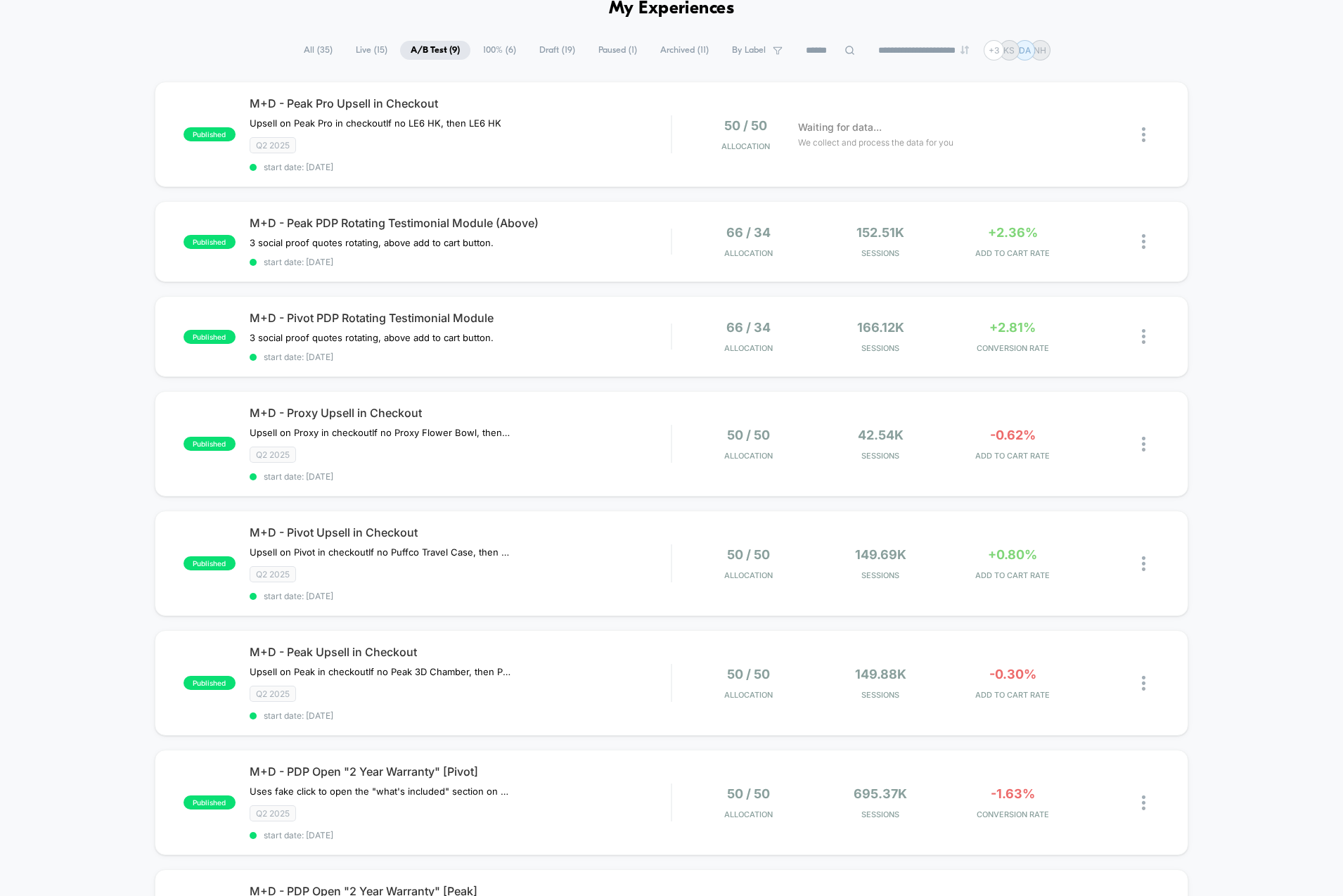
scroll to position [72, 0]
click at [595, 673] on div "M+D - Peak Upsell in Checkout Upsell on Peak in checkout If no Peak 3D Chamber,…" at bounding box center [460, 682] width 422 height 76
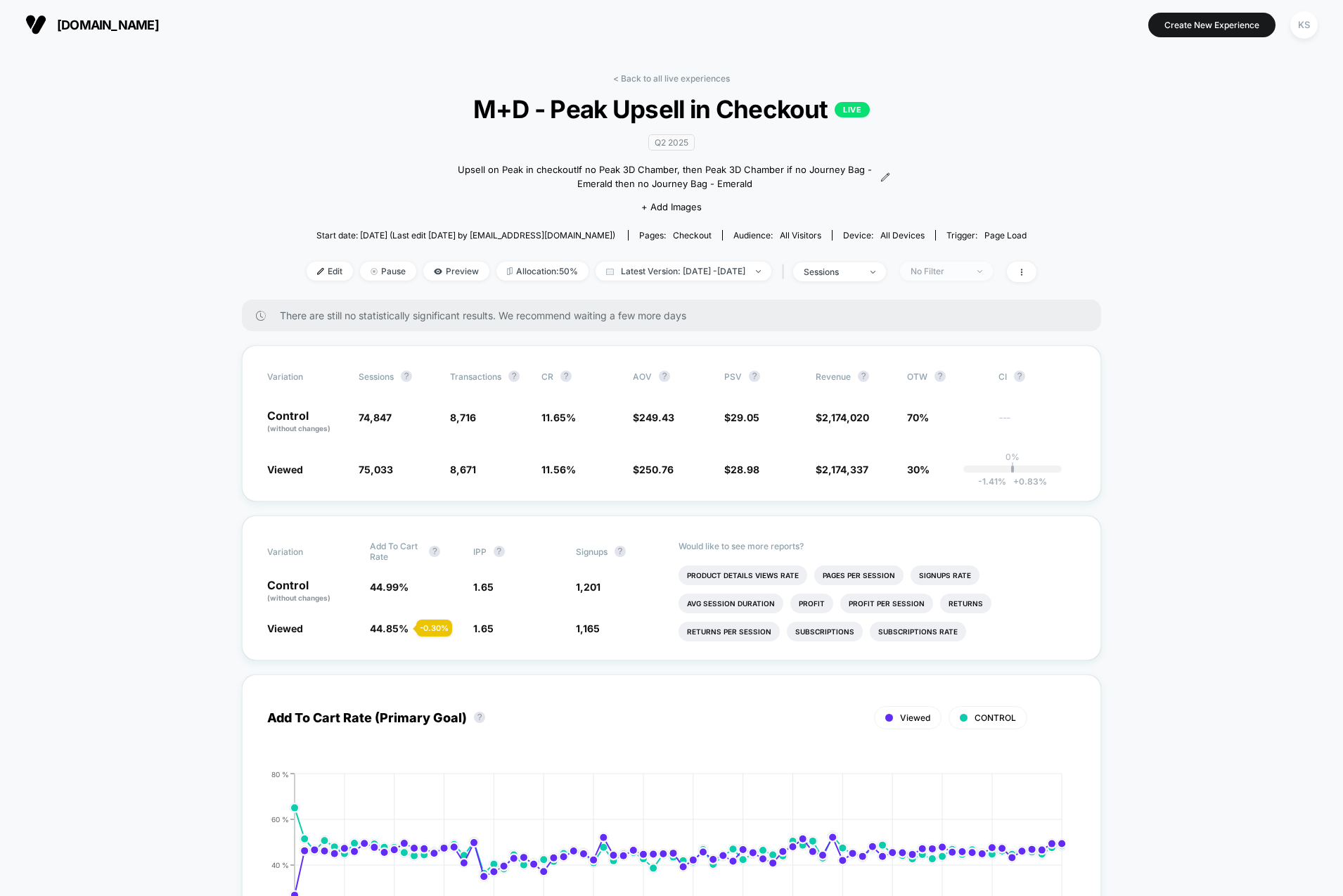
click at [967, 273] on div "No Filter" at bounding box center [938, 271] width 56 height 11
click at [964, 329] on div "Mobile Visitors" at bounding box center [950, 322] width 90 height 14
click at [688, 275] on span "Latest Version: May 30, 2025 - Aug 15, 2025" at bounding box center [683, 271] width 176 height 19
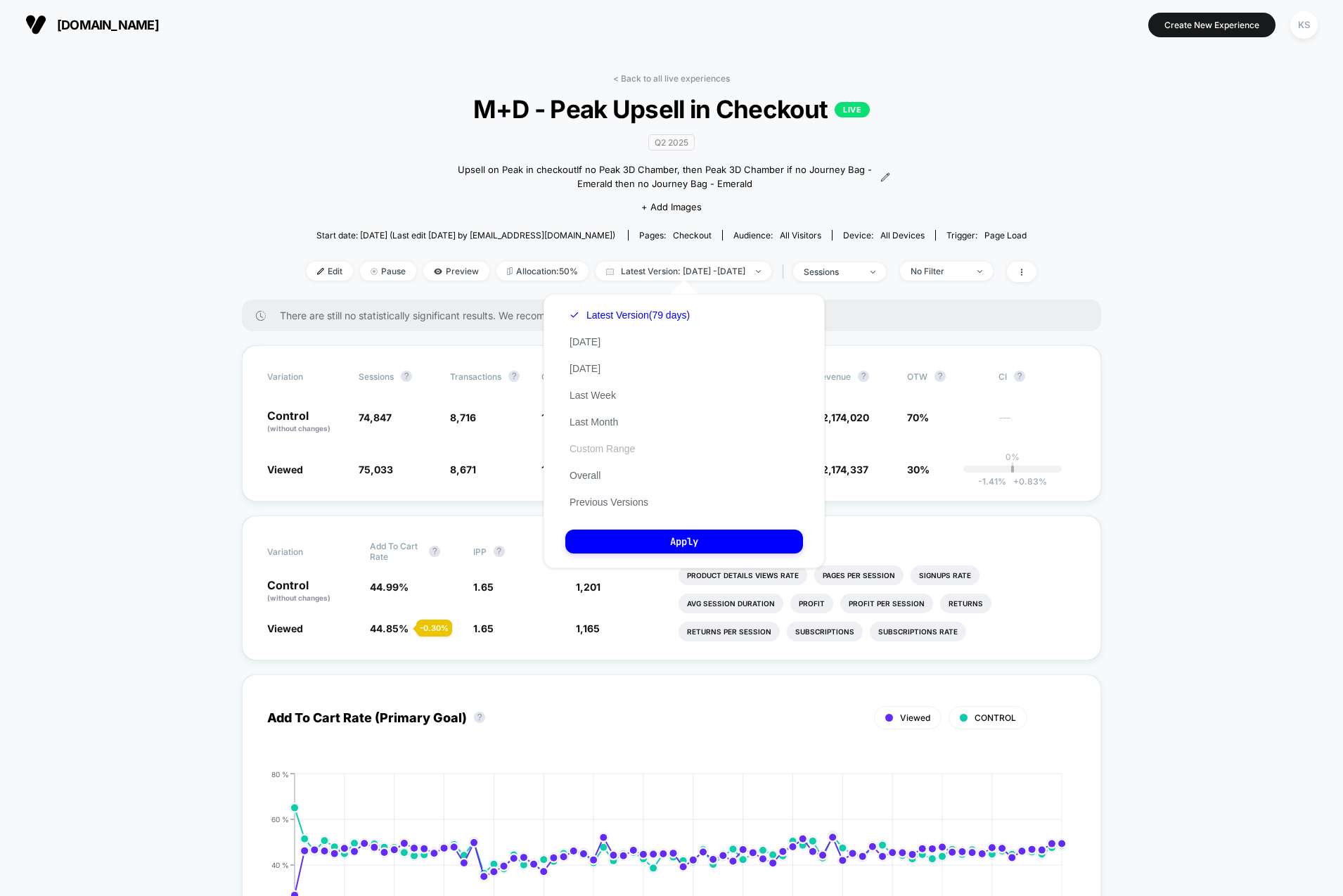
click at [608, 448] on button "Custom Range" at bounding box center [602, 448] width 74 height 12
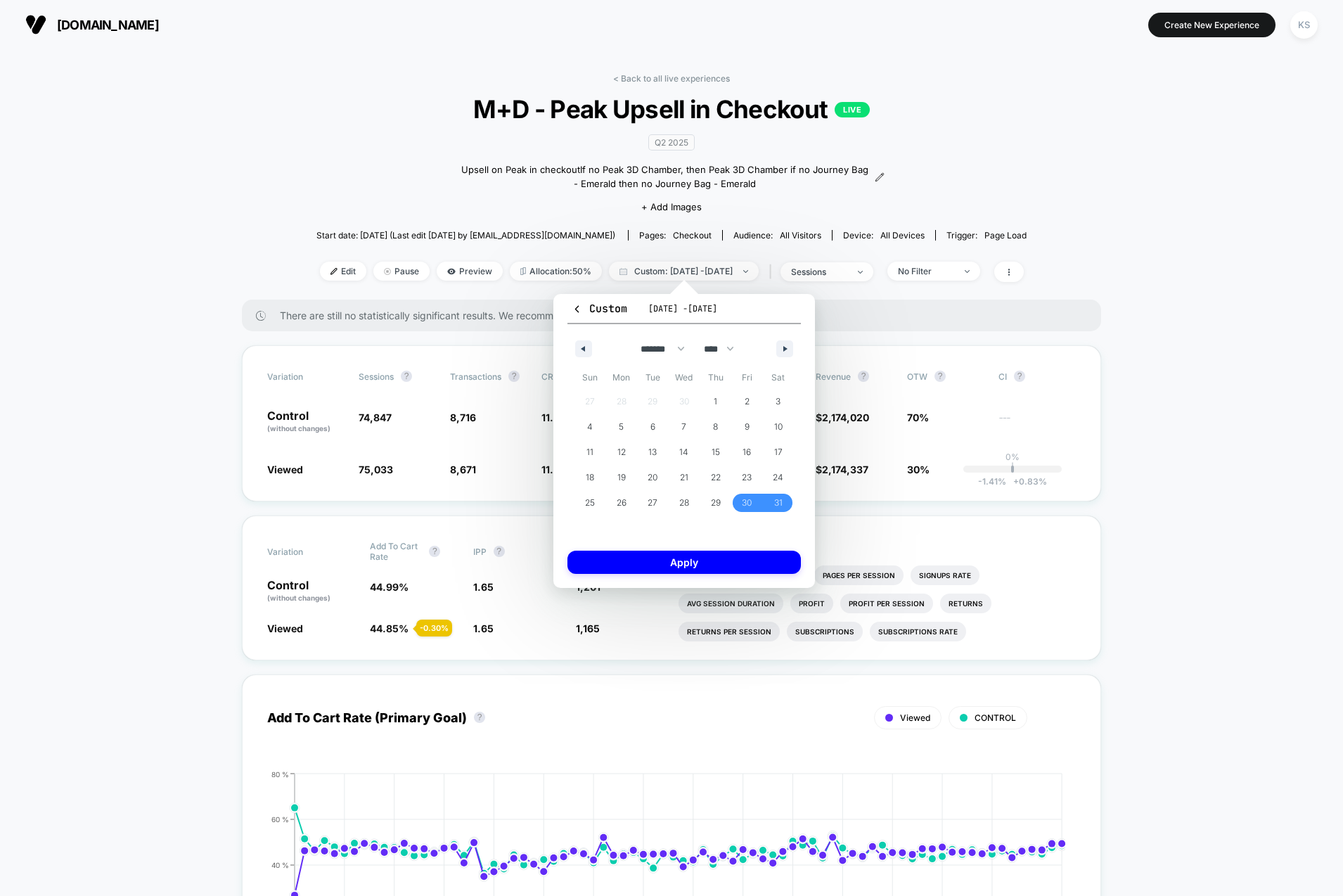
drag, startPoint x: 579, startPoint y: 344, endPoint x: 633, endPoint y: 381, distance: 65.5
click at [579, 344] on button "button" at bounding box center [584, 349] width 17 height 17
drag, startPoint x: 655, startPoint y: 404, endPoint x: 663, endPoint y: 398, distance: 10.0
click at [654, 404] on span "1" at bounding box center [652, 401] width 32 height 18
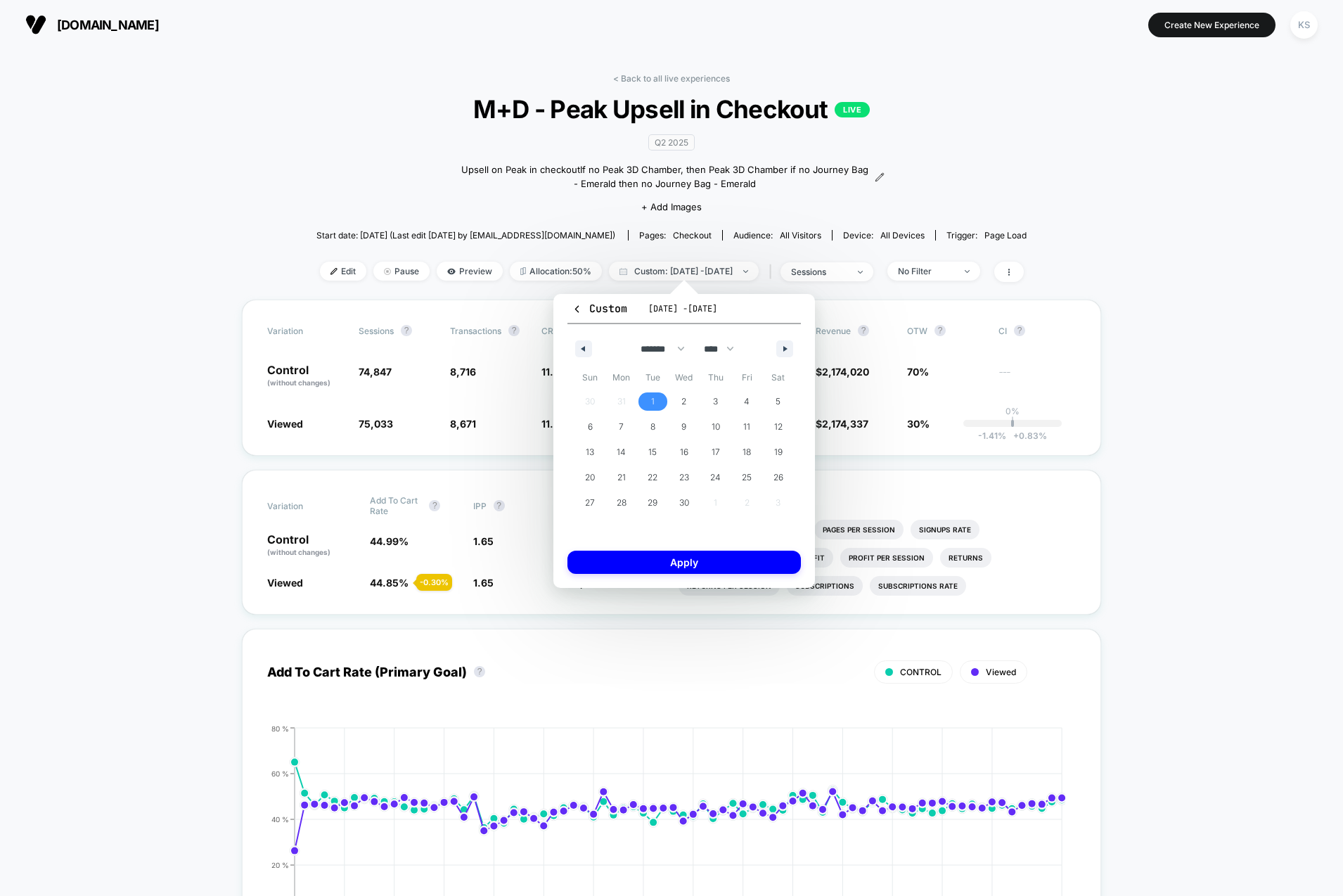
click at [775, 337] on div "******* ******** ***** ***** *** **** **** ****** ********* ******* ******** **…" at bounding box center [684, 345] width 234 height 42
click at [787, 347] on icon "button" at bounding box center [787, 348] width 7 height 6
click at [625, 501] on span "30" at bounding box center [622, 502] width 10 height 26
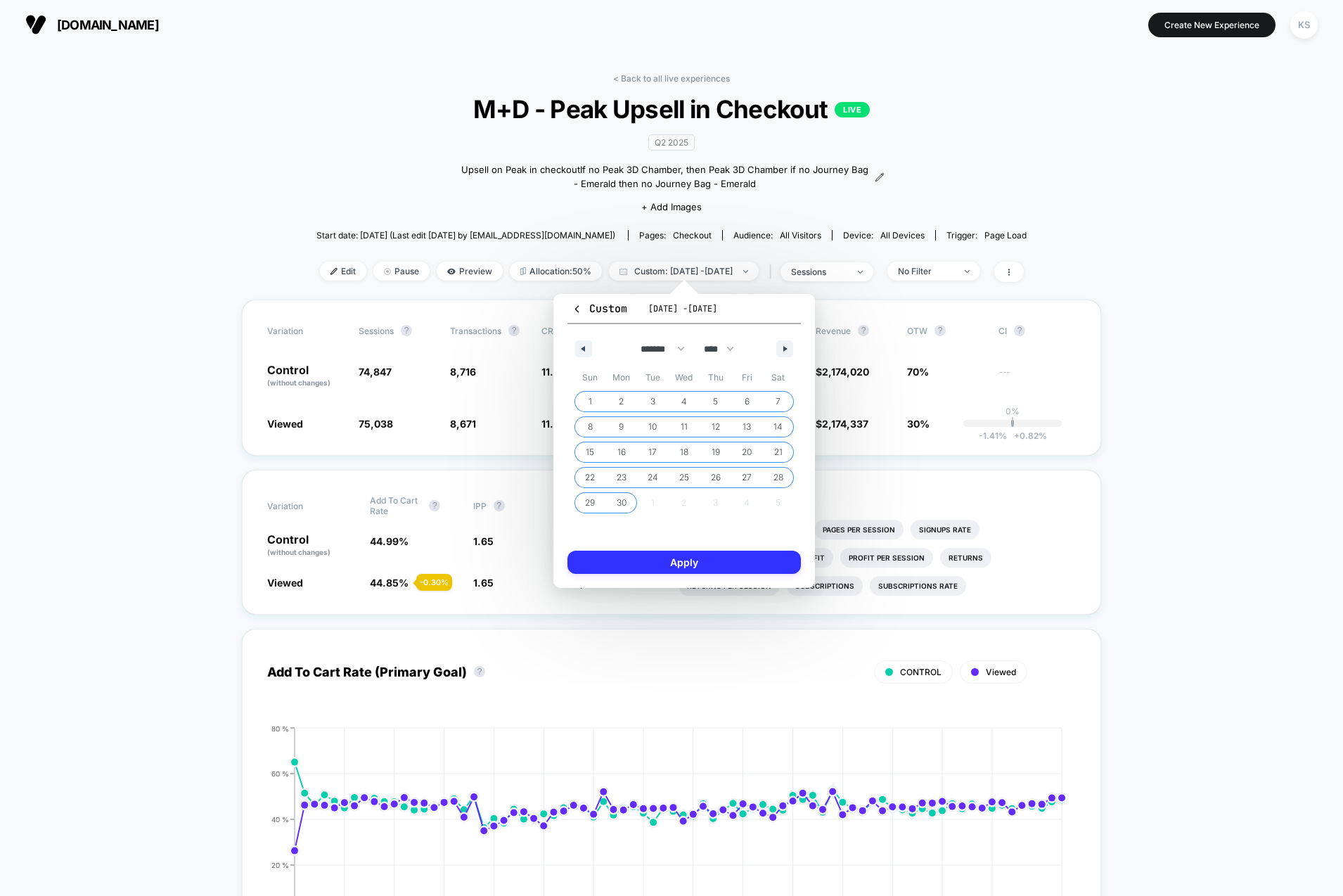
select select "*"
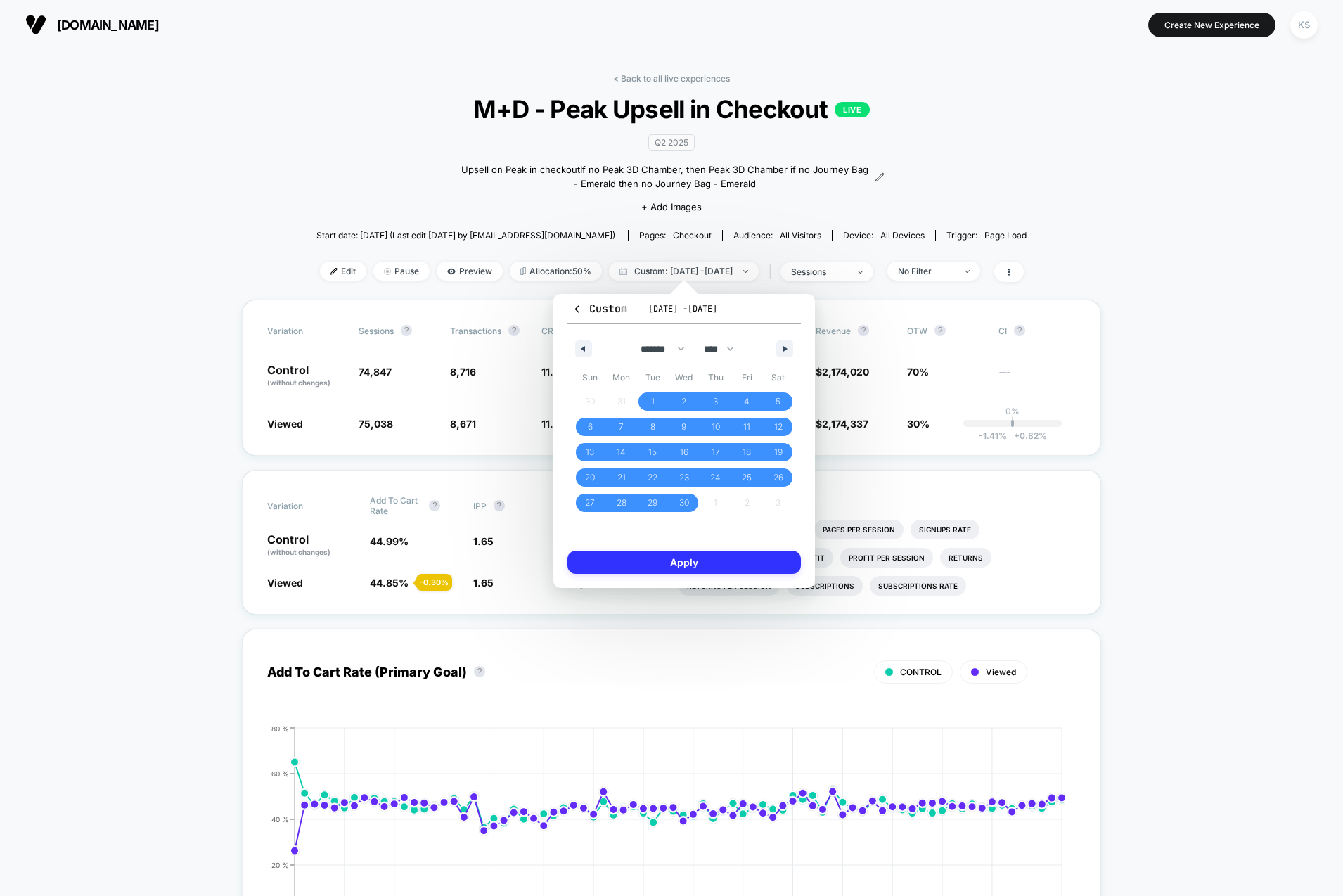
click at [706, 560] on button "Apply" at bounding box center [684, 562] width 234 height 23
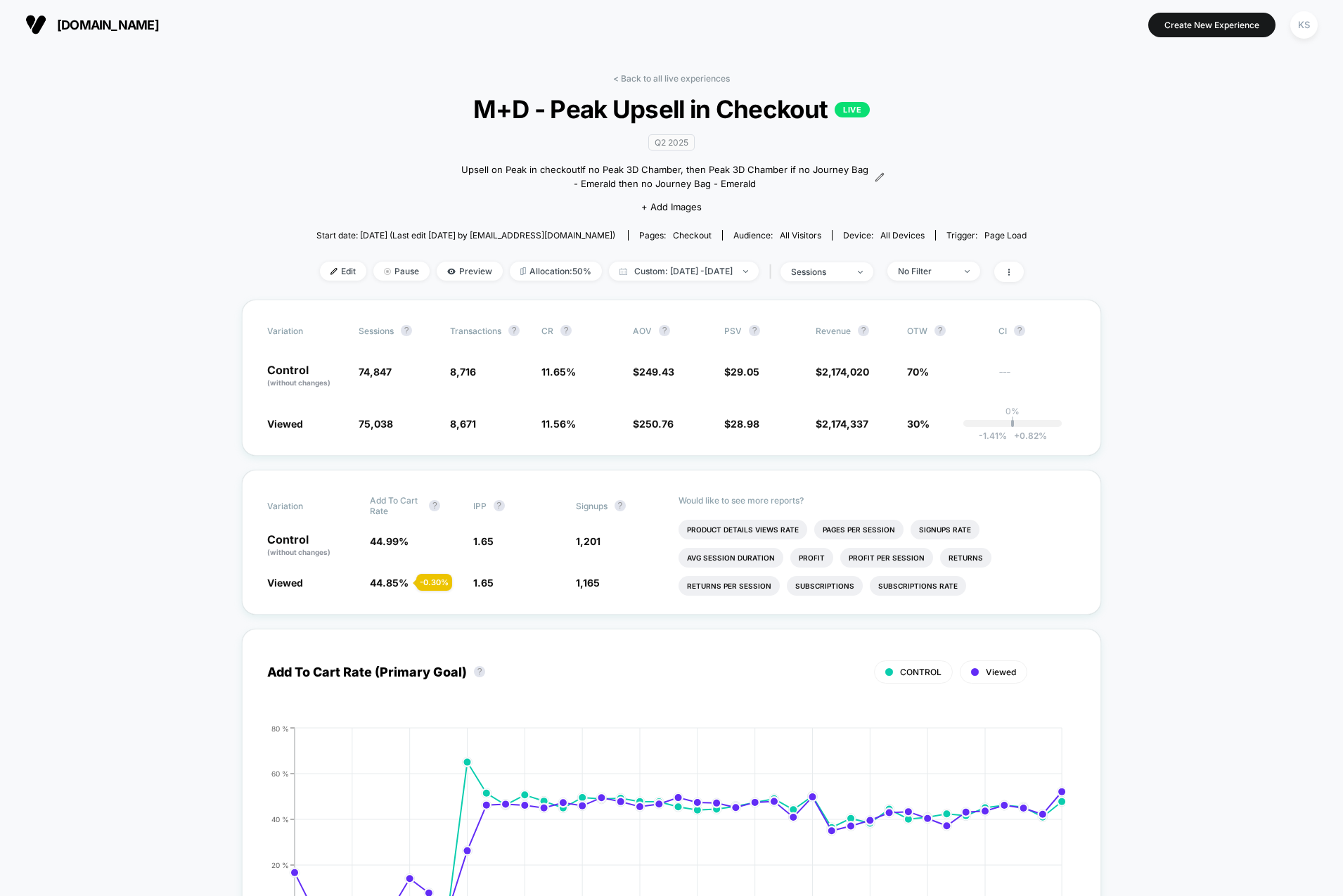
scroll to position [1, 0]
click at [953, 270] on div "No Filter" at bounding box center [926, 270] width 56 height 11
click at [972, 479] on button "Save" at bounding box center [952, 474] width 128 height 23
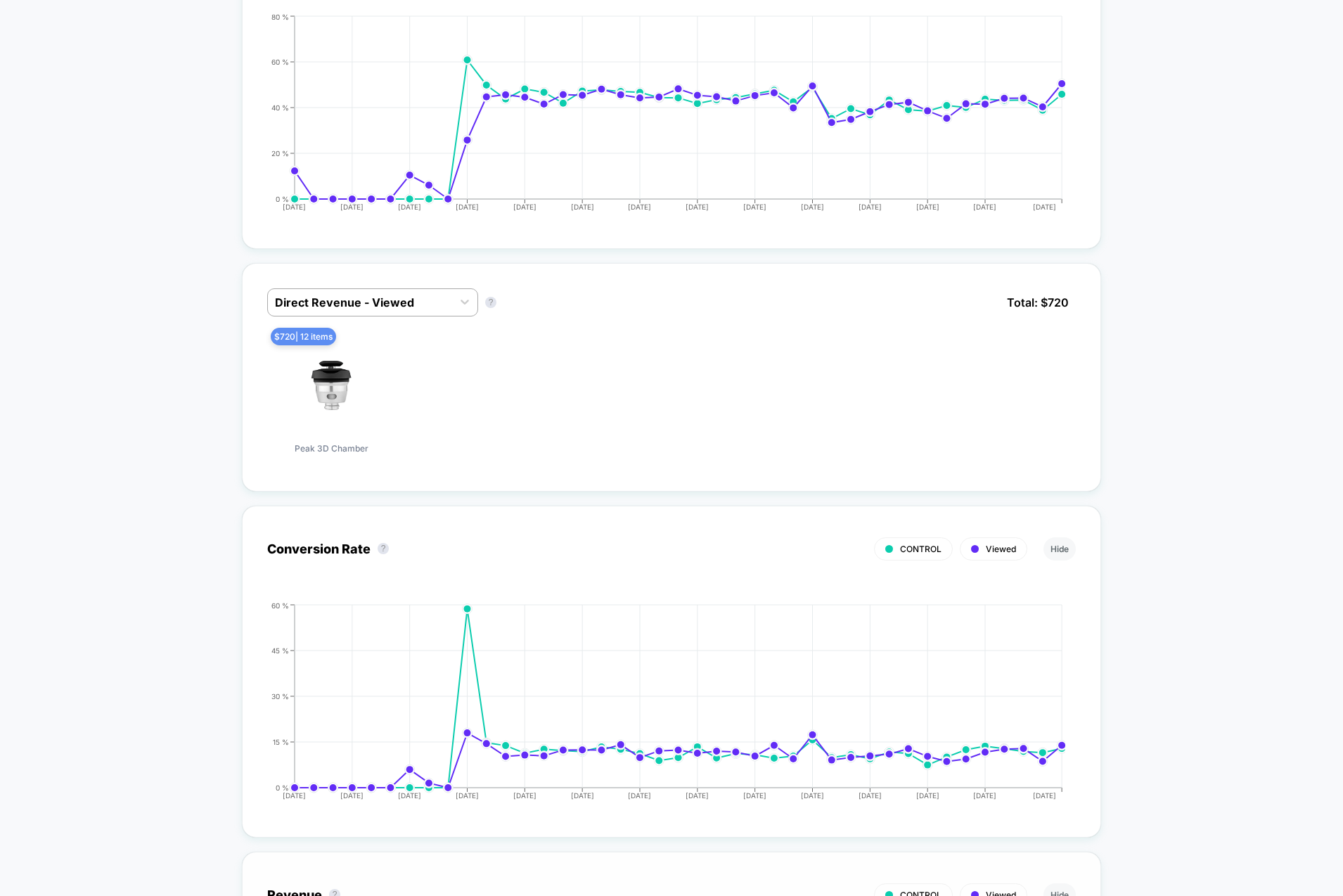
scroll to position [712, 0]
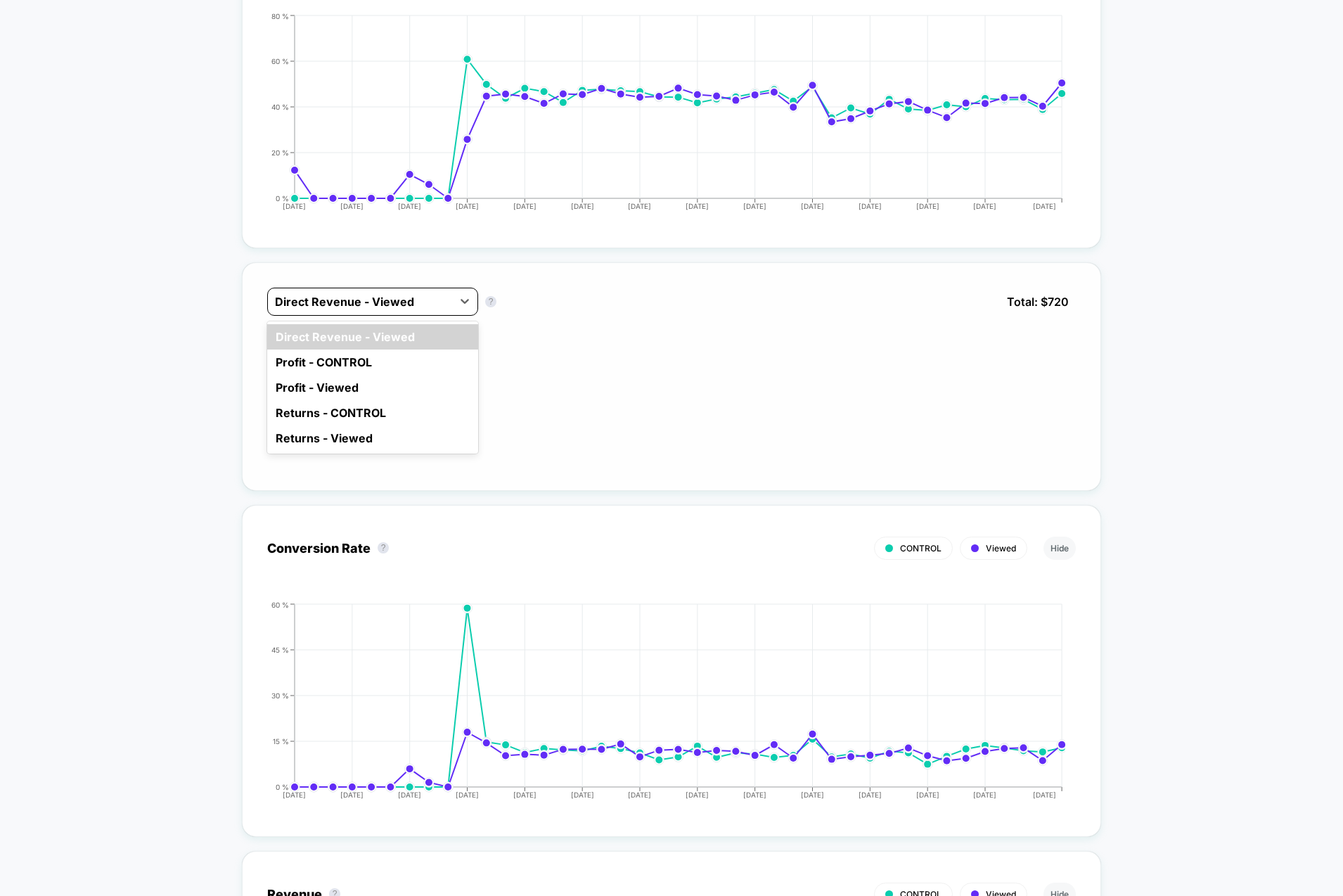
click at [359, 305] on div at bounding box center [360, 302] width 170 height 17
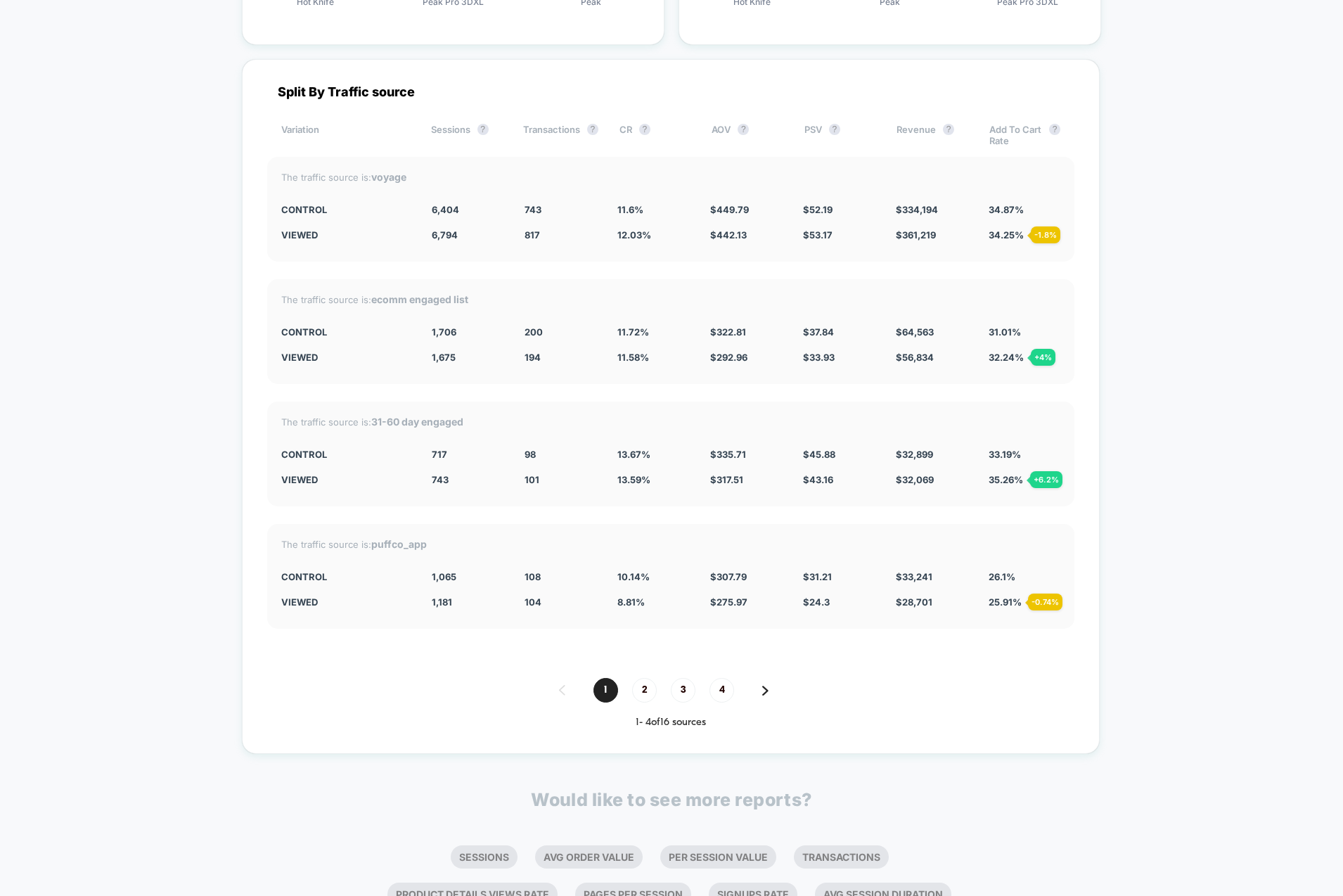
scroll to position [2926, 0]
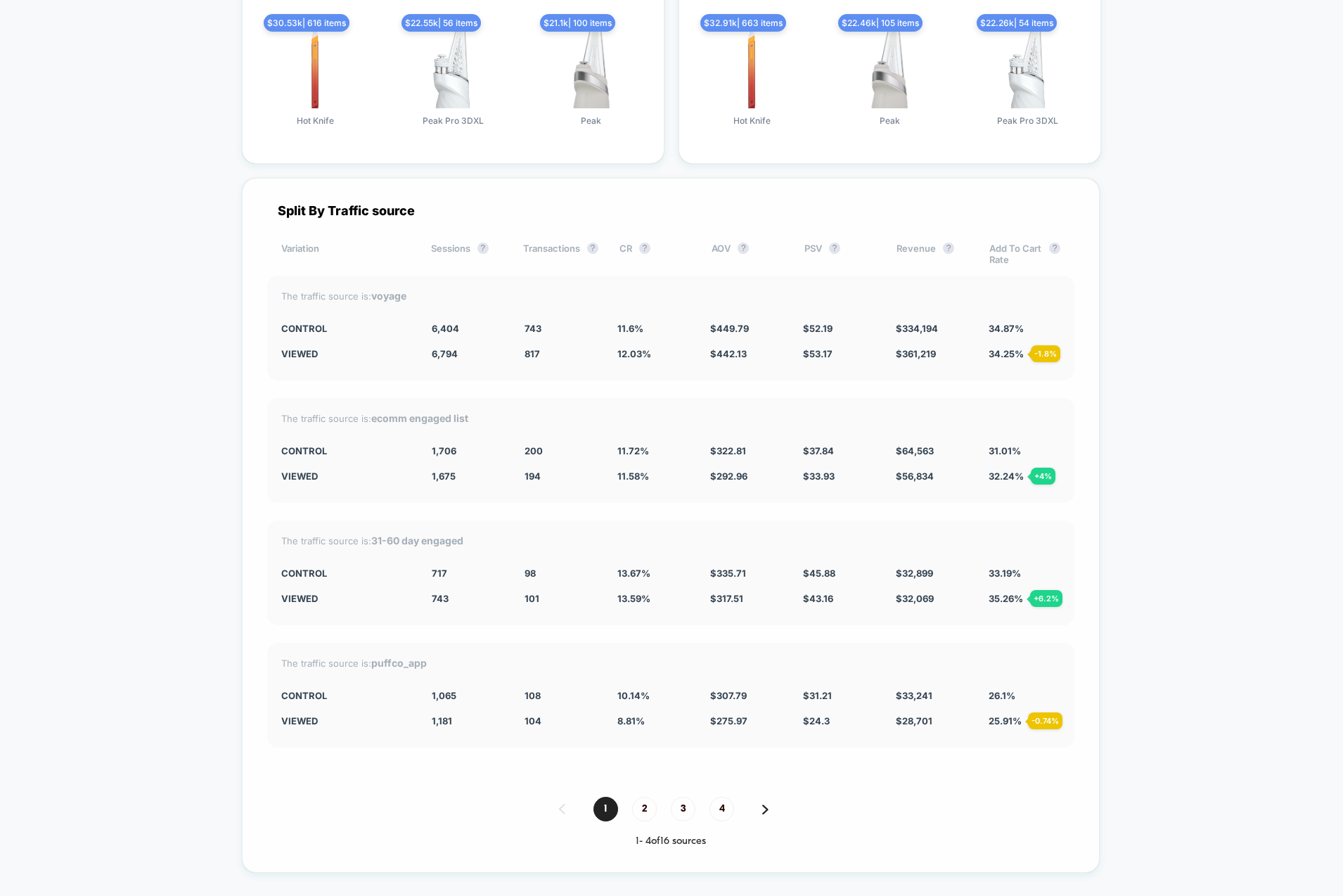
click at [643, 797] on span "2" at bounding box center [645, 809] width 25 height 25
click at [685, 803] on span "3" at bounding box center [683, 809] width 25 height 25
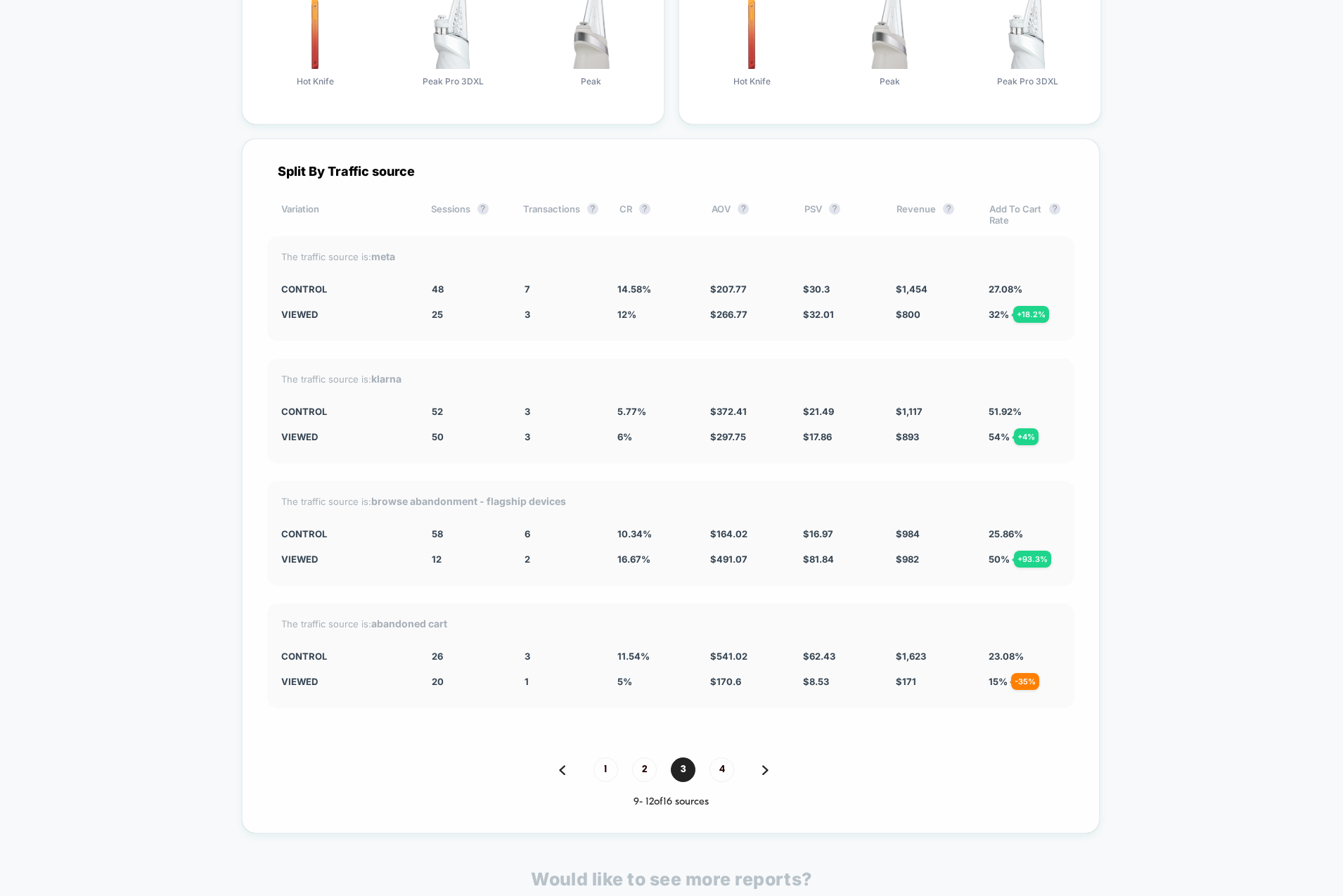
scroll to position [2966, 0]
click at [639, 769] on span "2" at bounding box center [645, 768] width 25 height 25
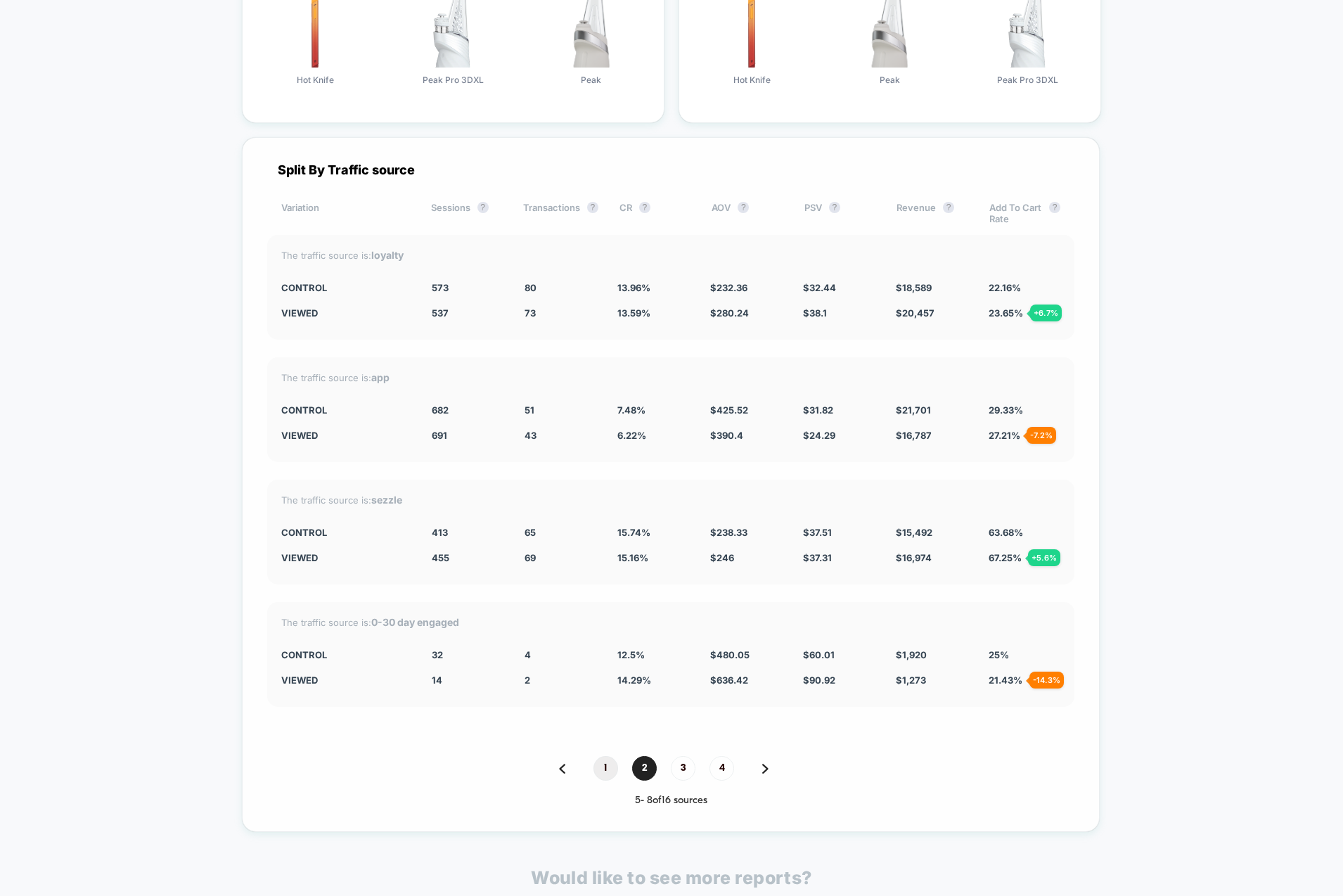
click at [604, 768] on span "1" at bounding box center [606, 768] width 25 height 25
click at [683, 795] on div "1 - 4 of 16 sources" at bounding box center [671, 800] width 807 height 12
drag, startPoint x: 280, startPoint y: 164, endPoint x: 502, endPoint y: 170, distance: 222.1
click at [502, 170] on div "Split By Traffic source" at bounding box center [671, 170] width 807 height 15
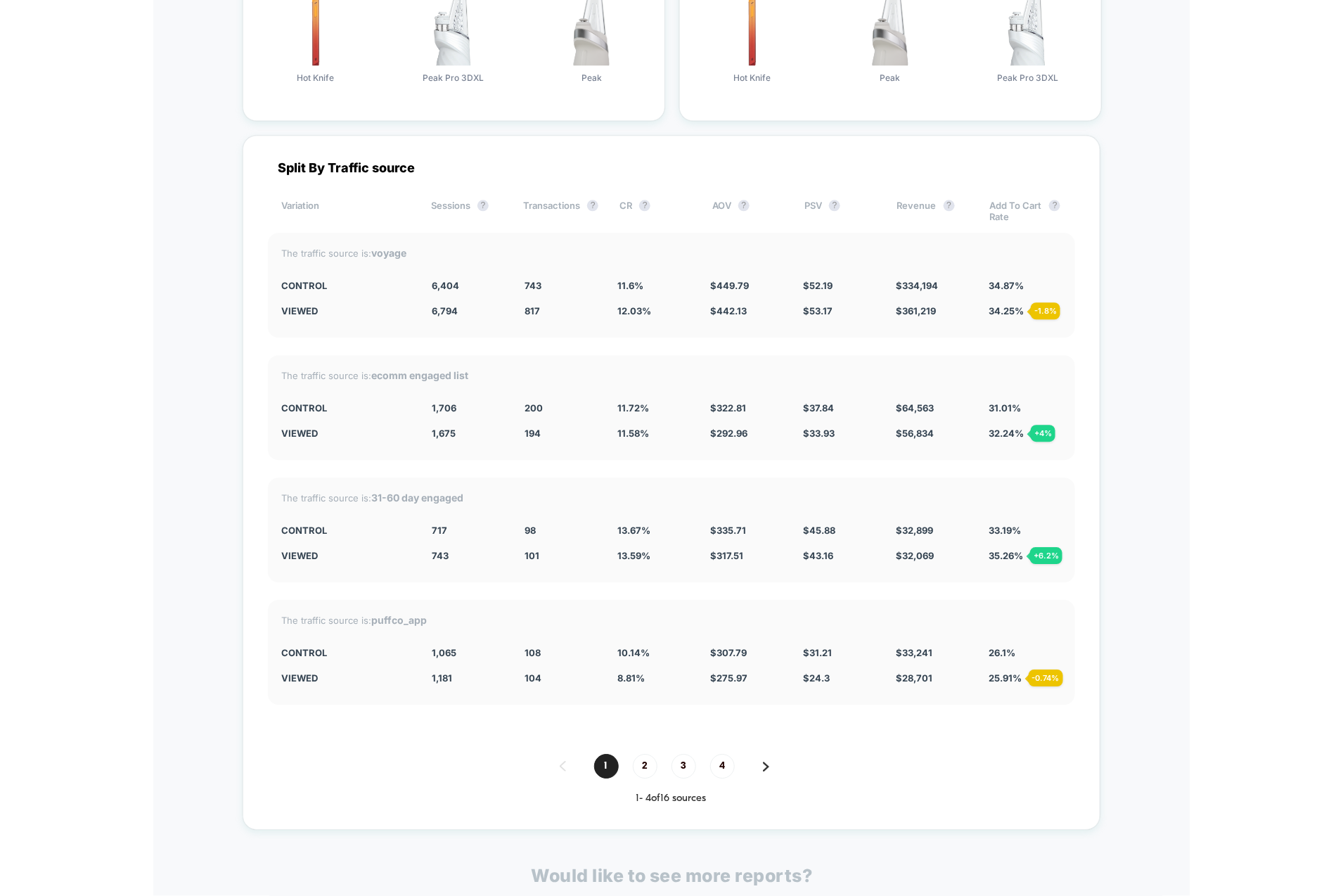
scroll to position [2969, 0]
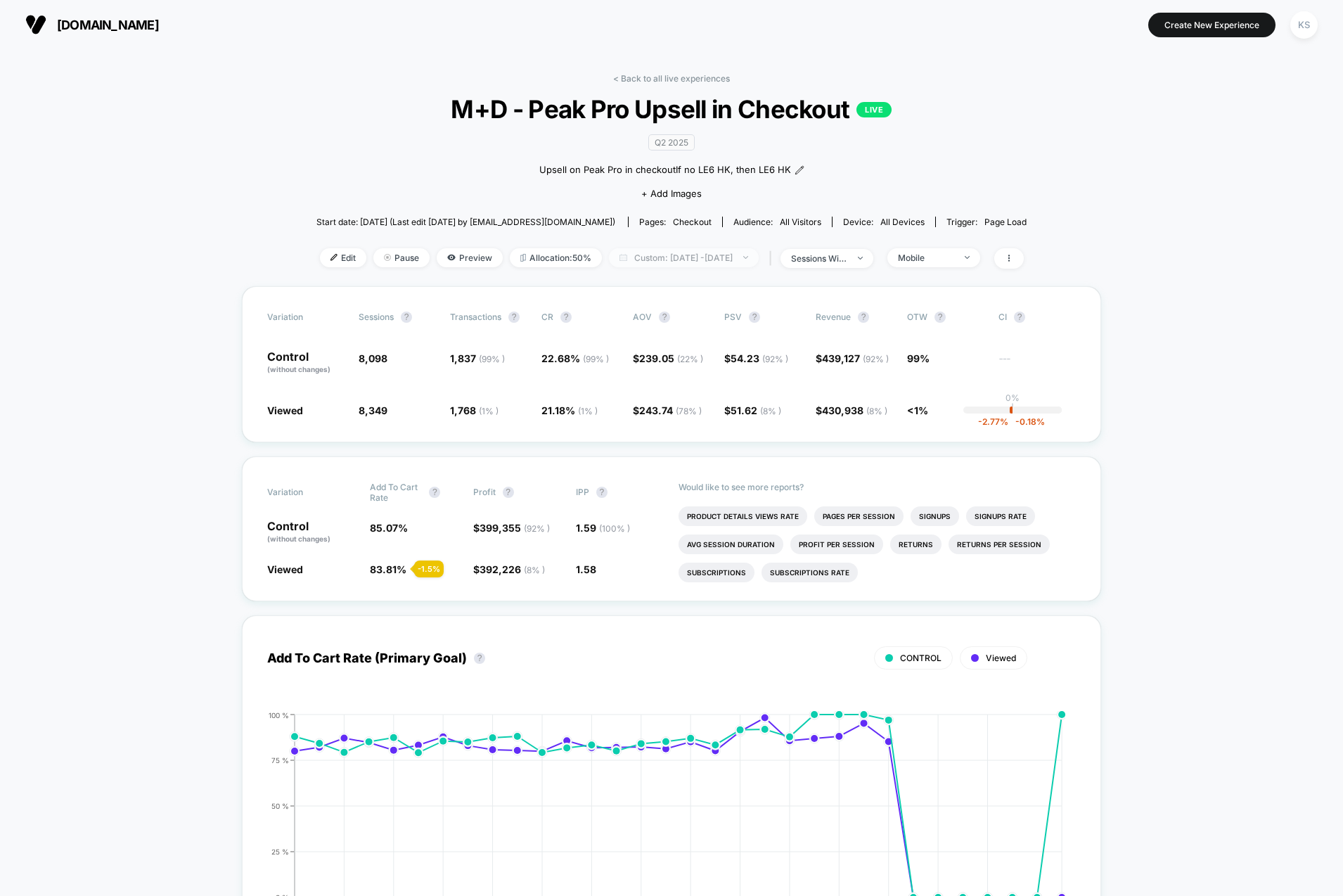
click at [609, 259] on span "Custom: [DATE] - [DATE]" at bounding box center [684, 257] width 150 height 19
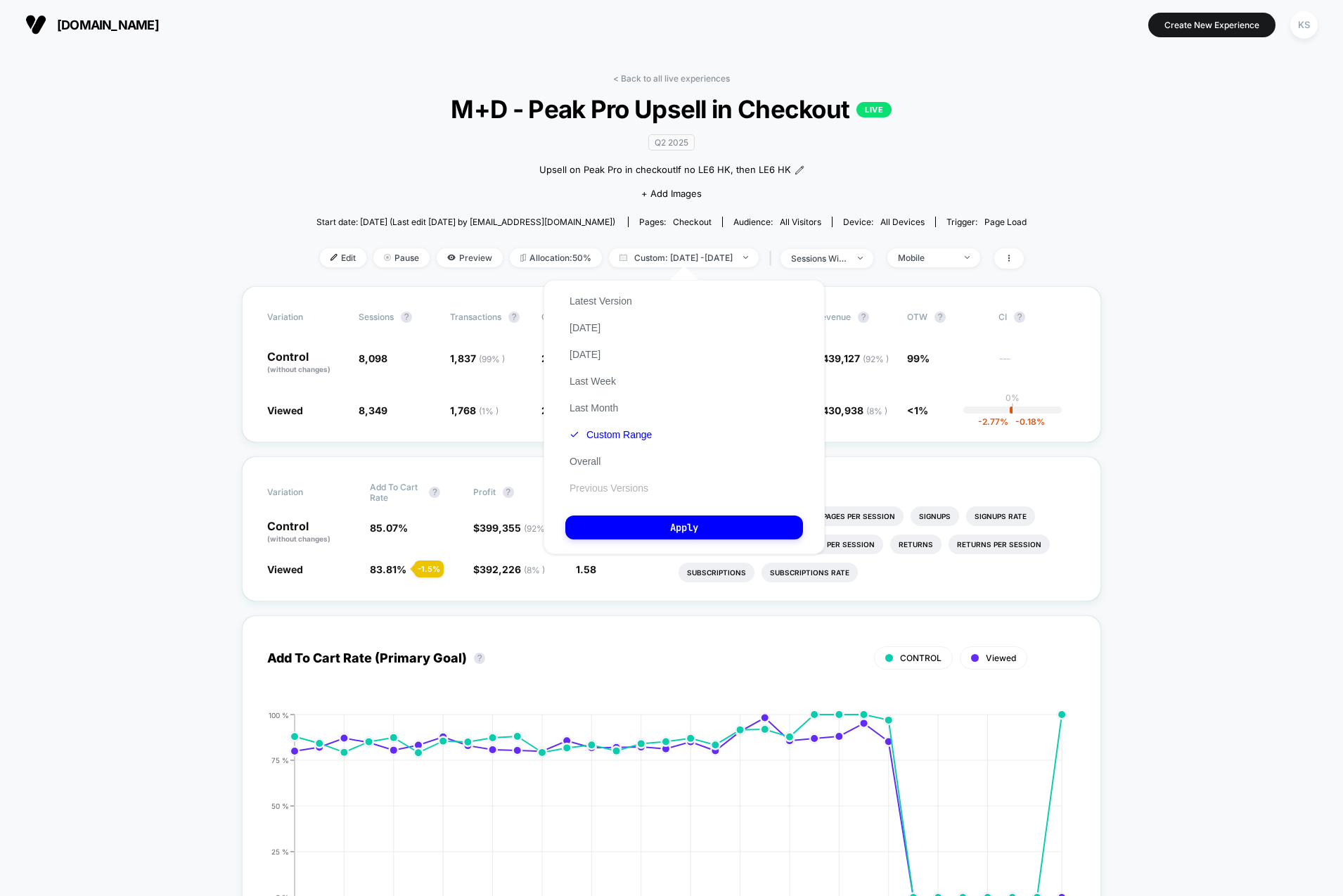
click at [600, 490] on button "Previous Versions" at bounding box center [608, 487] width 87 height 12
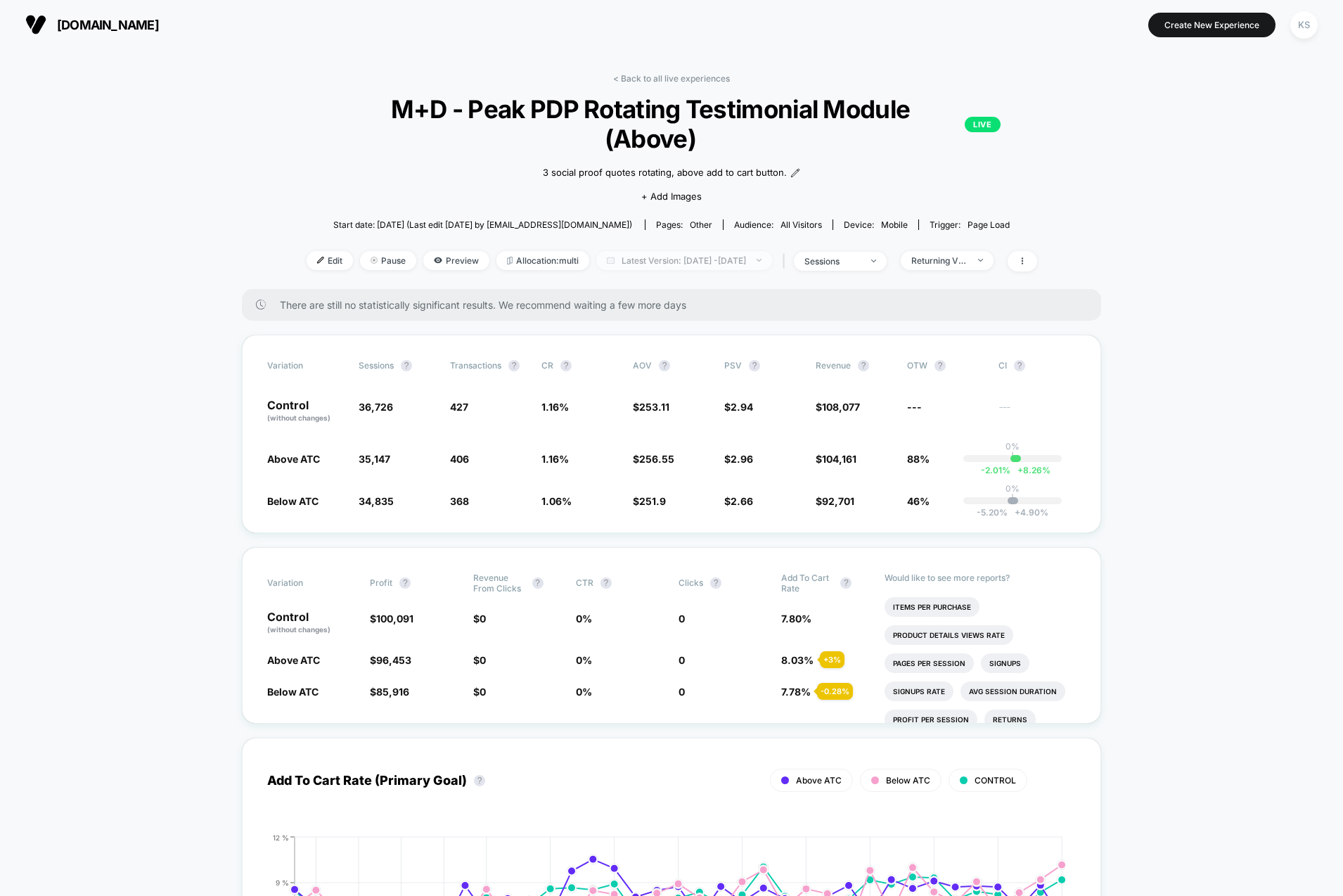
click at [663, 251] on span "Latest Version: [DATE] - [DATE]" at bounding box center [684, 260] width 176 height 19
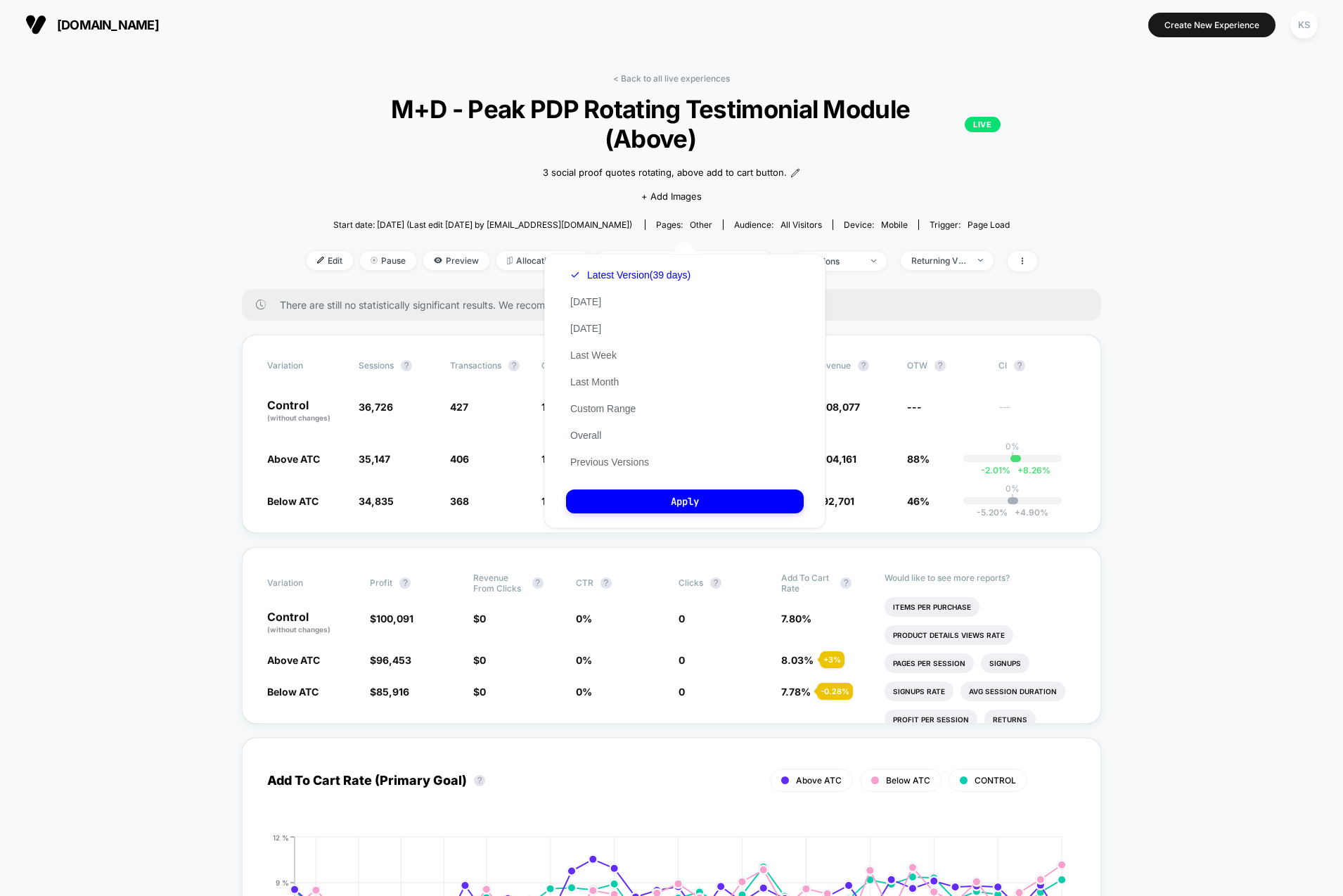
click at [502, 167] on div "3 social proof quotes rotating, above add to cart button. Click to edit experie…" at bounding box center [671, 182] width 438 height 59
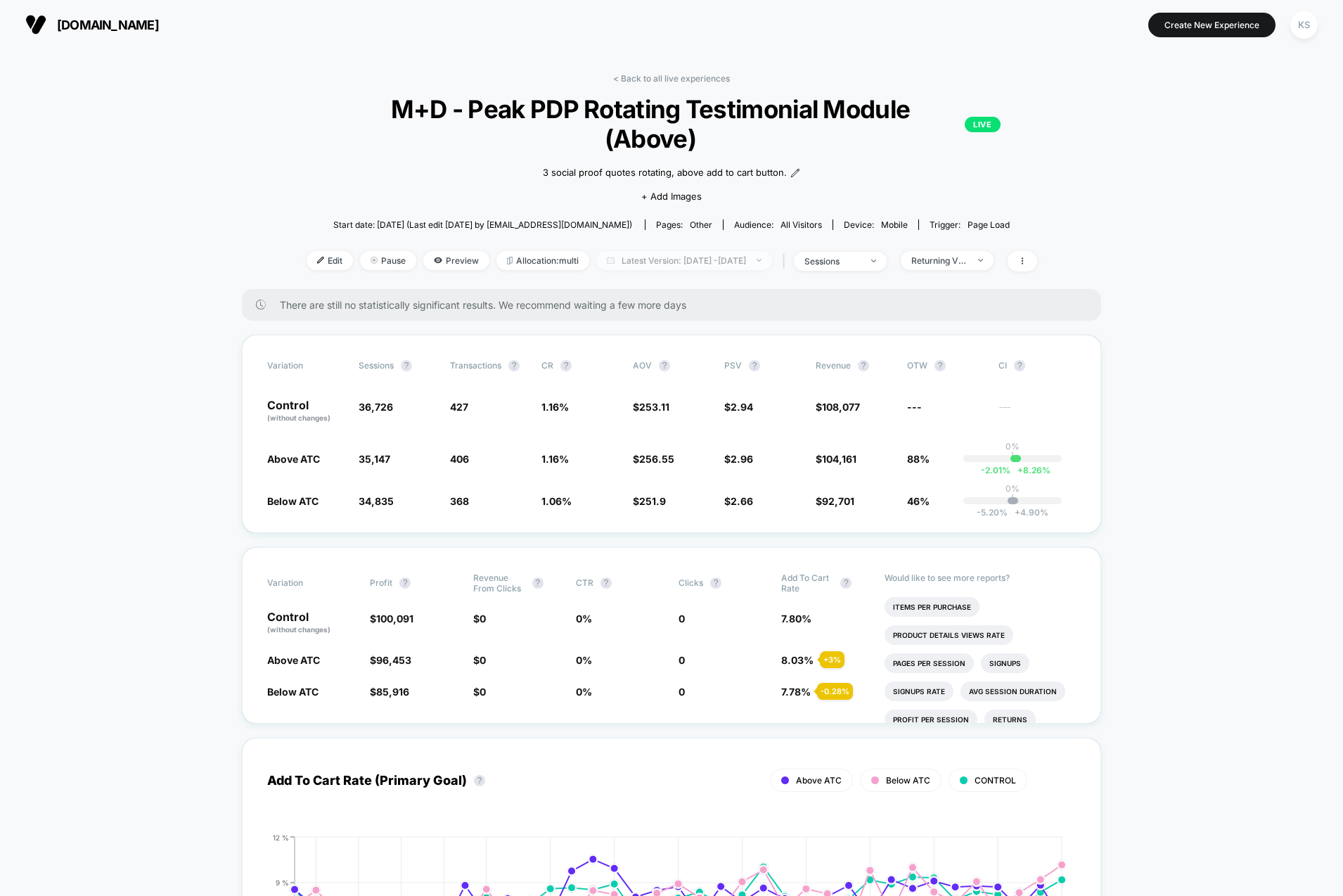
click at [736, 251] on span "Latest Version: [DATE] - [DATE]" at bounding box center [684, 260] width 176 height 19
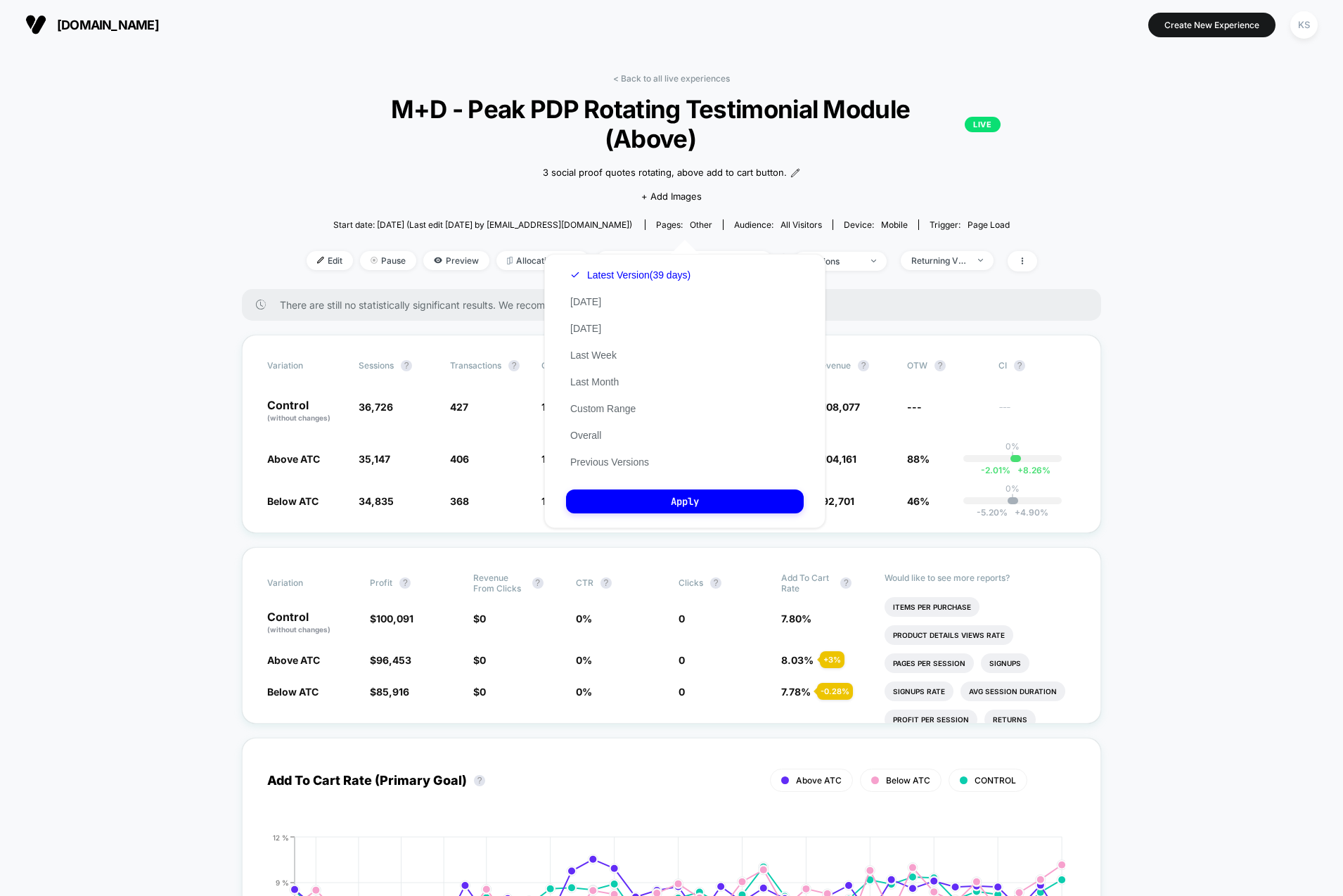
click at [524, 161] on div "3 social proof quotes rotating, above add to cart button. Click to edit experie…" at bounding box center [671, 182] width 438 height 59
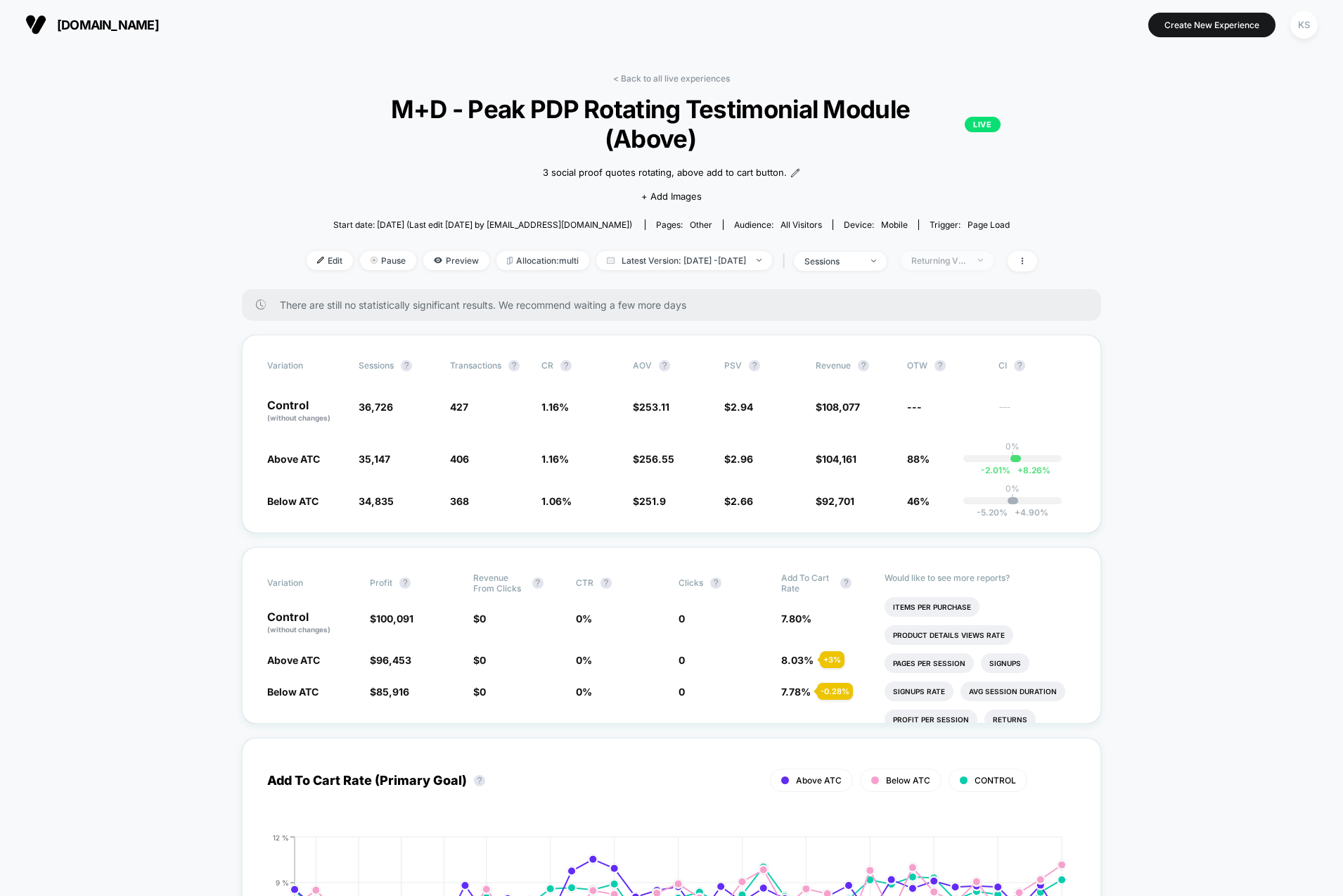
click at [967, 255] on div "Returning Visitors" at bounding box center [939, 260] width 56 height 11
click at [969, 283] on span "Mobile Visitors" at bounding box center [957, 283] width 67 height 12
drag, startPoint x: 952, startPoint y: 371, endPoint x: 948, endPoint y: 387, distance: 16.5
click at [952, 371] on span "New Visitors" at bounding box center [953, 367] width 58 height 12
click at [956, 433] on button "Save" at bounding box center [965, 435] width 128 height 23
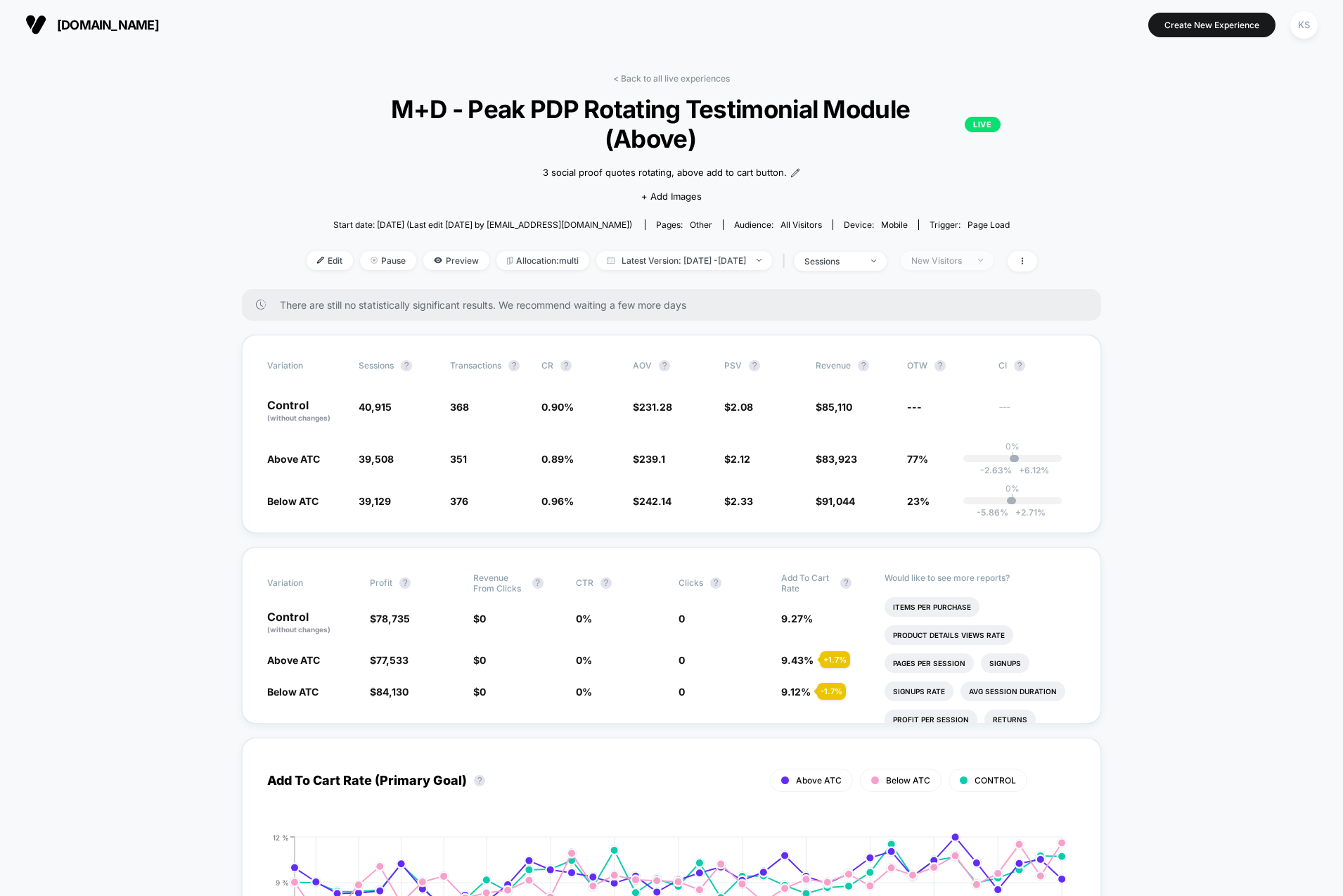
click at [952, 251] on span "New Visitors" at bounding box center [948, 260] width 93 height 19
click at [942, 401] on div "No Filter" at bounding box center [932, 395] width 61 height 14
click at [949, 429] on button "Save" at bounding box center [965, 435] width 128 height 23
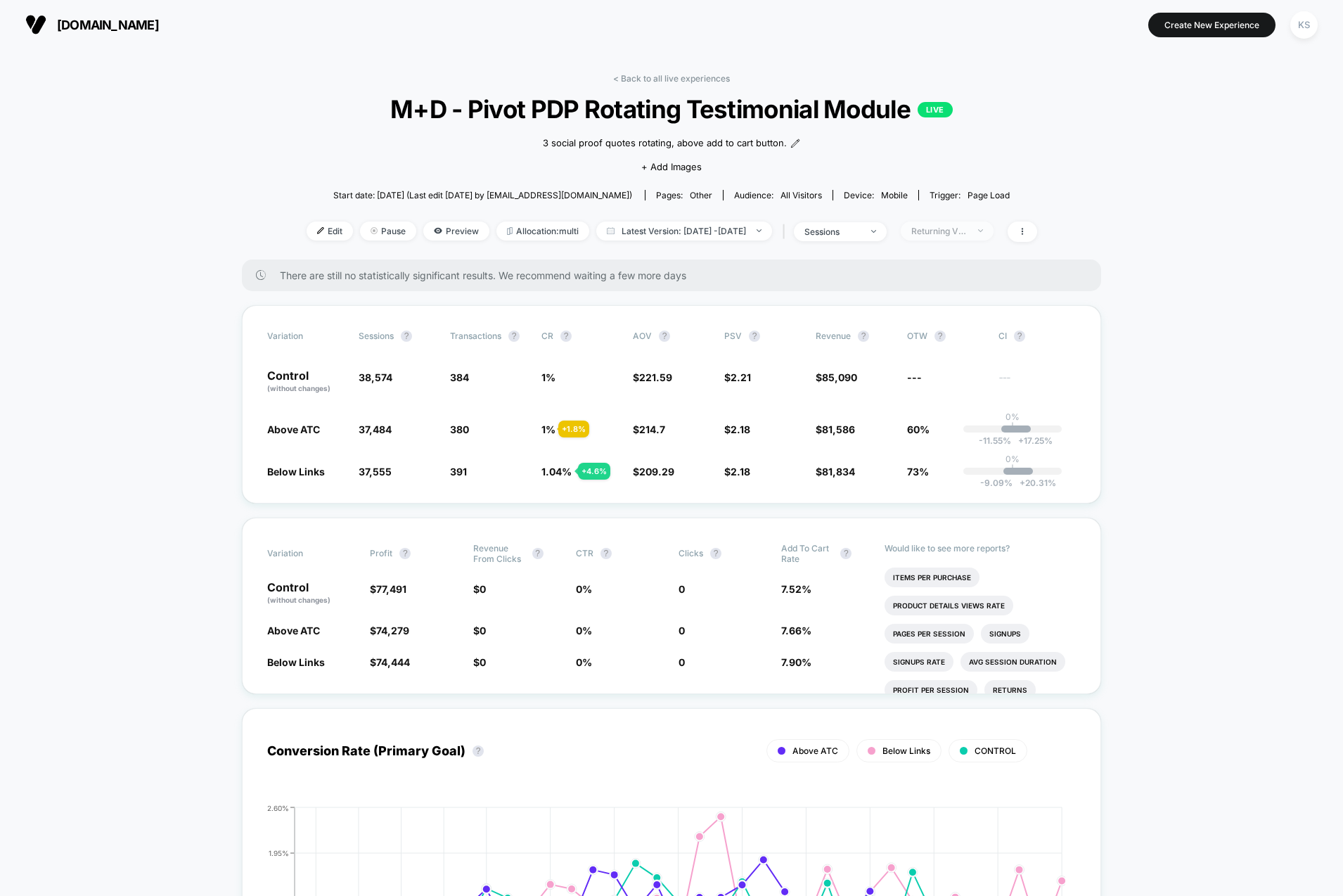
drag, startPoint x: 985, startPoint y: 225, endPoint x: 980, endPoint y: 238, distance: 13.9
click at [967, 228] on div "Returning Visitors" at bounding box center [939, 230] width 56 height 11
click at [954, 363] on span "New Visitors" at bounding box center [953, 367] width 58 height 12
drag, startPoint x: 966, startPoint y: 417, endPoint x: 967, endPoint y: 430, distance: 13.0
click at [966, 422] on div "Mobile Visitors ? Desktop Visitors ? Returning Visitors ? New Visitors ? No Fil…" at bounding box center [965, 361] width 172 height 215
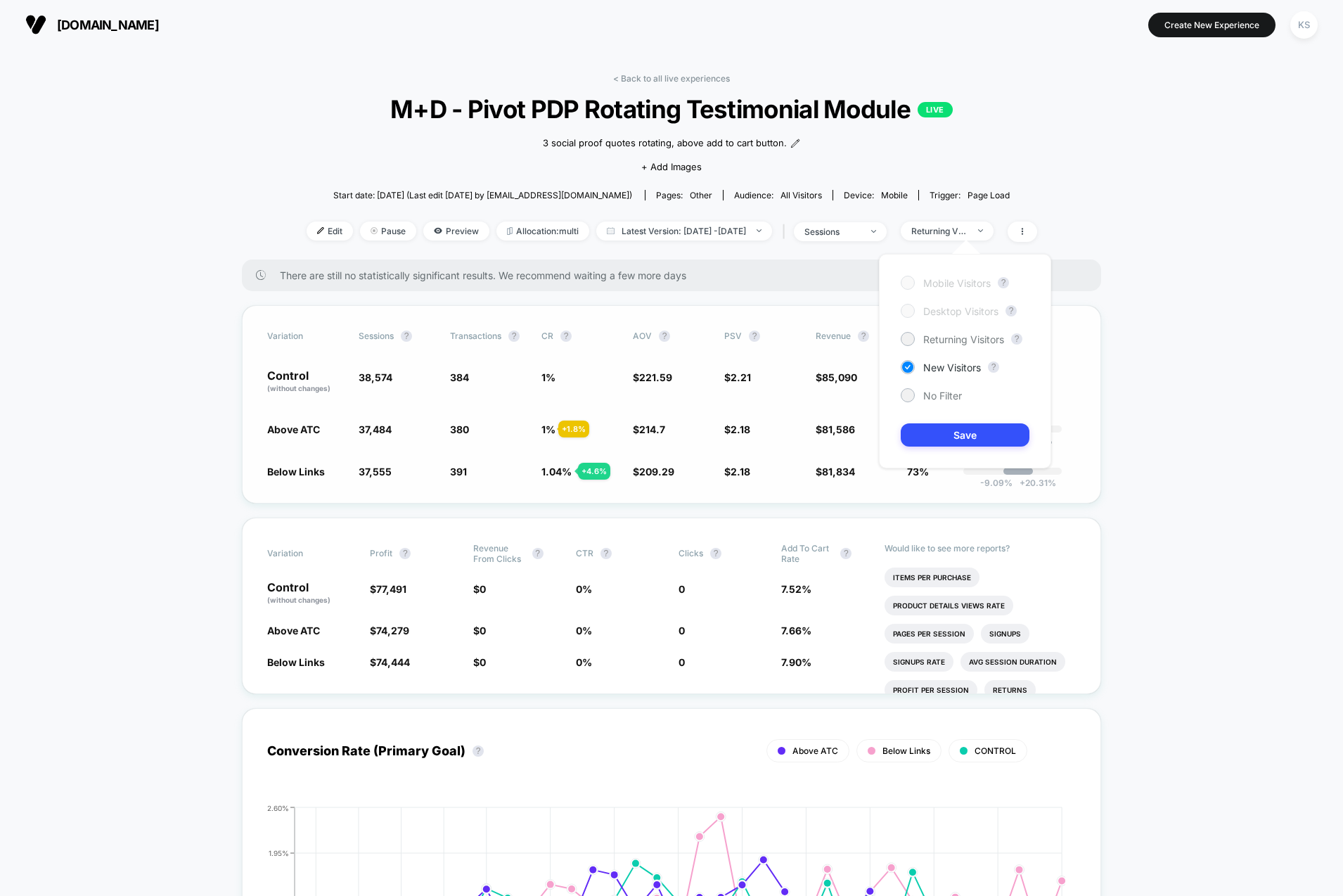
click at [967, 431] on button "Save" at bounding box center [965, 435] width 128 height 23
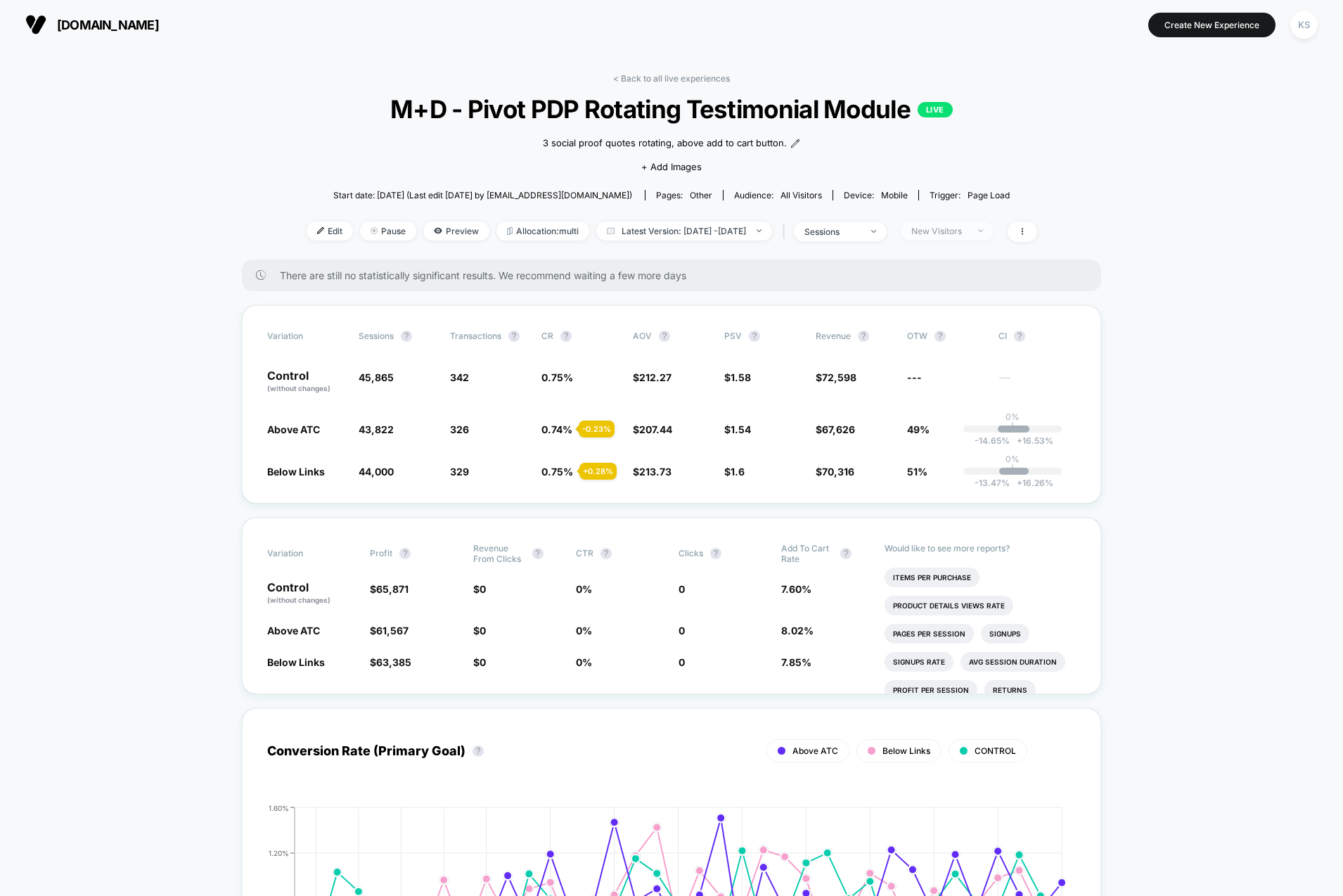
click at [987, 235] on span "New Visitors" at bounding box center [948, 230] width 93 height 19
drag, startPoint x: 966, startPoint y: 338, endPoint x: 961, endPoint y: 393, distance: 55.2
click at [966, 339] on span "Returning Visitors" at bounding box center [964, 339] width 81 height 12
click at [959, 433] on button "Save" at bounding box center [965, 435] width 128 height 23
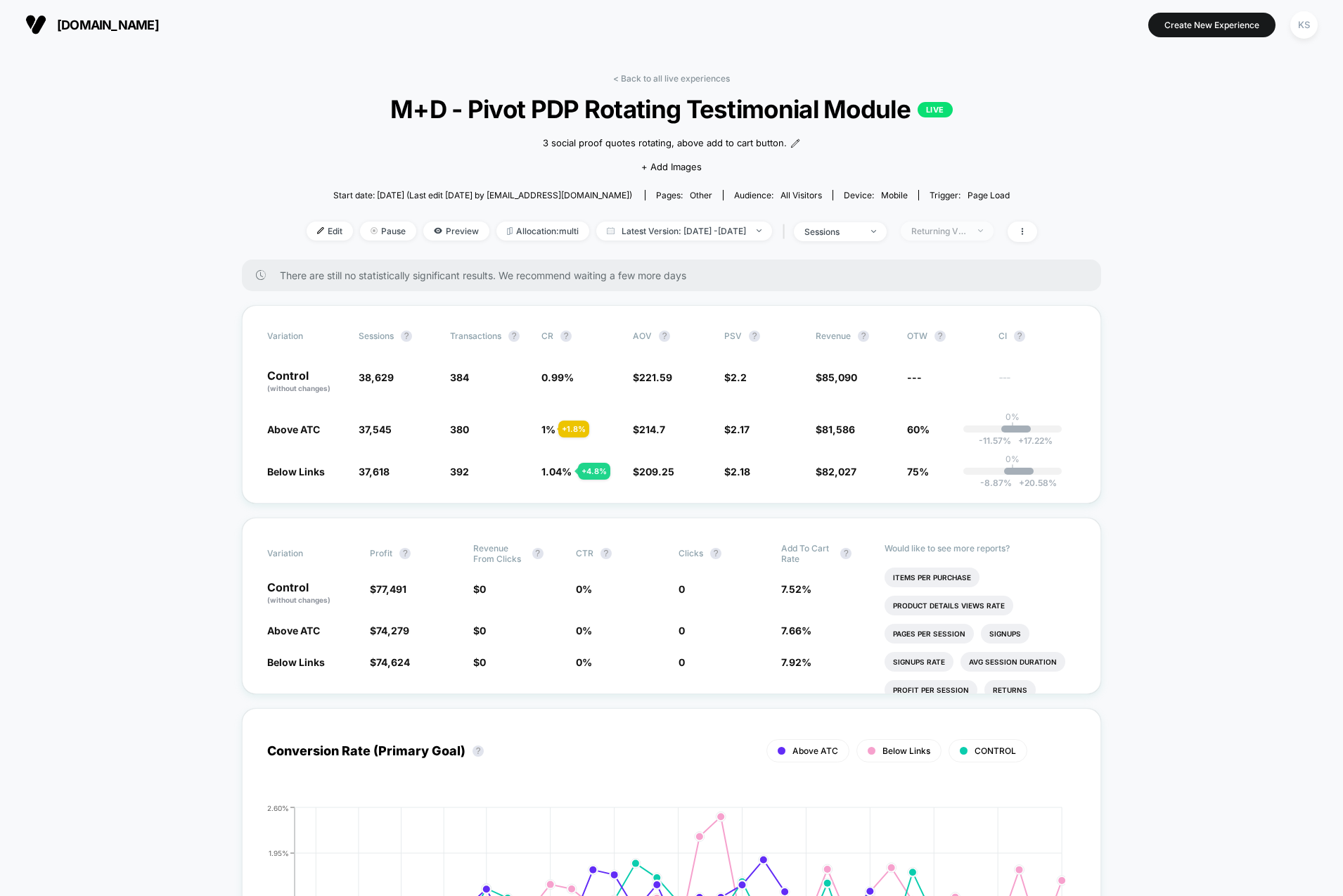
click at [967, 228] on div "Returning Visitors" at bounding box center [939, 230] width 56 height 11
click at [941, 393] on span "No Filter" at bounding box center [943, 395] width 39 height 12
drag, startPoint x: 967, startPoint y: 427, endPoint x: 982, endPoint y: 425, distance: 15.1
click at [968, 429] on button "Save" at bounding box center [965, 435] width 128 height 23
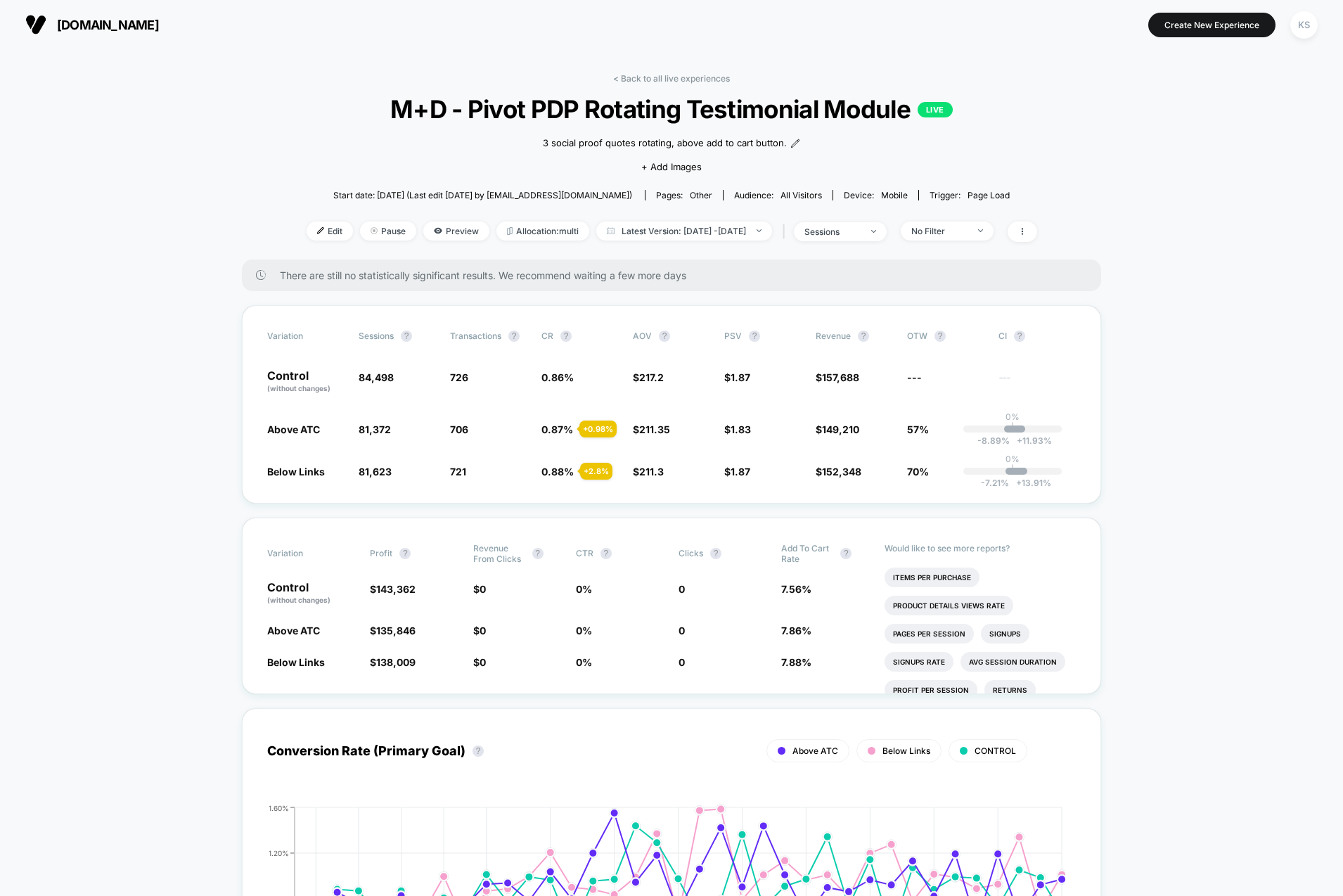
scroll to position [3, 0]
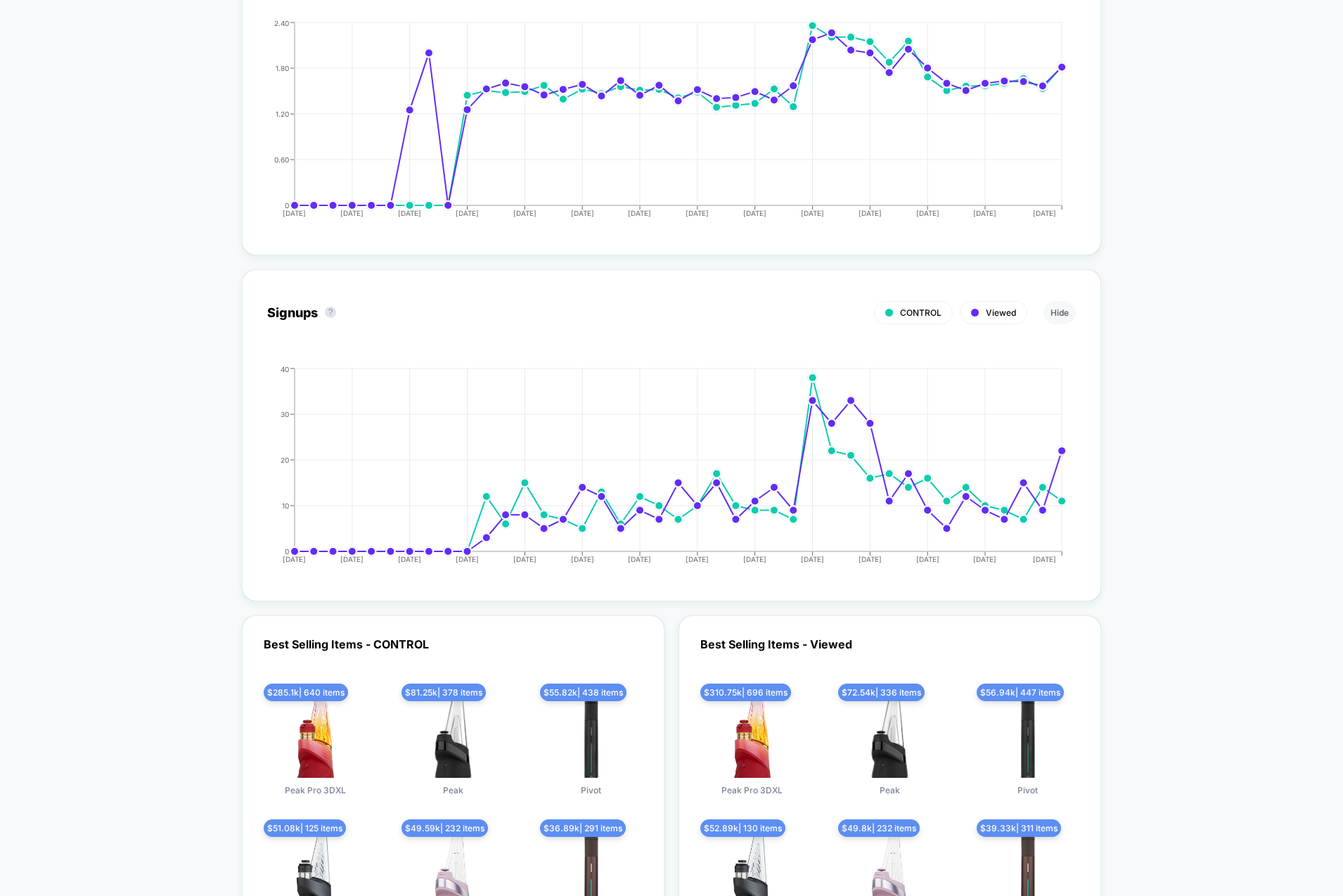
scroll to position [1988, 0]
